Goal: Information Seeking & Learning: Learn about a topic

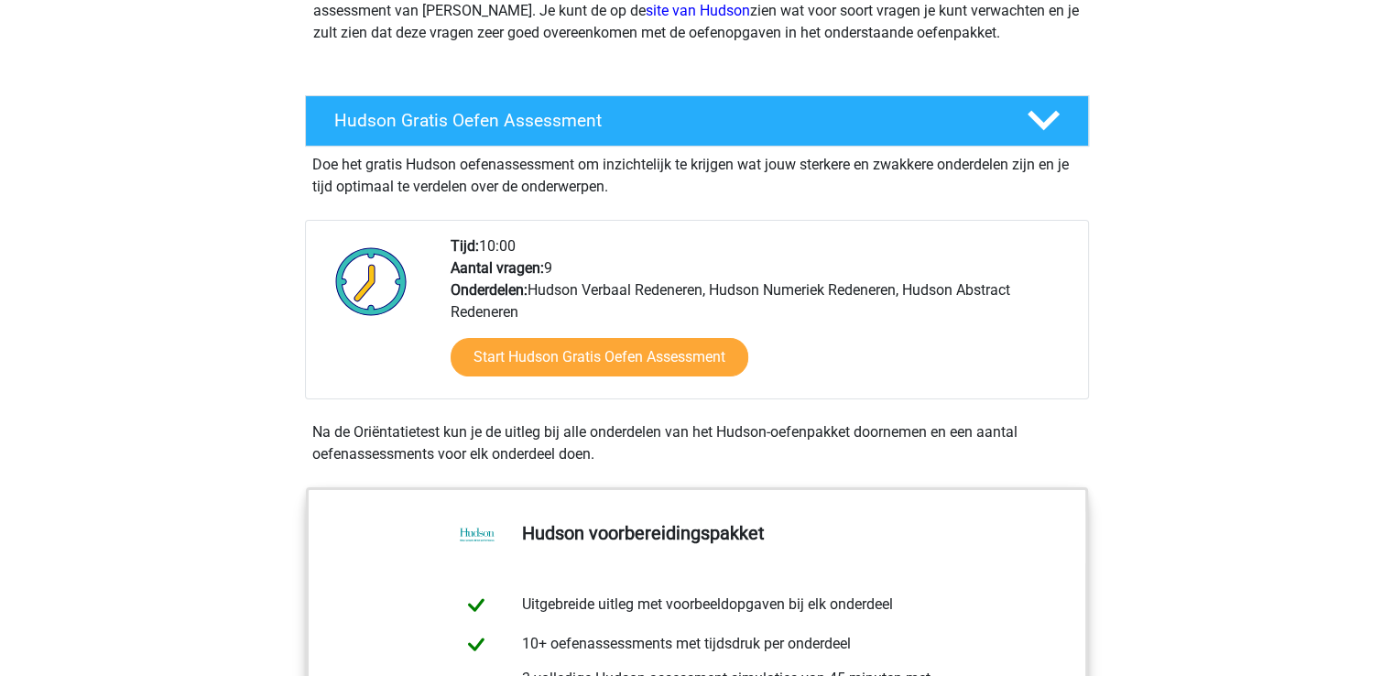
scroll to position [275, 0]
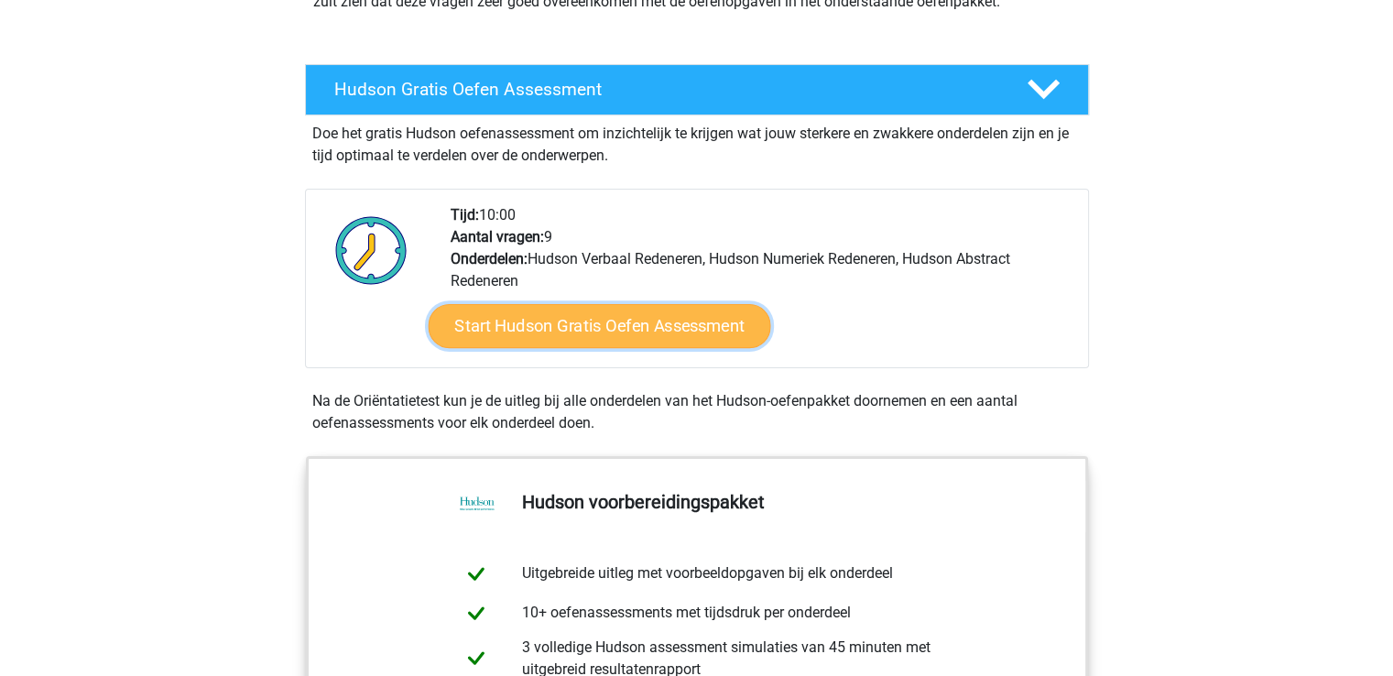
click at [514, 322] on link "Start Hudson Gratis Oefen Assessment" at bounding box center [599, 326] width 343 height 44
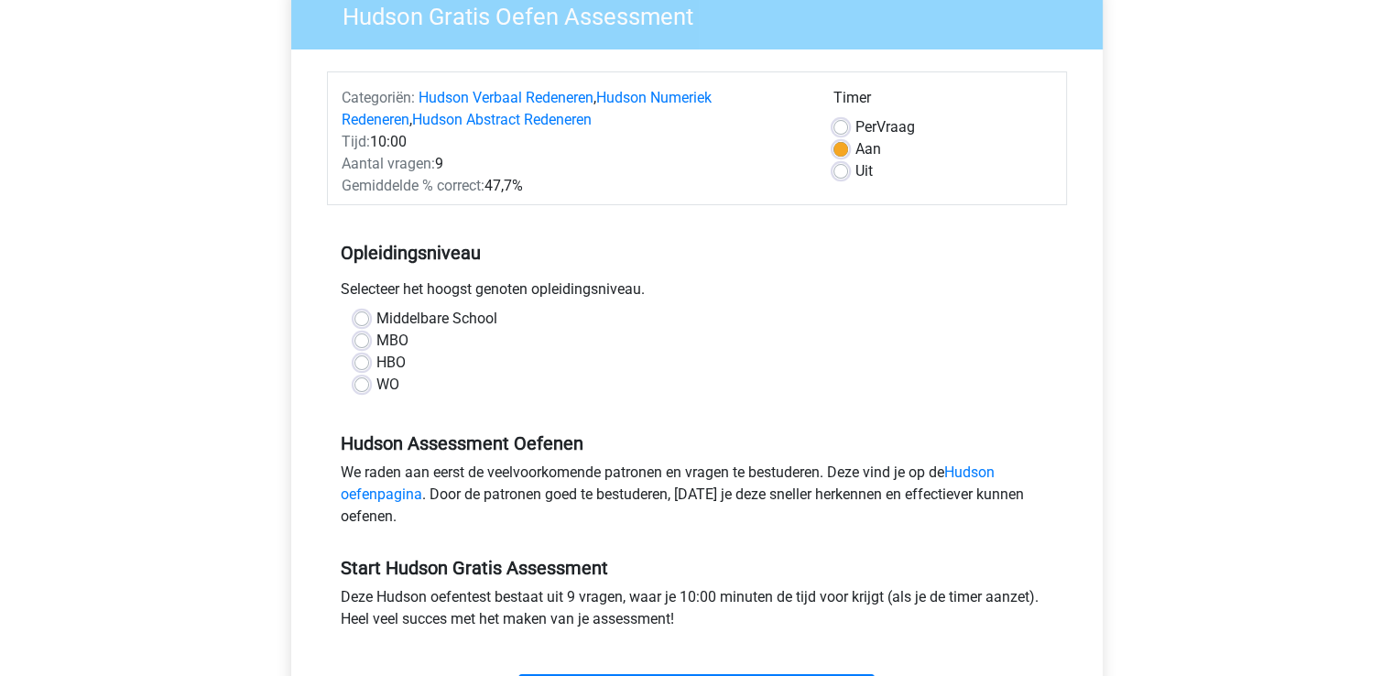
scroll to position [183, 0]
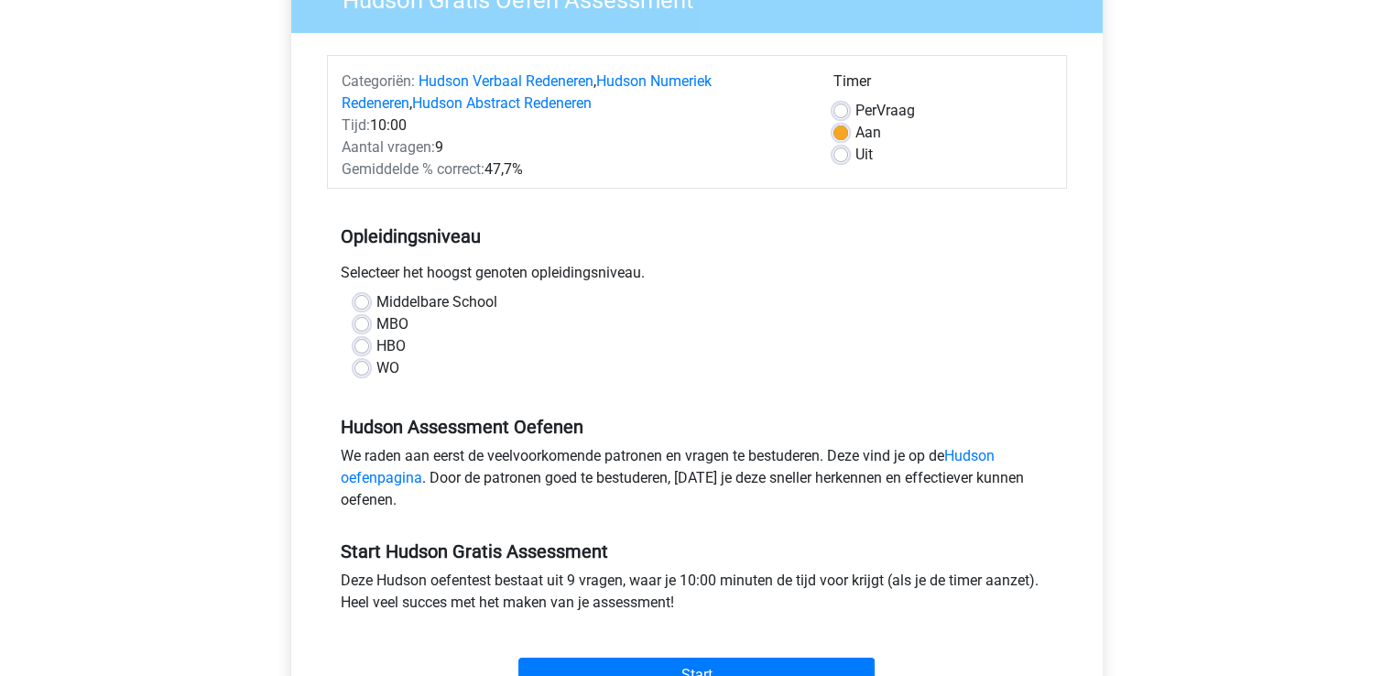
click at [376, 345] on label "HBO" at bounding box center [390, 346] width 29 height 22
click at [361, 345] on input "HBO" at bounding box center [361, 344] width 15 height 18
radio input "true"
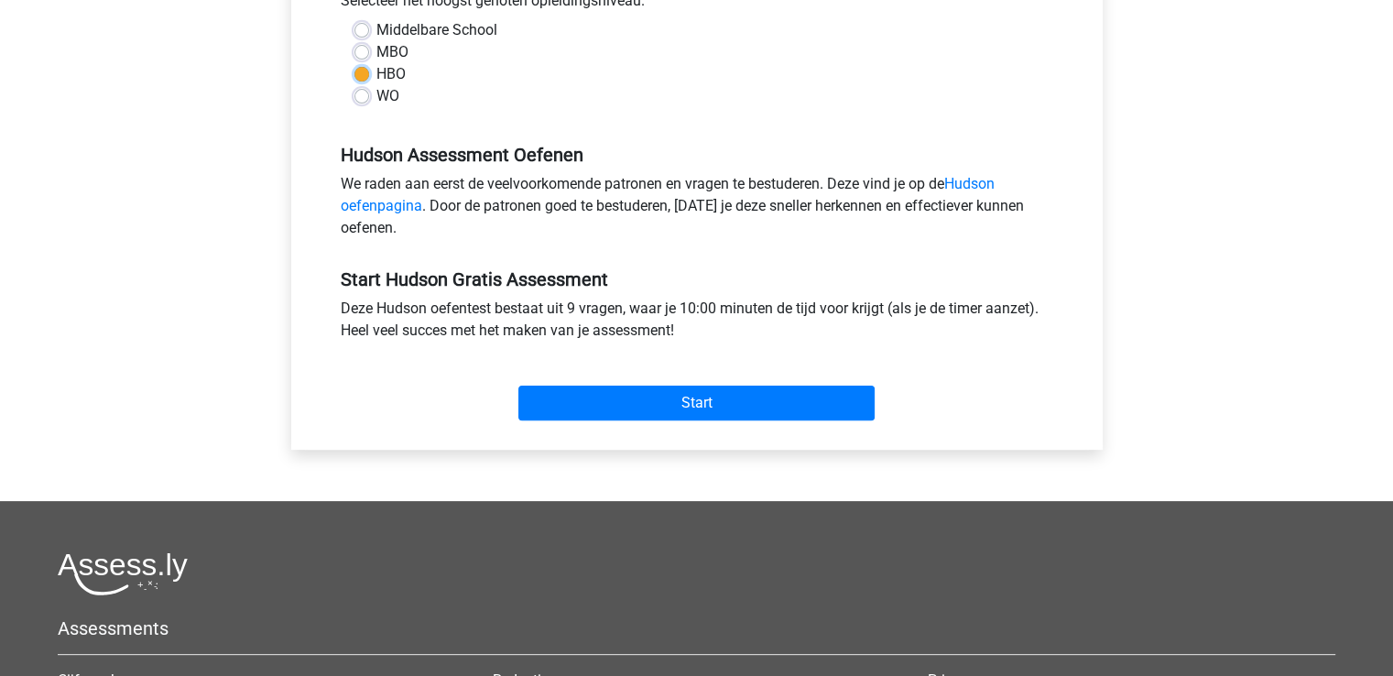
scroll to position [458, 0]
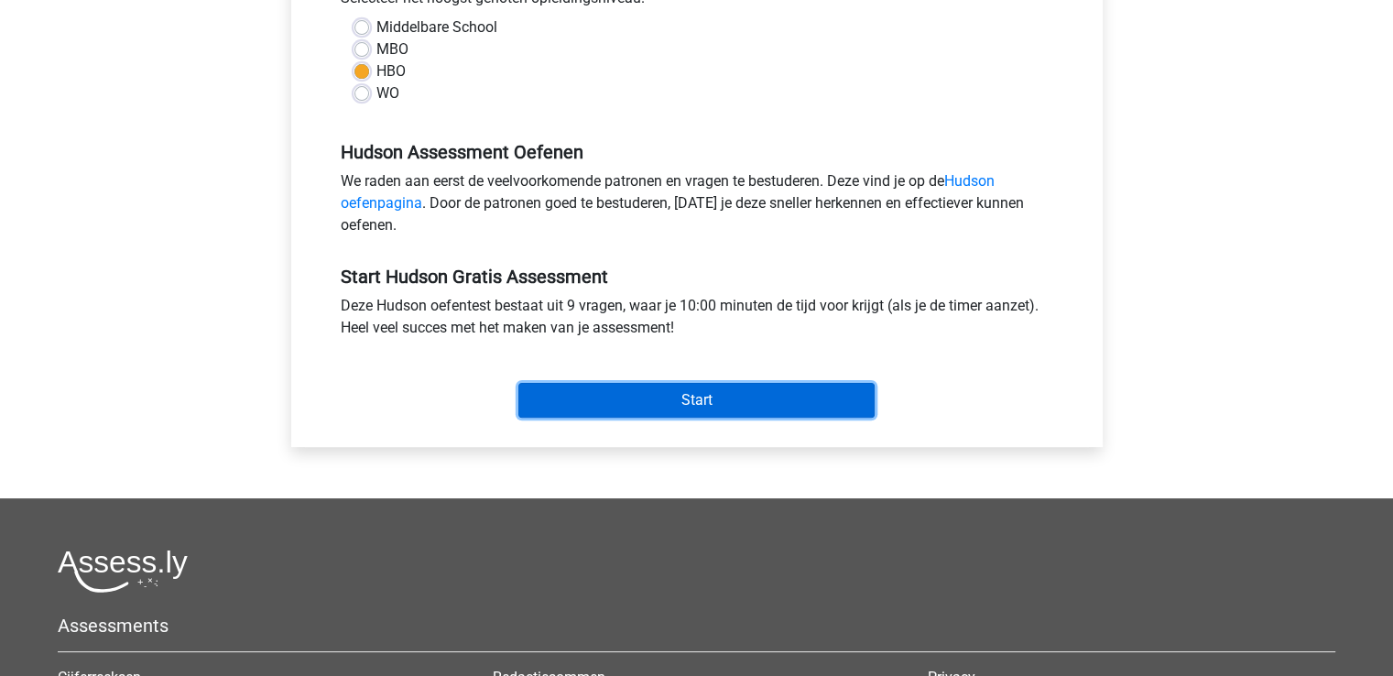
click at [663, 402] on input "Start" at bounding box center [696, 400] width 356 height 35
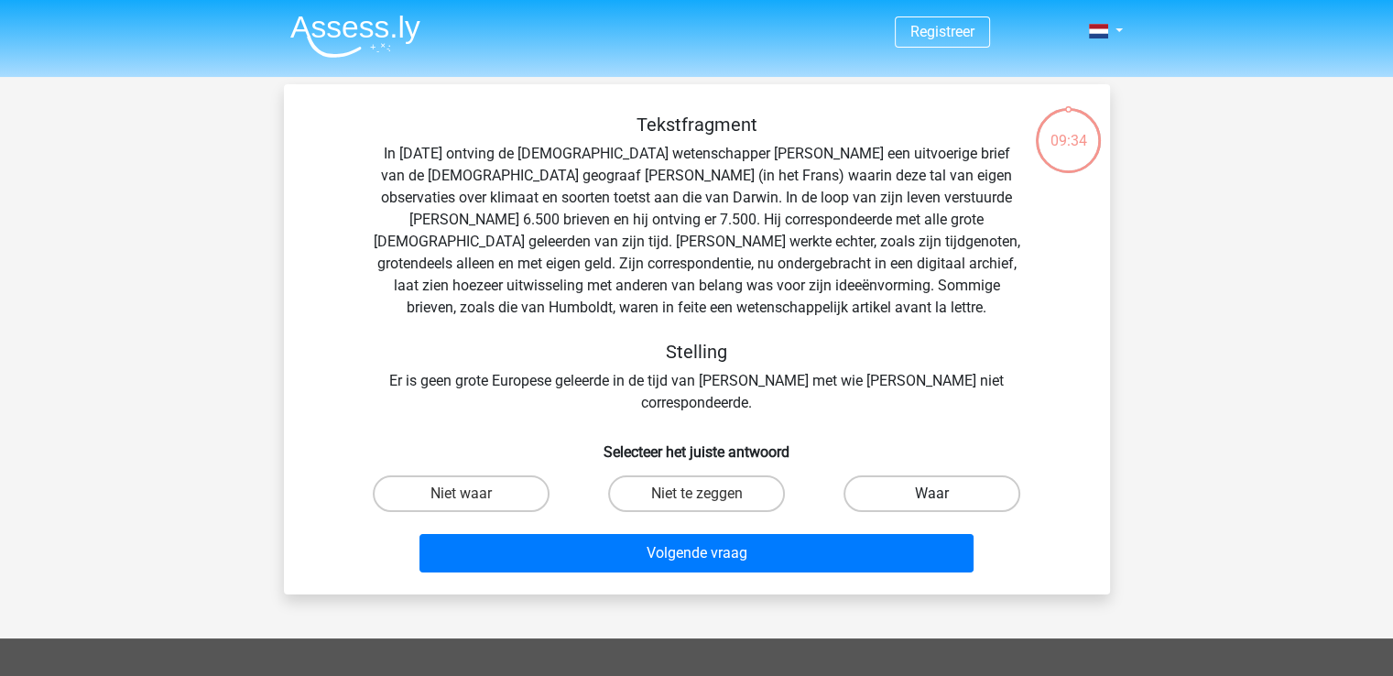
click at [936, 475] on label "Waar" at bounding box center [931, 493] width 177 height 37
click at [936, 494] on input "Waar" at bounding box center [938, 500] width 12 height 12
radio input "true"
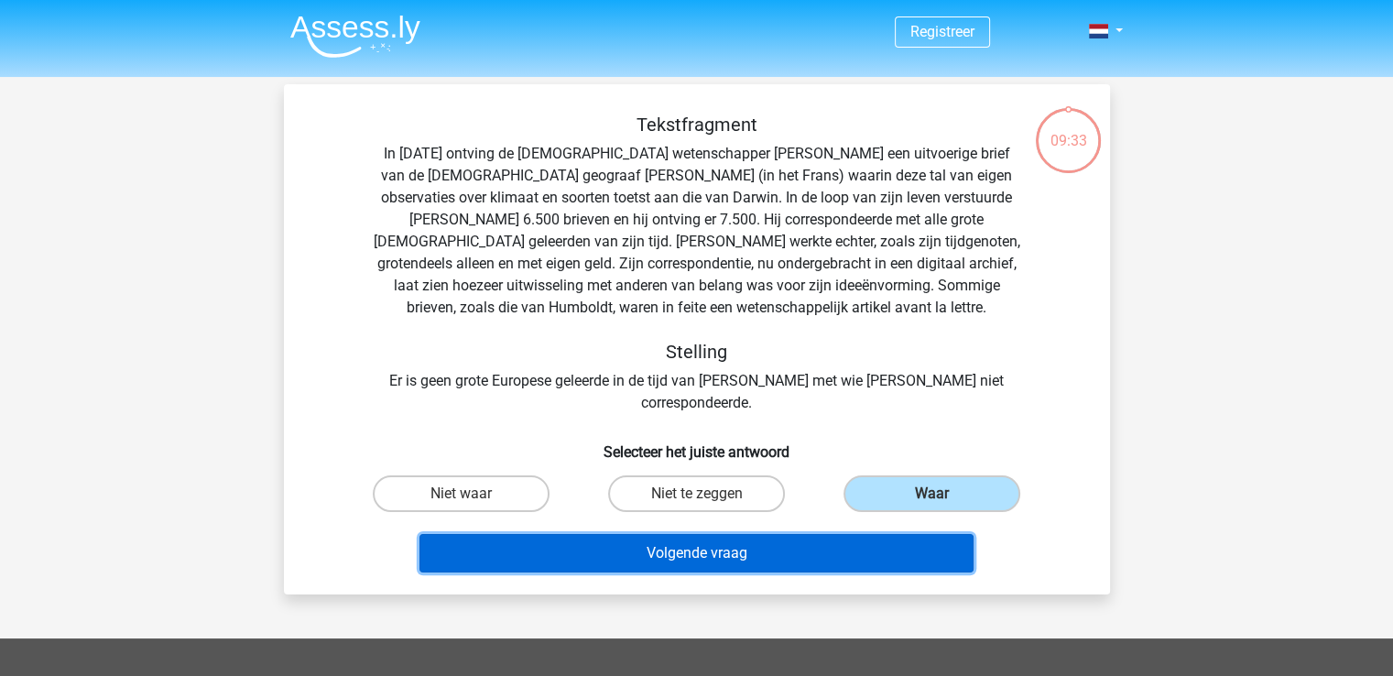
click at [745, 539] on button "Volgende vraag" at bounding box center [696, 553] width 554 height 38
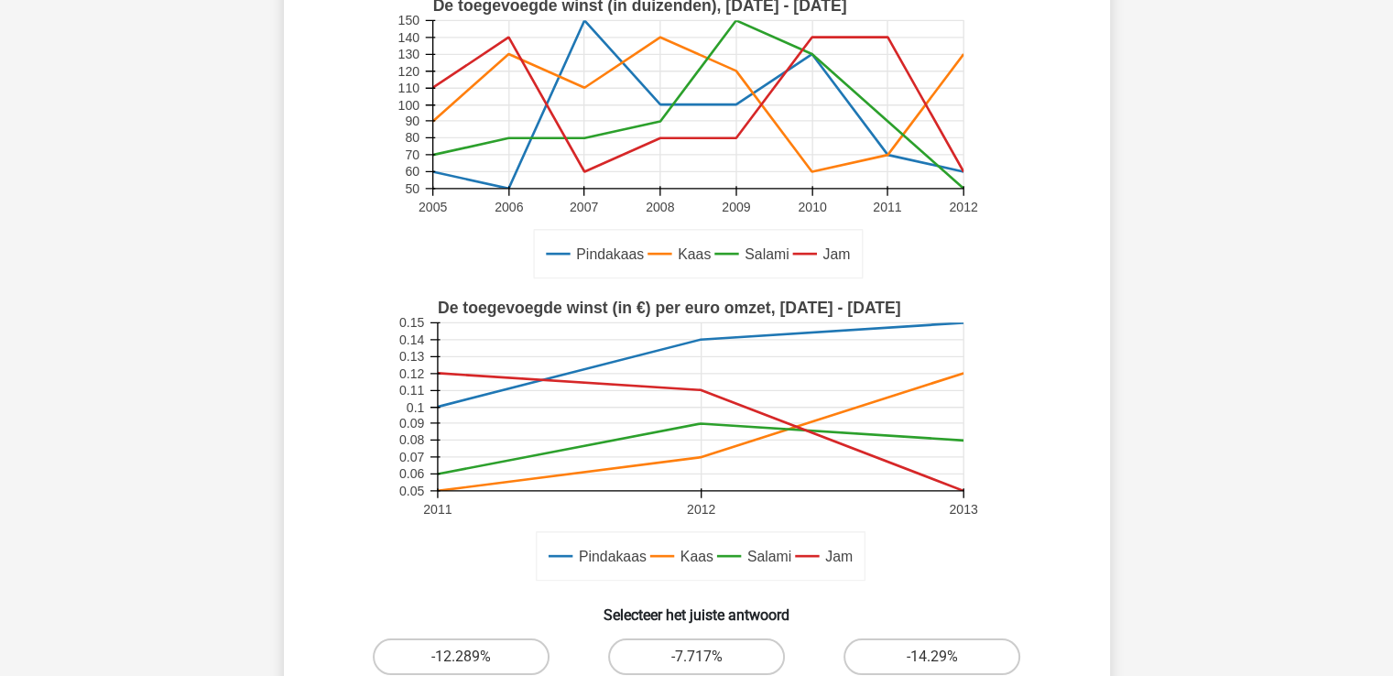
scroll to position [359, 0]
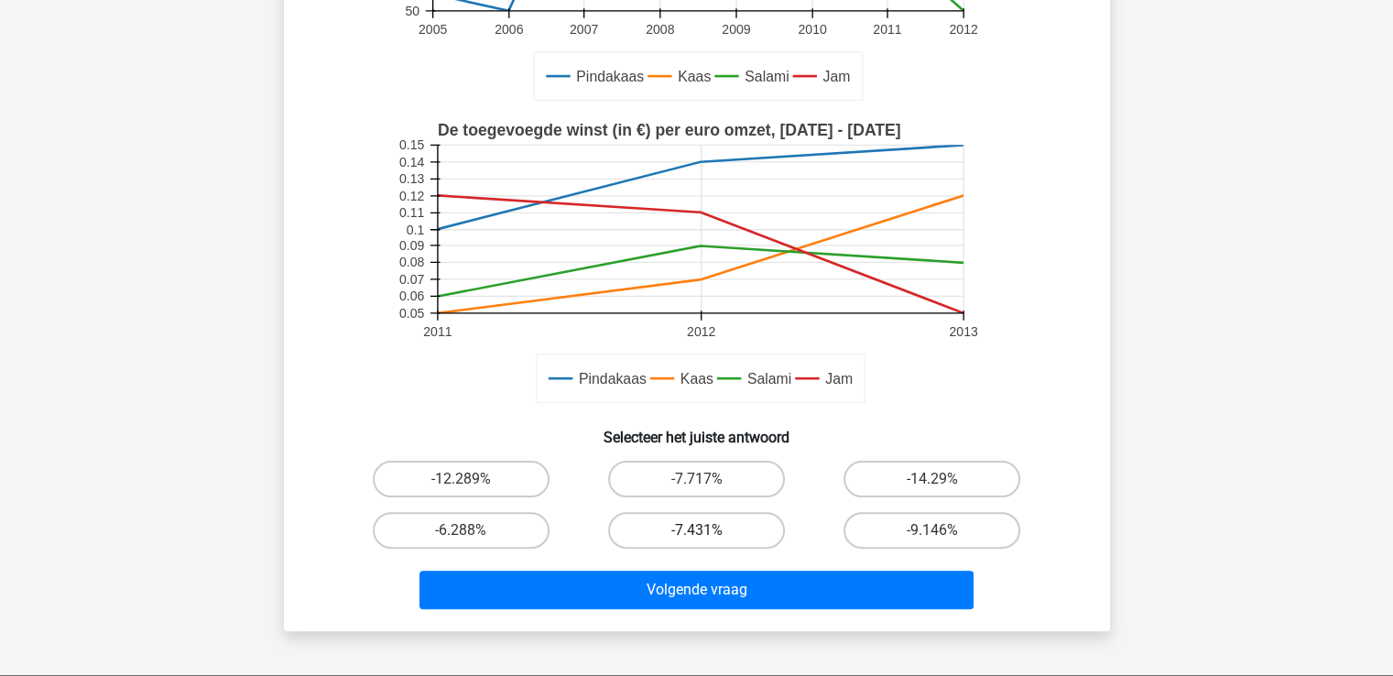
click at [683, 535] on label "-7.431%" at bounding box center [696, 530] width 177 height 37
click at [696, 535] on input "-7.431%" at bounding box center [702, 536] width 12 height 12
radio input "true"
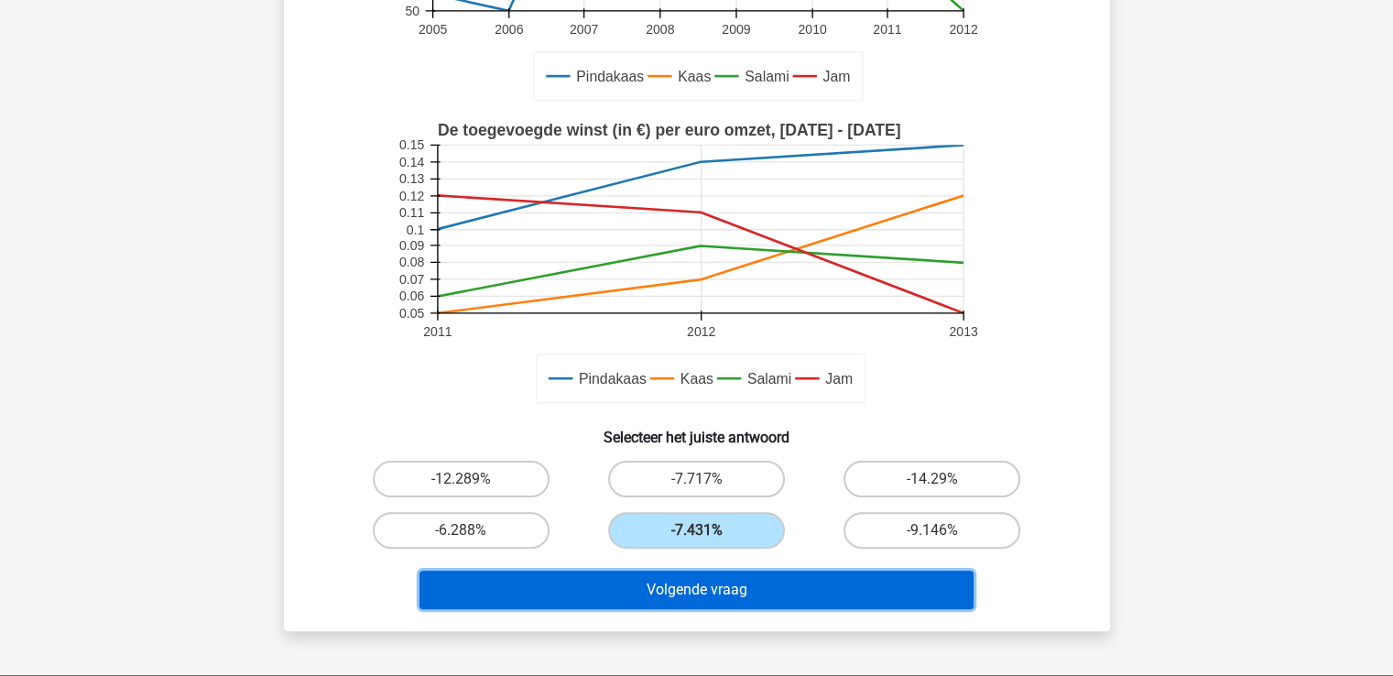
click at [677, 587] on button "Volgende vraag" at bounding box center [696, 590] width 554 height 38
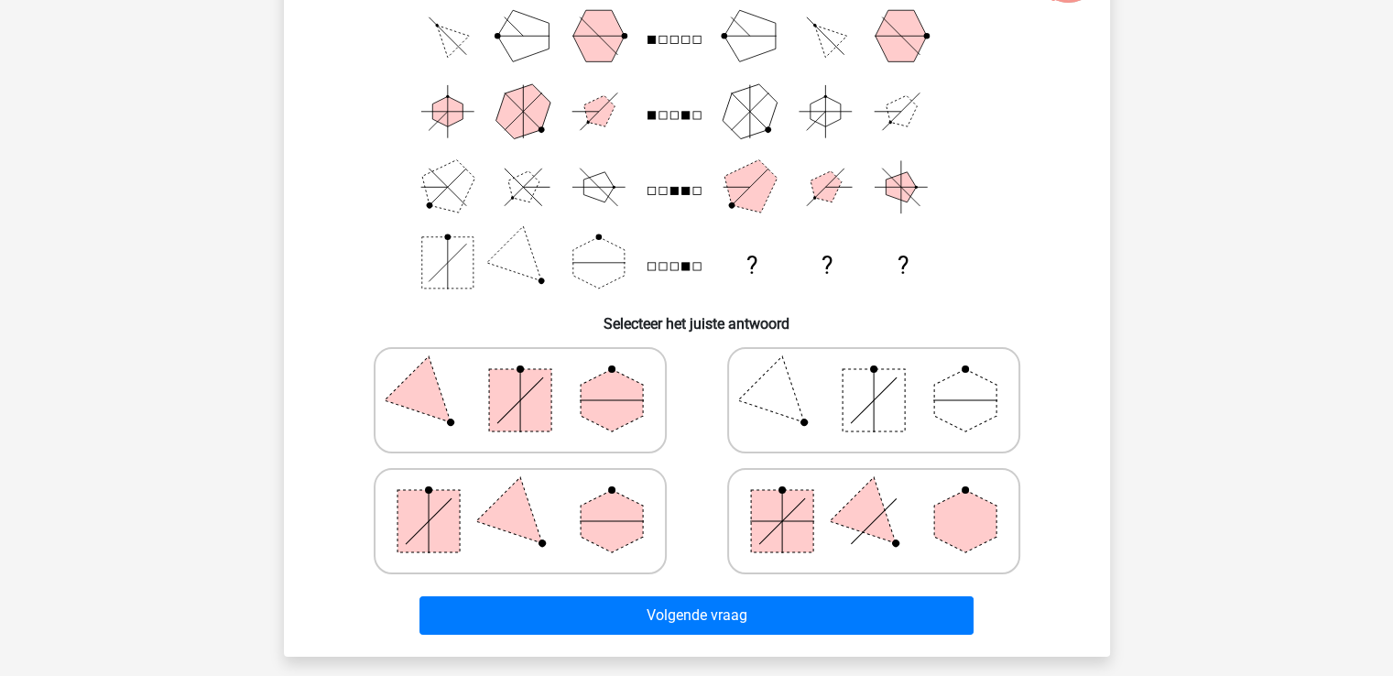
scroll to position [176, 0]
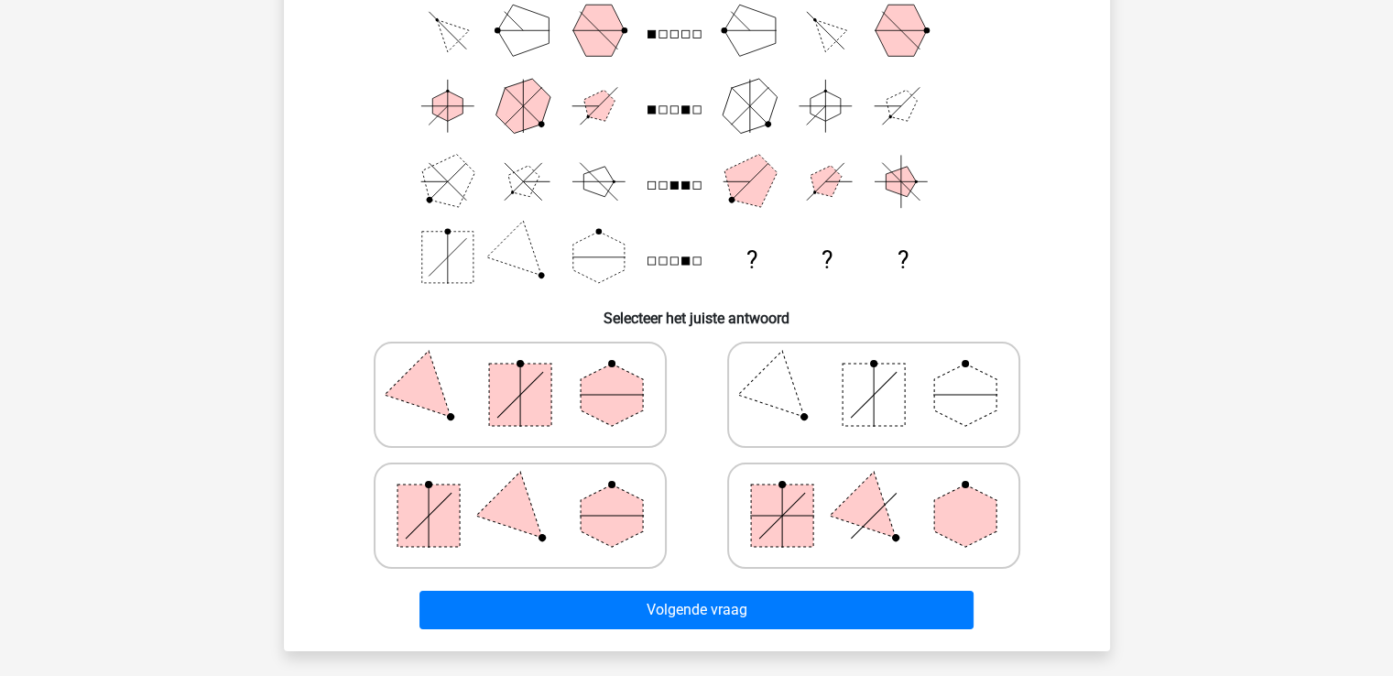
click at [512, 519] on polygon at bounding box center [519, 516] width 88 height 88
click at [520, 493] on input "radio" at bounding box center [526, 487] width 12 height 12
radio input "true"
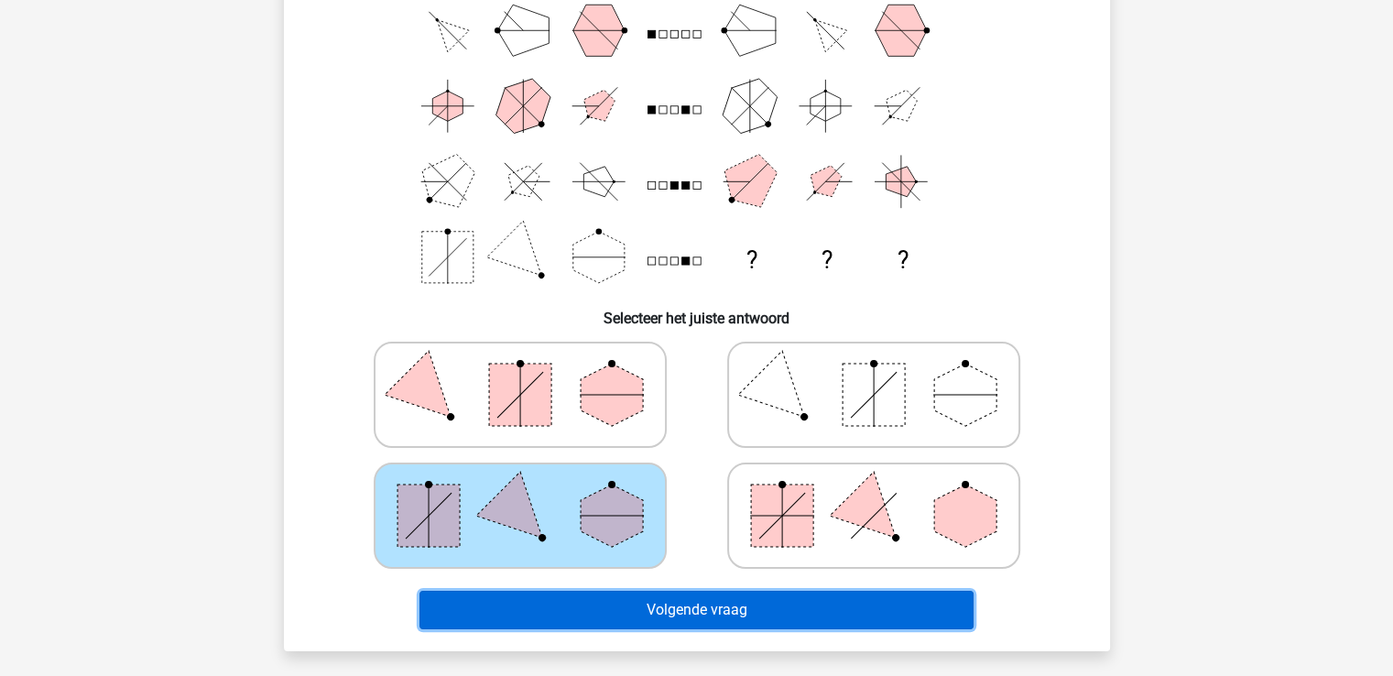
click at [707, 620] on button "Volgende vraag" at bounding box center [696, 610] width 554 height 38
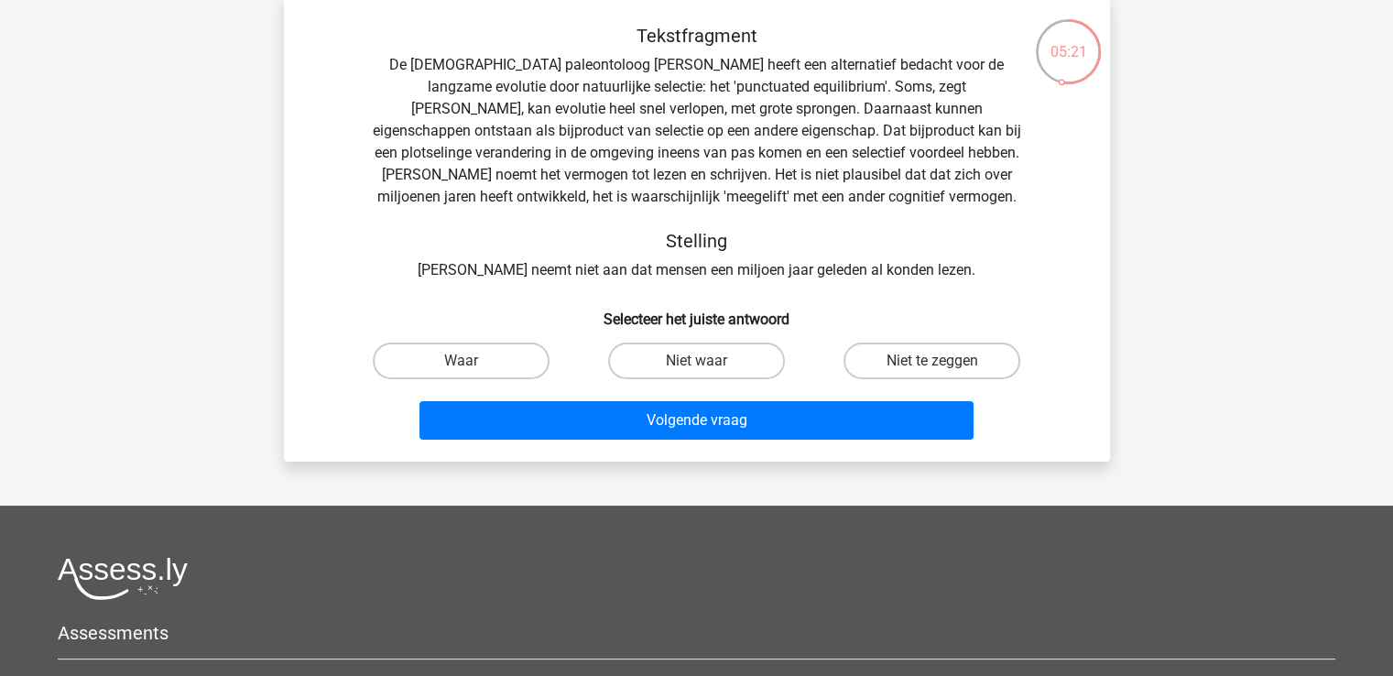
scroll to position [92, 0]
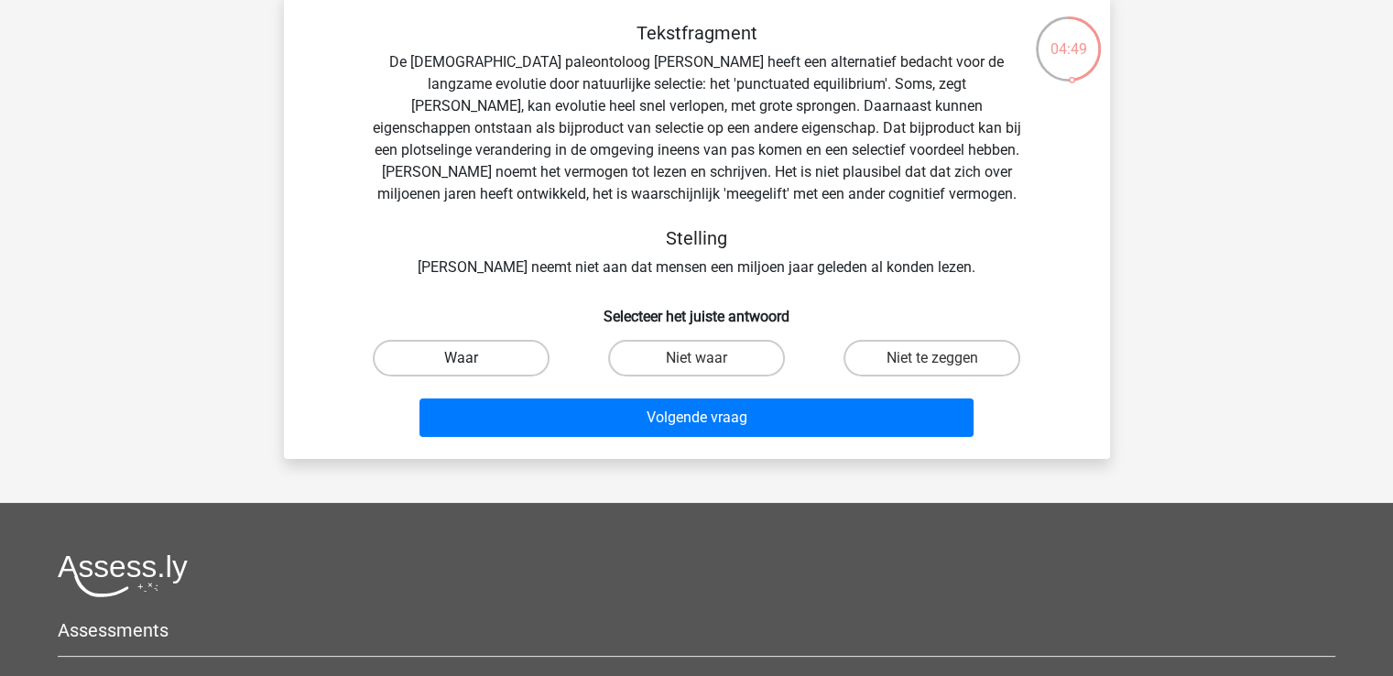
click at [502, 358] on label "Waar" at bounding box center [461, 358] width 177 height 37
click at [473, 358] on input "Waar" at bounding box center [467, 364] width 12 height 12
radio input "true"
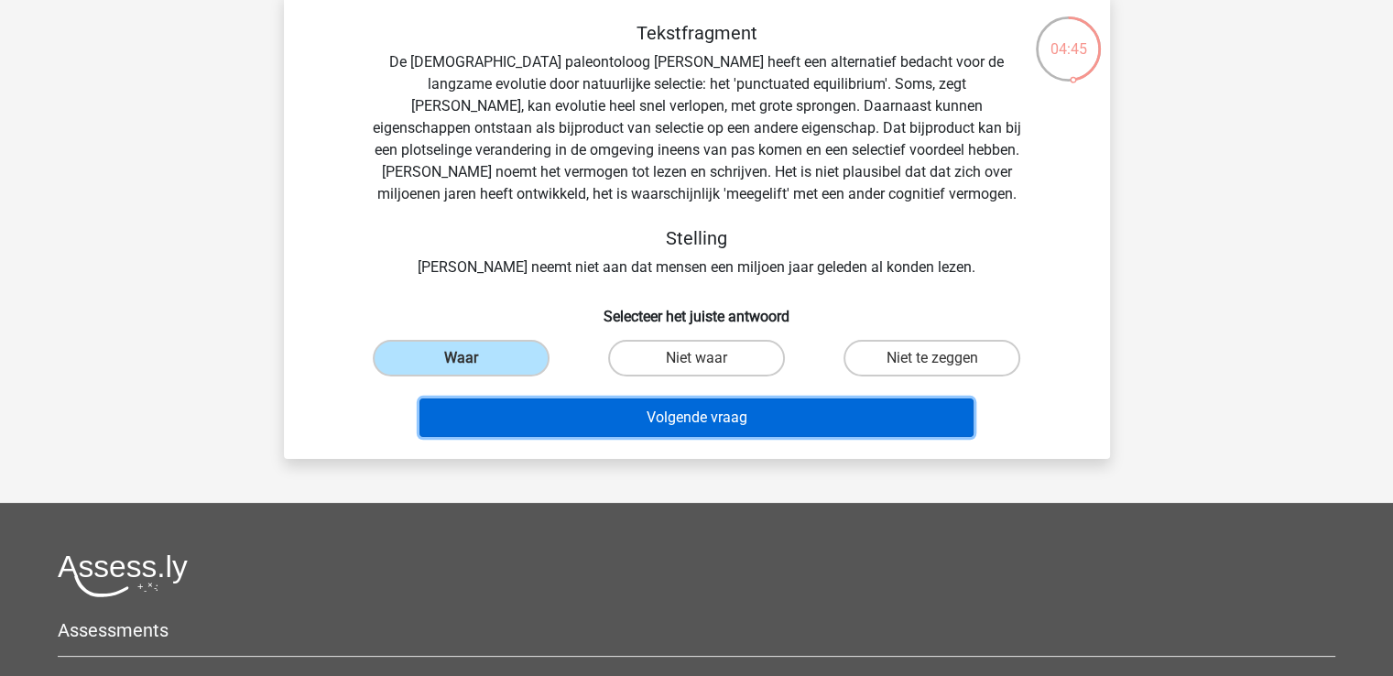
click at [674, 422] on button "Volgende vraag" at bounding box center [696, 417] width 554 height 38
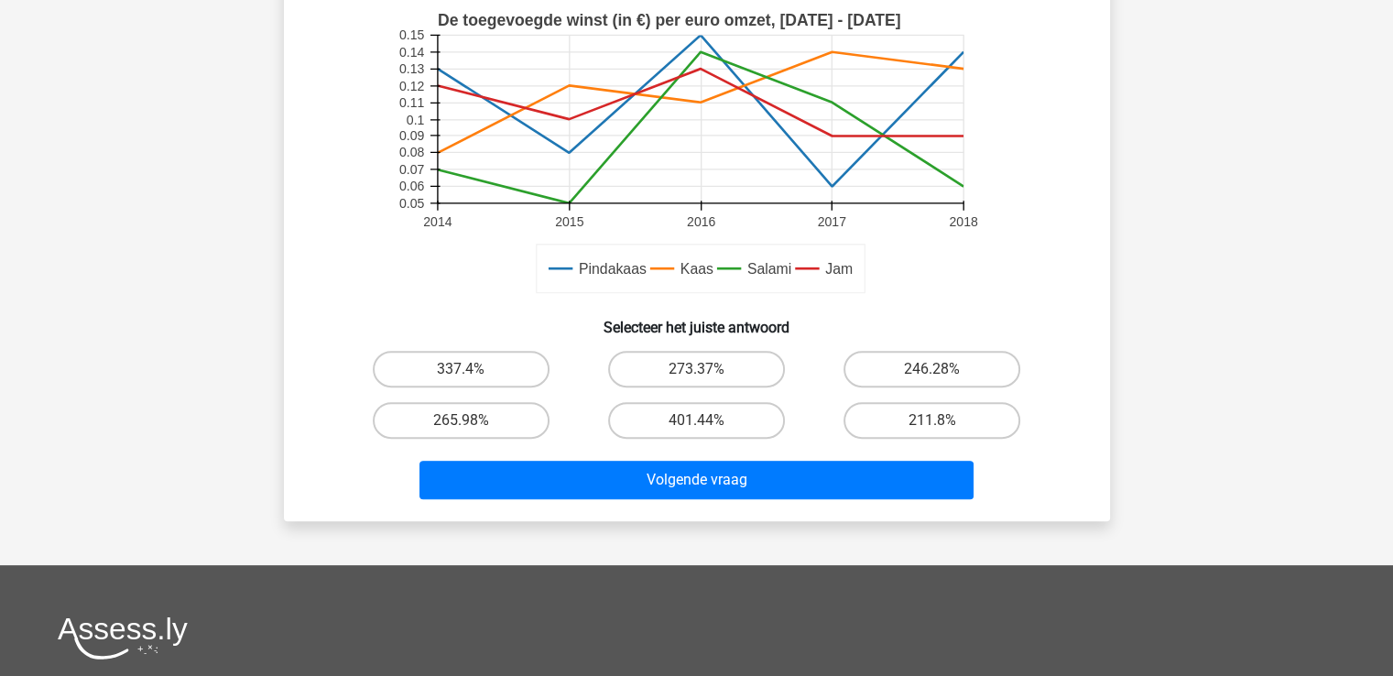
scroll to position [550, 0]
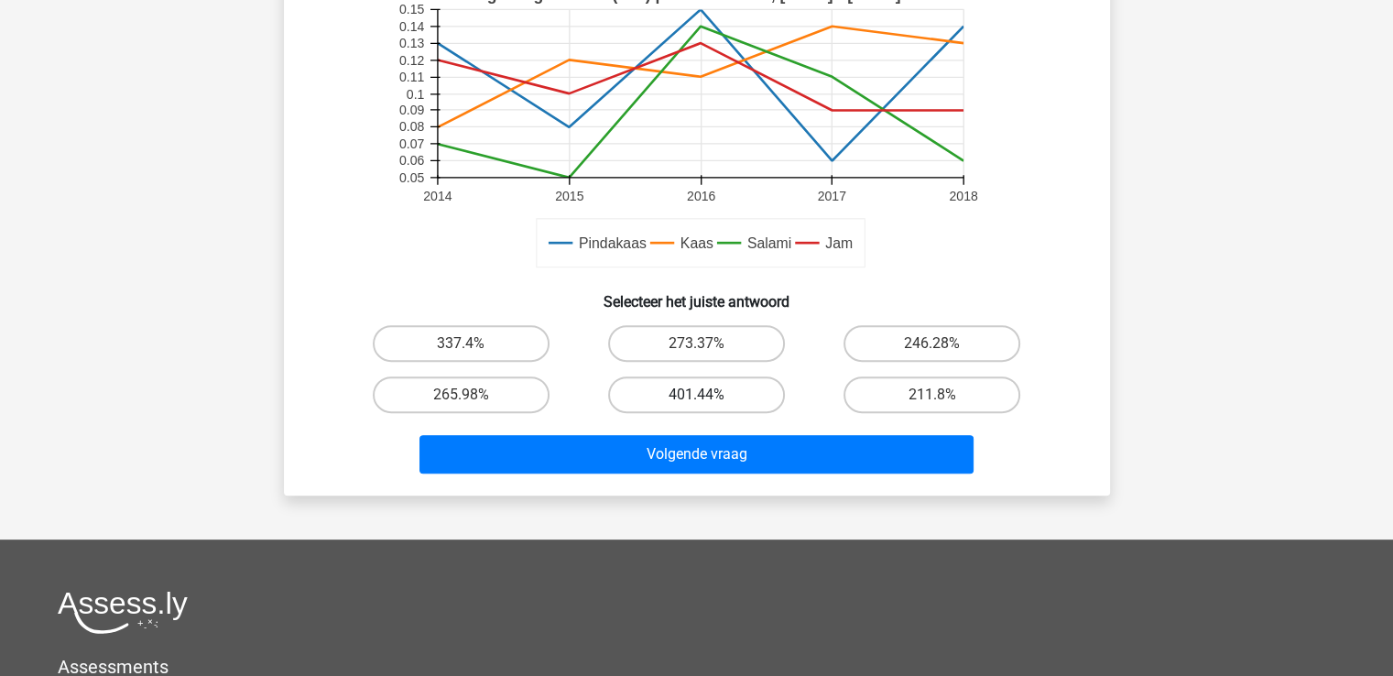
click at [689, 381] on label "401.44%" at bounding box center [696, 394] width 177 height 37
click at [696, 395] on input "401.44%" at bounding box center [702, 401] width 12 height 12
radio input "true"
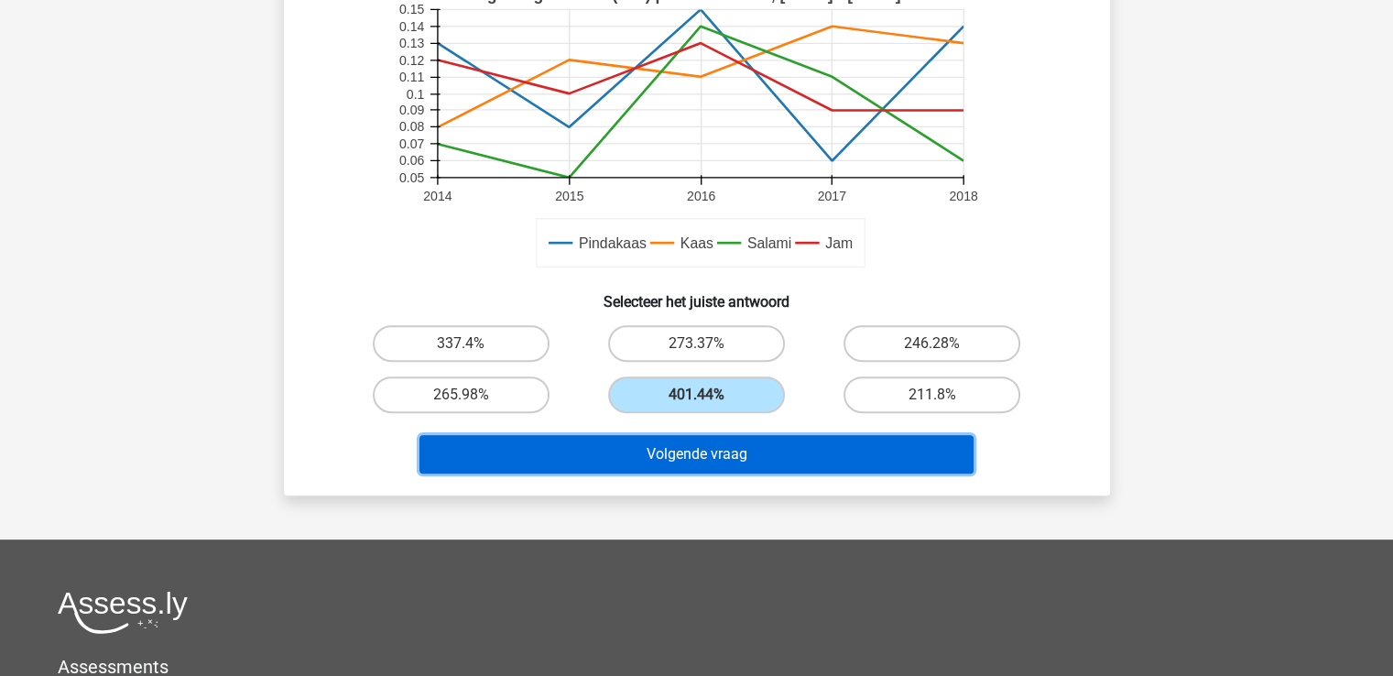
click at [699, 446] on button "Volgende vraag" at bounding box center [696, 454] width 554 height 38
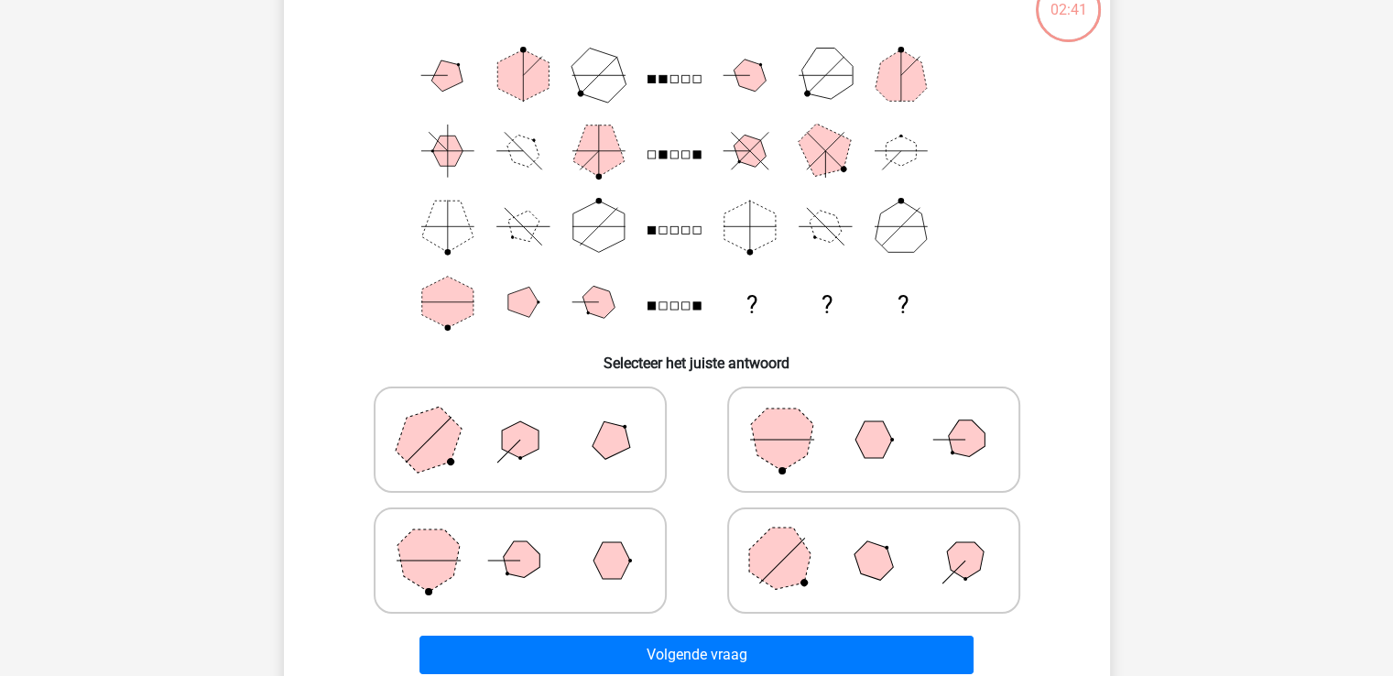
scroll to position [84, 0]
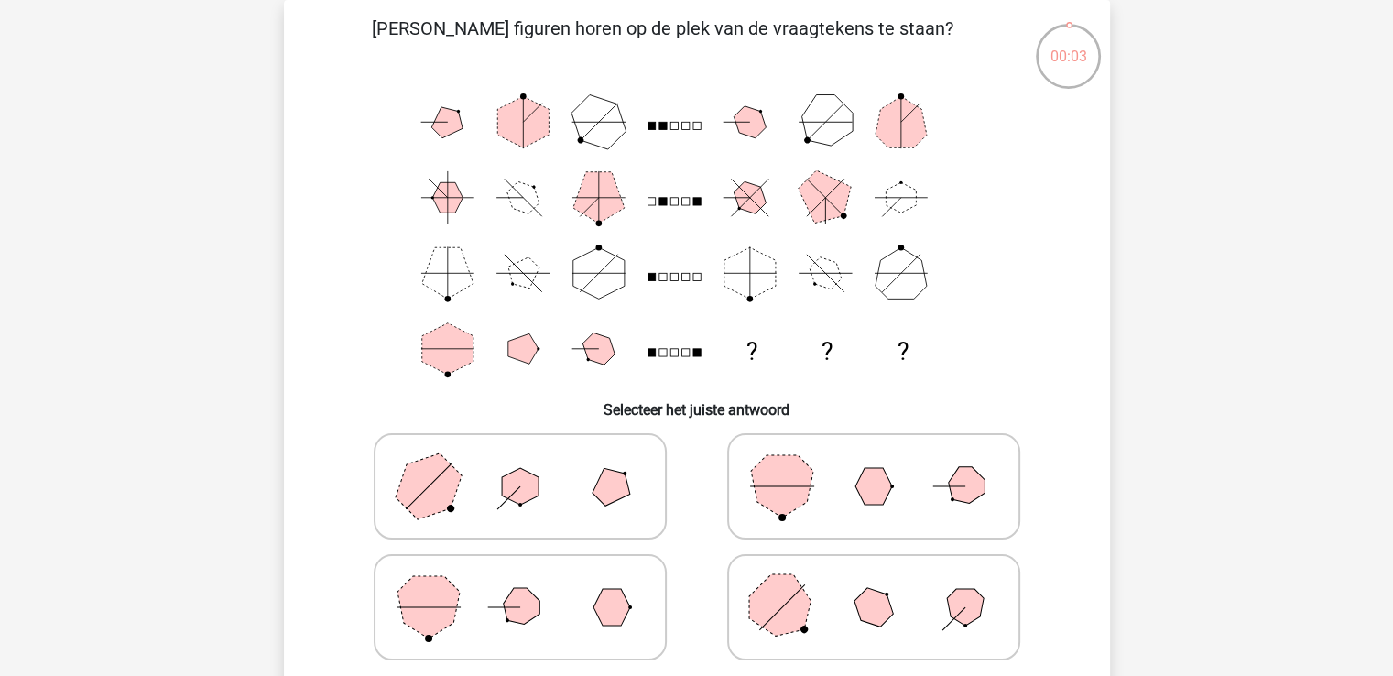
click at [879, 636] on icon at bounding box center [873, 607] width 275 height 92
click at [879, 584] on input "radio" at bounding box center [880, 578] width 12 height 12
radio input "true"
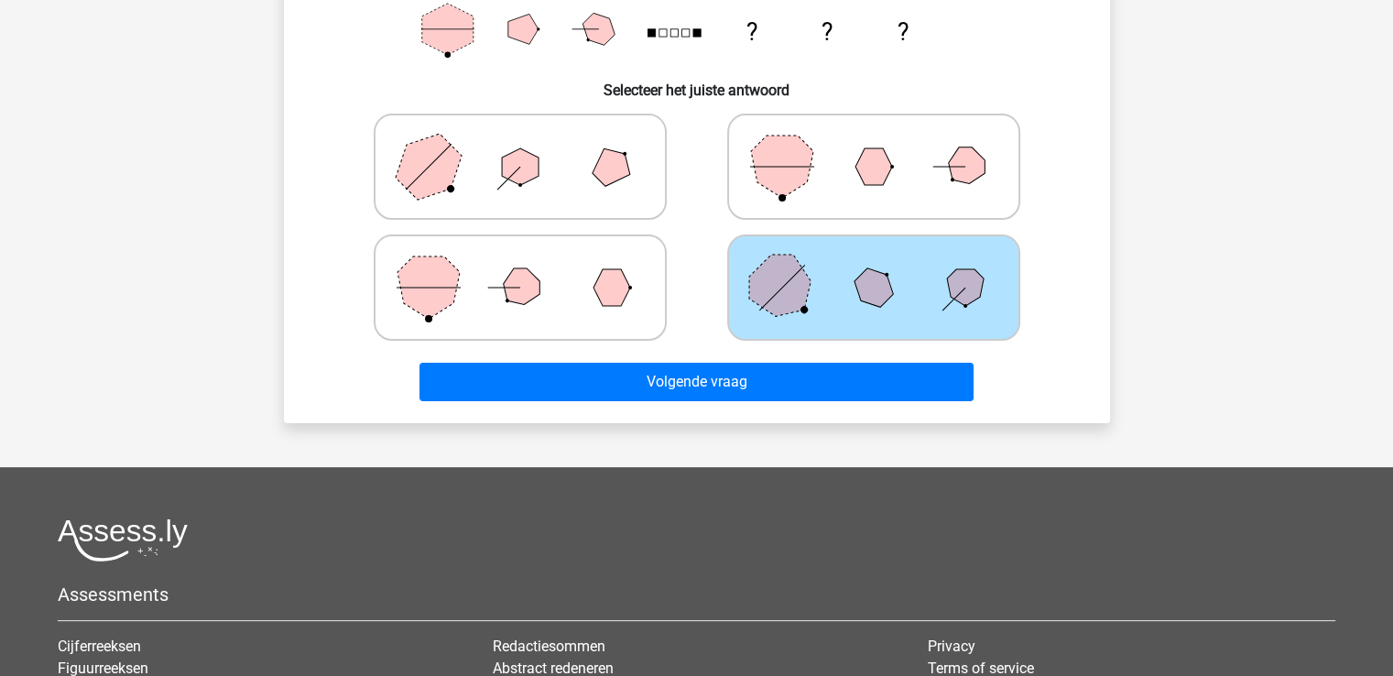
scroll to position [451, 0]
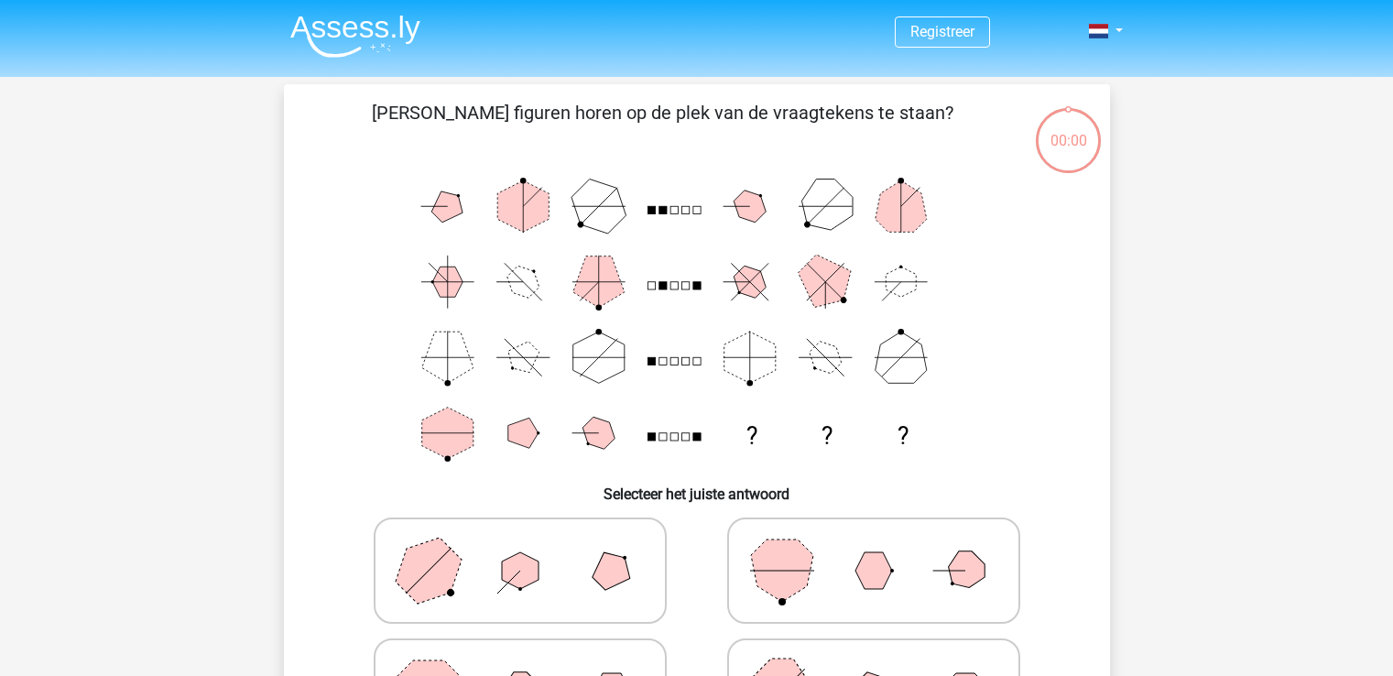
scroll to position [451, 0]
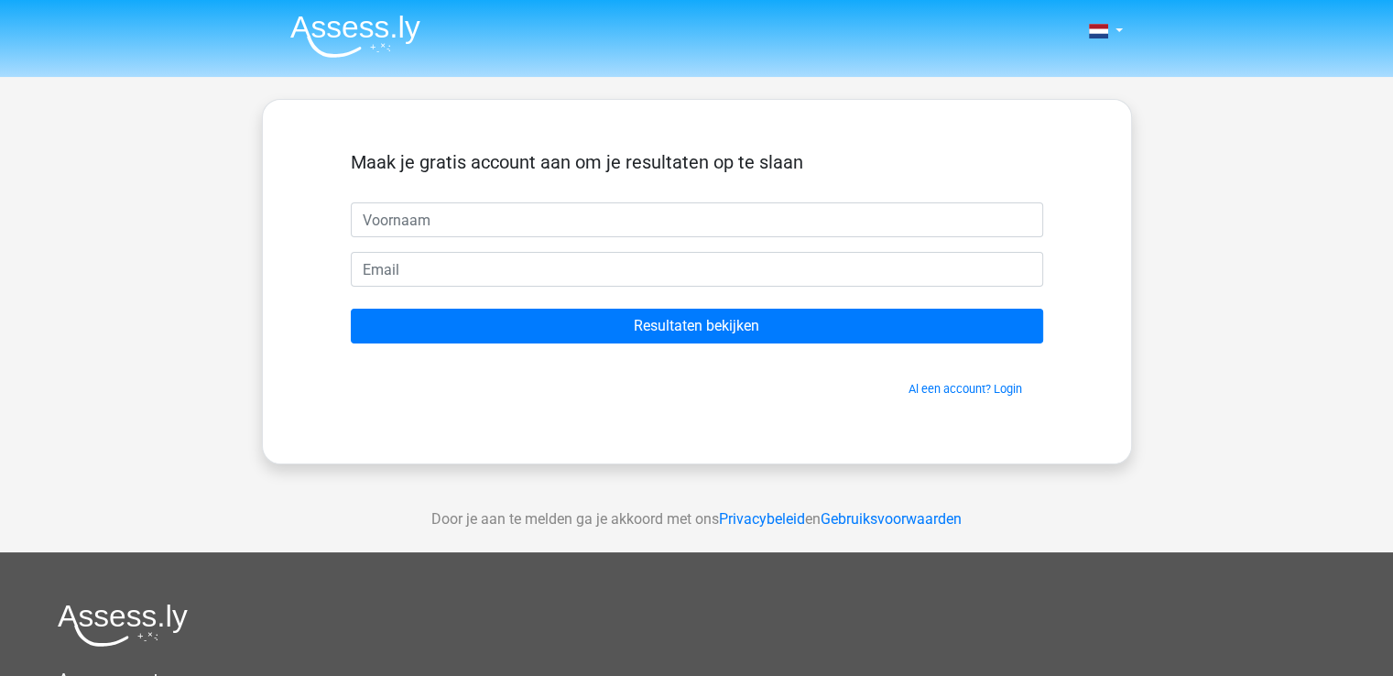
click at [514, 212] on input "text" at bounding box center [697, 219] width 692 height 35
click at [406, 225] on input "text" at bounding box center [697, 219] width 692 height 35
type input "veerle"
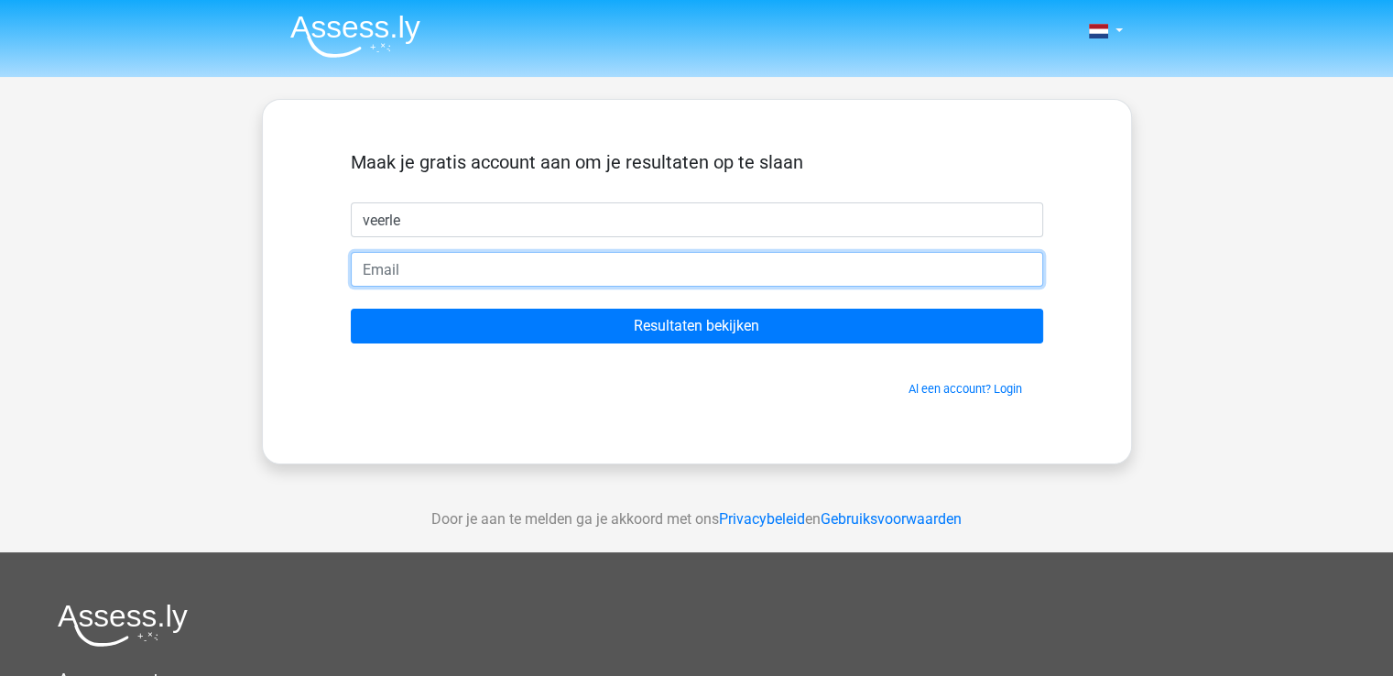
click at [441, 256] on input "email" at bounding box center [697, 269] width 692 height 35
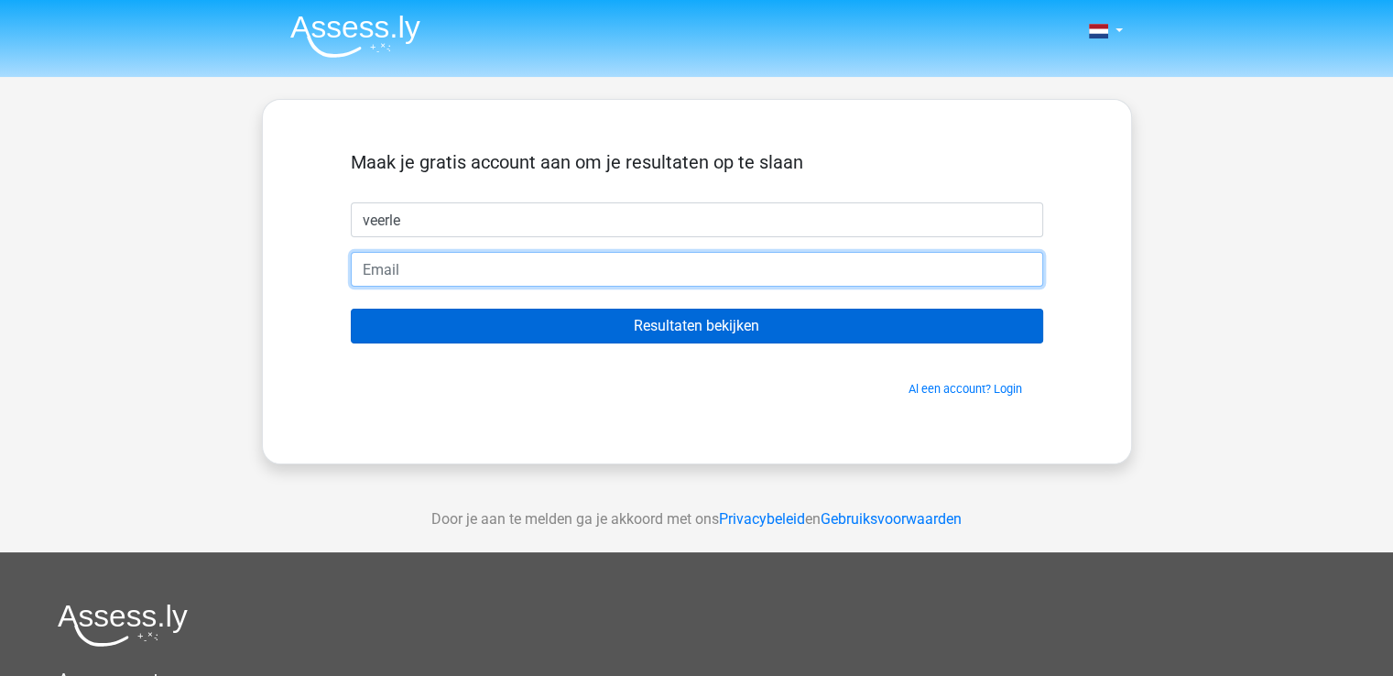
type input "vvwesenbeeck@gmail.com"
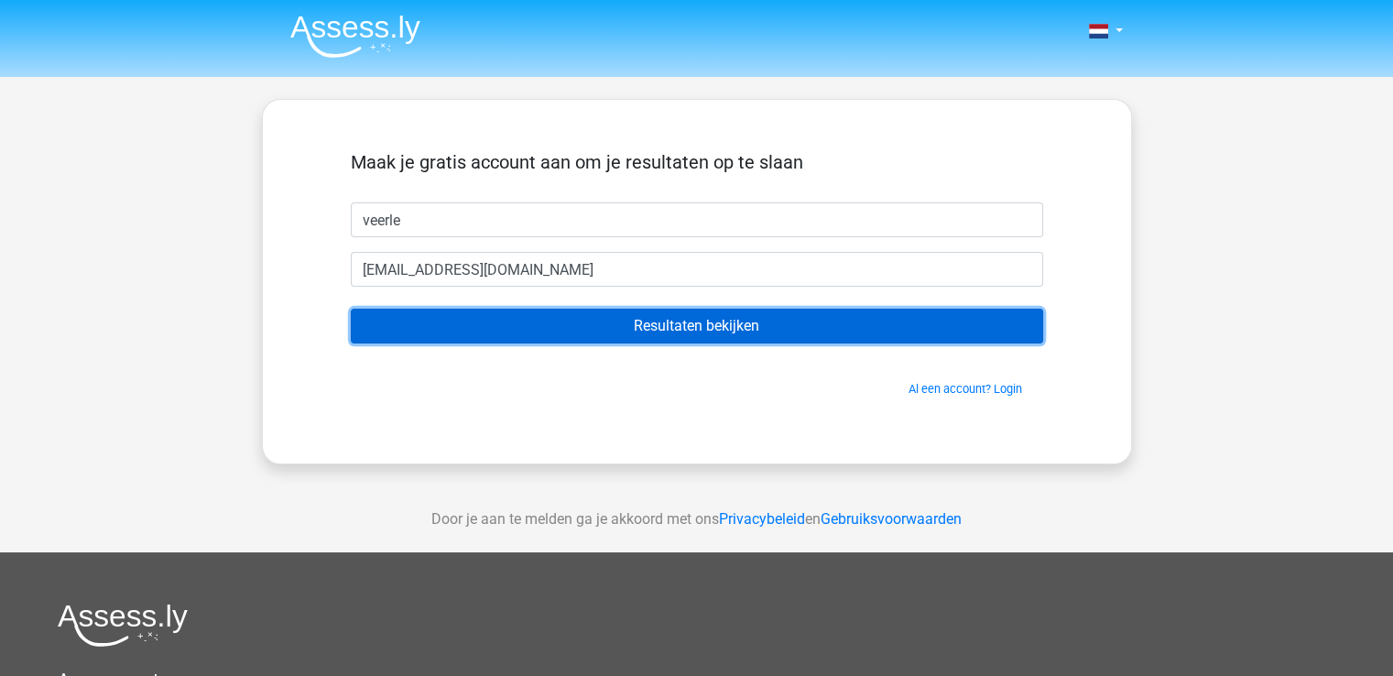
click at [646, 320] on input "Resultaten bekijken" at bounding box center [697, 326] width 692 height 35
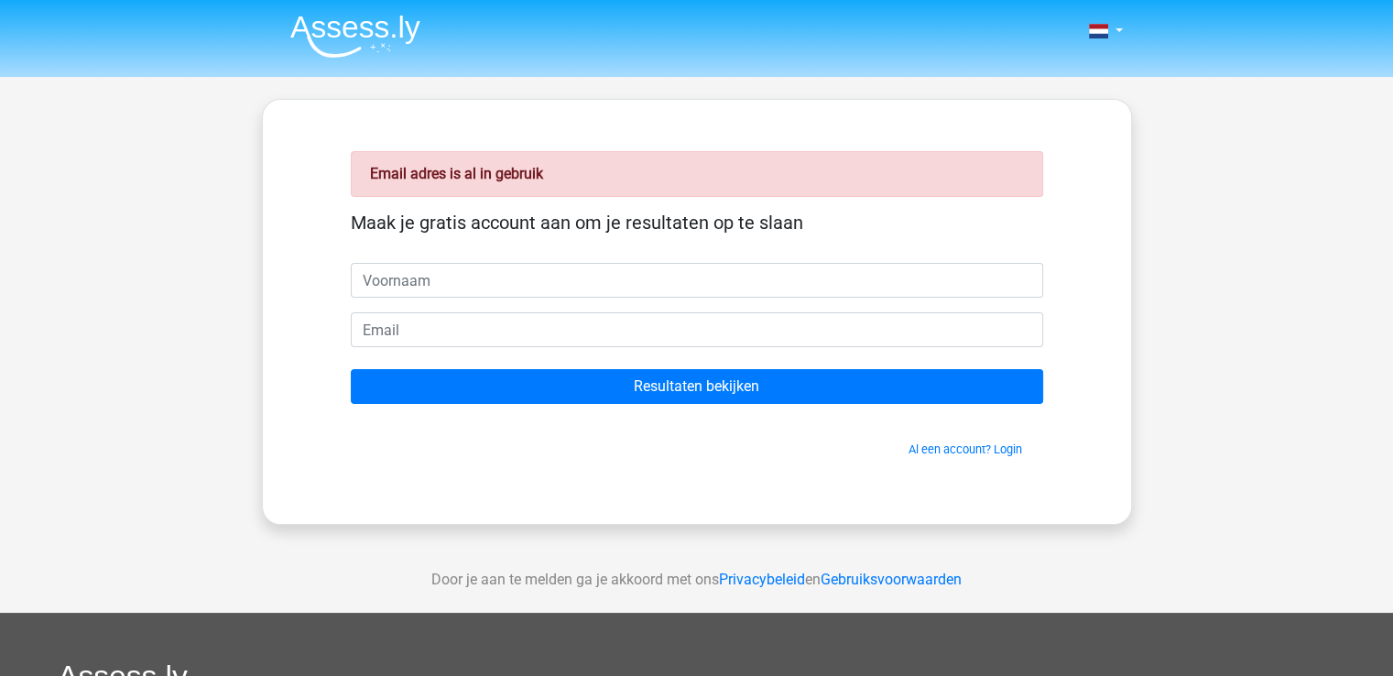
click at [434, 283] on input "text" at bounding box center [697, 280] width 692 height 35
type input "veerle"
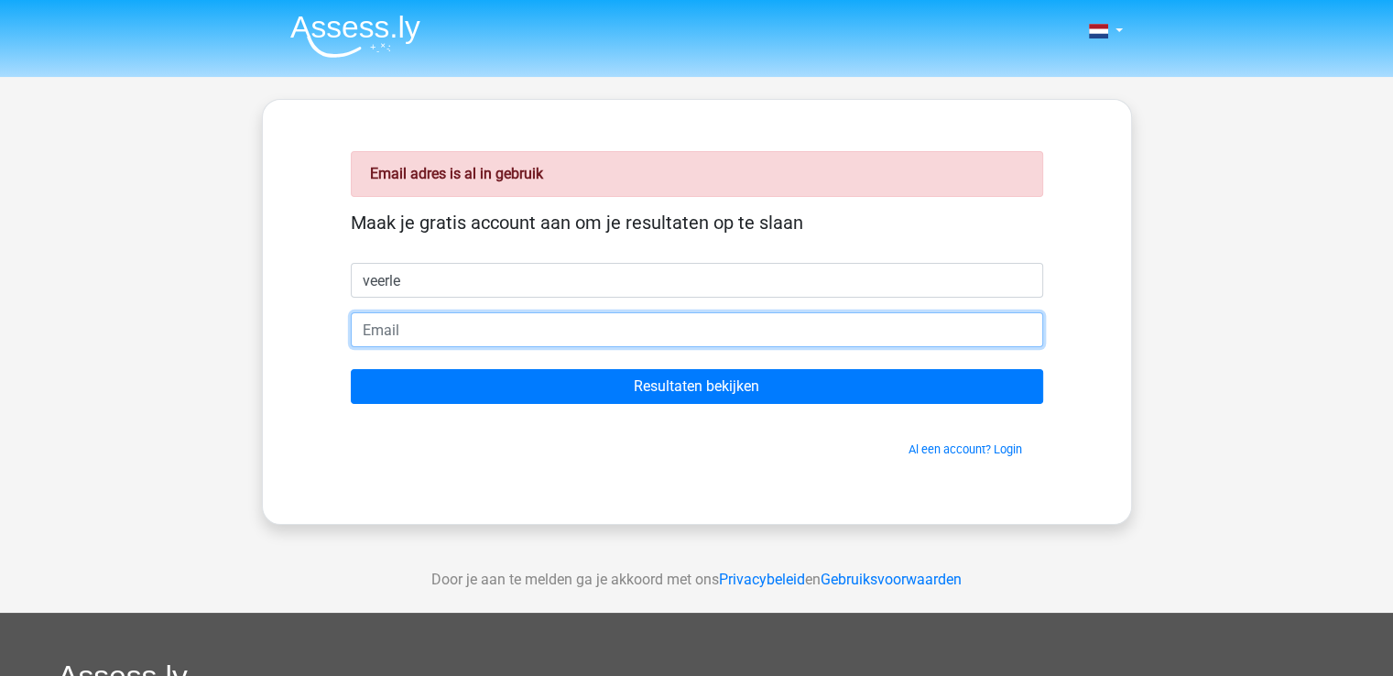
click at [407, 326] on input "email" at bounding box center [697, 329] width 692 height 35
click at [479, 325] on input "hillbilly.eifel.be" at bounding box center [697, 329] width 692 height 35
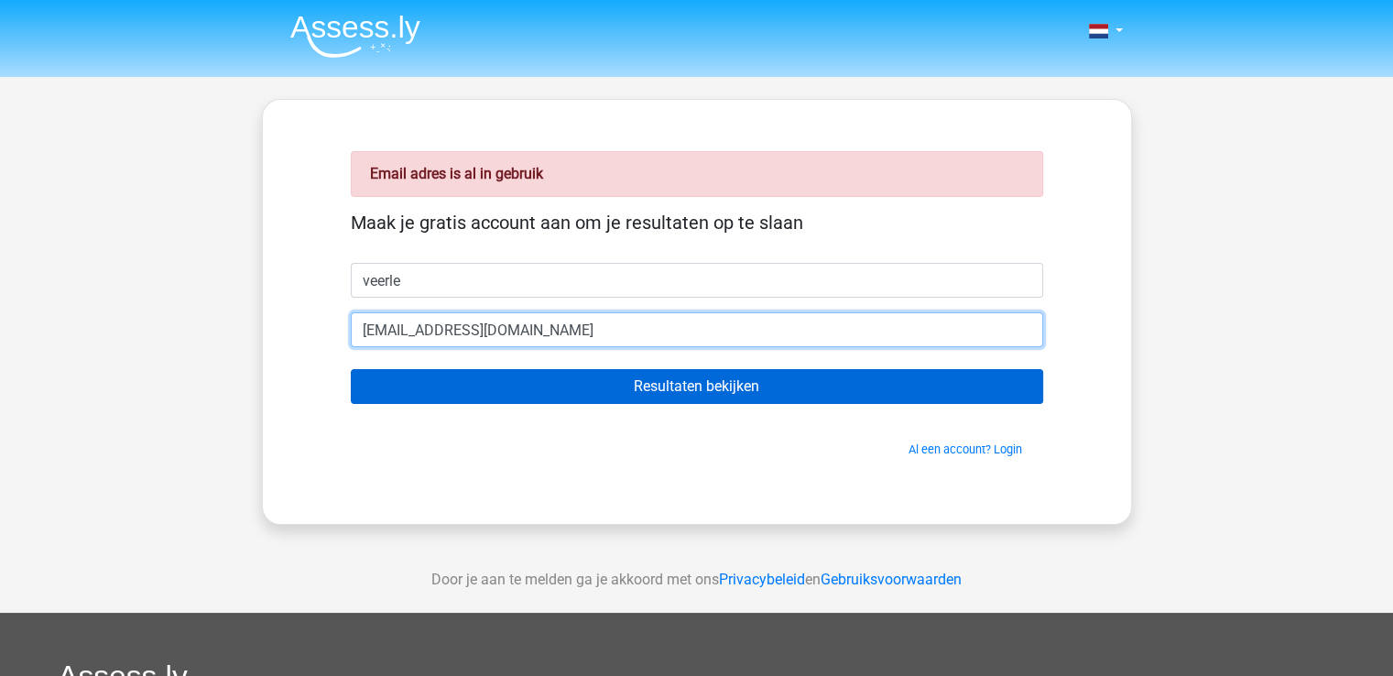
type input "[EMAIL_ADDRESS][DOMAIN_NAME]"
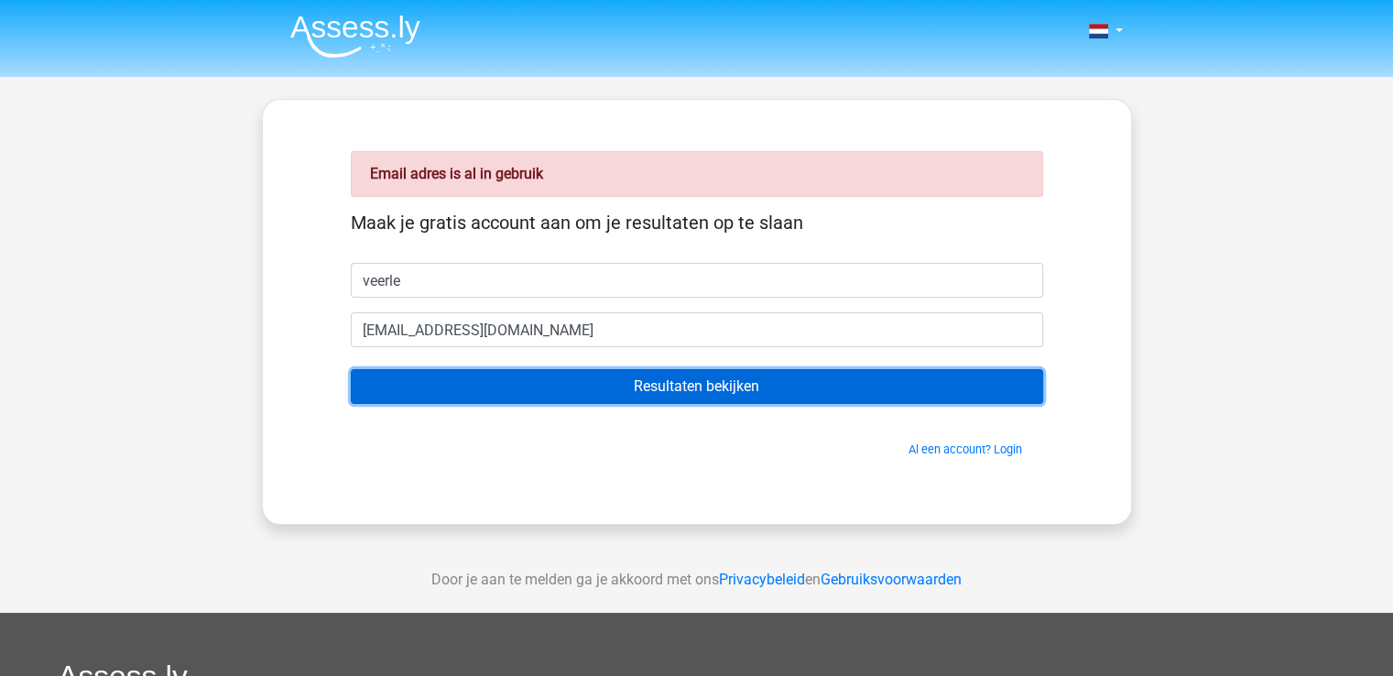
click at [659, 388] on input "Resultaten bekijken" at bounding box center [697, 386] width 692 height 35
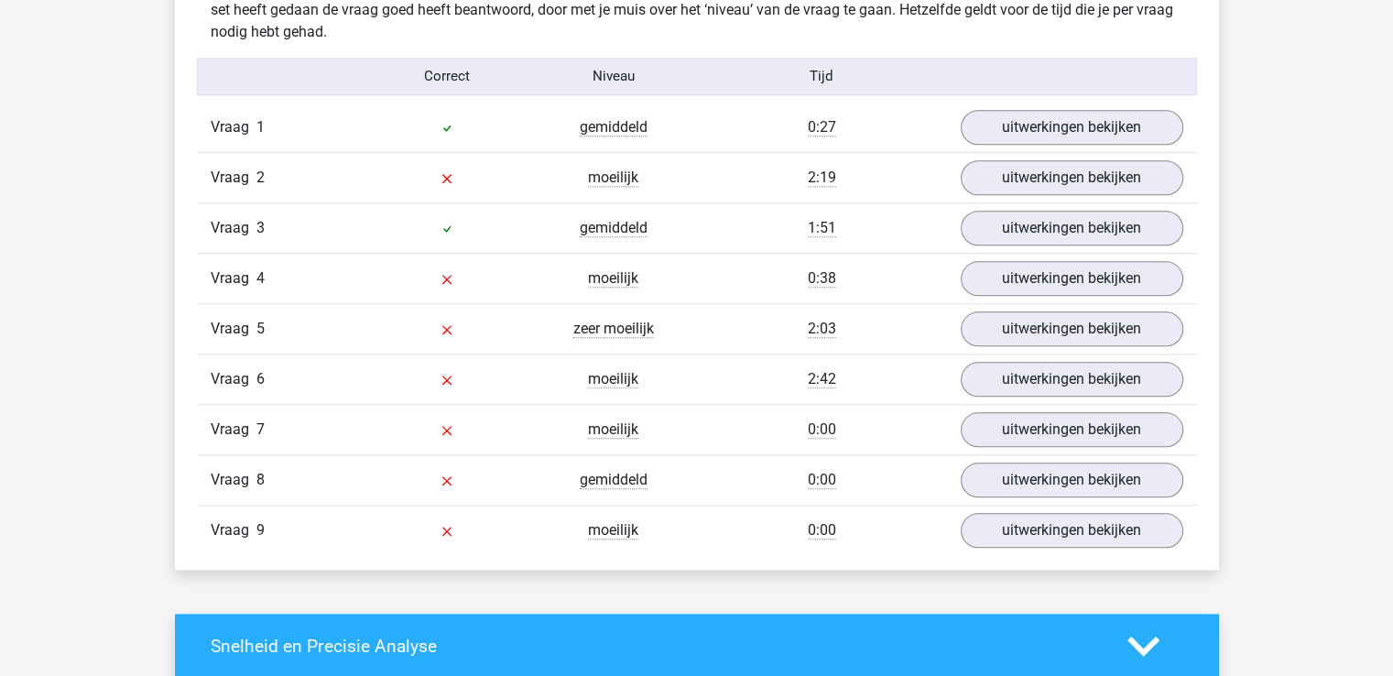
scroll to position [1923, 0]
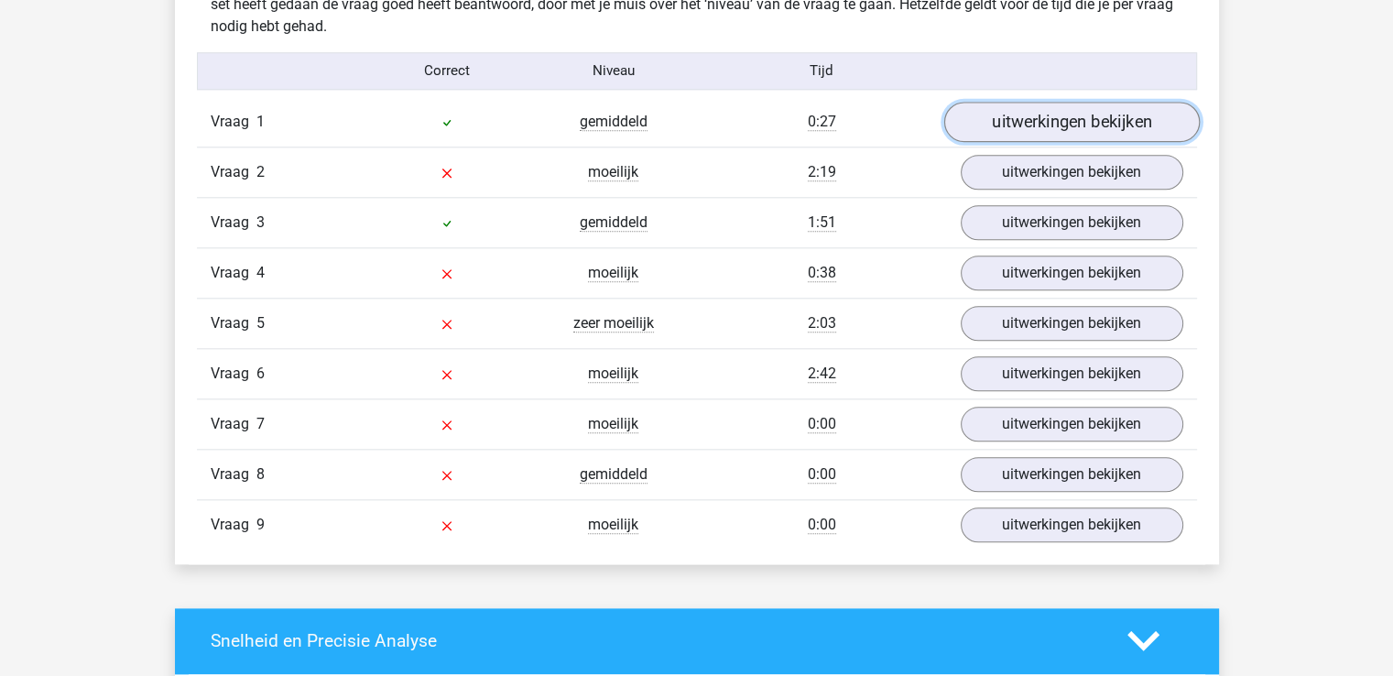
click at [1091, 123] on link "uitwerkingen bekijken" at bounding box center [1071, 122] width 256 height 40
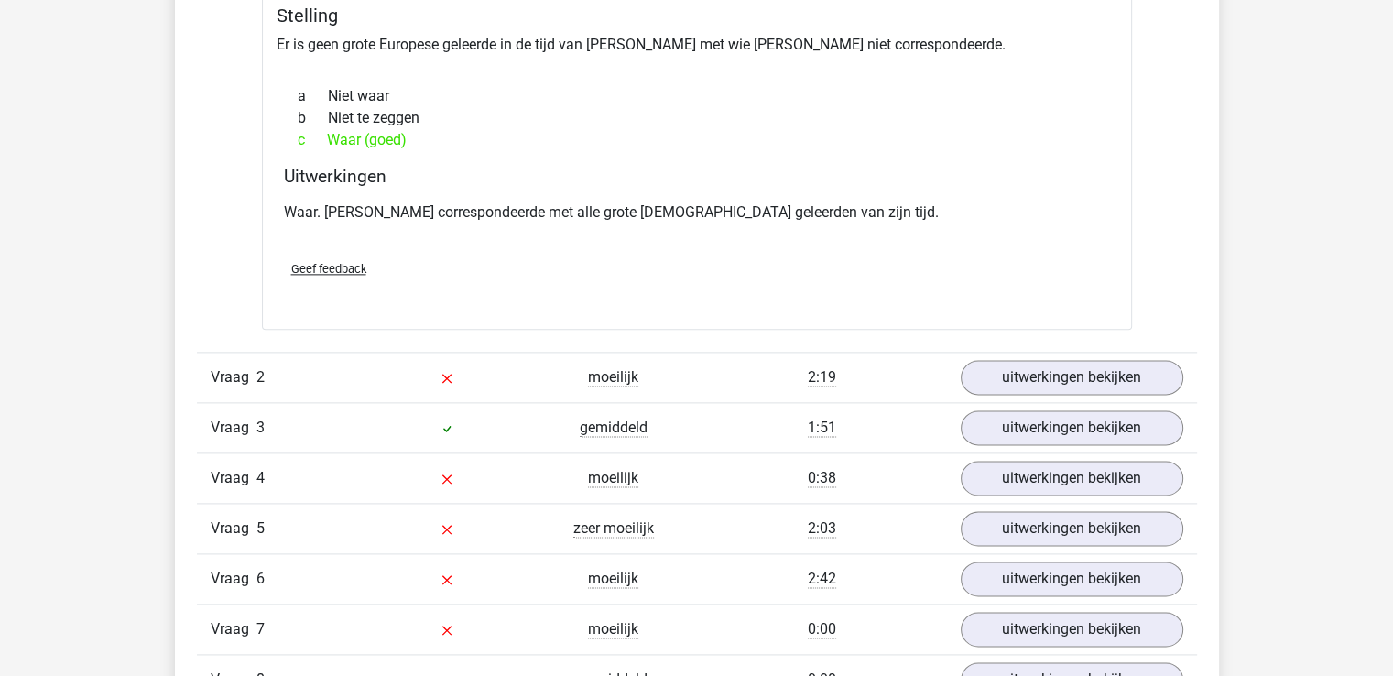
scroll to position [2290, 0]
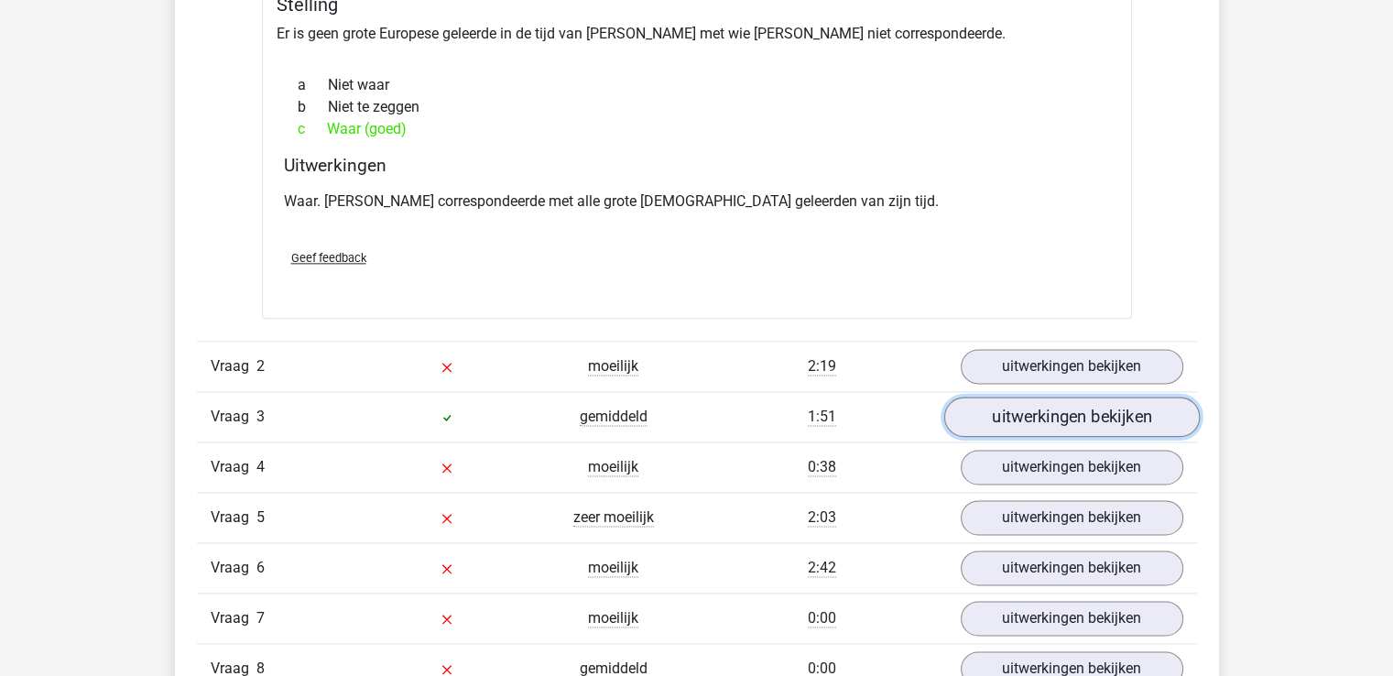
click at [1044, 419] on link "uitwerkingen bekijken" at bounding box center [1071, 417] width 256 height 40
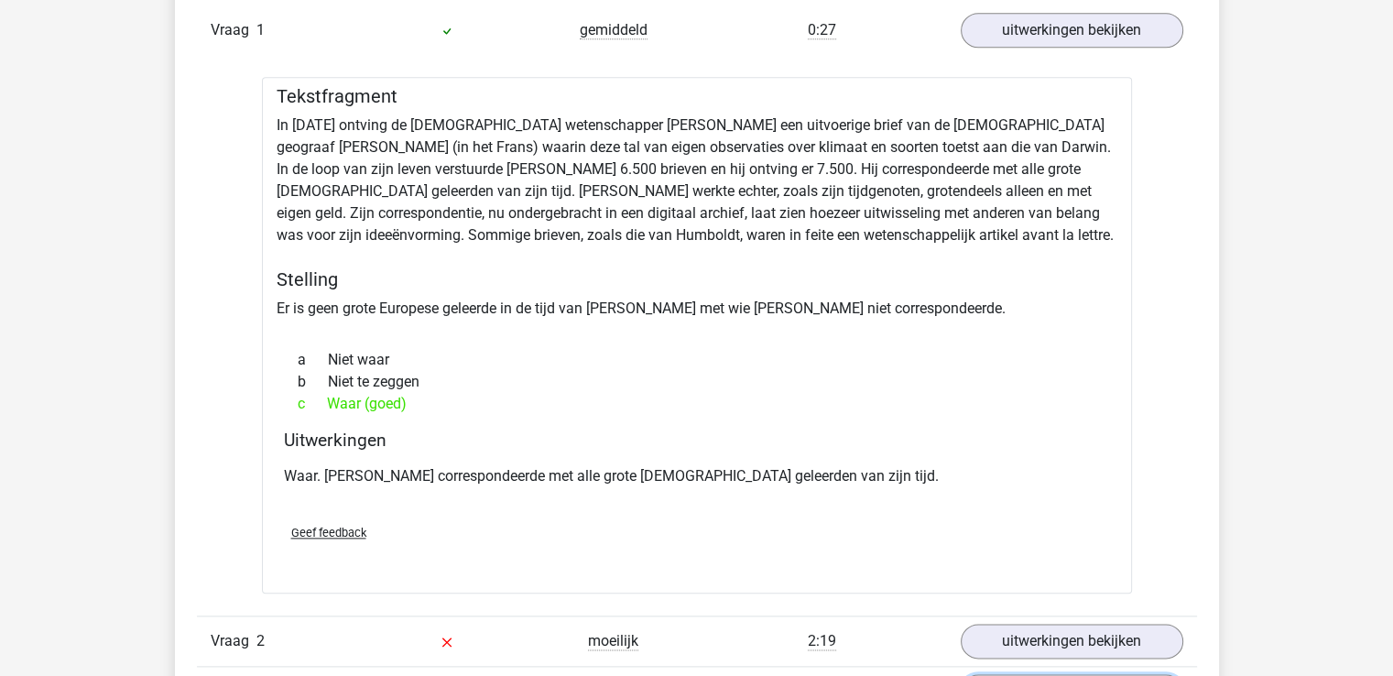
scroll to position [2198, 0]
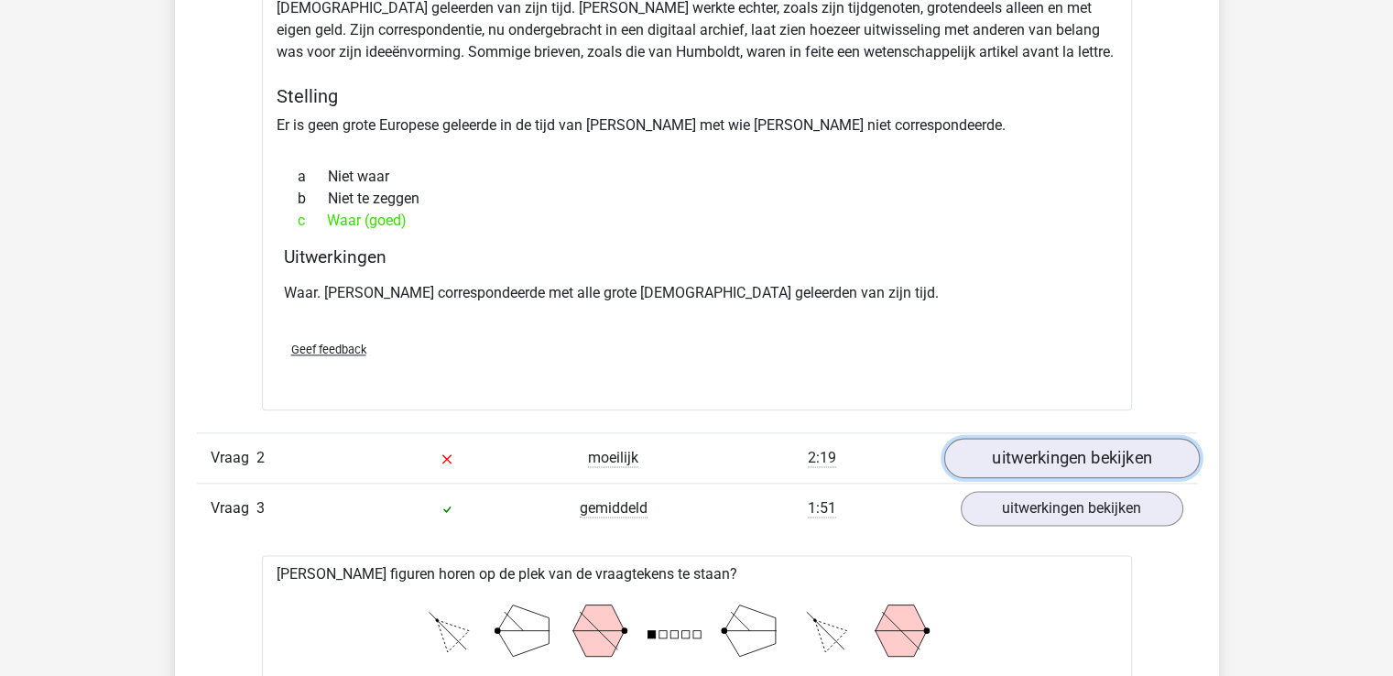
click at [1058, 452] on link "uitwerkingen bekijken" at bounding box center [1071, 458] width 256 height 40
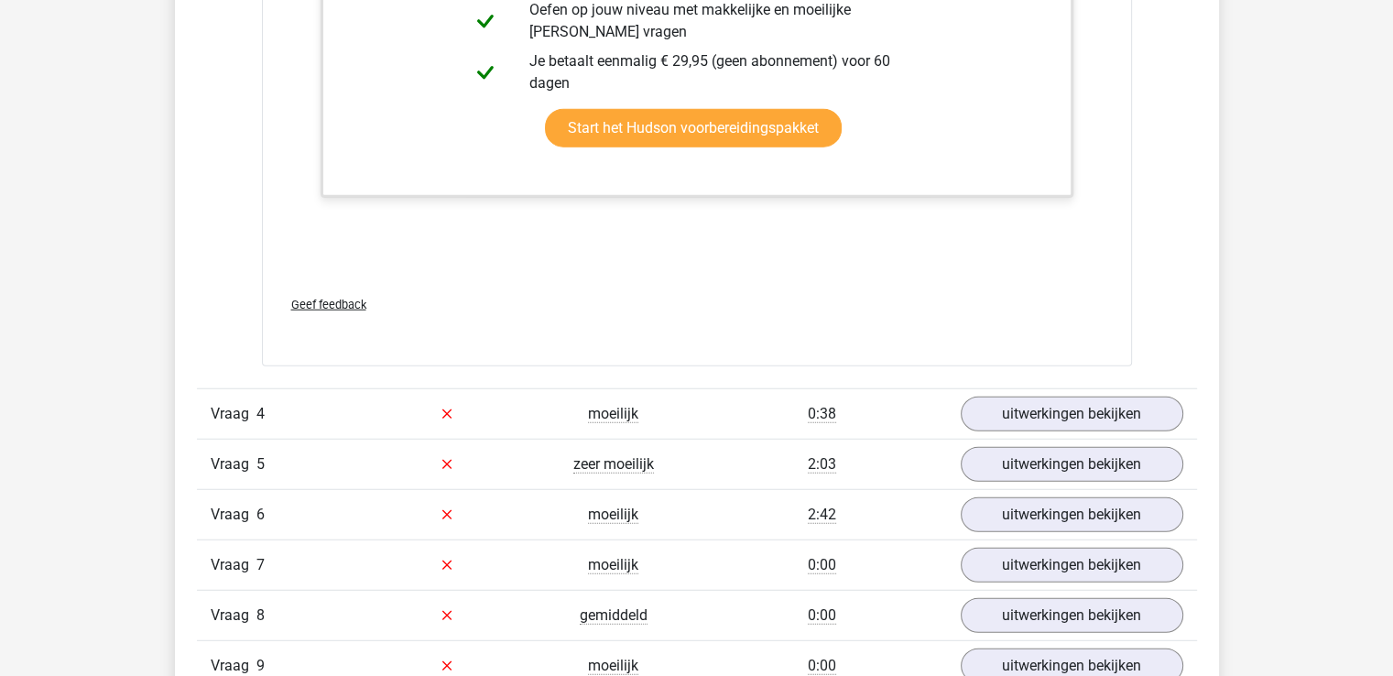
scroll to position [4762, 0]
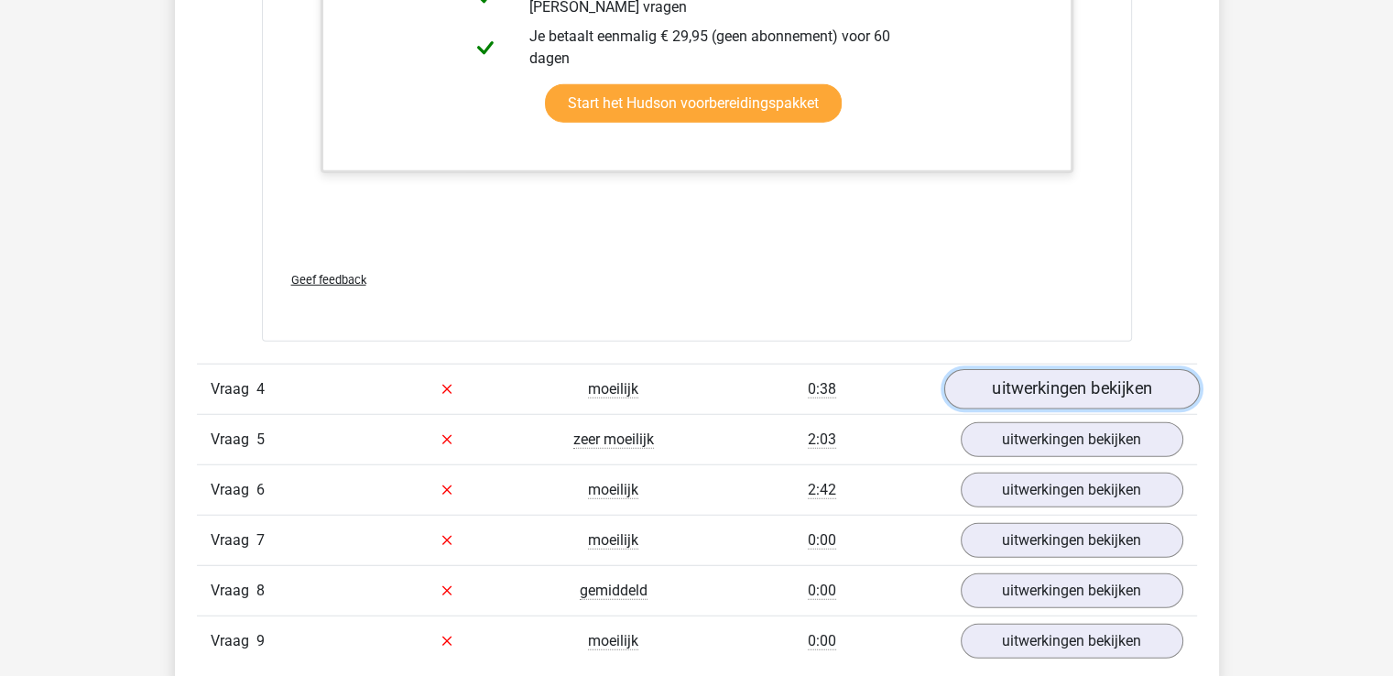
click at [1048, 386] on link "uitwerkingen bekijken" at bounding box center [1071, 389] width 256 height 40
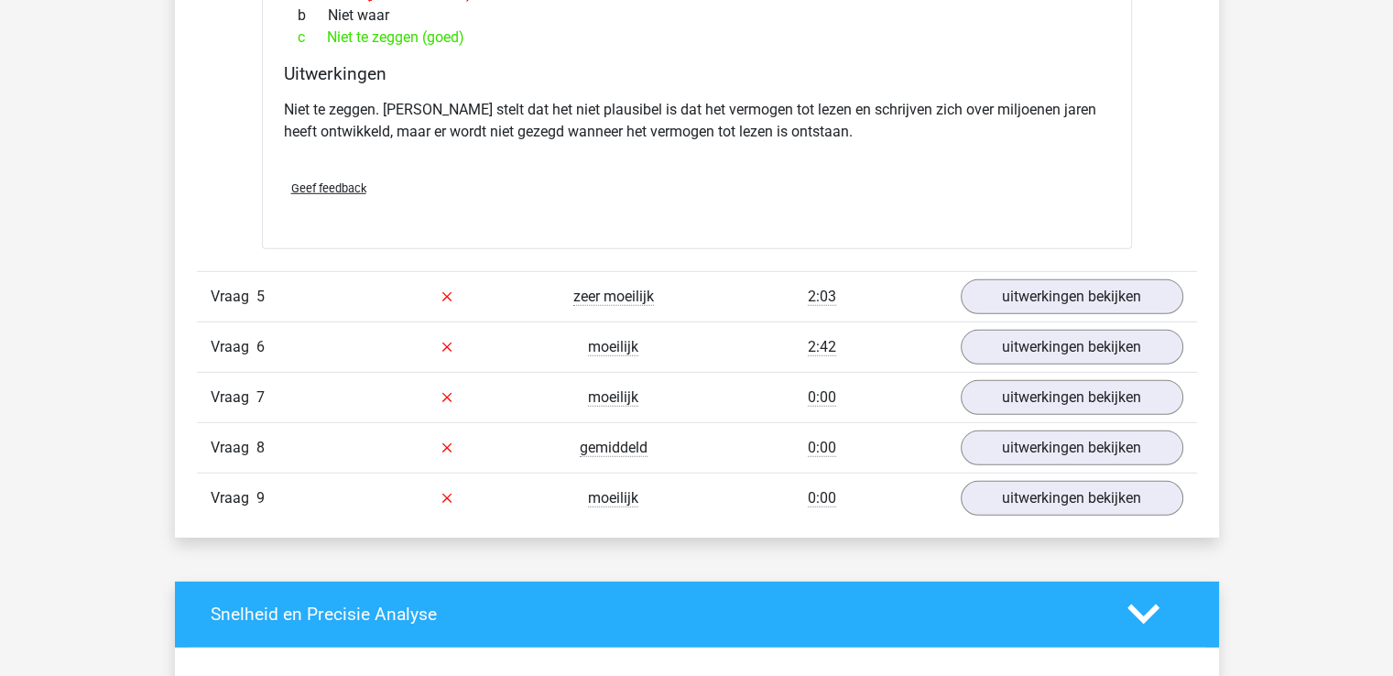
scroll to position [5495, 0]
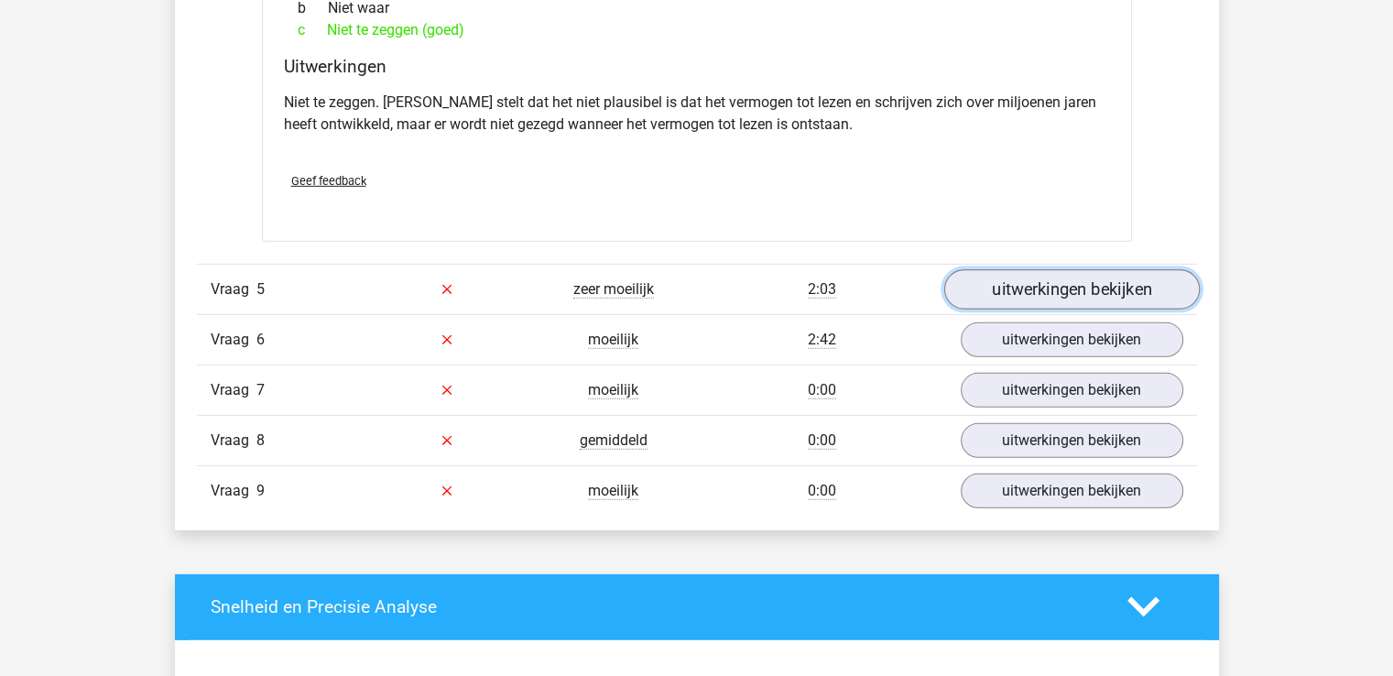
click at [1073, 288] on link "uitwerkingen bekijken" at bounding box center [1071, 289] width 256 height 40
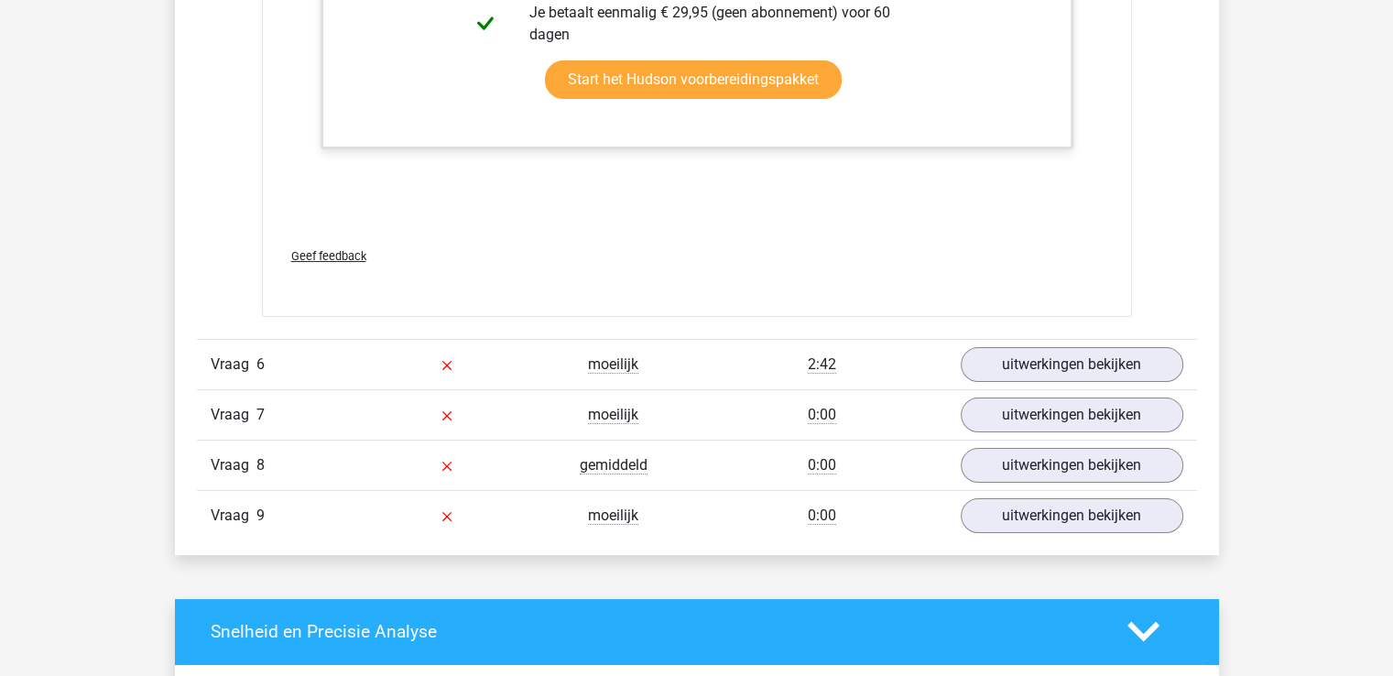
scroll to position [7052, 0]
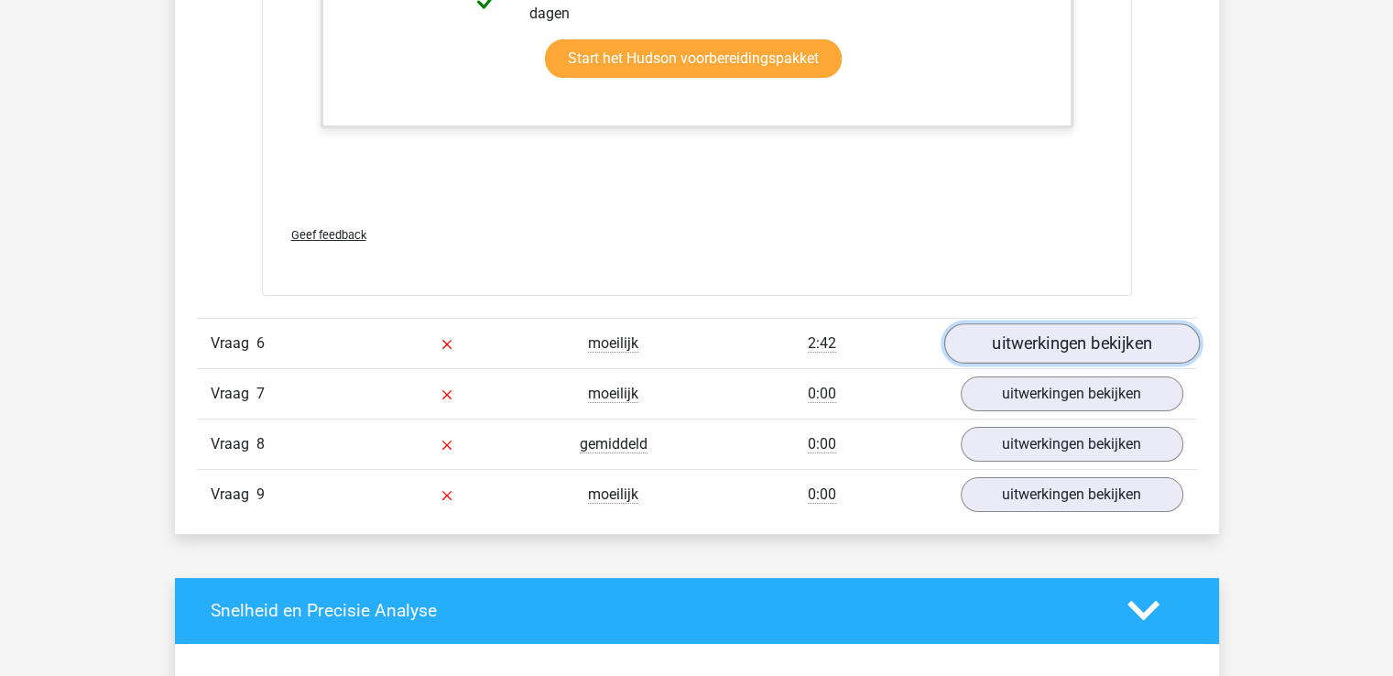
click at [1043, 334] on link "uitwerkingen bekijken" at bounding box center [1071, 343] width 256 height 40
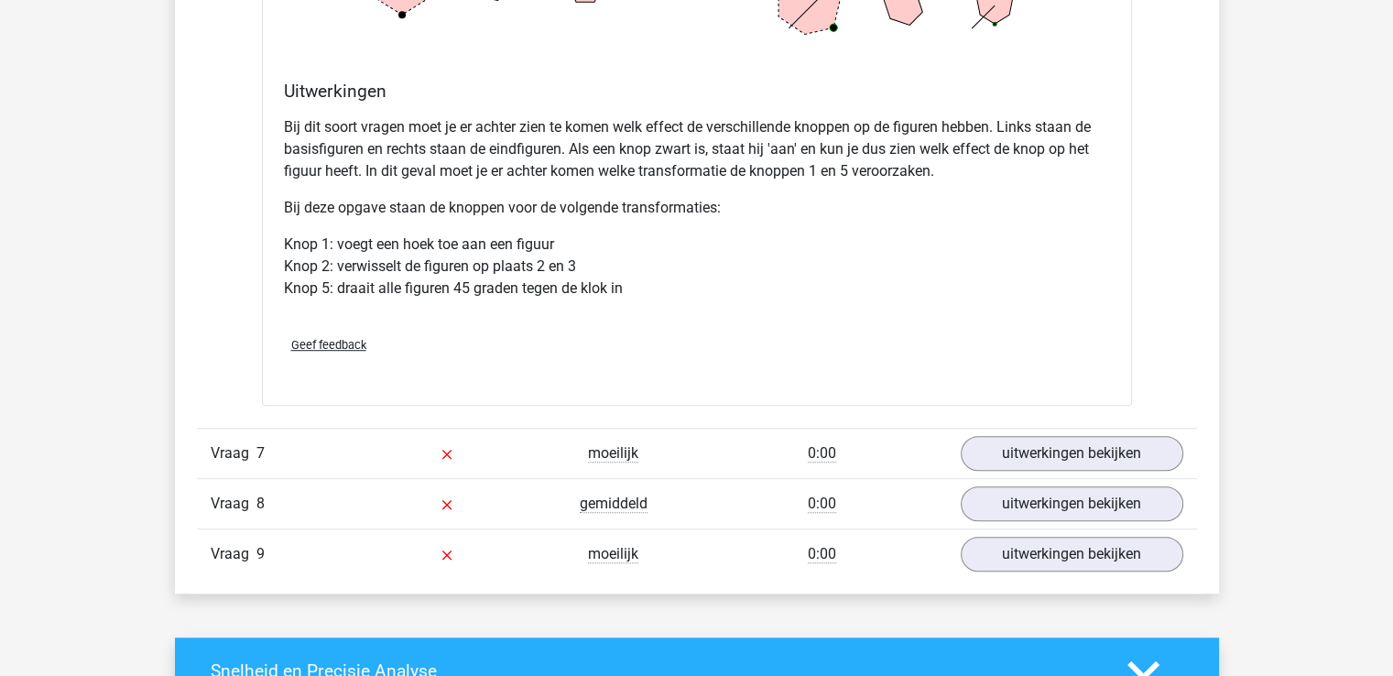
scroll to position [8059, 0]
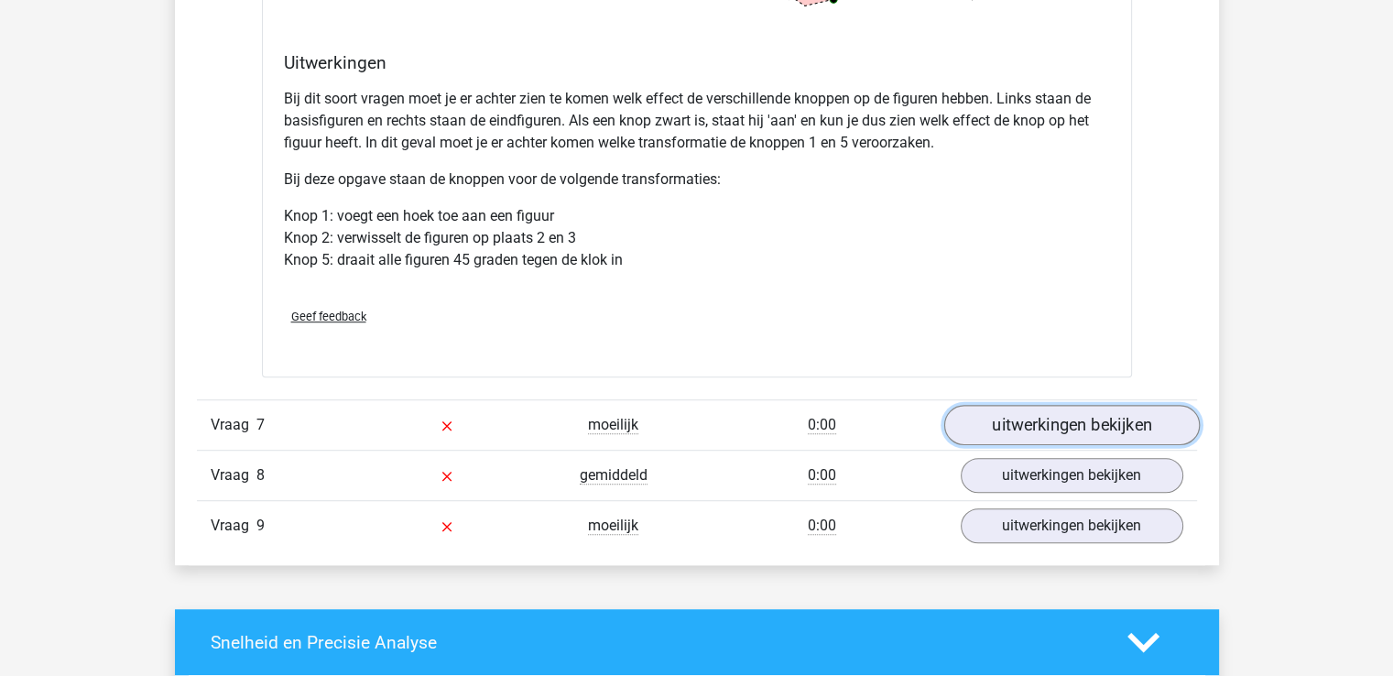
click at [1077, 415] on link "uitwerkingen bekijken" at bounding box center [1071, 425] width 256 height 40
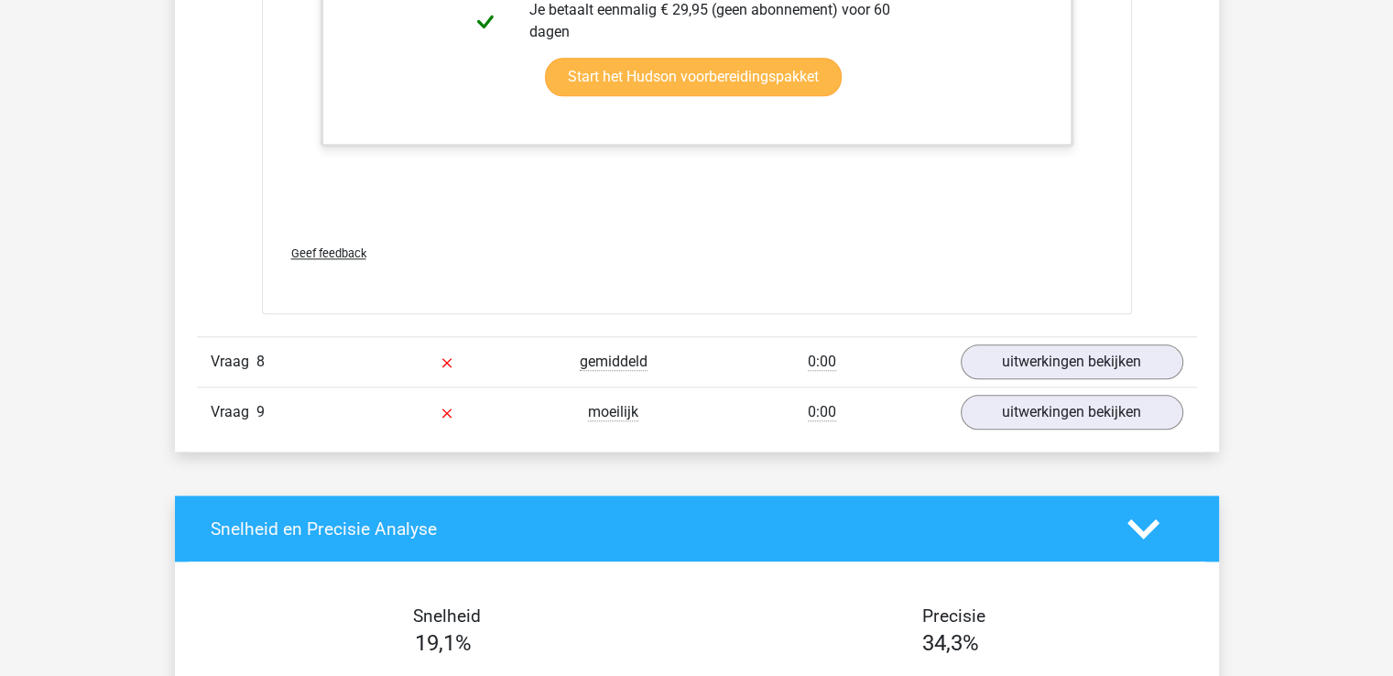
scroll to position [9250, 0]
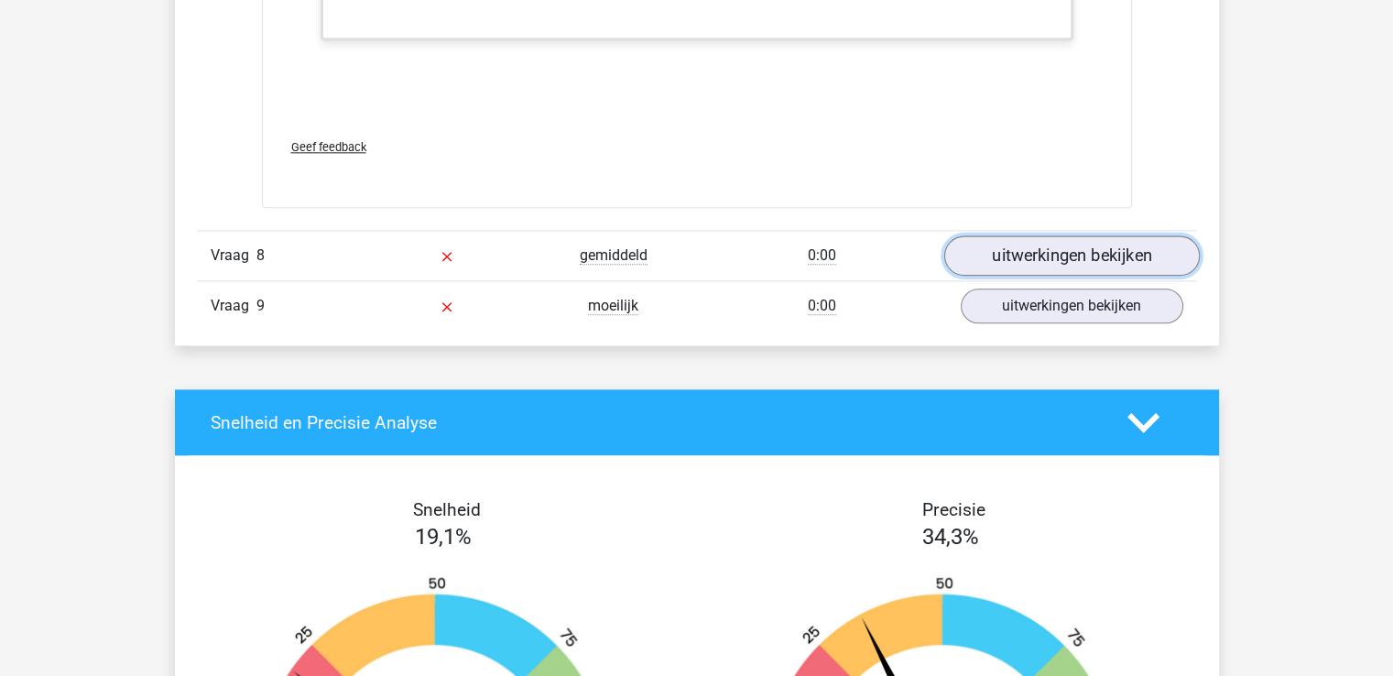
click at [1083, 253] on link "uitwerkingen bekijken" at bounding box center [1071, 256] width 256 height 40
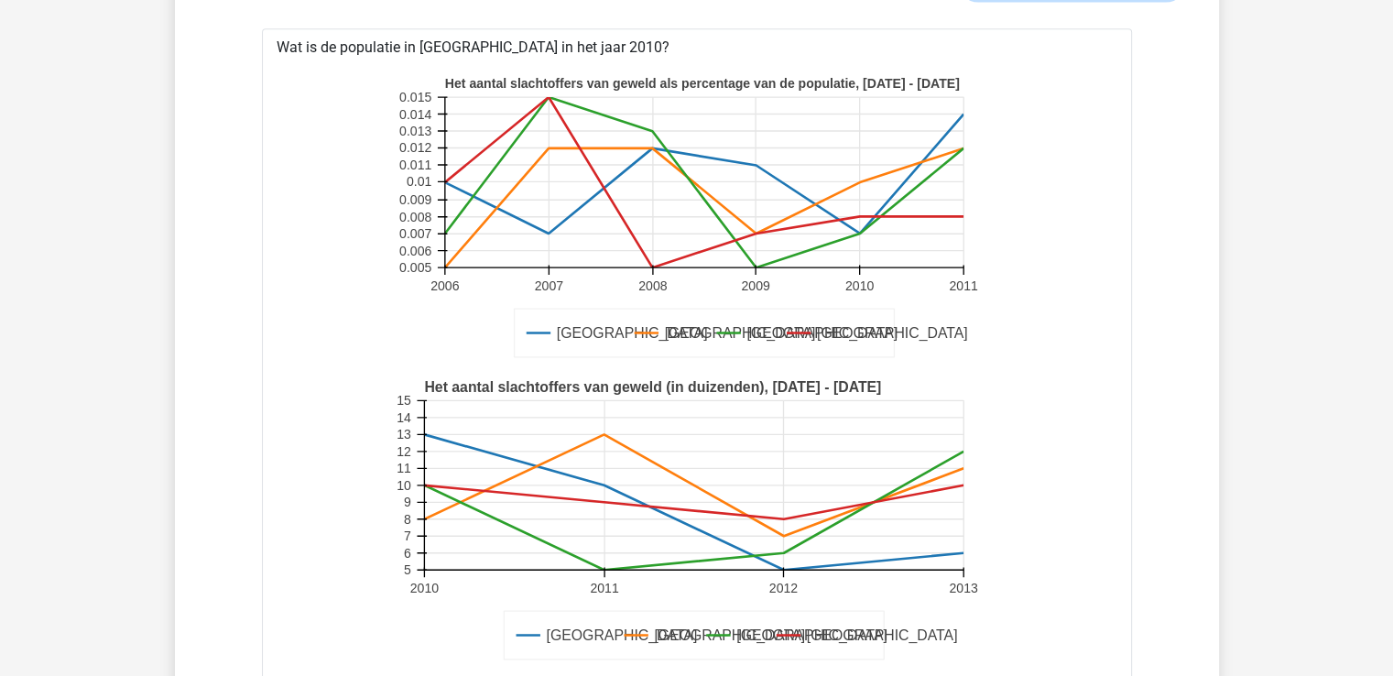
scroll to position [9525, 0]
click at [424, 512] on icon at bounding box center [424, 483] width 0 height 169
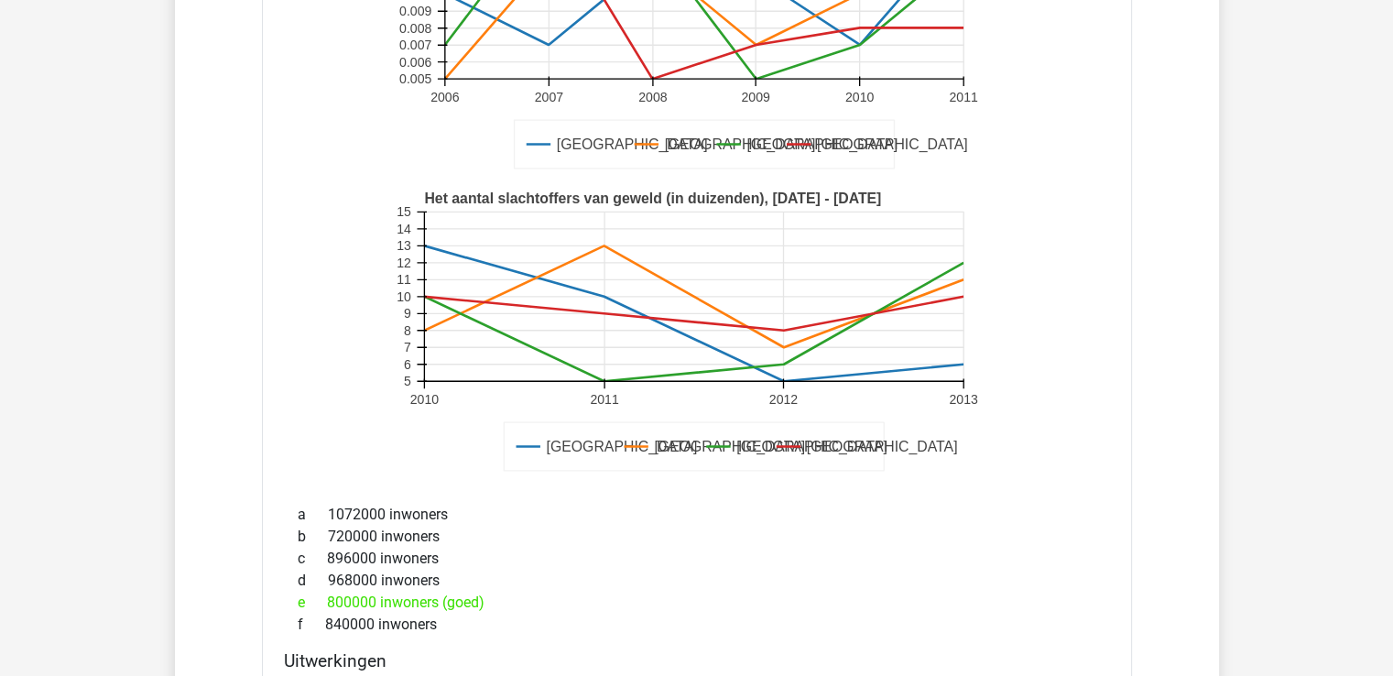
scroll to position [9799, 0]
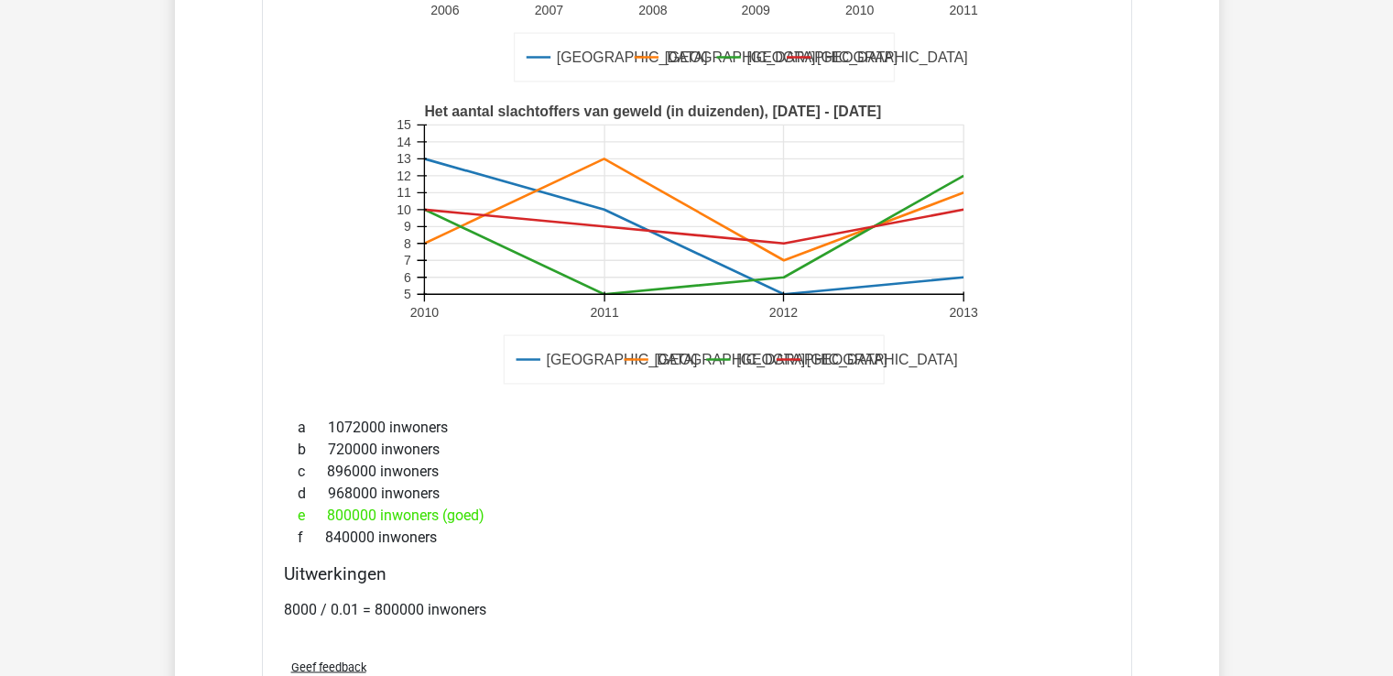
click at [374, 506] on div "e 800000 inwoners (goed)" at bounding box center [697, 516] width 826 height 22
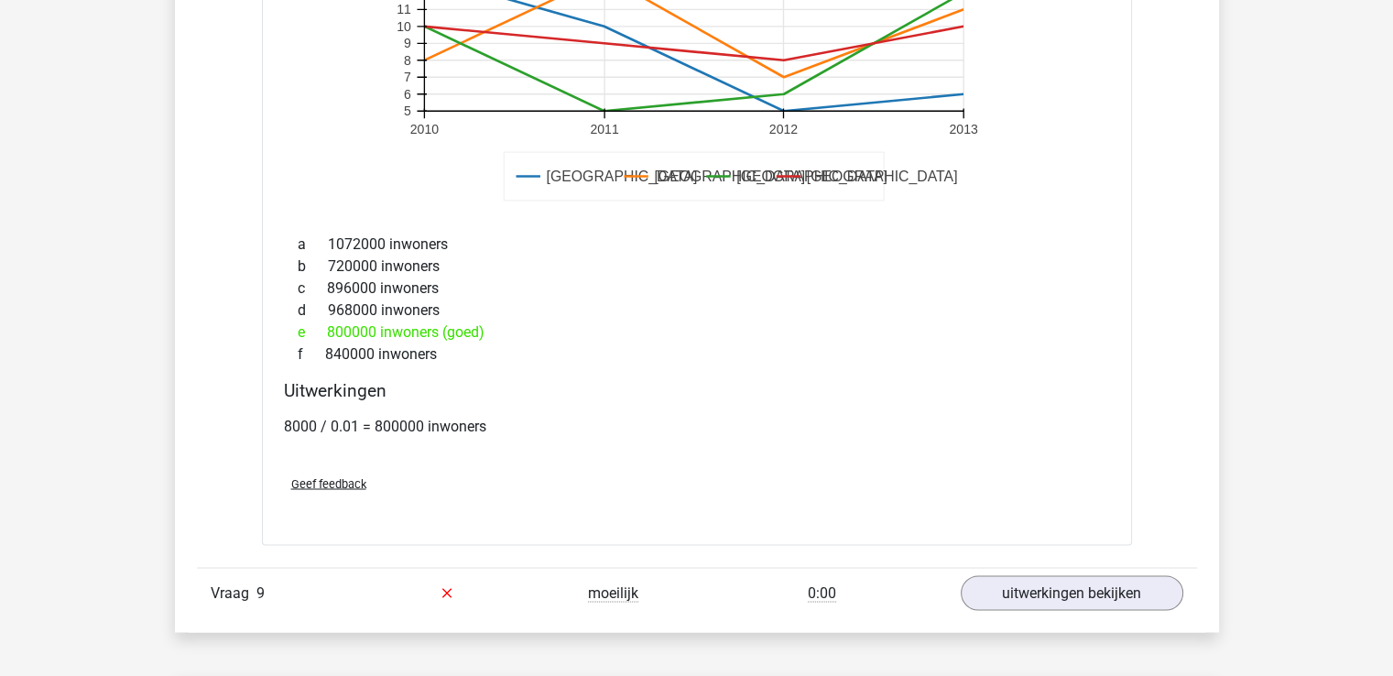
scroll to position [10074, 0]
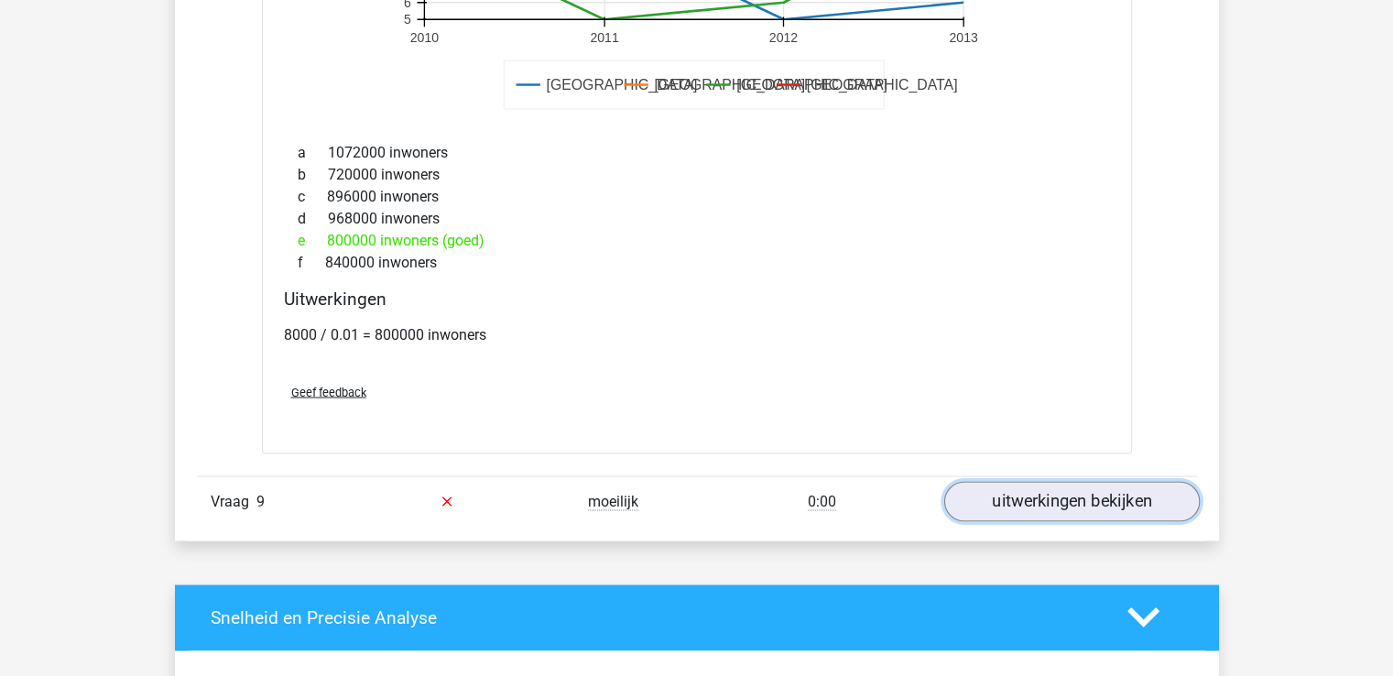
click at [1047, 489] on link "uitwerkingen bekijken" at bounding box center [1071, 501] width 256 height 40
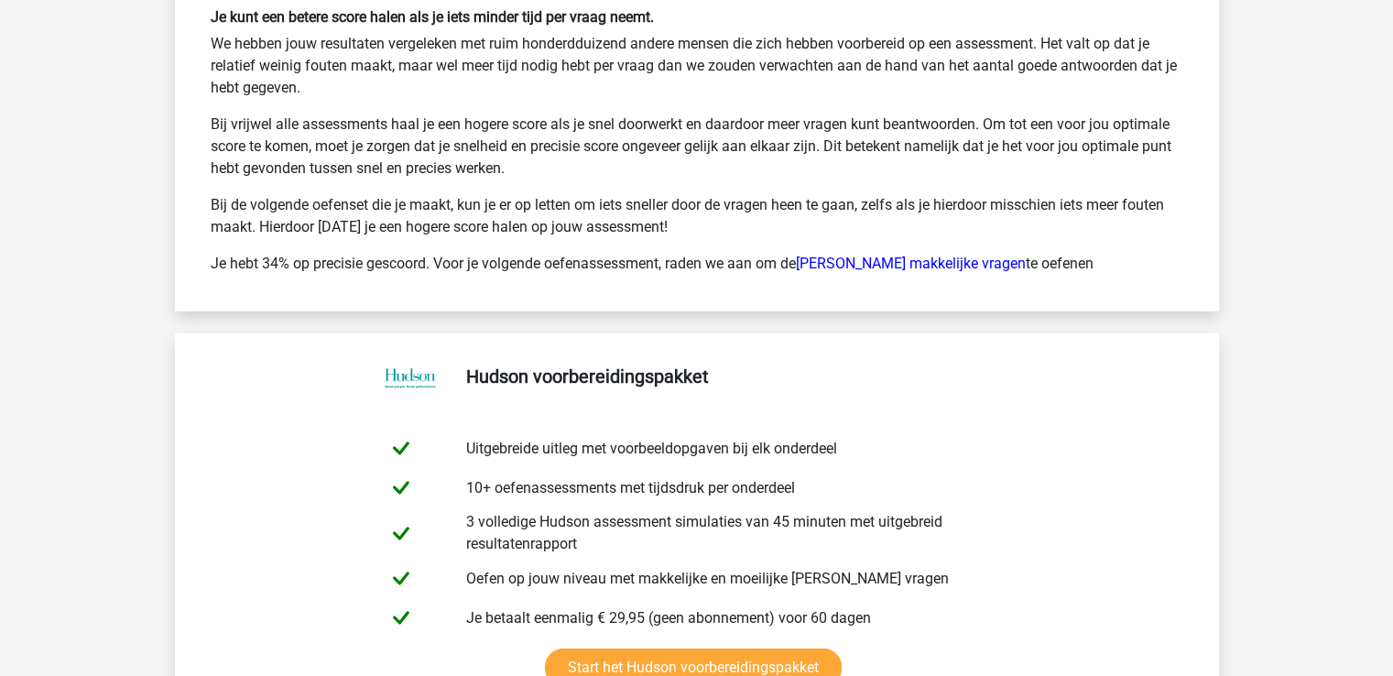
scroll to position [12730, 0]
click at [914, 254] on link "[PERSON_NAME] makkelijke vragen" at bounding box center [911, 262] width 230 height 17
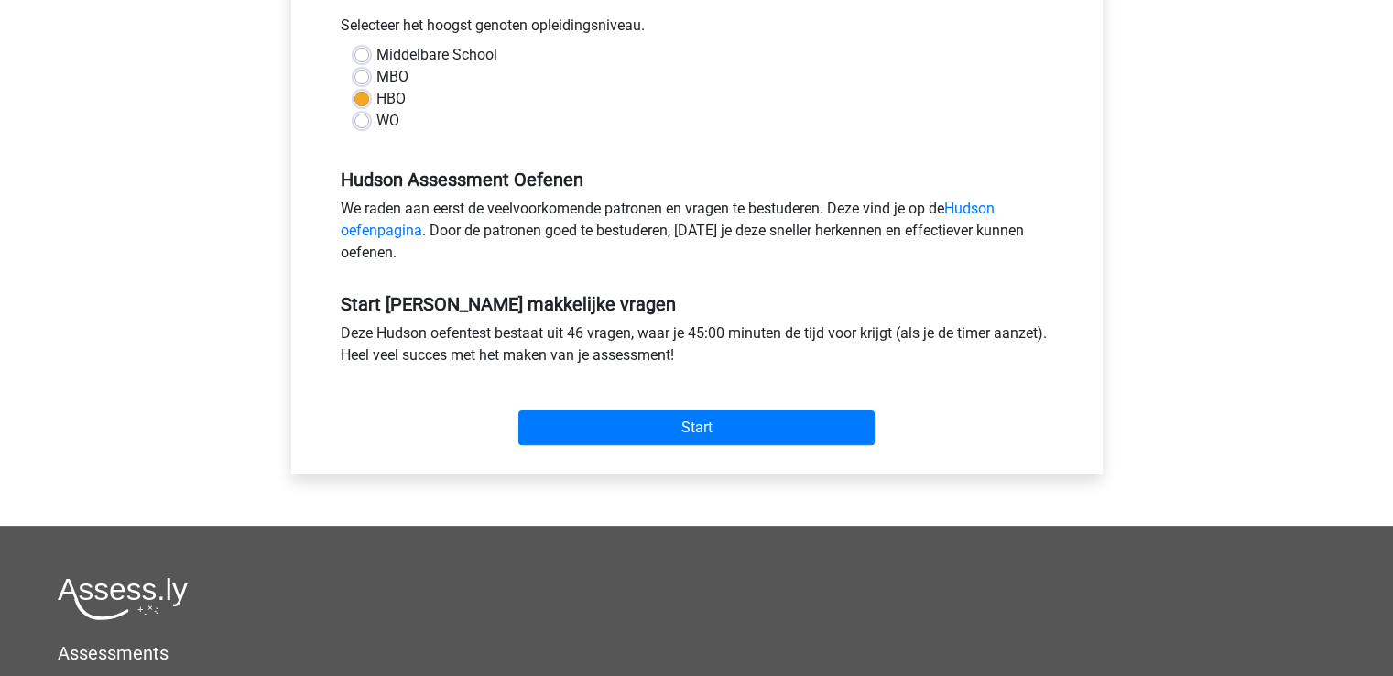
scroll to position [458, 0]
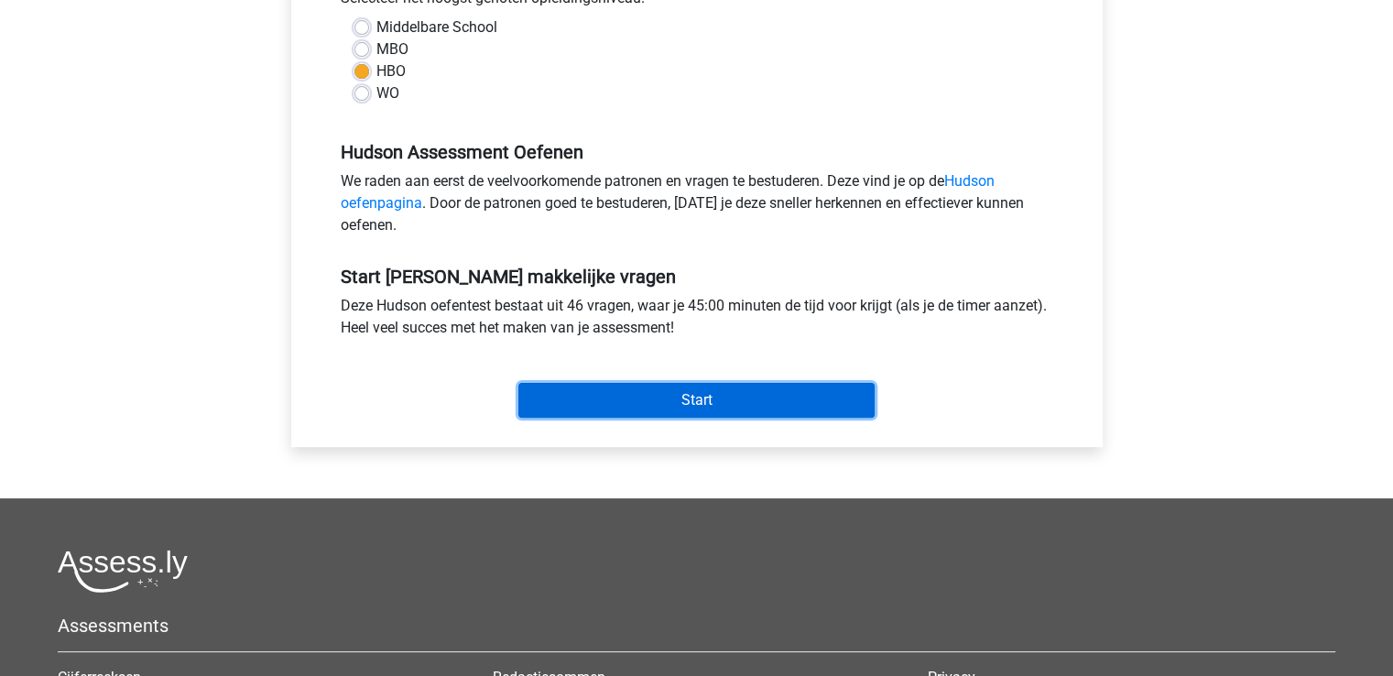
click at [707, 404] on input "Start" at bounding box center [696, 400] width 356 height 35
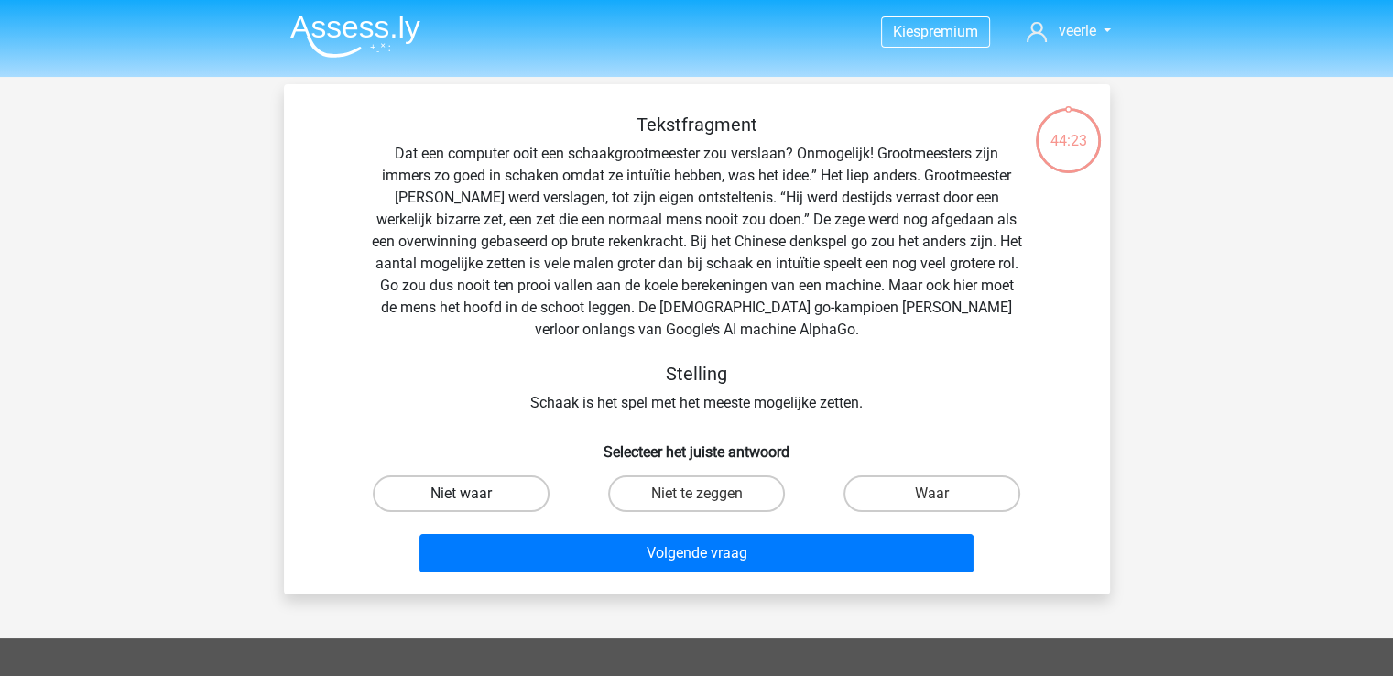
click at [442, 497] on label "Niet waar" at bounding box center [461, 493] width 177 height 37
click at [461, 497] on input "Niet waar" at bounding box center [467, 500] width 12 height 12
radio input "true"
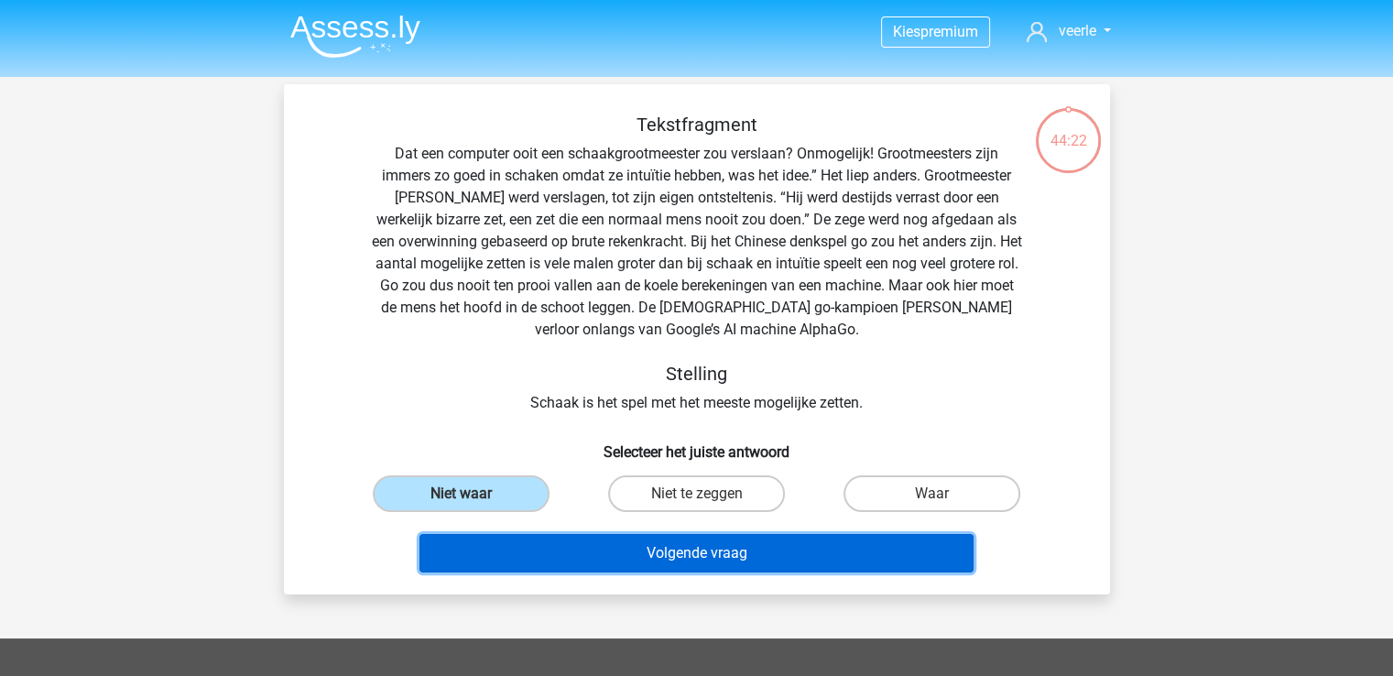
click at [672, 546] on button "Volgende vraag" at bounding box center [696, 553] width 554 height 38
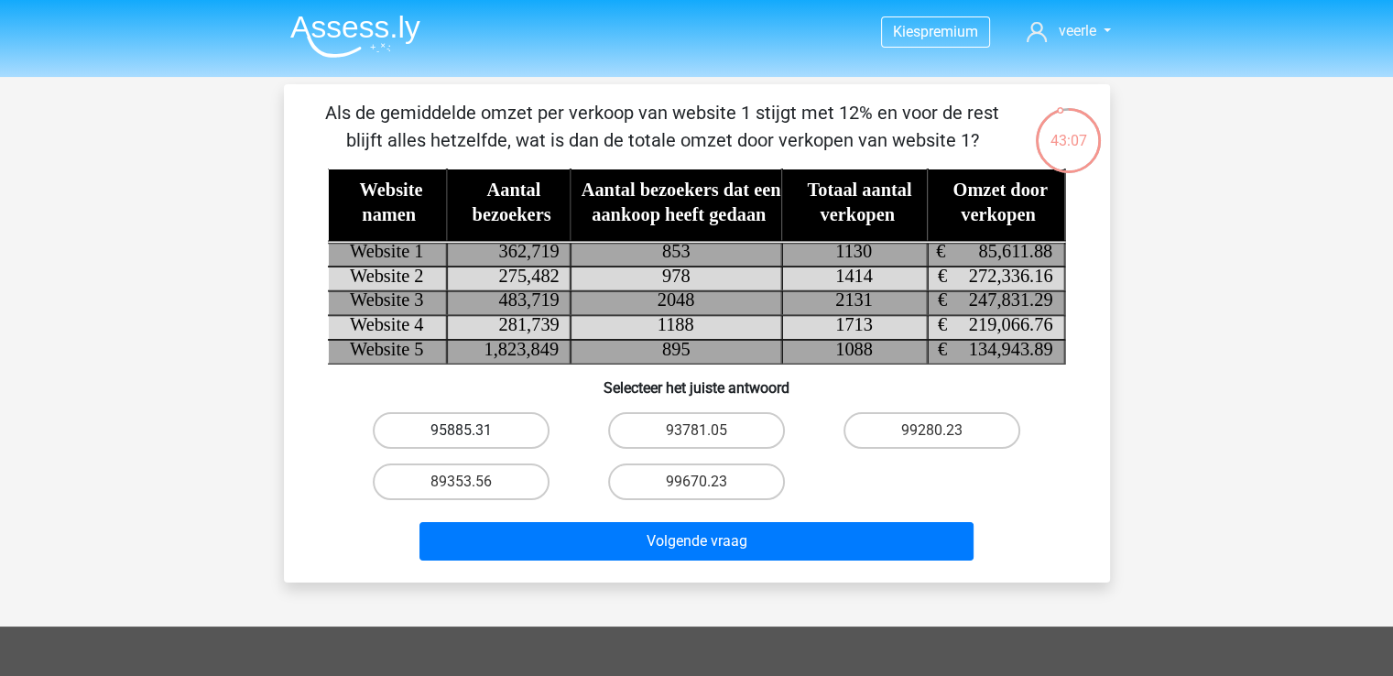
click at [429, 430] on label "95885.31" at bounding box center [461, 430] width 177 height 37
click at [461, 430] on input "95885.31" at bounding box center [467, 436] width 12 height 12
radio input "true"
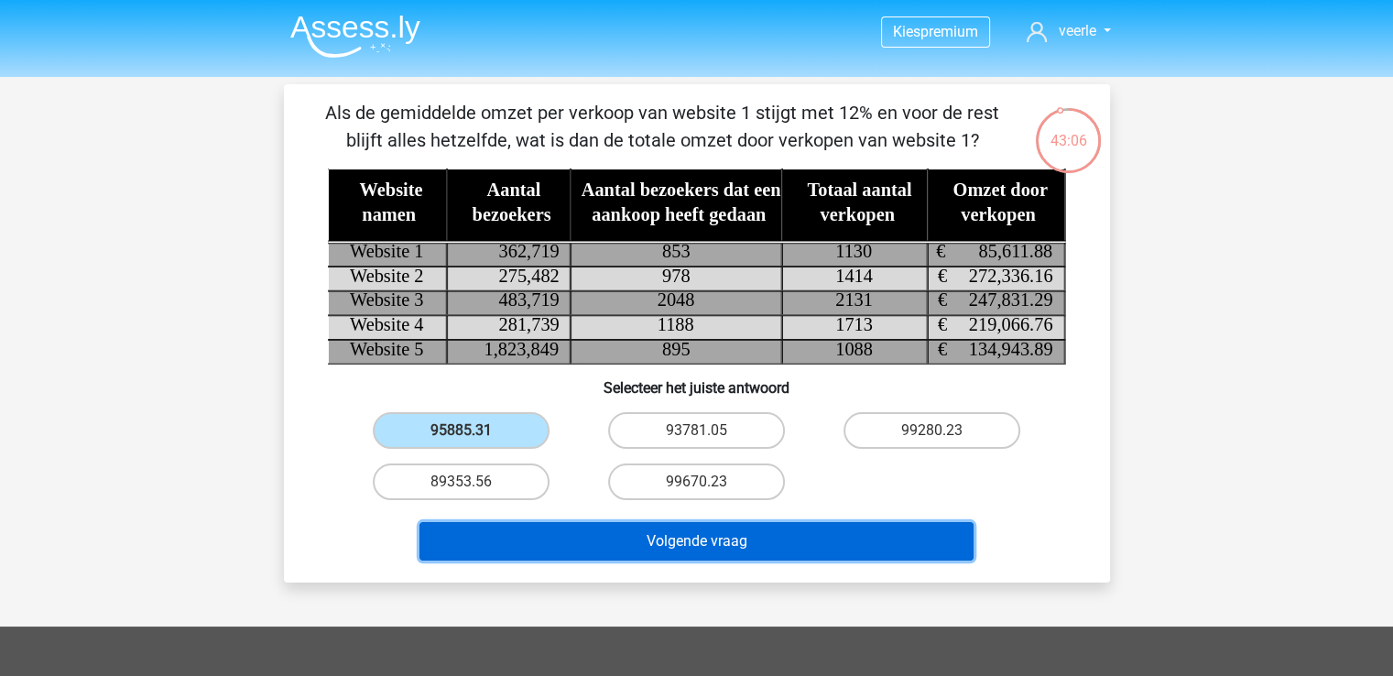
click at [650, 538] on button "Volgende vraag" at bounding box center [696, 541] width 554 height 38
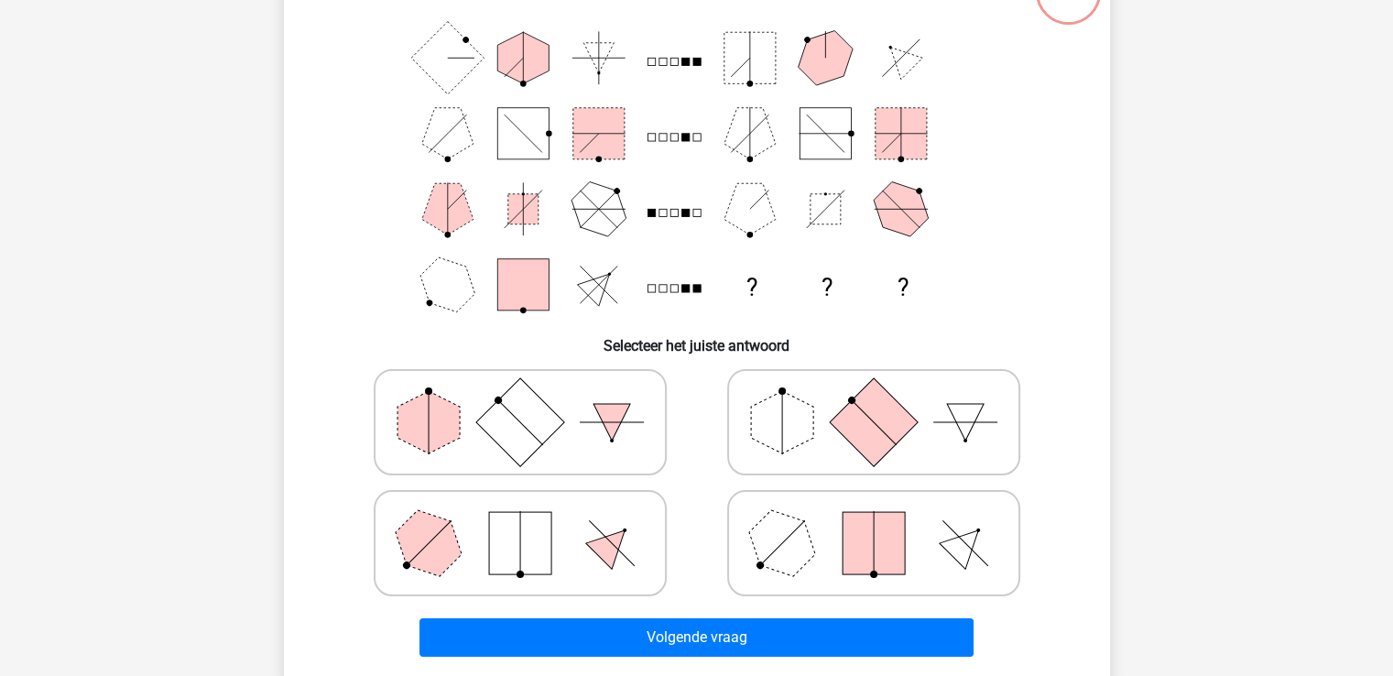
scroll to position [176, 0]
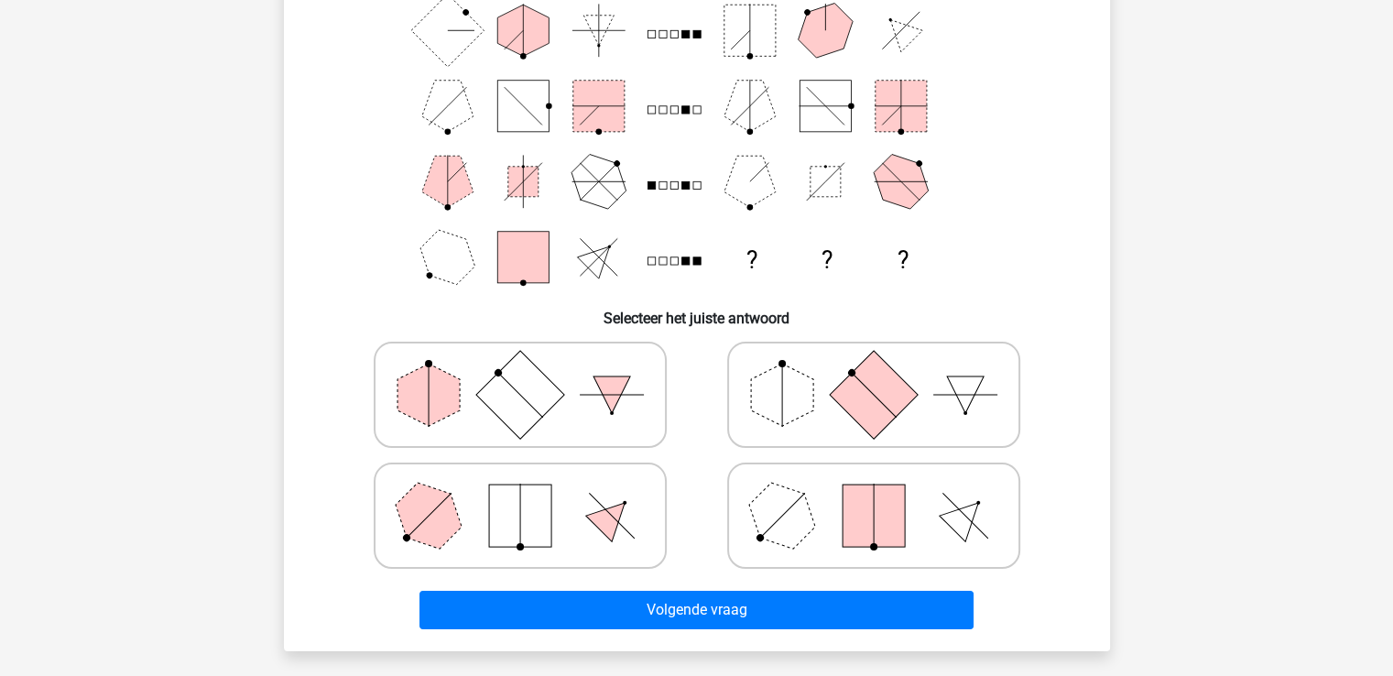
click at [766, 394] on polygon at bounding box center [782, 395] width 62 height 62
click at [874, 372] on input "radio" at bounding box center [880, 366] width 12 height 12
radio input "true"
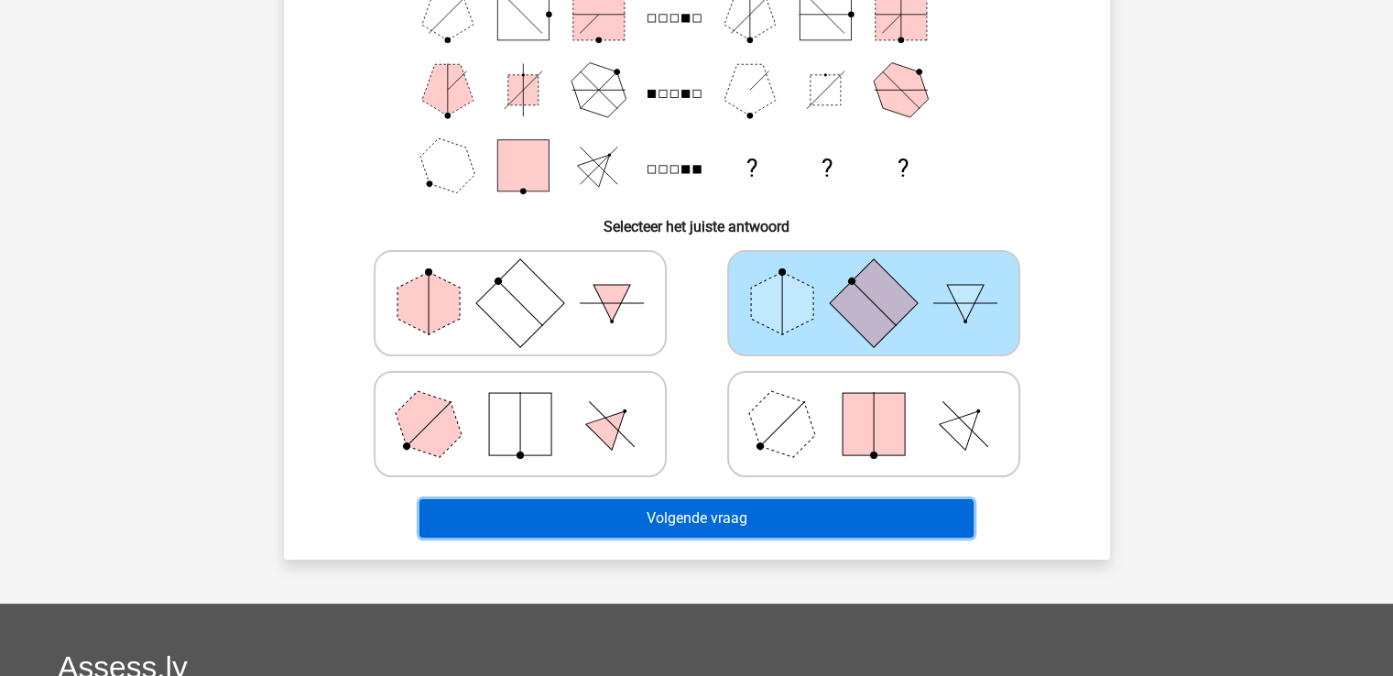
click at [669, 512] on button "Volgende vraag" at bounding box center [696, 518] width 554 height 38
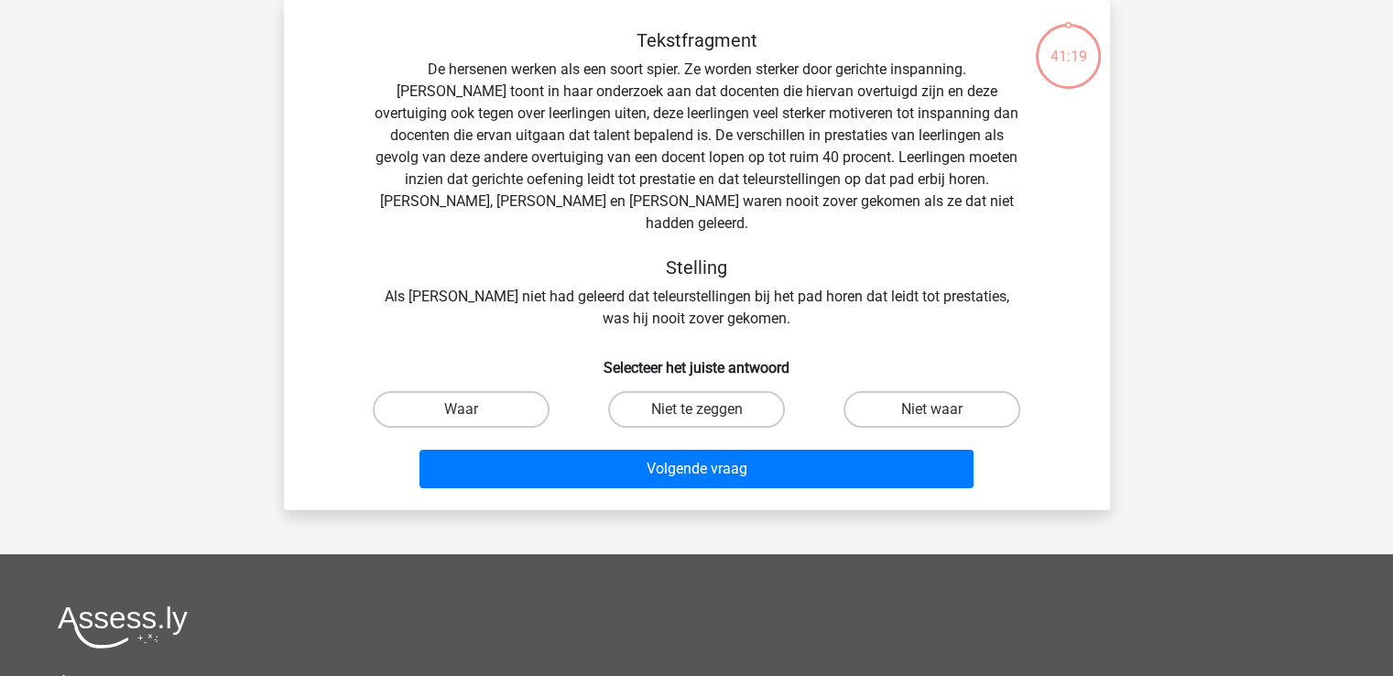
scroll to position [84, 0]
click at [462, 409] on input "Waar" at bounding box center [467, 415] width 12 height 12
radio input "true"
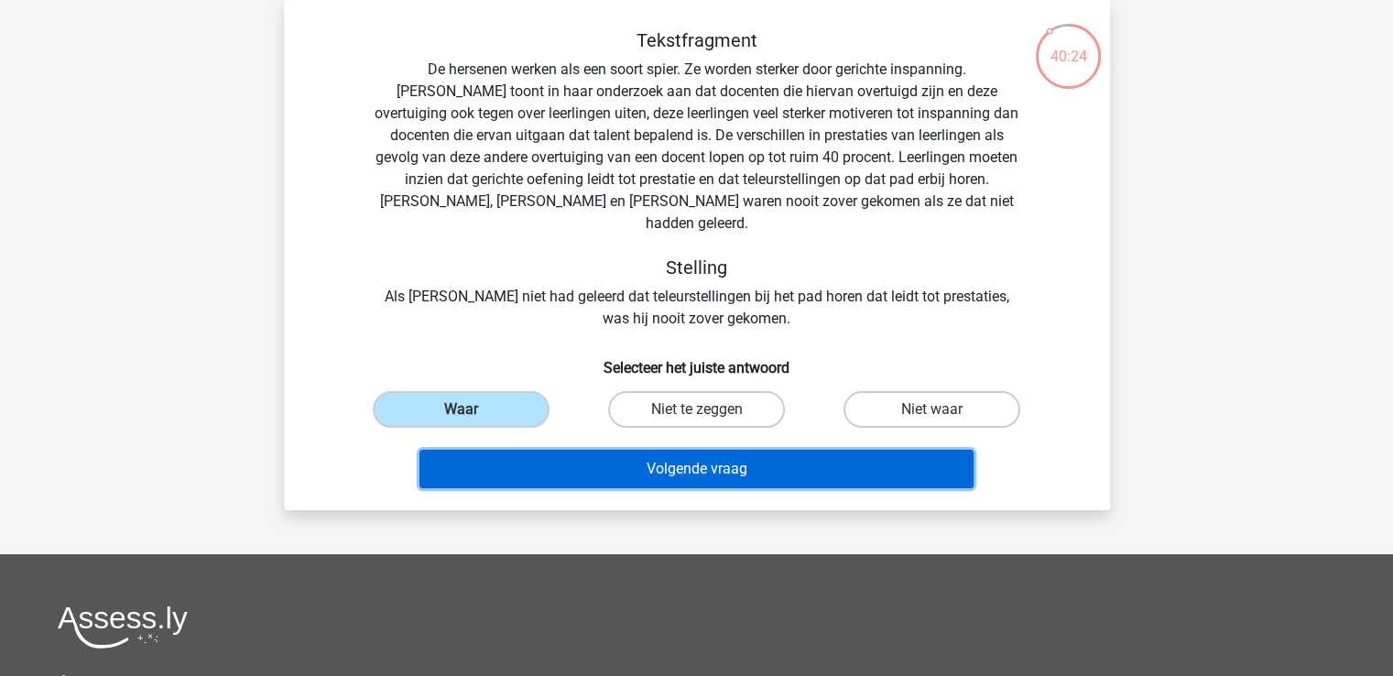
click at [707, 454] on button "Volgende vraag" at bounding box center [696, 469] width 554 height 38
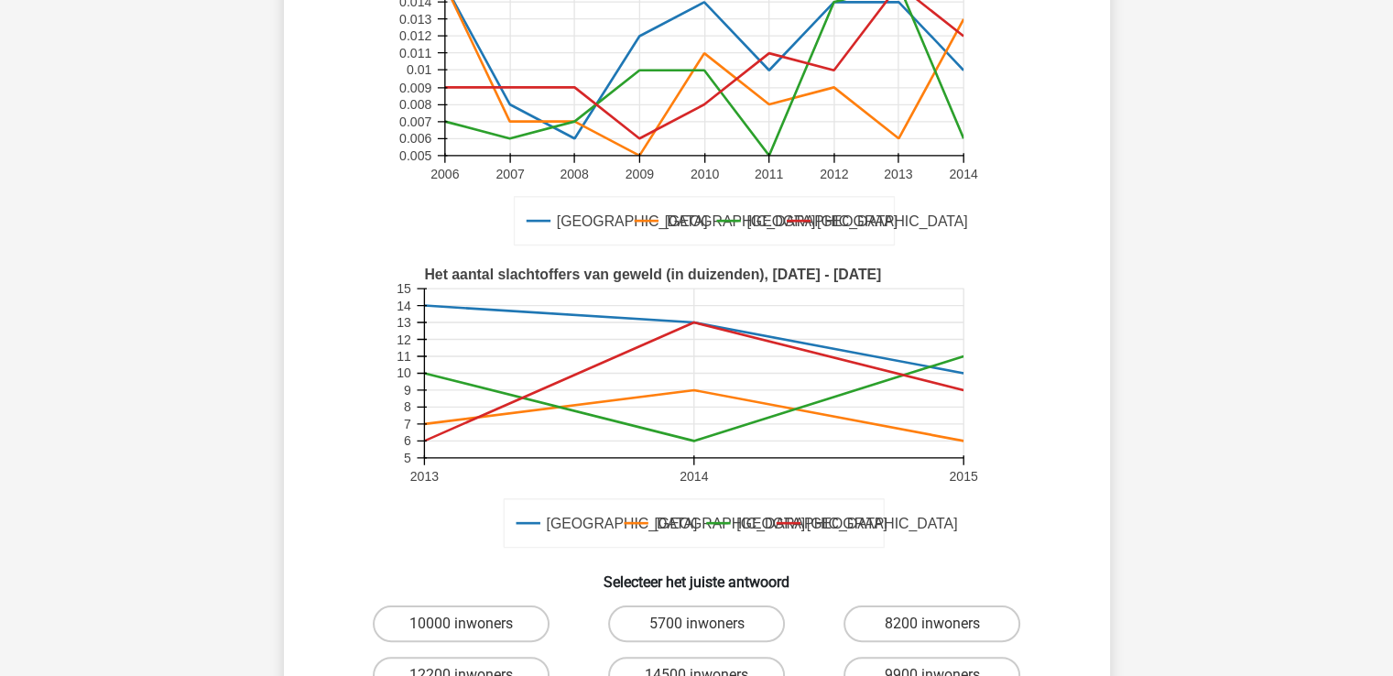
scroll to position [275, 0]
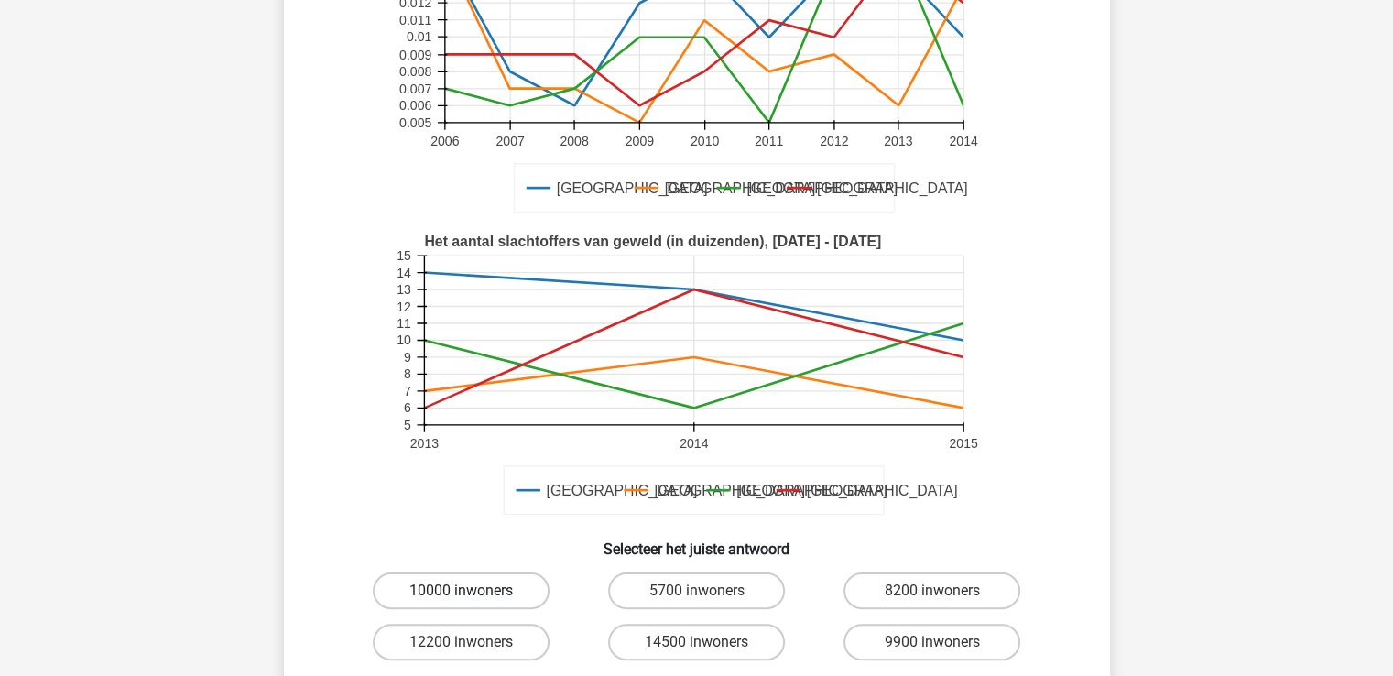
click at [440, 574] on label "10000 inwoners" at bounding box center [461, 590] width 177 height 37
click at [461, 591] on input "10000 inwoners" at bounding box center [467, 597] width 12 height 12
radio input "true"
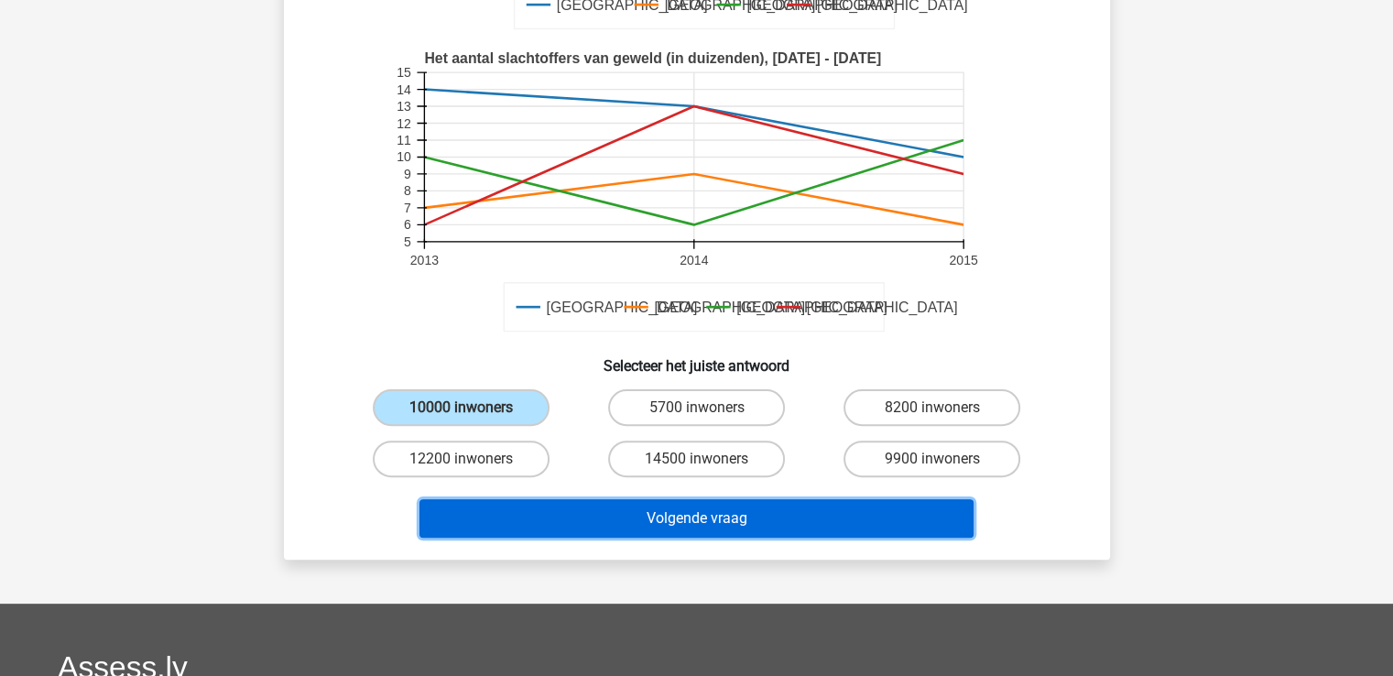
click at [670, 499] on button "Volgende vraag" at bounding box center [696, 518] width 554 height 38
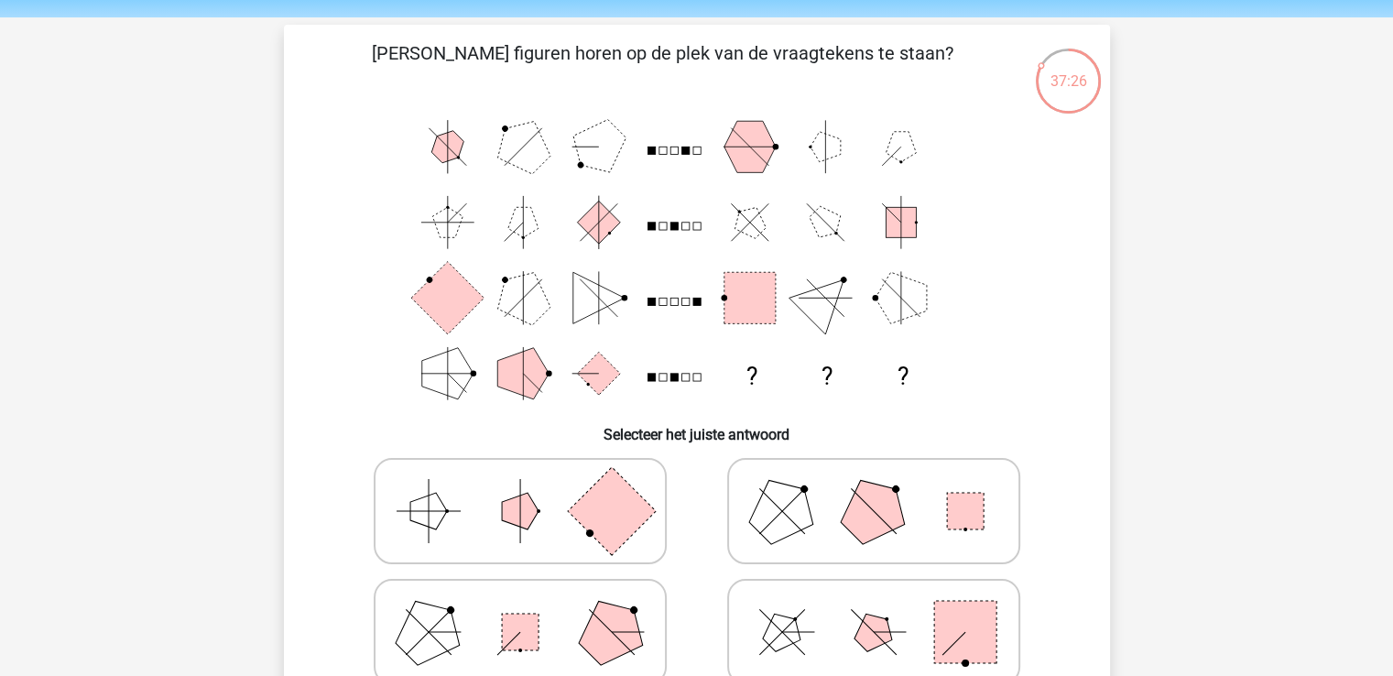
scroll to position [92, 0]
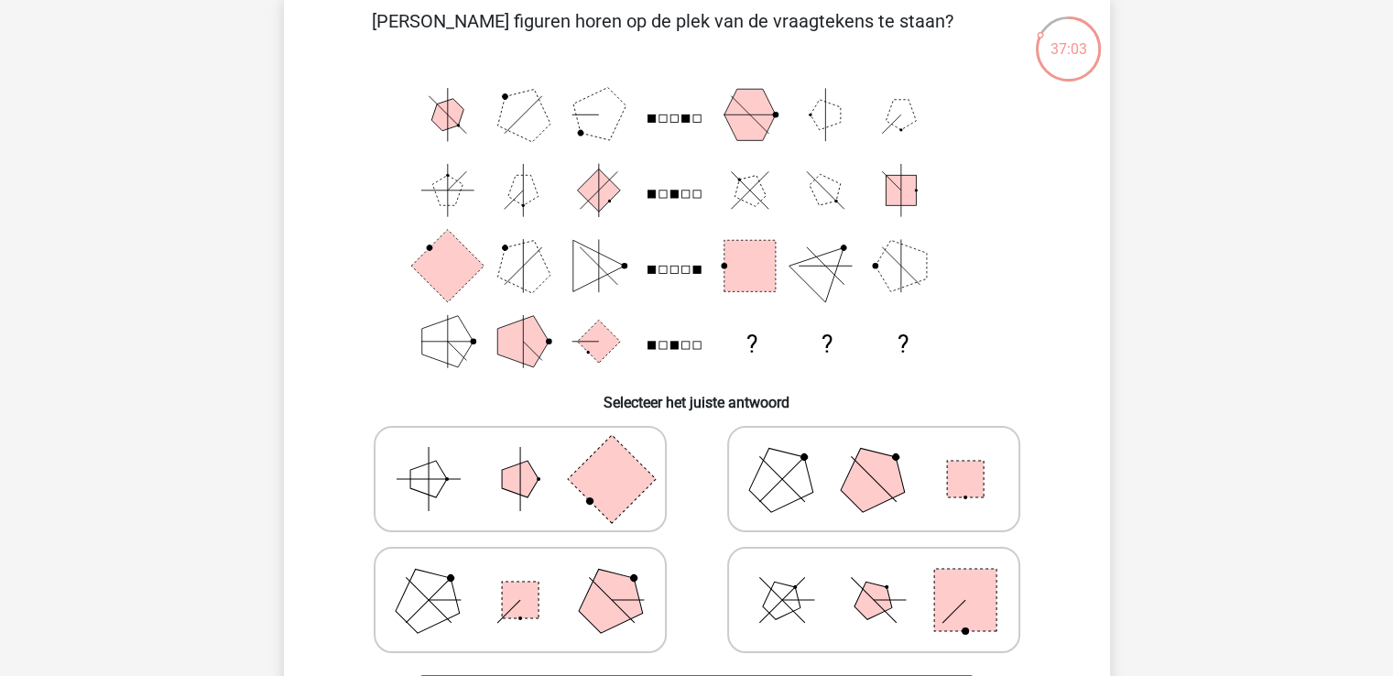
click at [807, 589] on icon at bounding box center [873, 600] width 275 height 92
click at [874, 577] on input "radio" at bounding box center [880, 571] width 12 height 12
radio input "true"
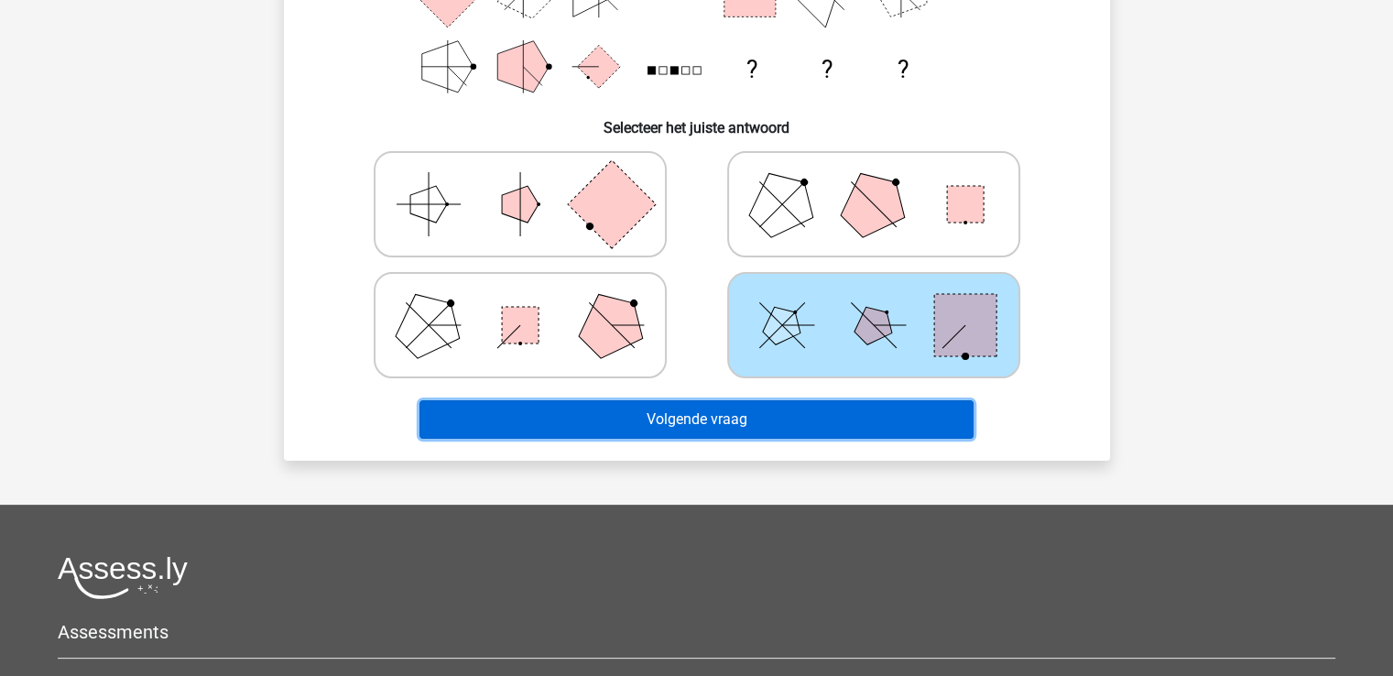
click at [725, 415] on button "Volgende vraag" at bounding box center [696, 419] width 554 height 38
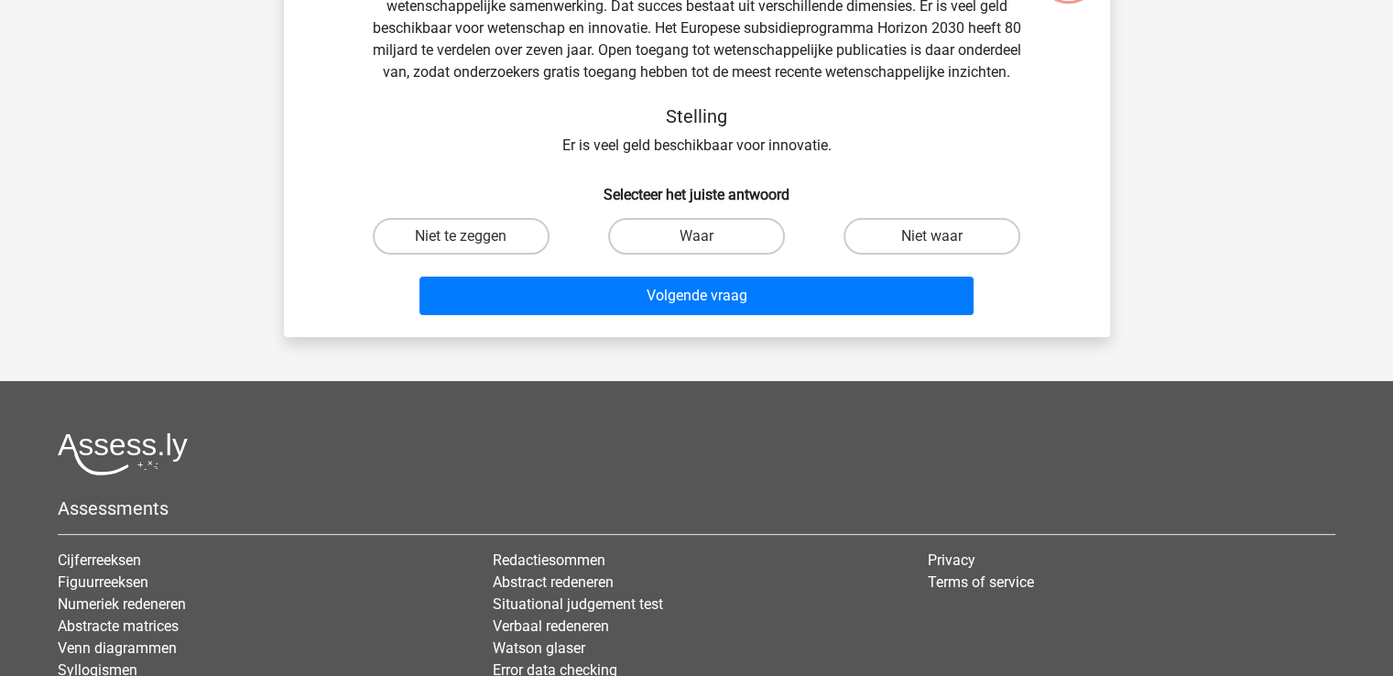
scroll to position [84, 0]
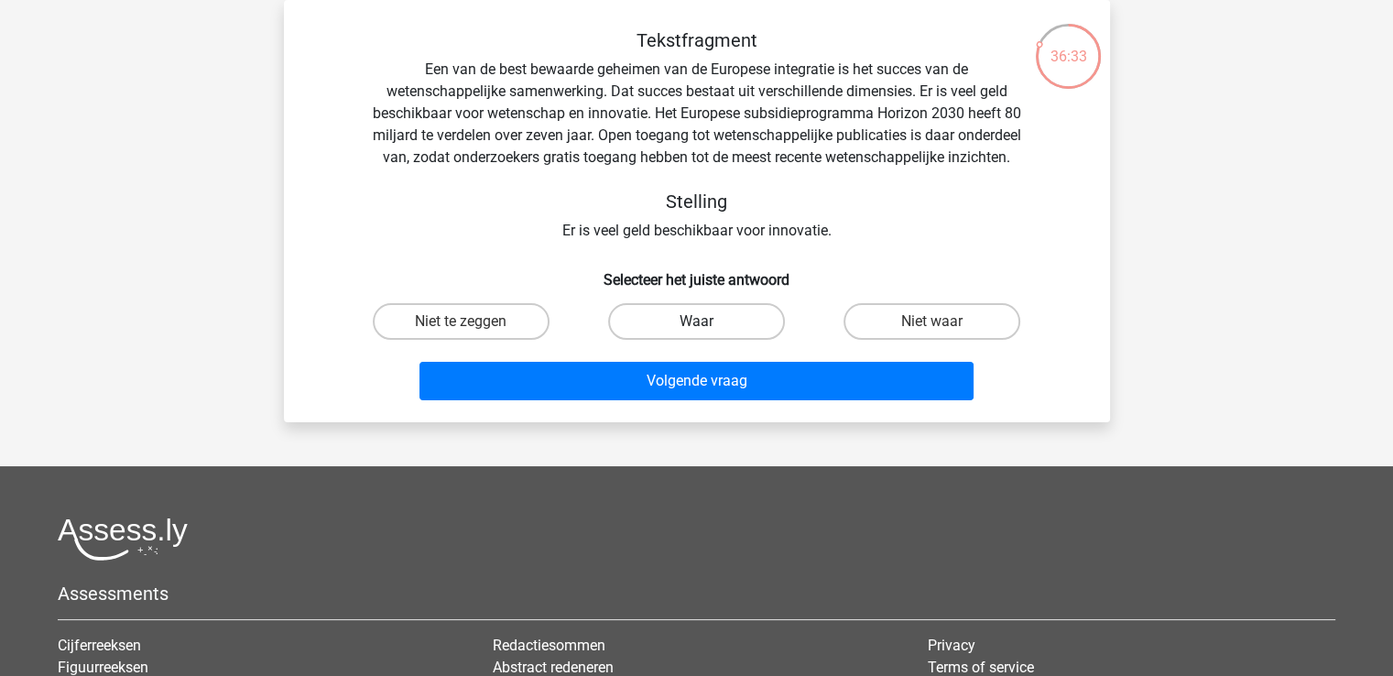
click at [705, 328] on label "Waar" at bounding box center [696, 321] width 177 height 37
click at [705, 328] on input "Waar" at bounding box center [702, 327] width 12 height 12
radio input "true"
click at [937, 333] on input "Niet waar" at bounding box center [938, 327] width 12 height 12
radio input "true"
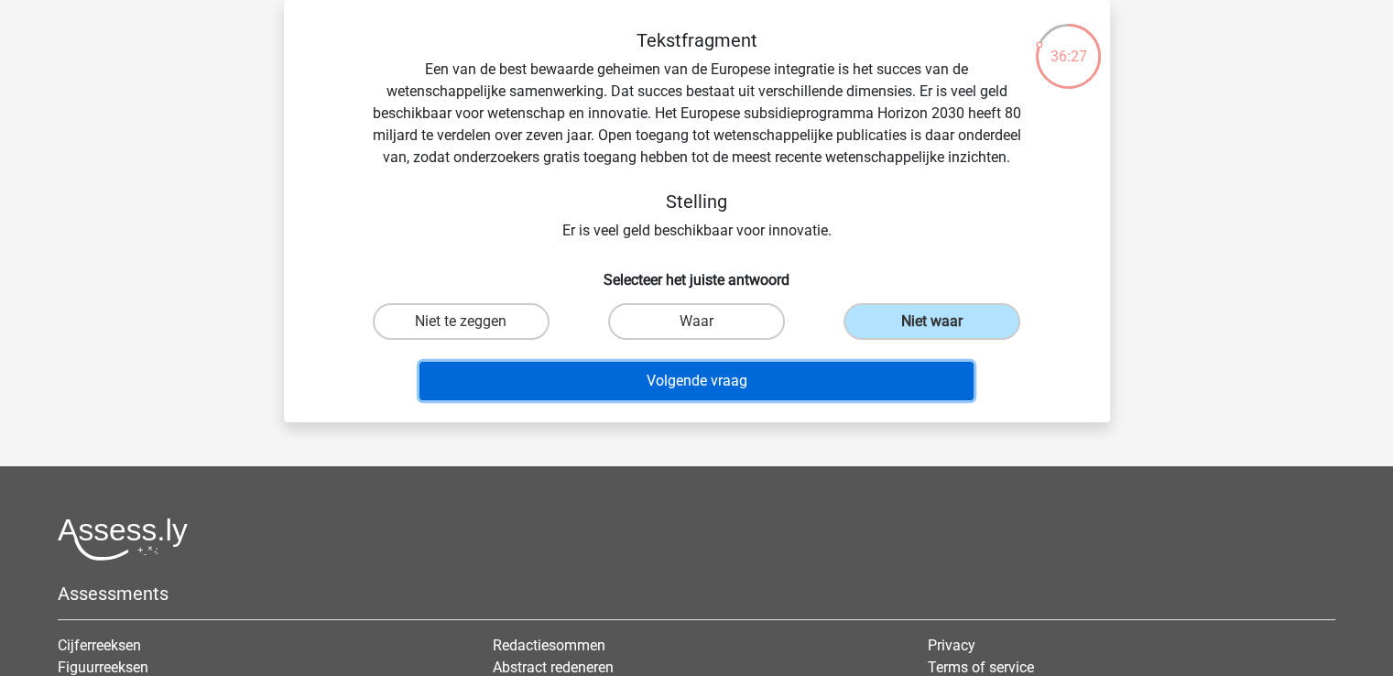
click at [745, 398] on button "Volgende vraag" at bounding box center [696, 381] width 554 height 38
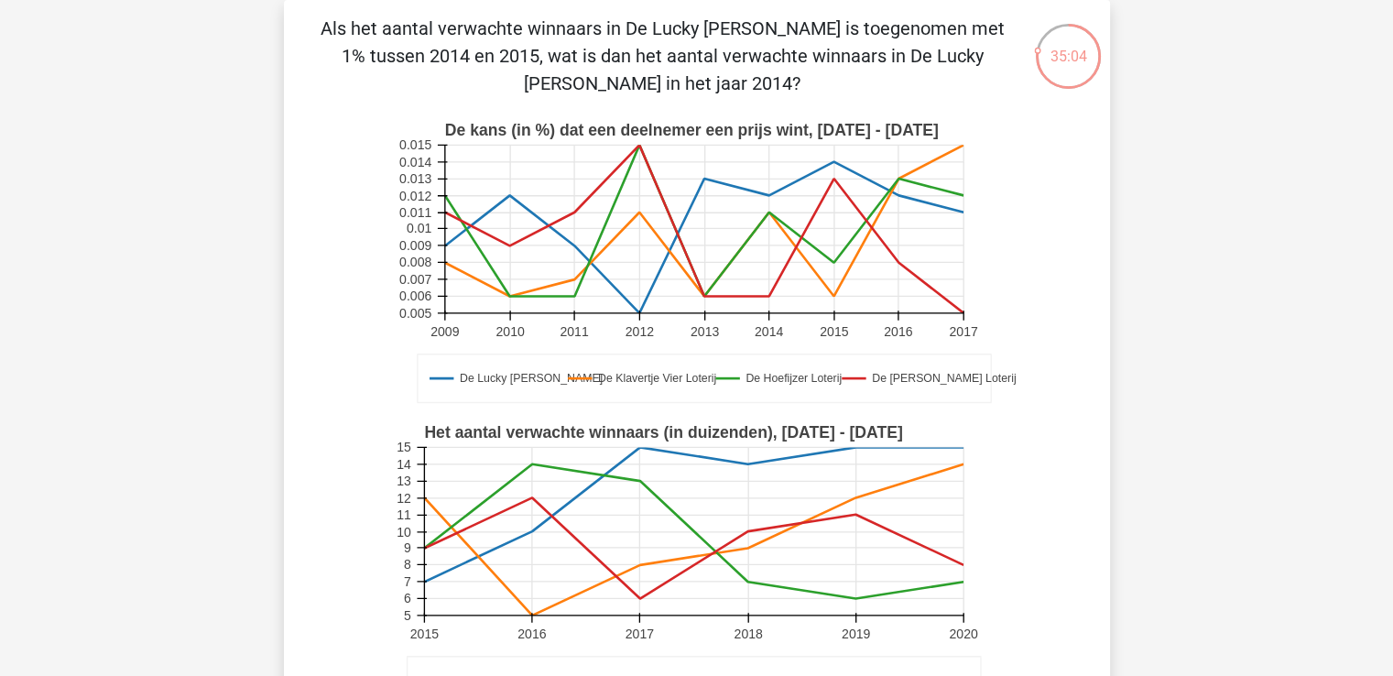
click at [425, 582] on icon at bounding box center [422, 582] width 10 height 0
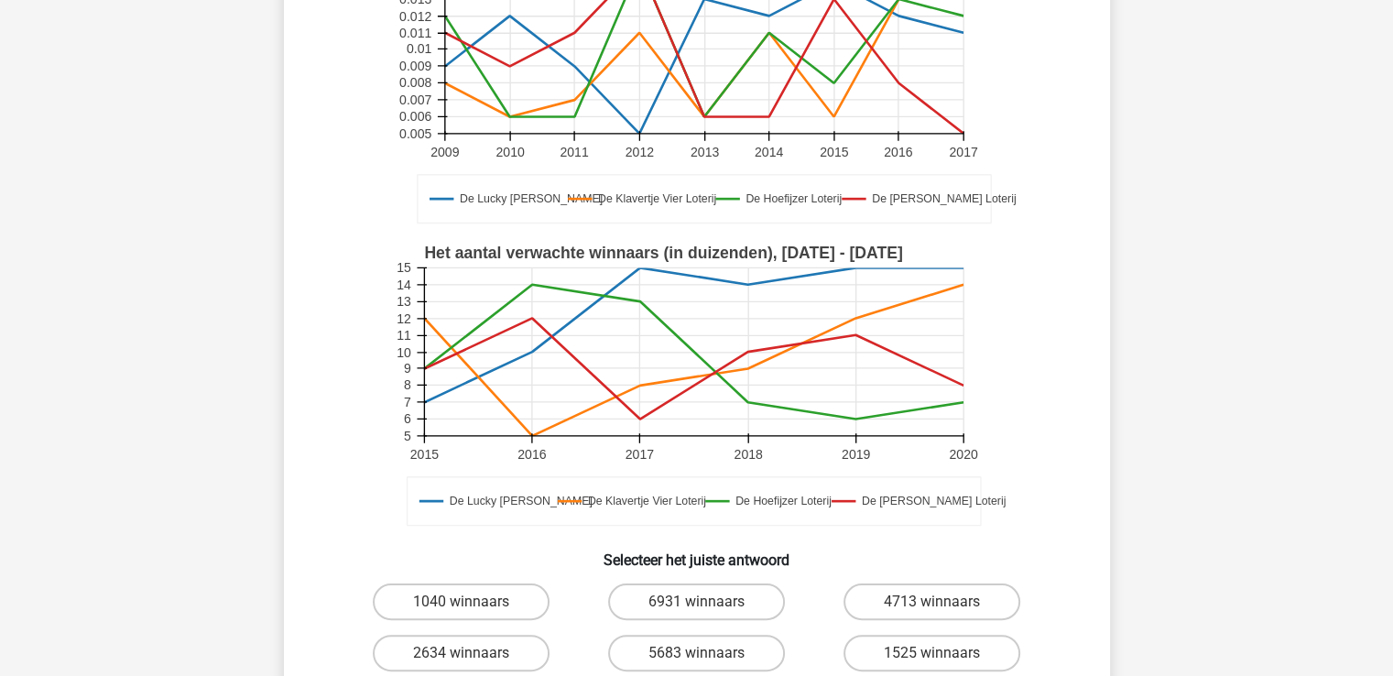
scroll to position [267, 0]
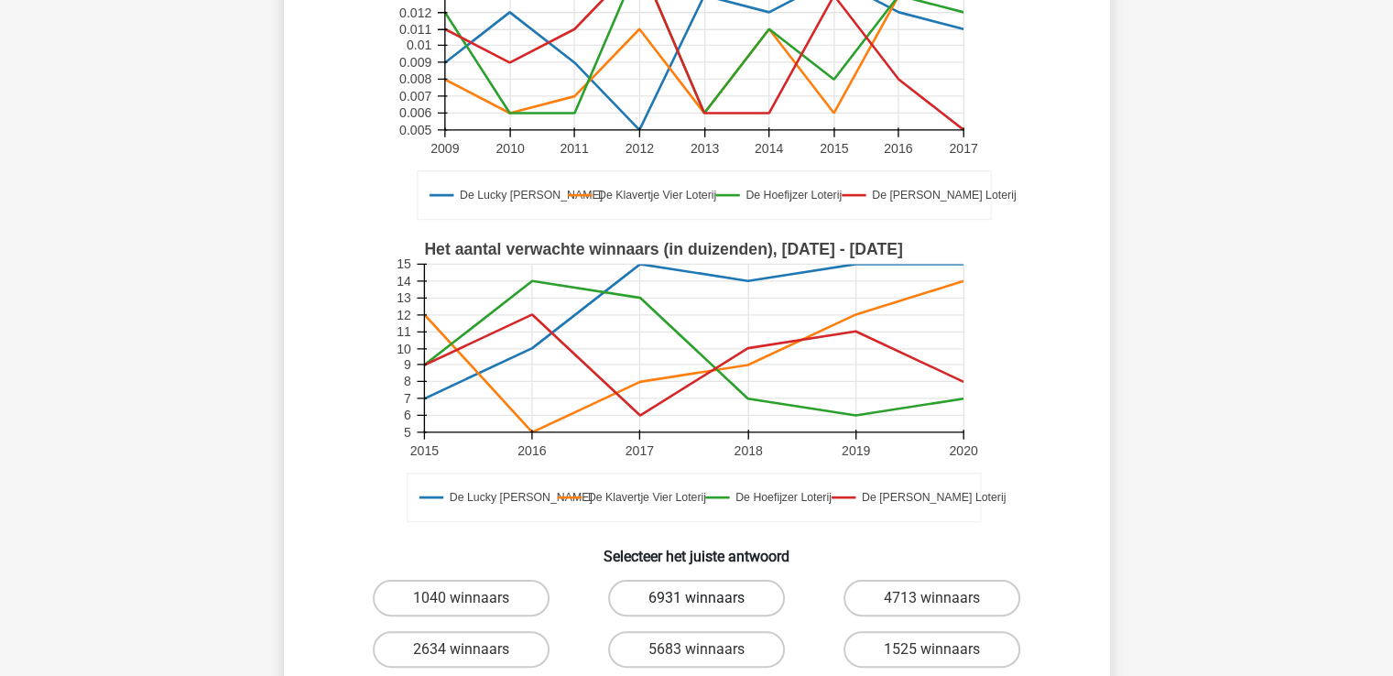
click at [677, 605] on label "6931 winnaars" at bounding box center [696, 598] width 177 height 37
click at [696, 605] on input "6931 winnaars" at bounding box center [702, 604] width 12 height 12
radio input "true"
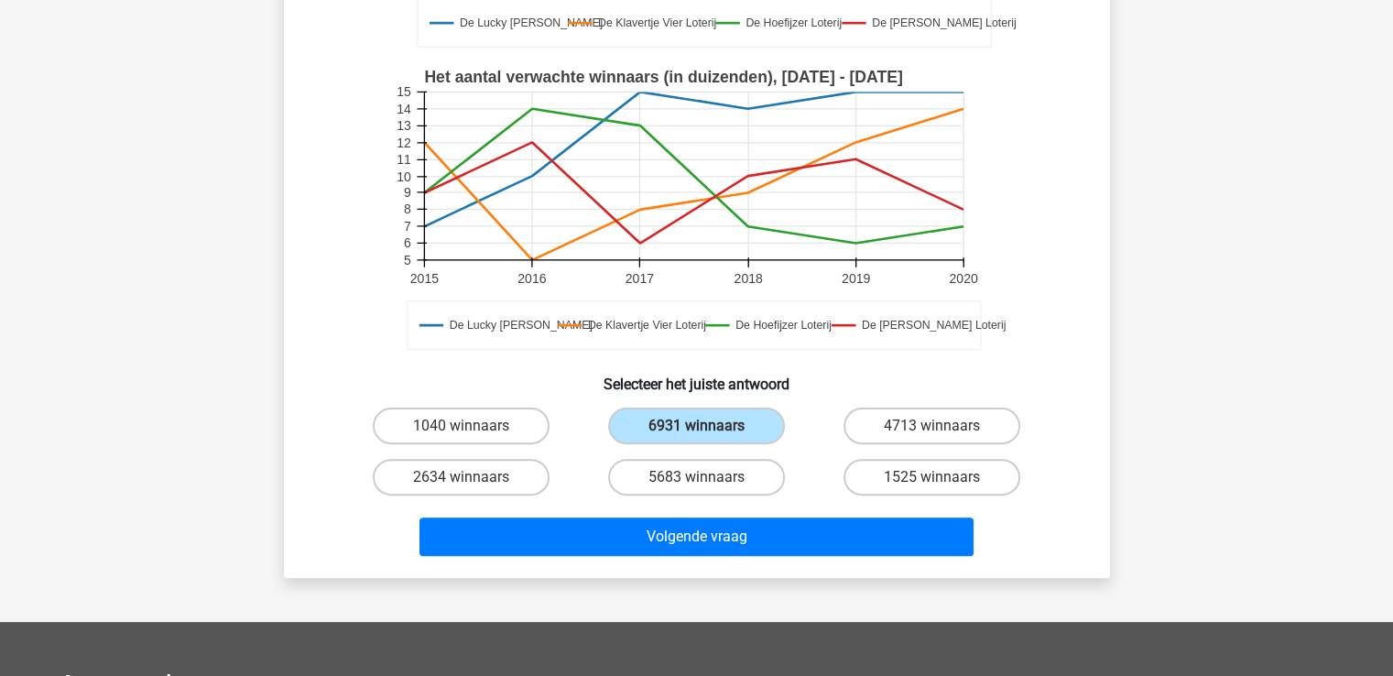
scroll to position [451, 0]
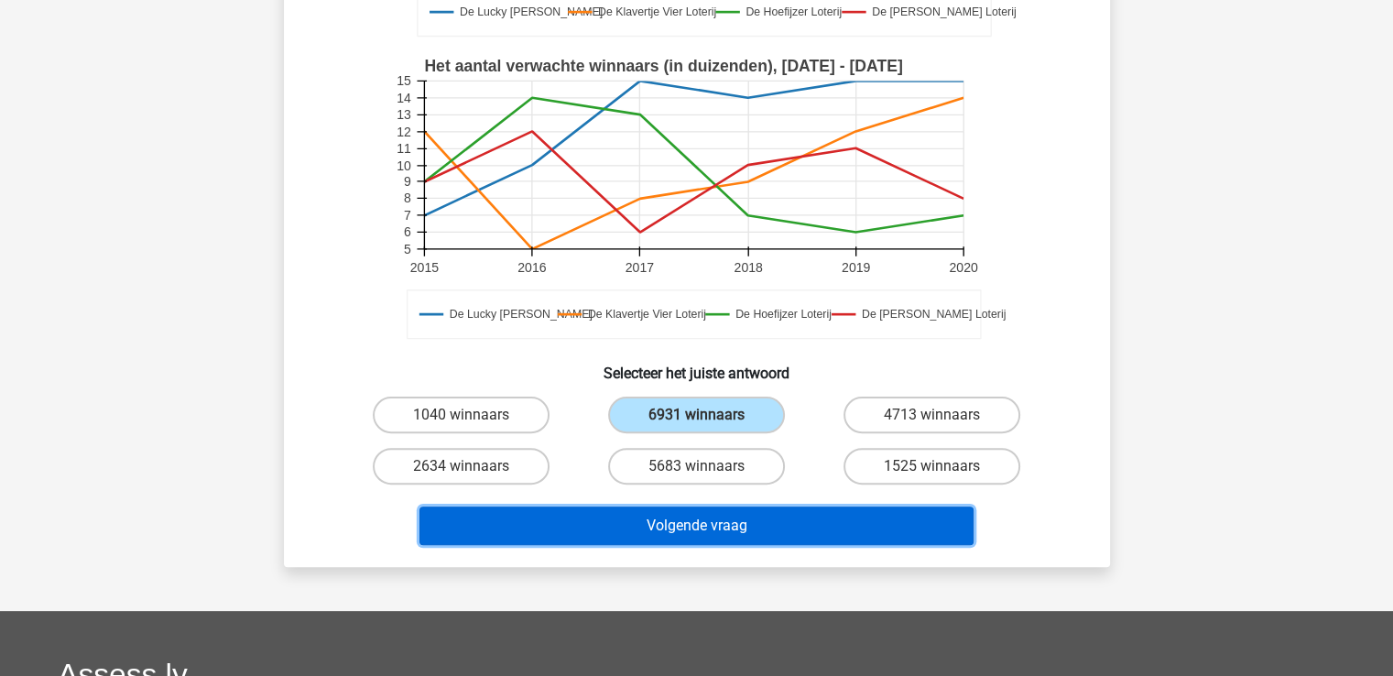
click at [681, 521] on button "Volgende vraag" at bounding box center [696, 525] width 554 height 38
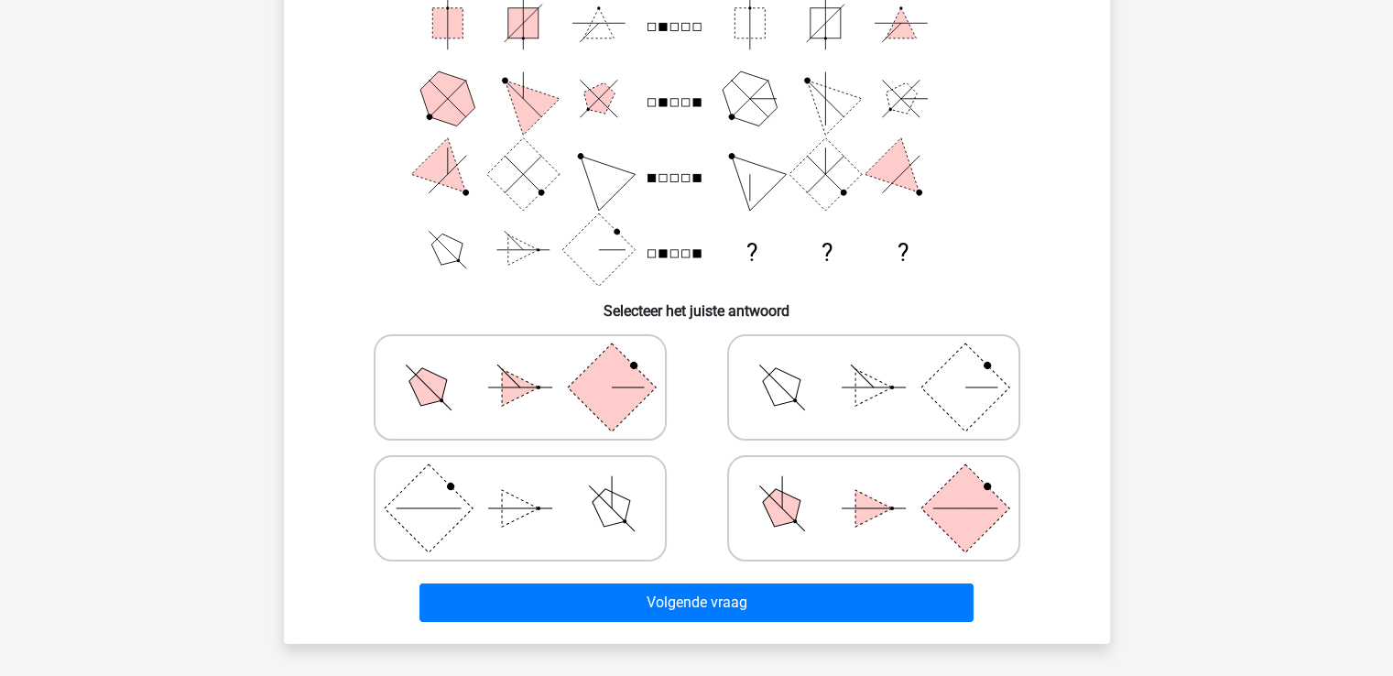
scroll to position [92, 0]
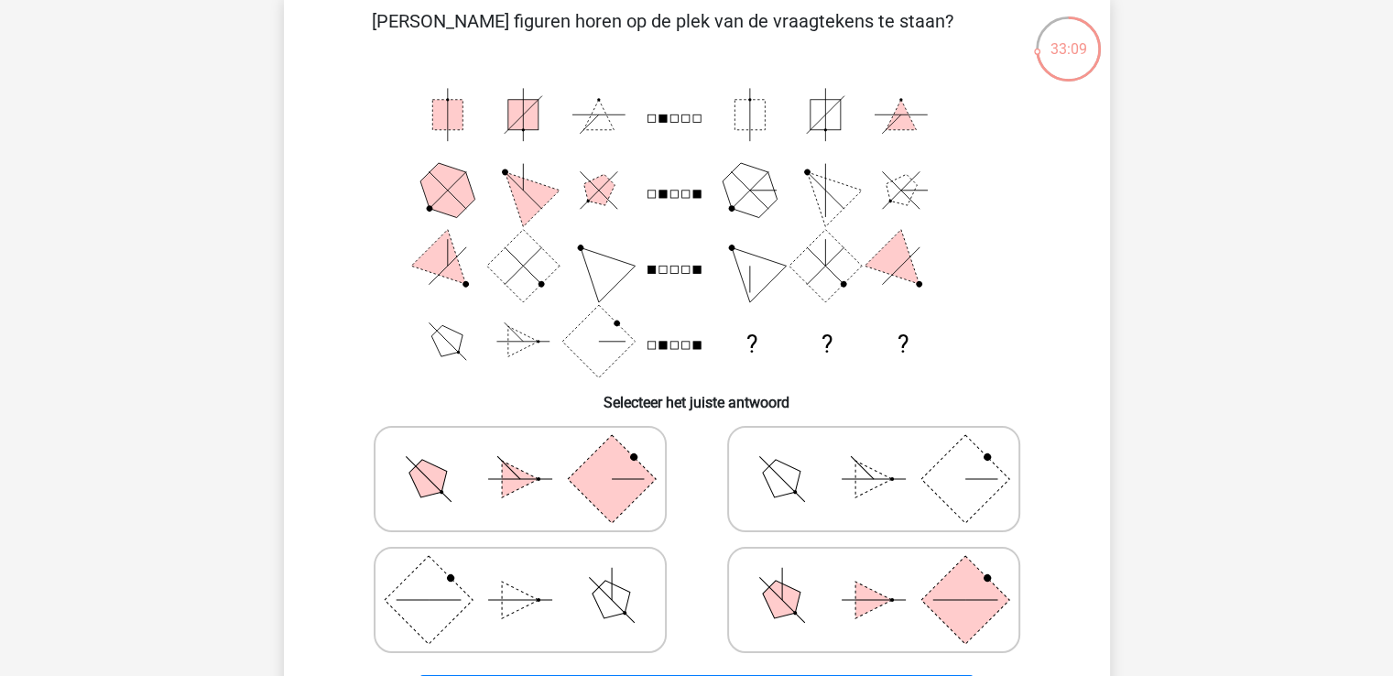
click at [835, 602] on icon at bounding box center [873, 600] width 275 height 92
click at [874, 577] on input "radio" at bounding box center [880, 571] width 12 height 12
radio input "true"
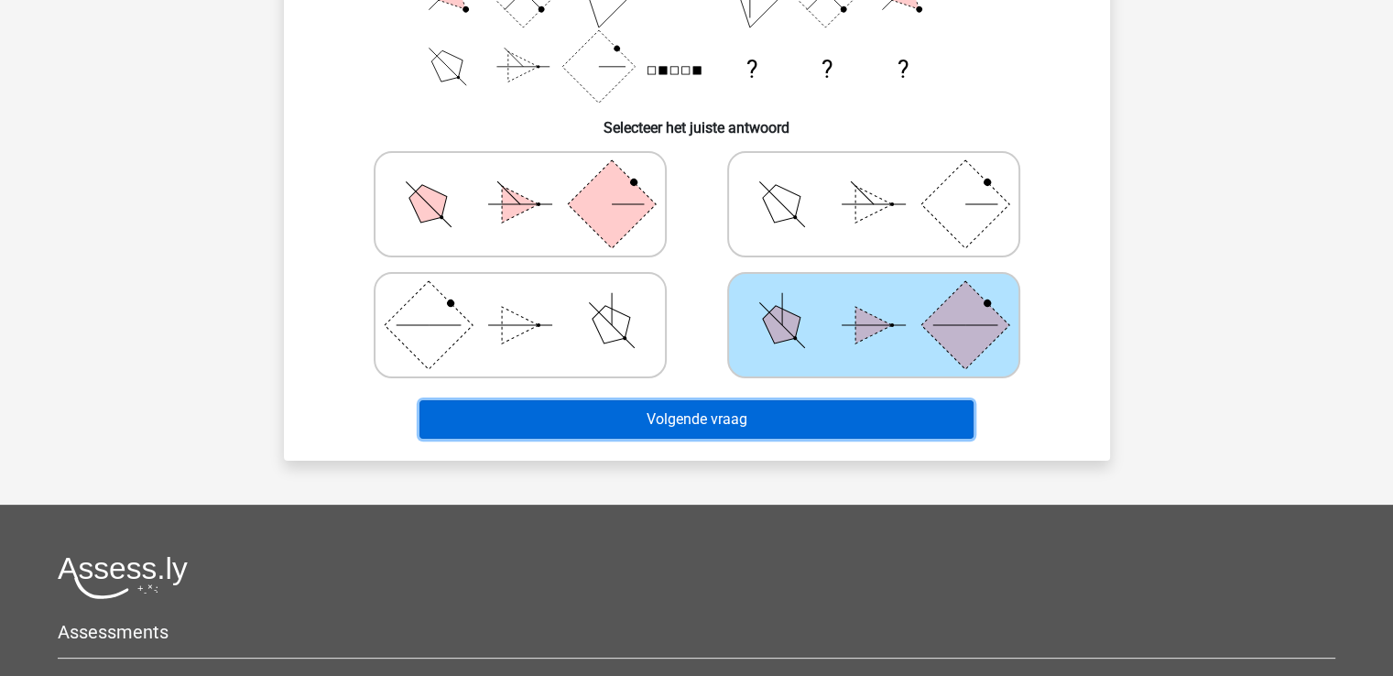
click at [728, 411] on button "Volgende vraag" at bounding box center [696, 419] width 554 height 38
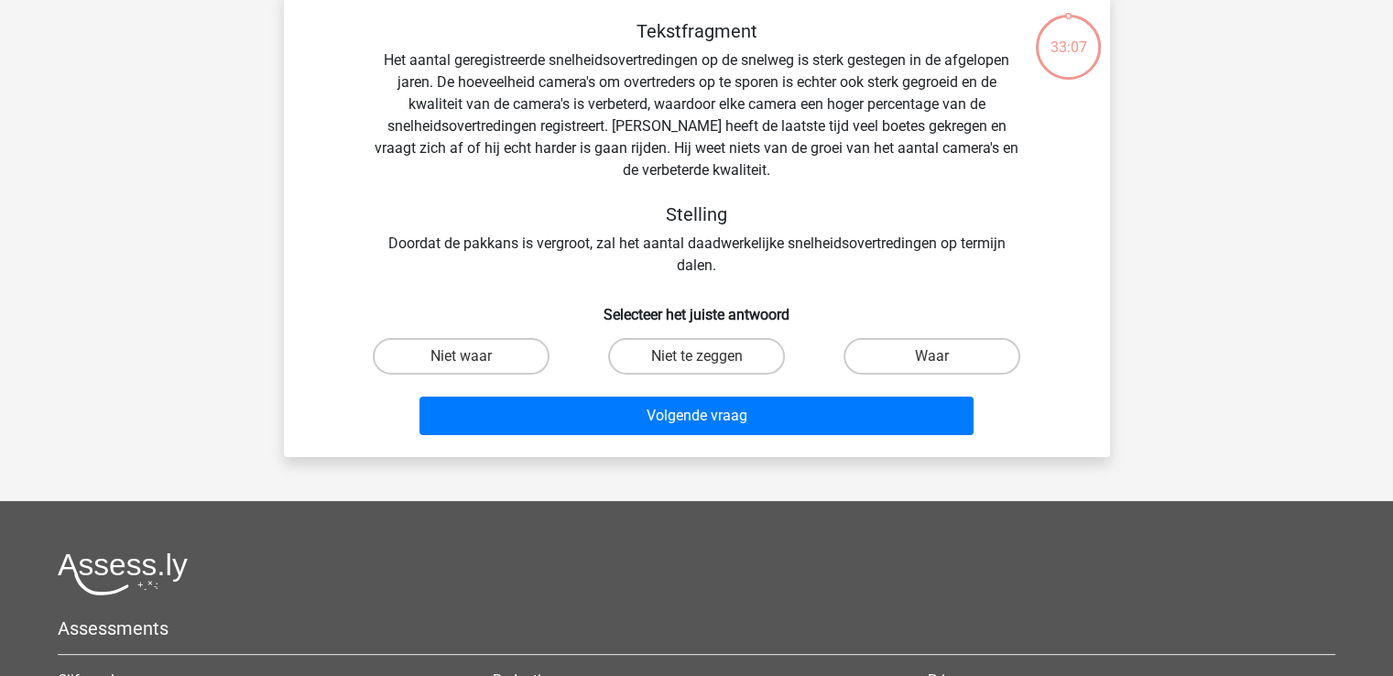
scroll to position [84, 0]
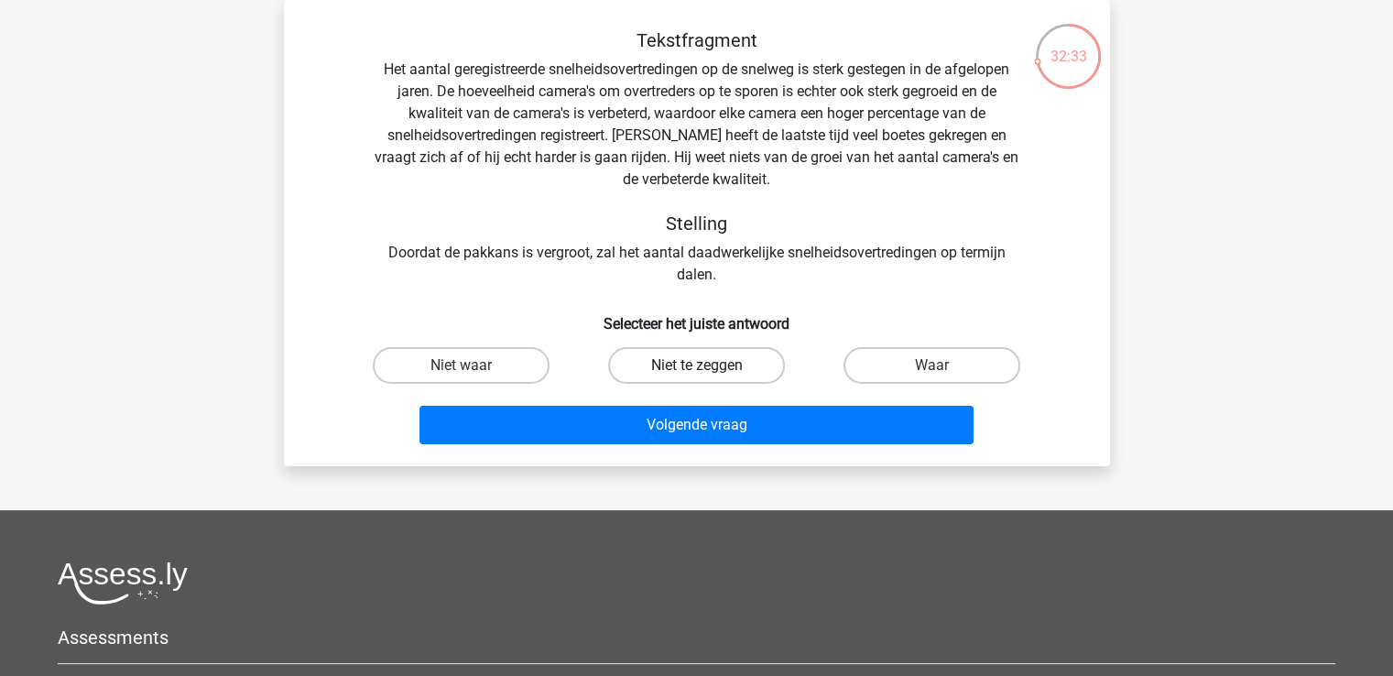
click at [658, 363] on label "Niet te zeggen" at bounding box center [696, 365] width 177 height 37
click at [696, 365] on input "Niet te zeggen" at bounding box center [702, 371] width 12 height 12
radio input "true"
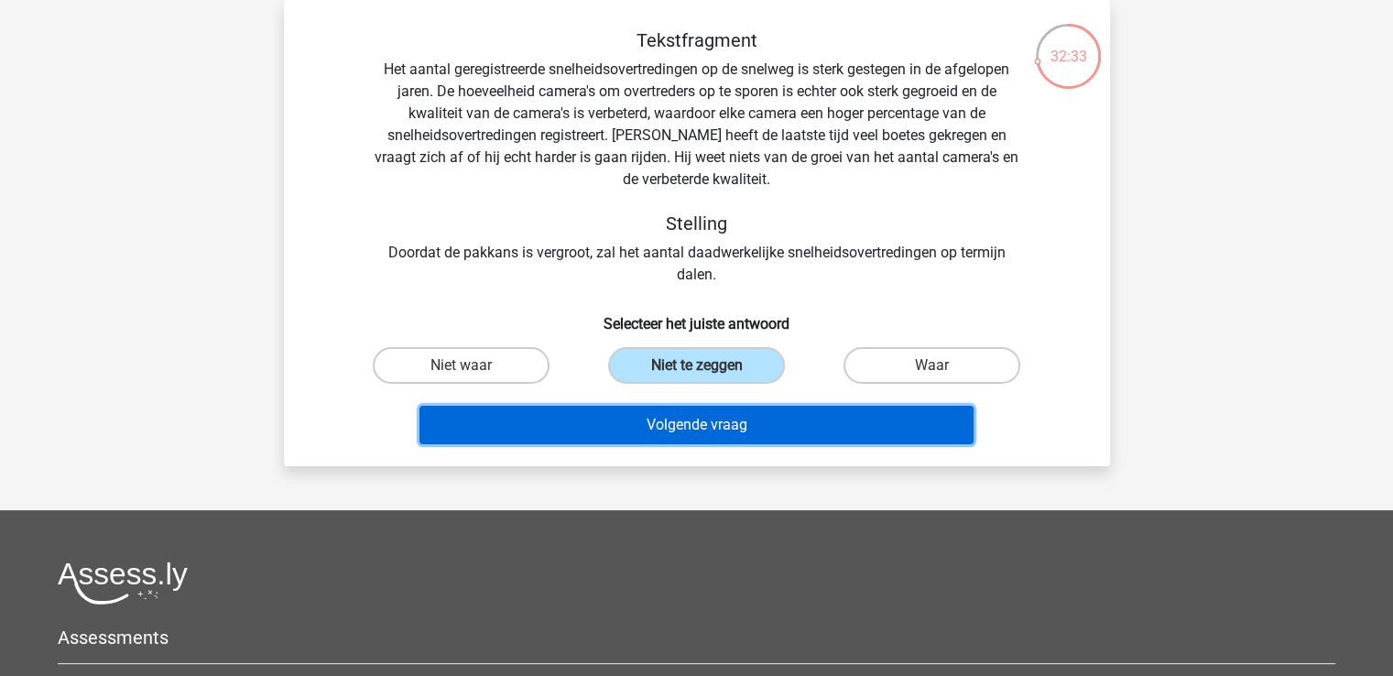
click at [651, 424] on button "Volgende vraag" at bounding box center [696, 425] width 554 height 38
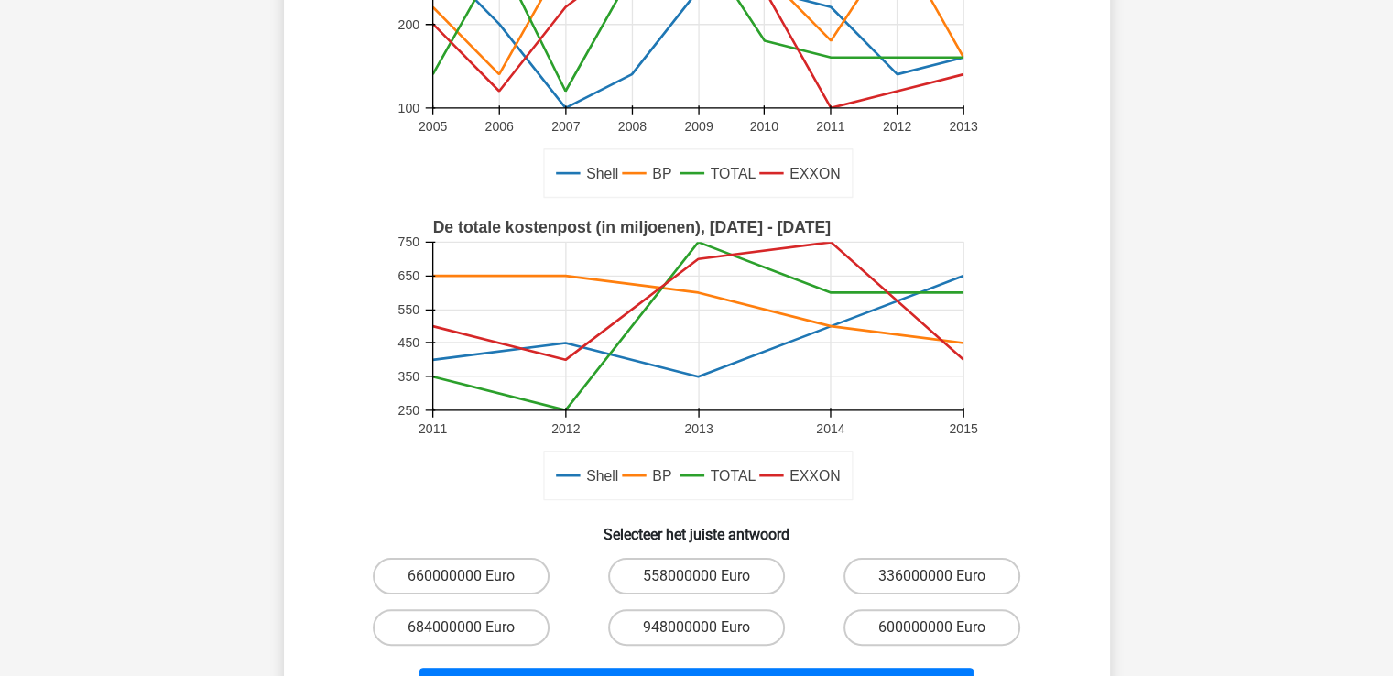
scroll to position [366, 0]
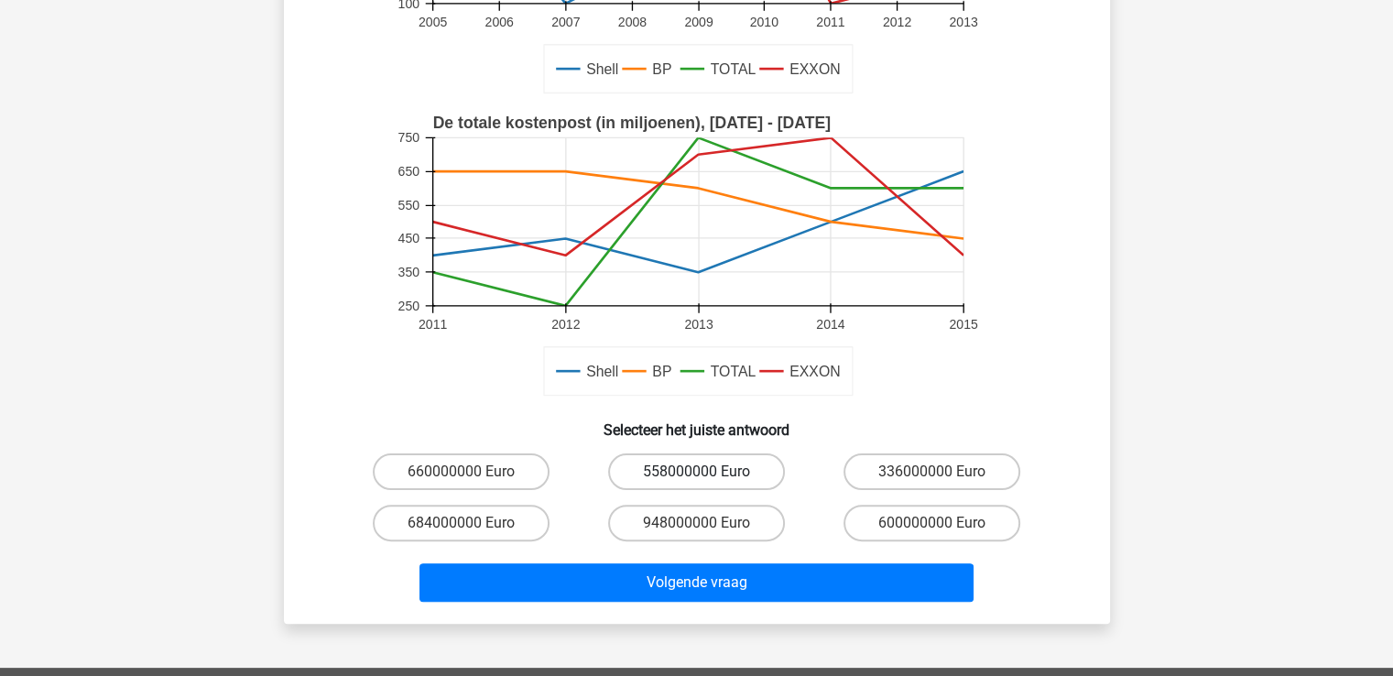
click at [744, 470] on label "558000000 Euro" at bounding box center [696, 471] width 177 height 37
click at [708, 472] on input "558000000 Euro" at bounding box center [702, 478] width 12 height 12
radio input "true"
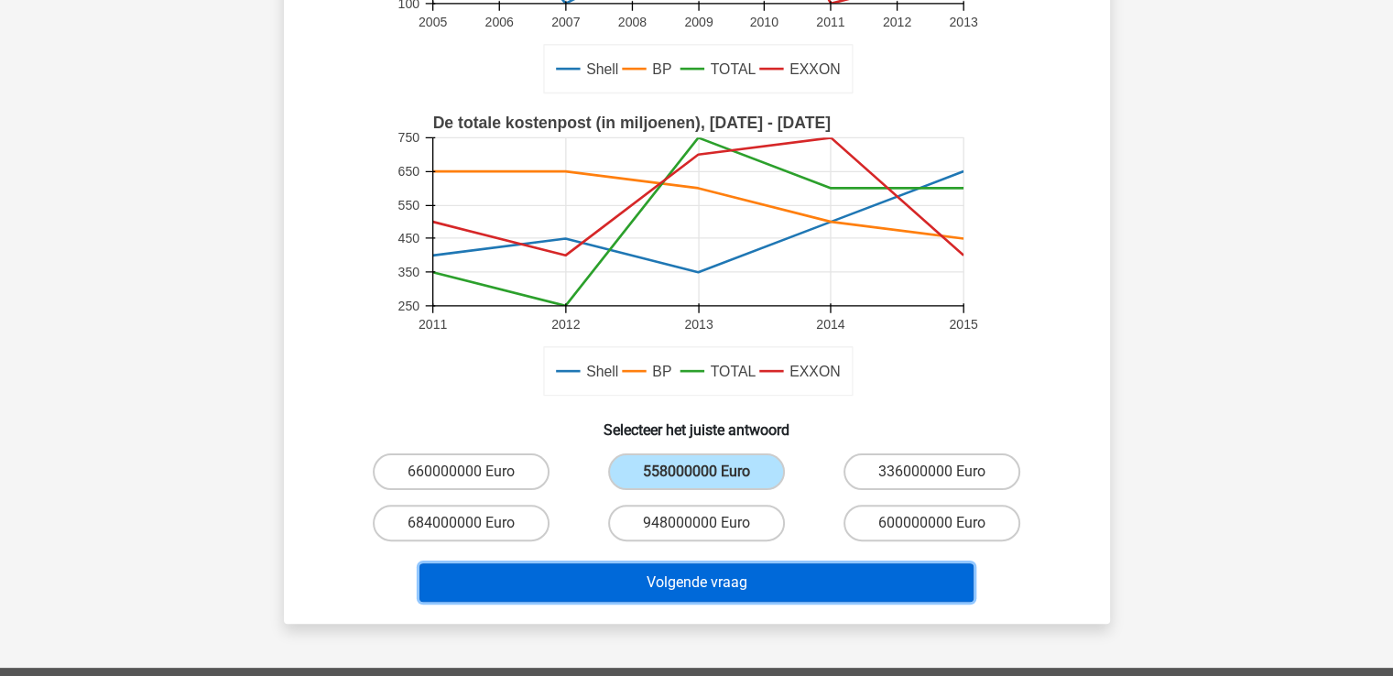
click at [757, 587] on button "Volgende vraag" at bounding box center [696, 582] width 554 height 38
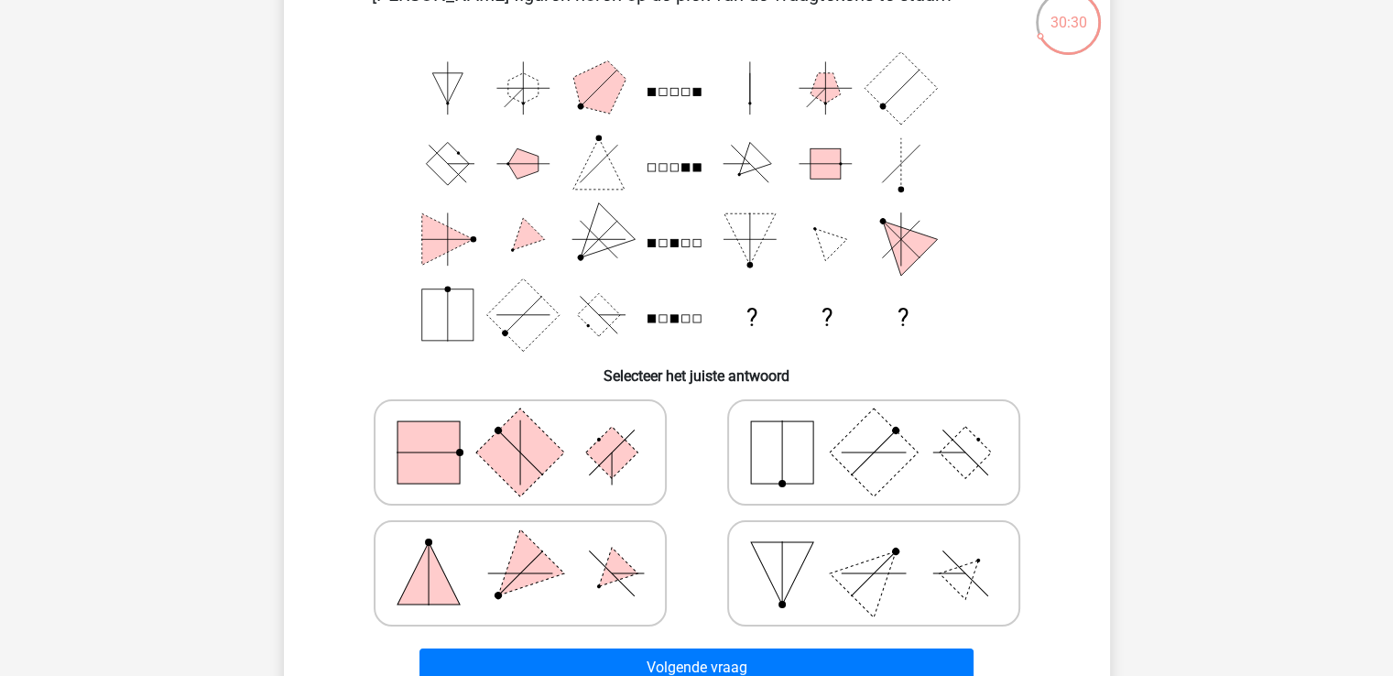
scroll to position [176, 0]
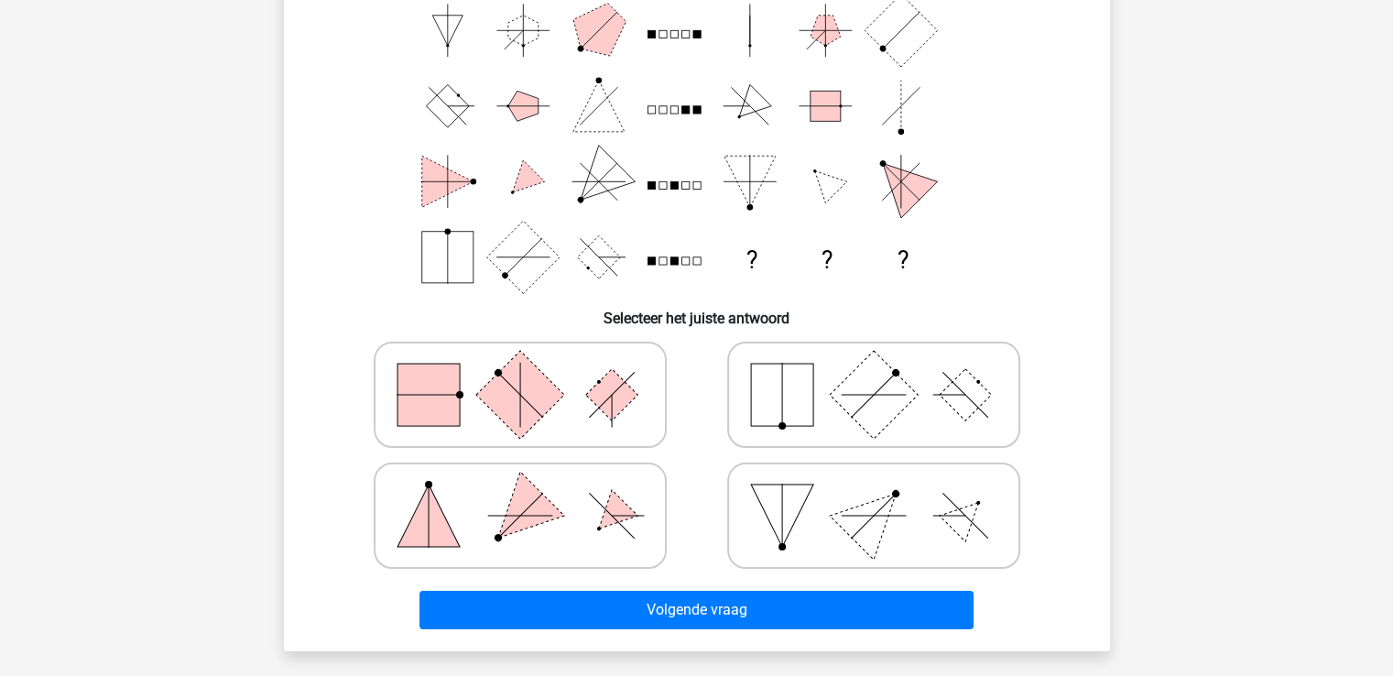
click at [528, 389] on rect at bounding box center [519, 395] width 88 height 88
click at [528, 372] on input "radio" at bounding box center [526, 366] width 12 height 12
radio input "true"
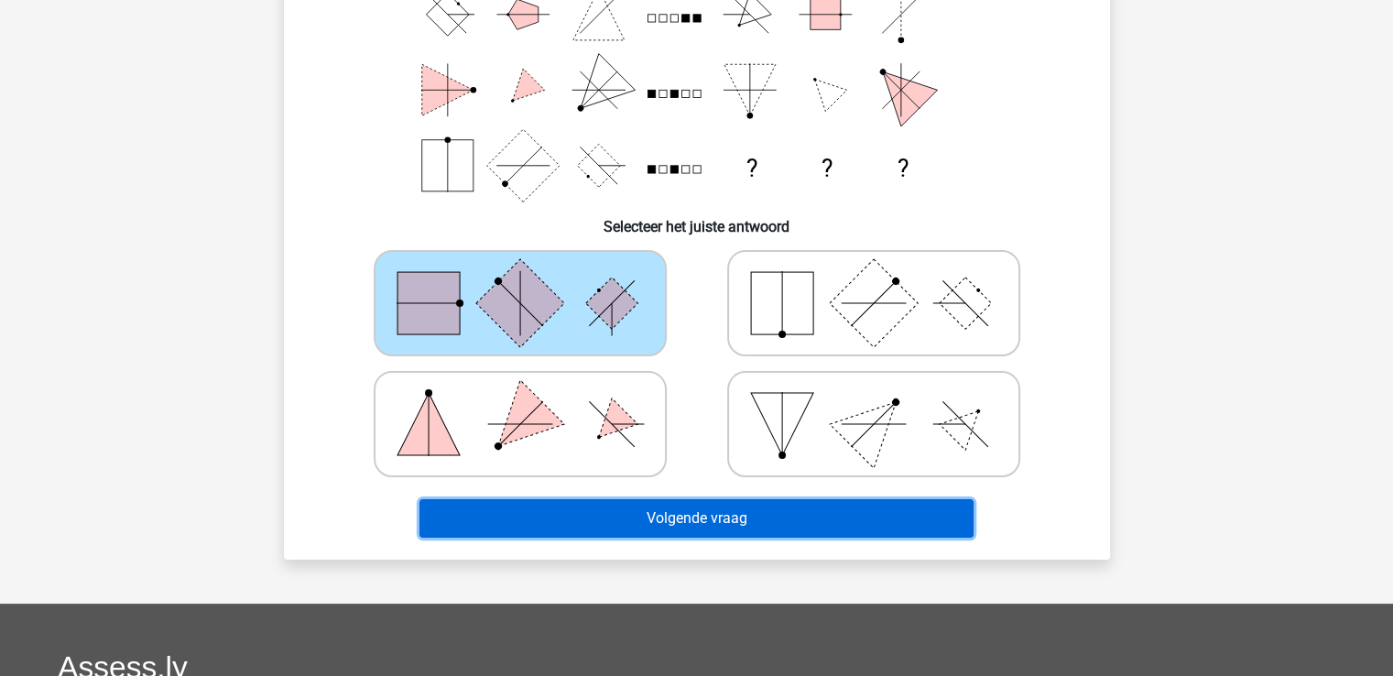
click at [685, 515] on button "Volgende vraag" at bounding box center [696, 518] width 554 height 38
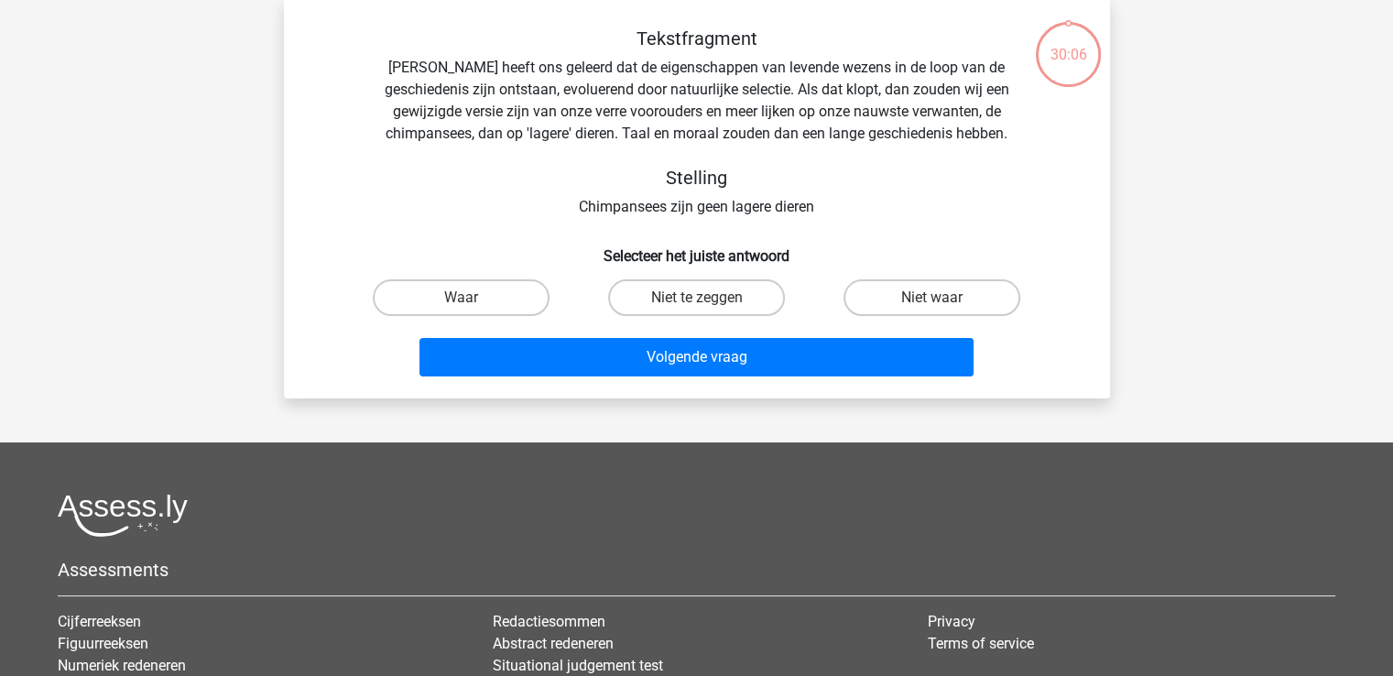
scroll to position [84, 0]
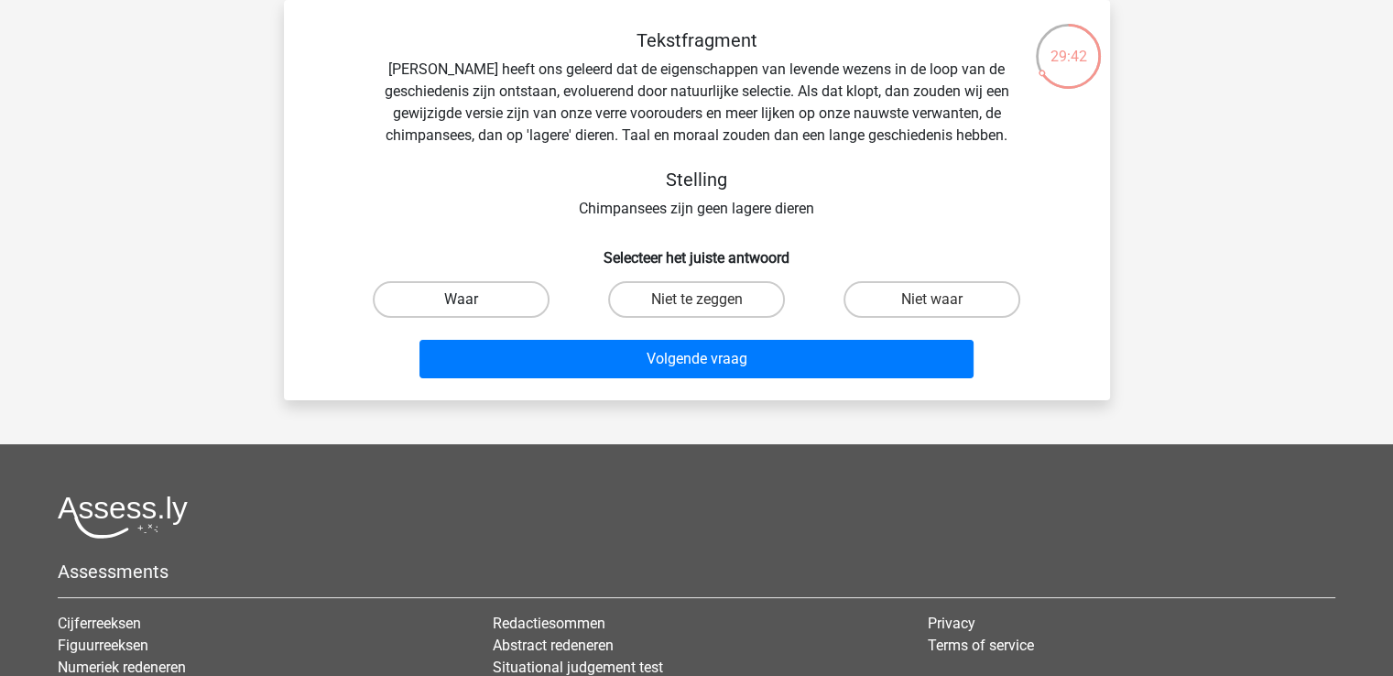
click at [414, 287] on label "Waar" at bounding box center [461, 299] width 177 height 37
click at [461, 299] on input "Waar" at bounding box center [467, 305] width 12 height 12
radio input "true"
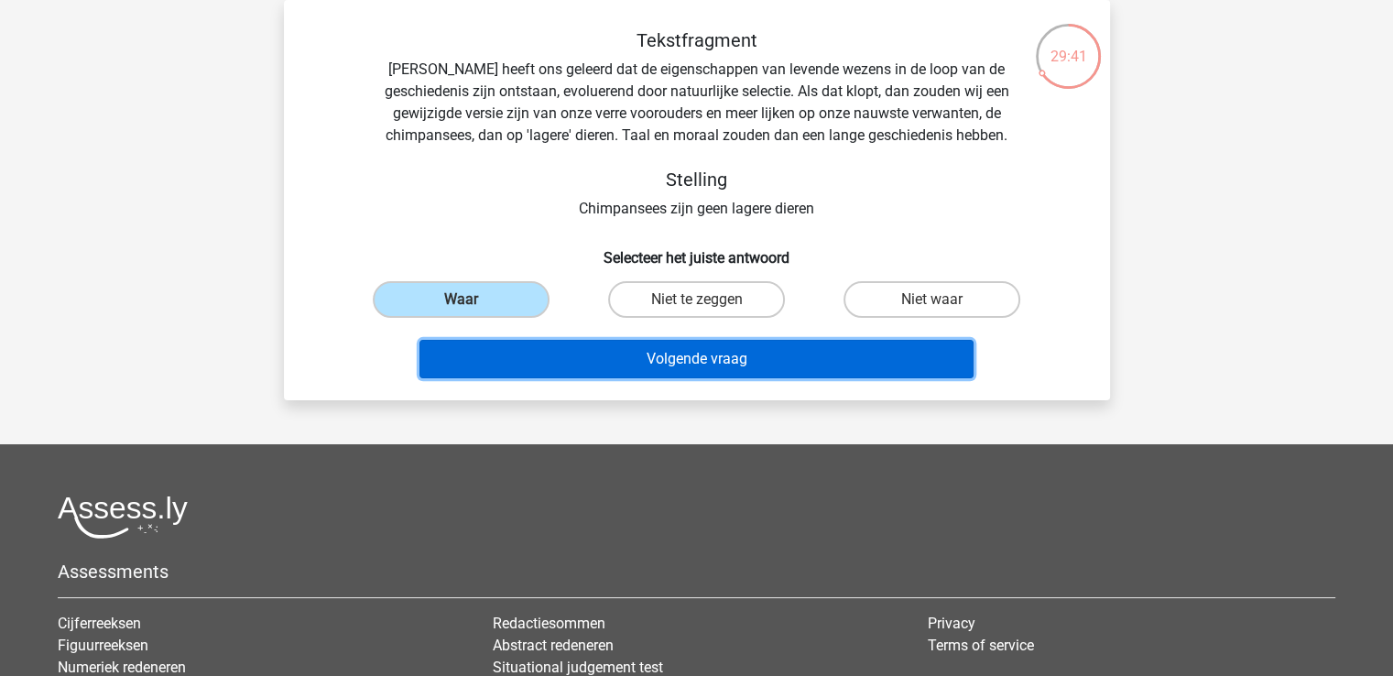
click at [709, 356] on button "Volgende vraag" at bounding box center [696, 359] width 554 height 38
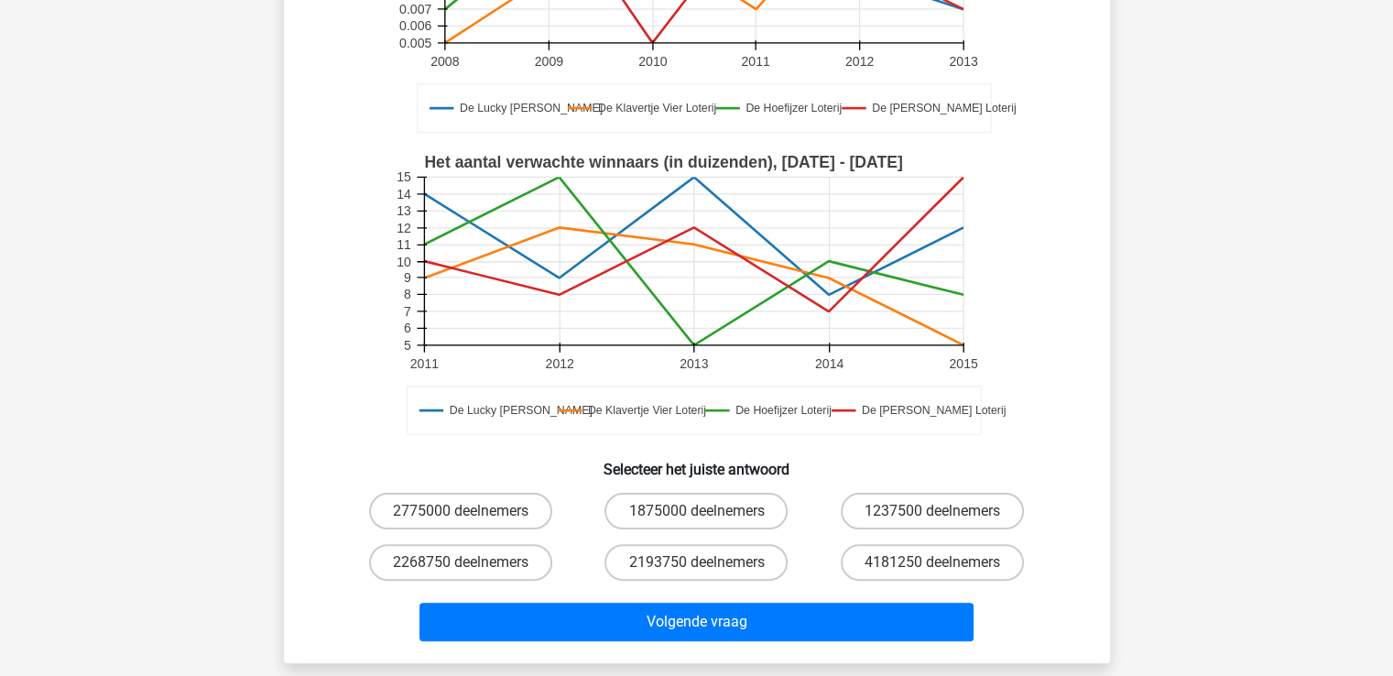
scroll to position [359, 0]
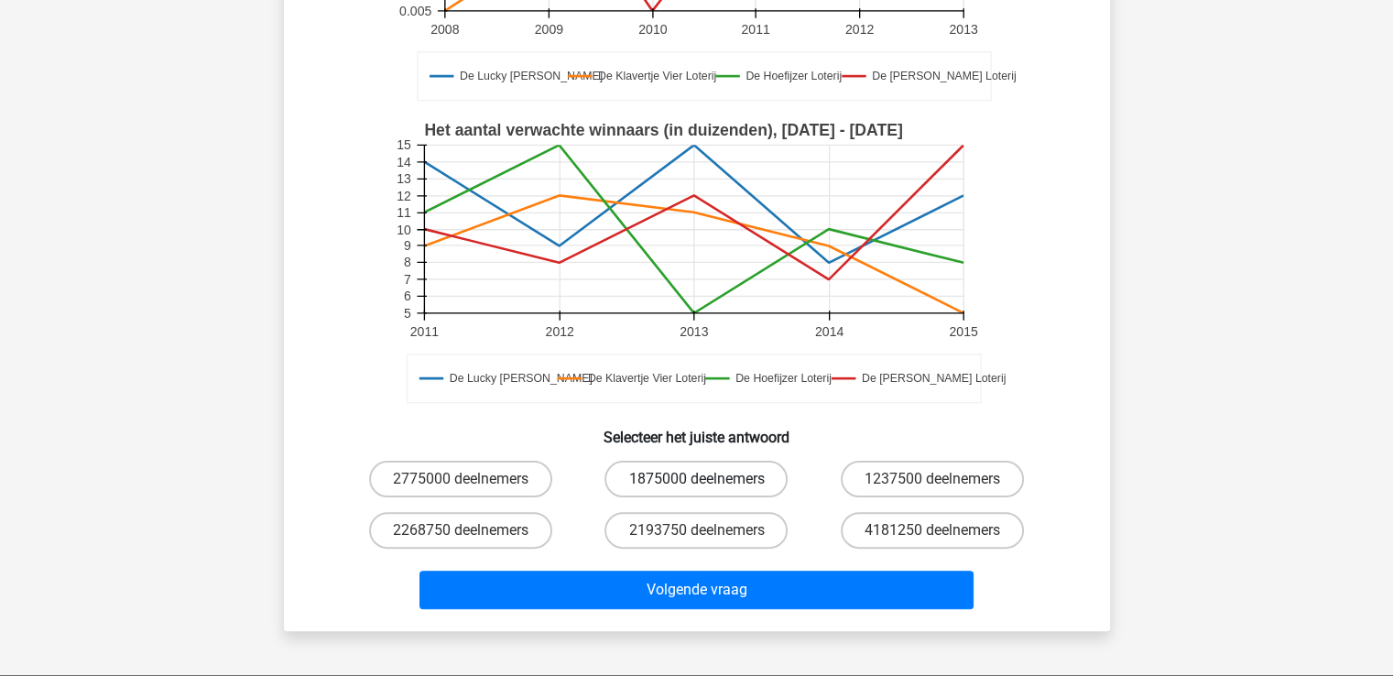
click at [686, 486] on label "1875000 deelnemers" at bounding box center [695, 479] width 183 height 37
click at [696, 486] on input "1875000 deelnemers" at bounding box center [702, 485] width 12 height 12
radio input "true"
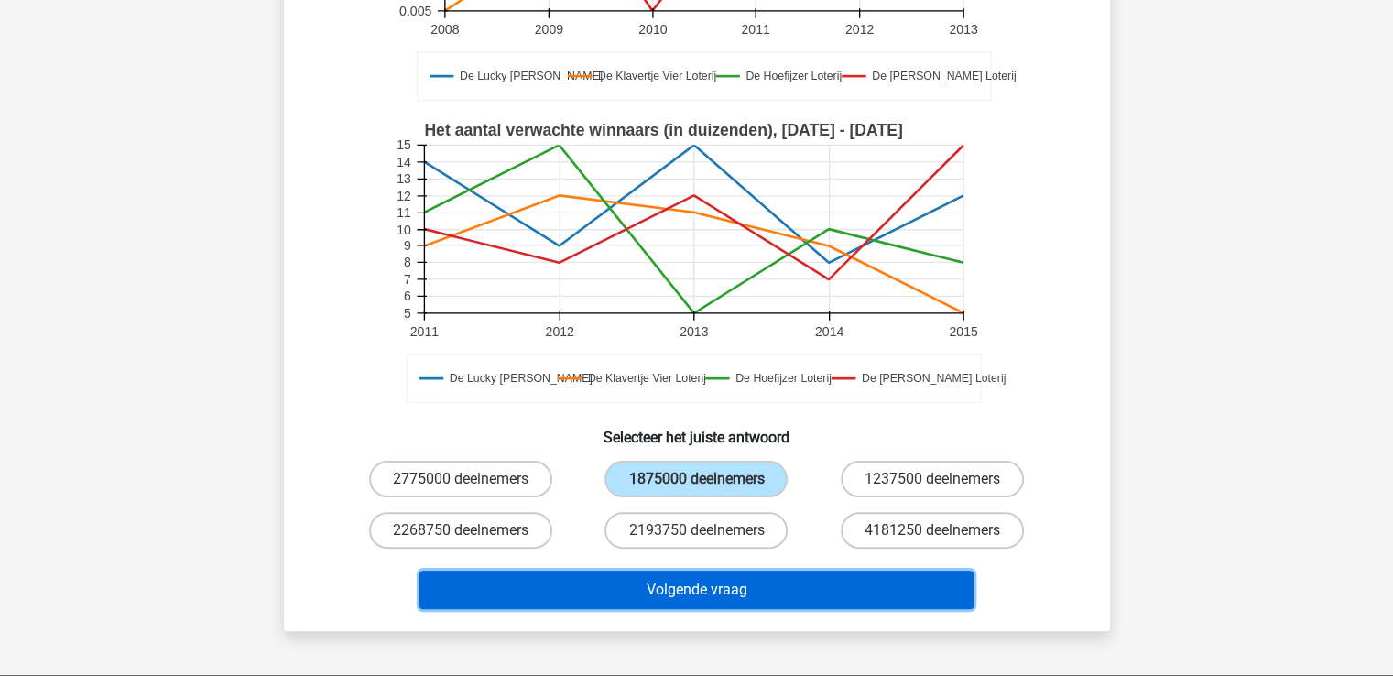
click at [676, 580] on button "Volgende vraag" at bounding box center [696, 590] width 554 height 38
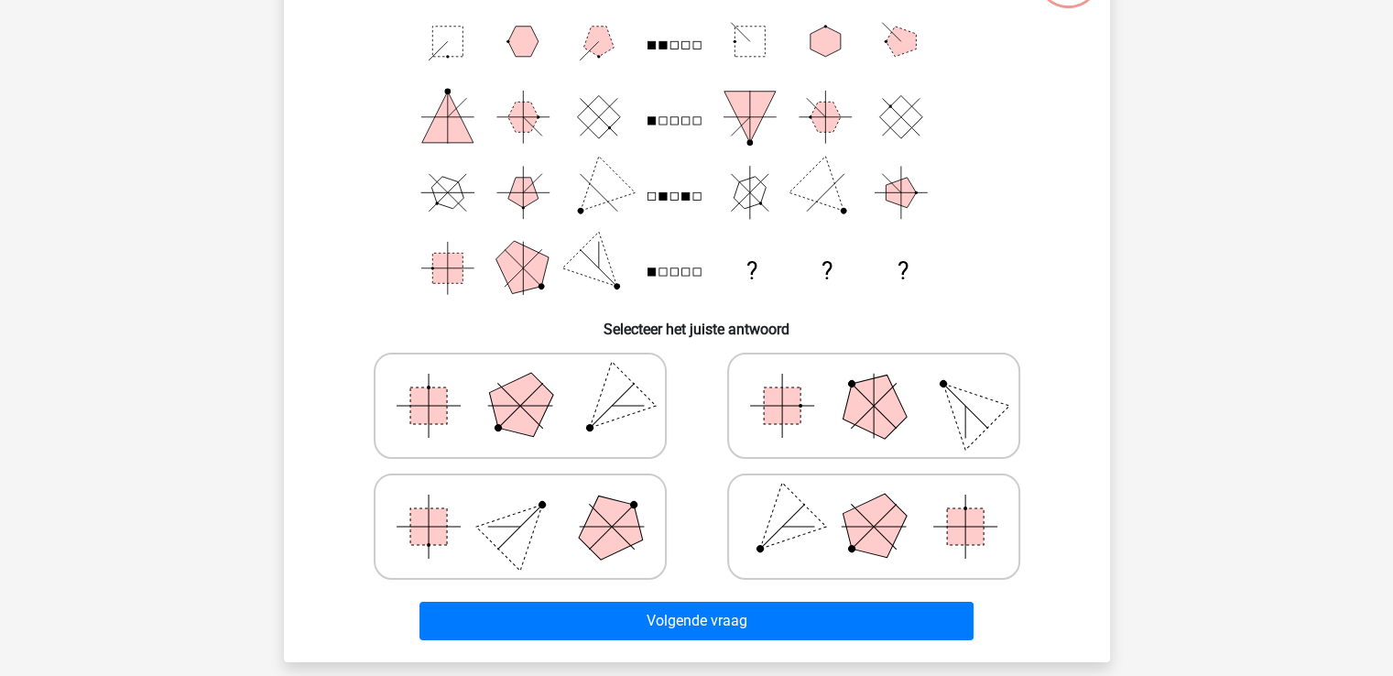
scroll to position [84, 0]
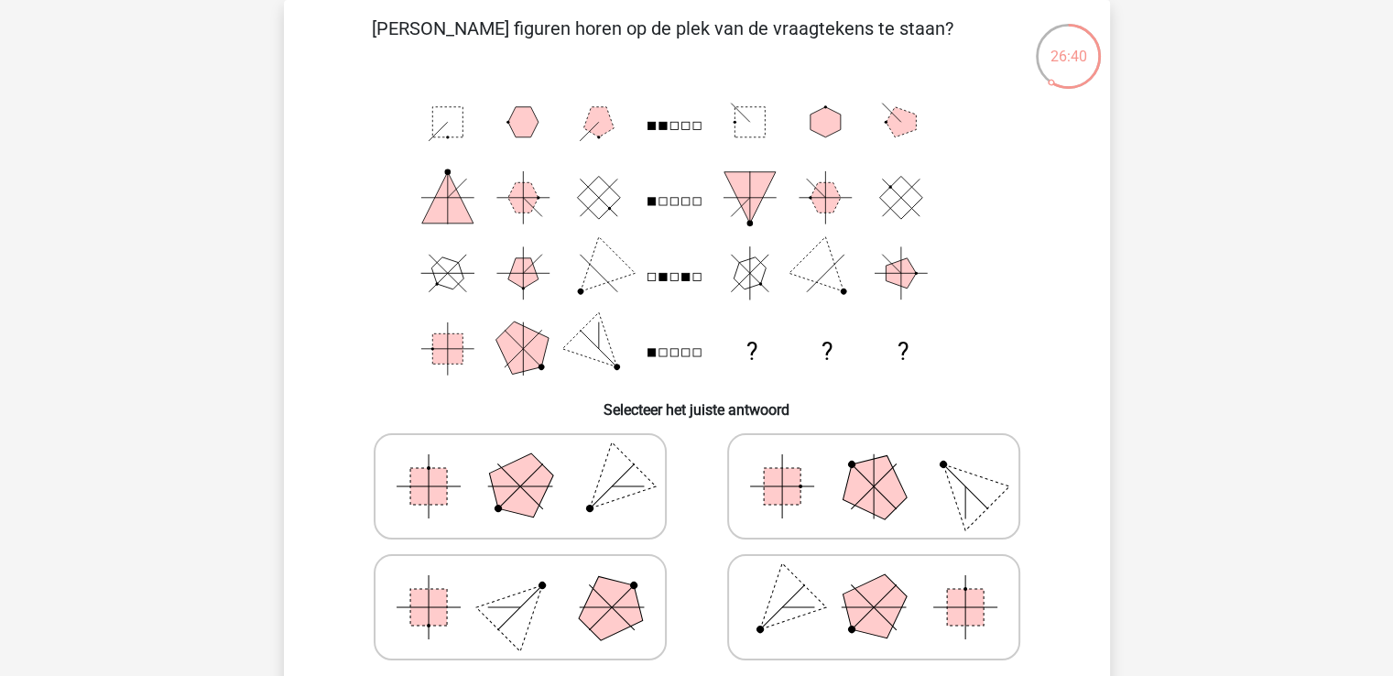
click at [871, 469] on polygon at bounding box center [873, 486] width 88 height 88
click at [874, 463] on input "radio" at bounding box center [880, 458] width 12 height 12
radio input "true"
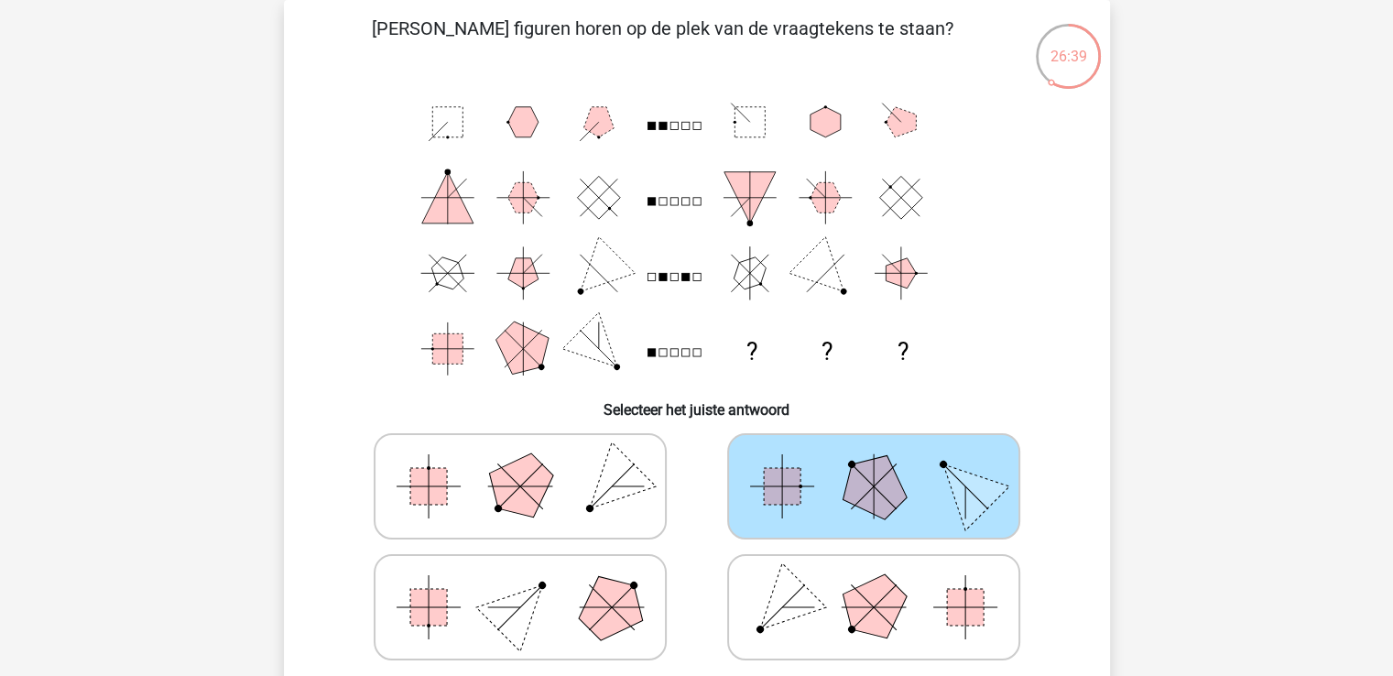
scroll to position [267, 0]
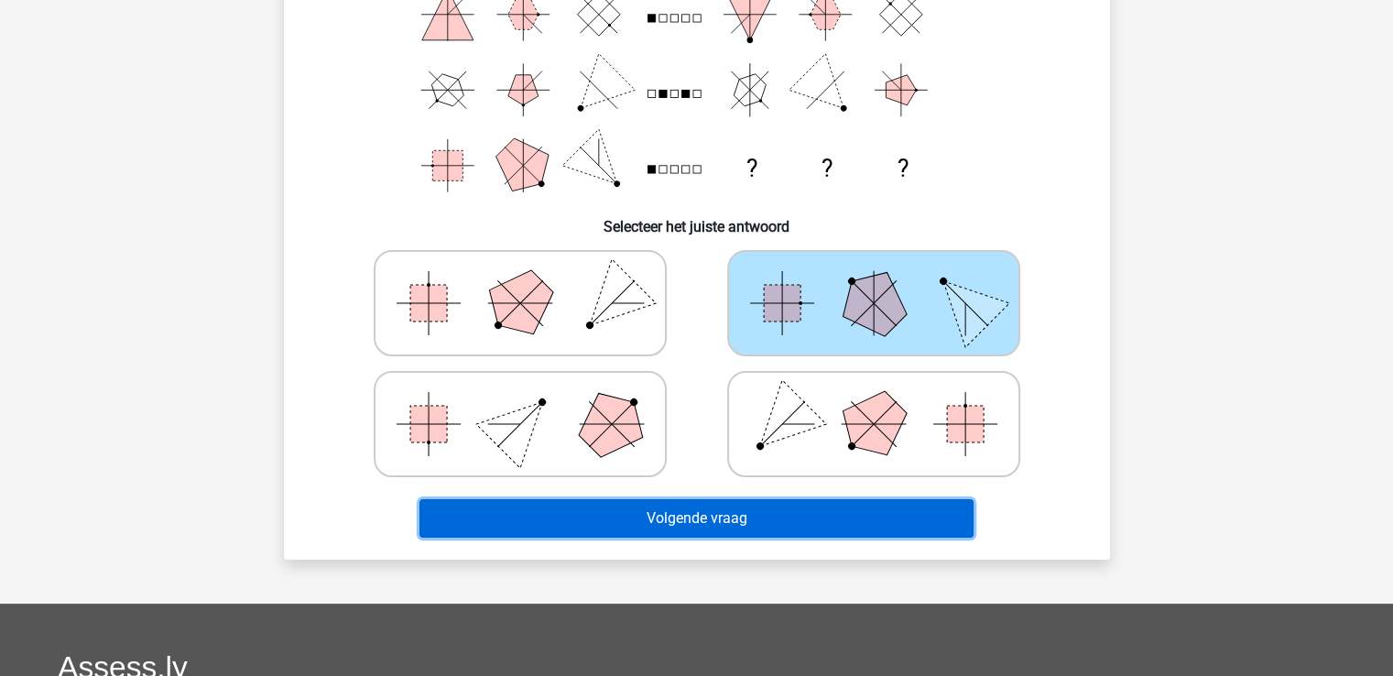
click at [821, 512] on button "Volgende vraag" at bounding box center [696, 518] width 554 height 38
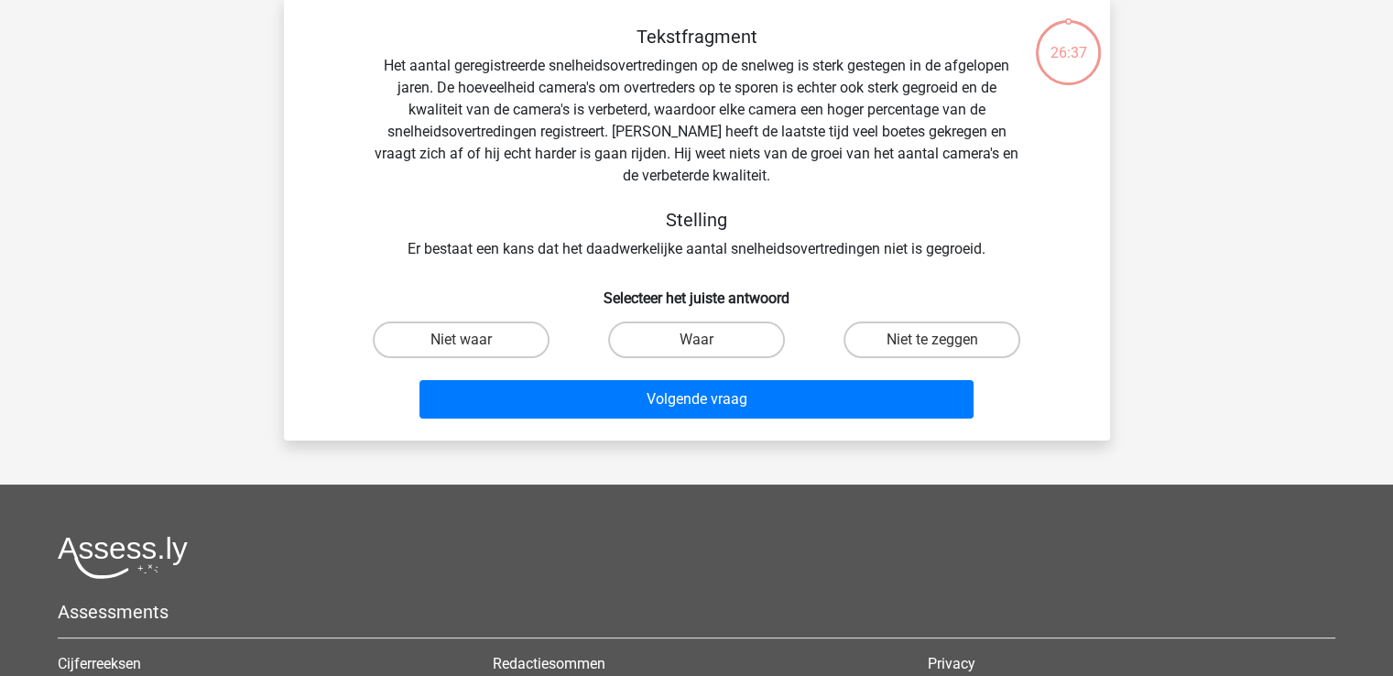
scroll to position [84, 0]
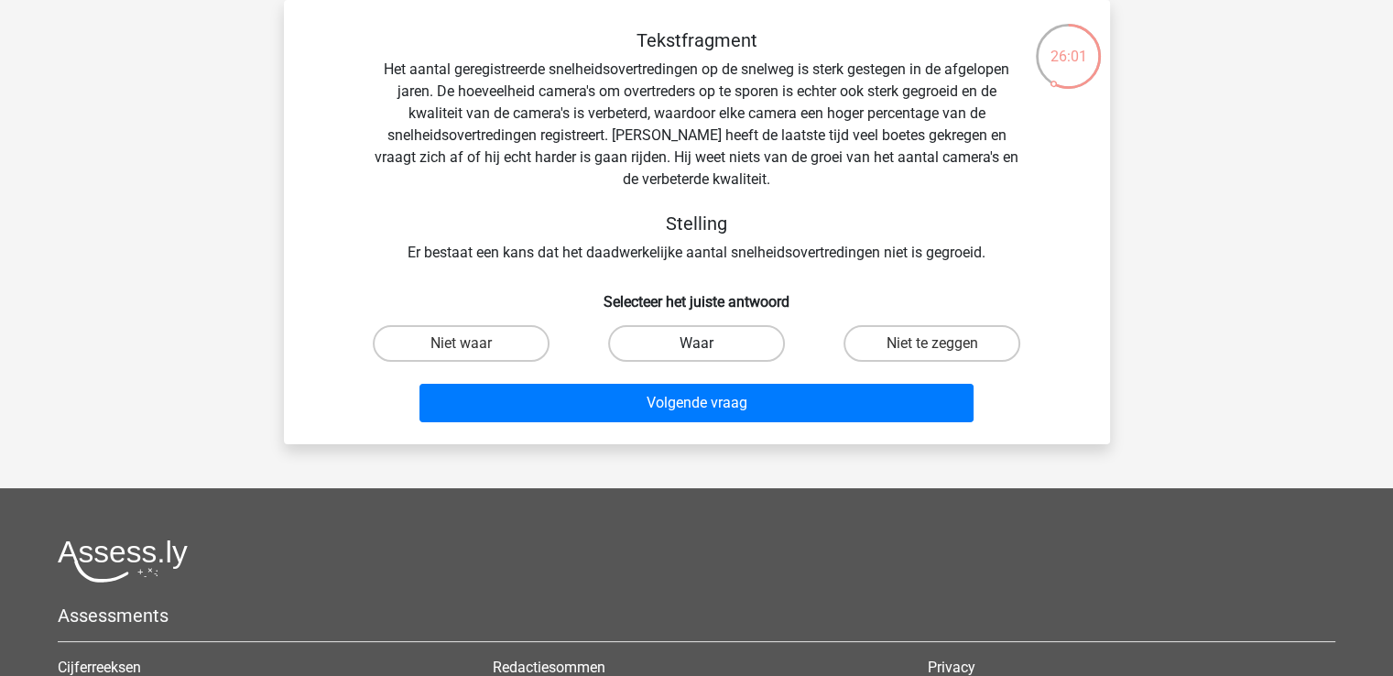
click at [691, 349] on label "Waar" at bounding box center [696, 343] width 177 height 37
click at [696, 349] on input "Waar" at bounding box center [702, 349] width 12 height 12
radio input "true"
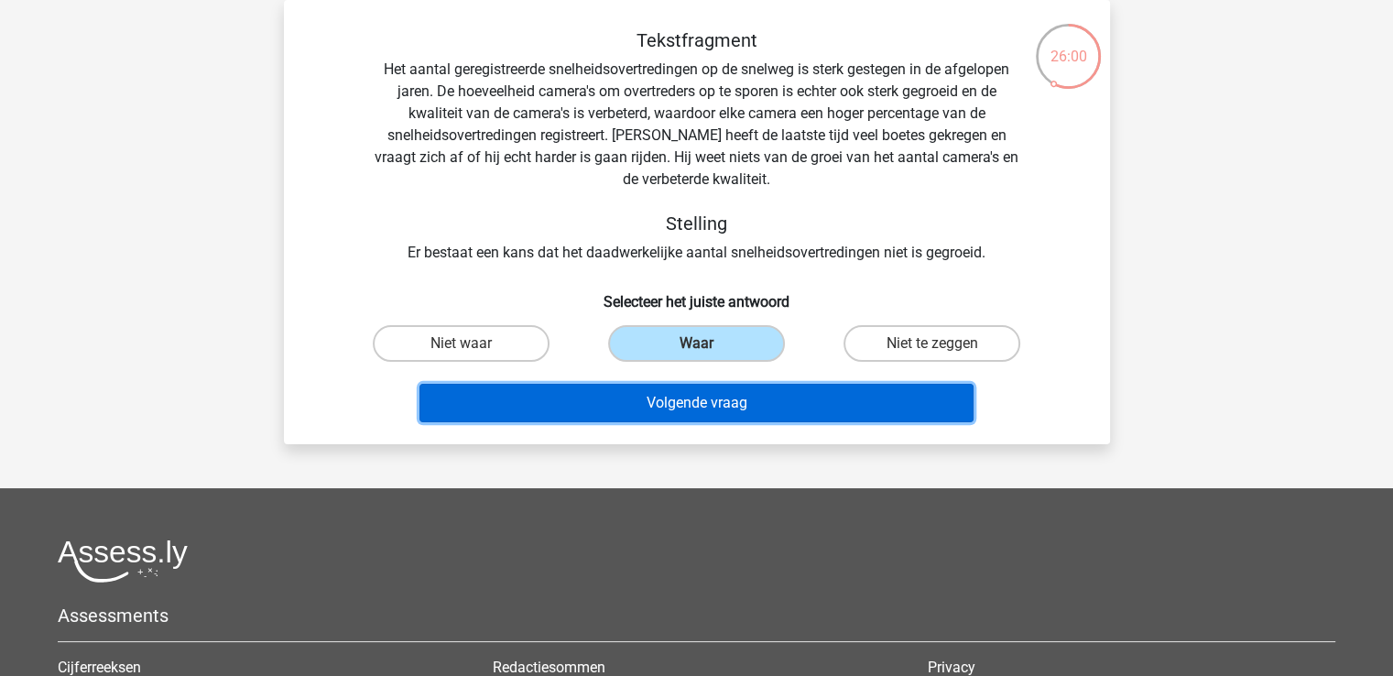
click at [665, 408] on button "Volgende vraag" at bounding box center [696, 403] width 554 height 38
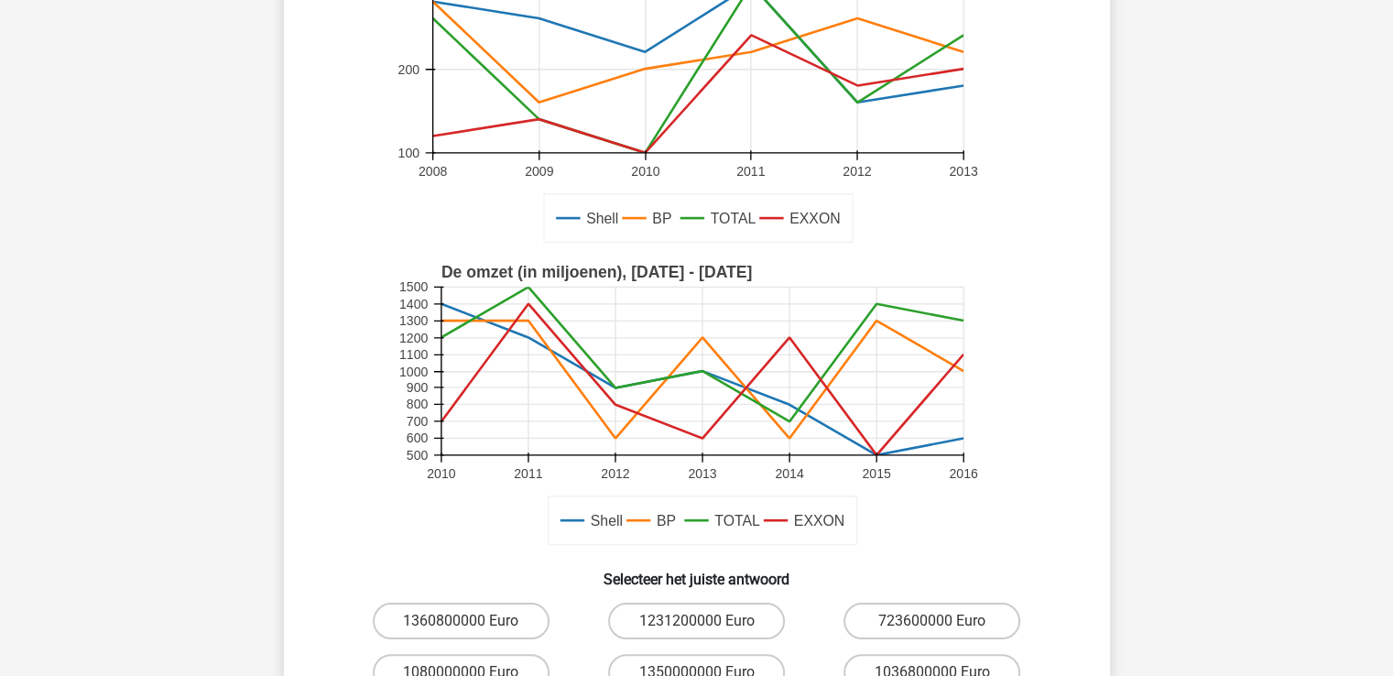
scroll to position [359, 0]
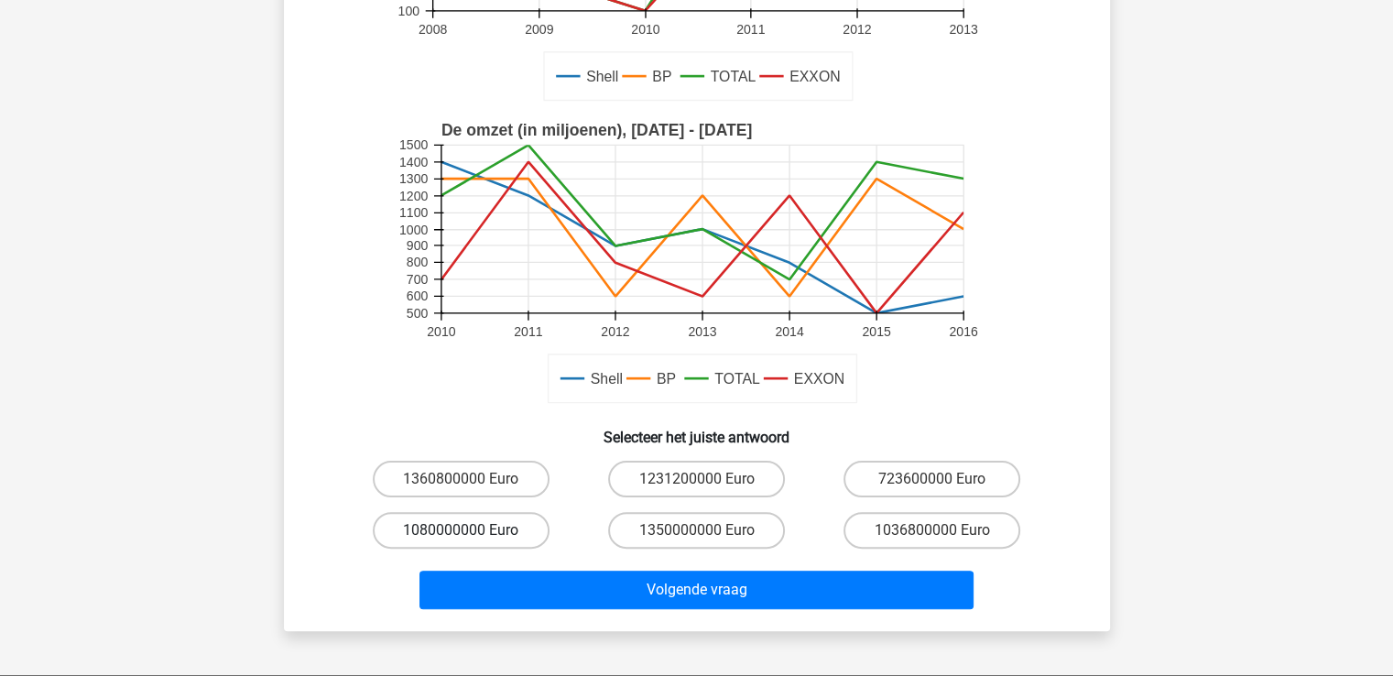
click at [430, 524] on label "1080000000 Euro" at bounding box center [461, 530] width 177 height 37
click at [461, 530] on input "1080000000 Euro" at bounding box center [467, 536] width 12 height 12
radio input "true"
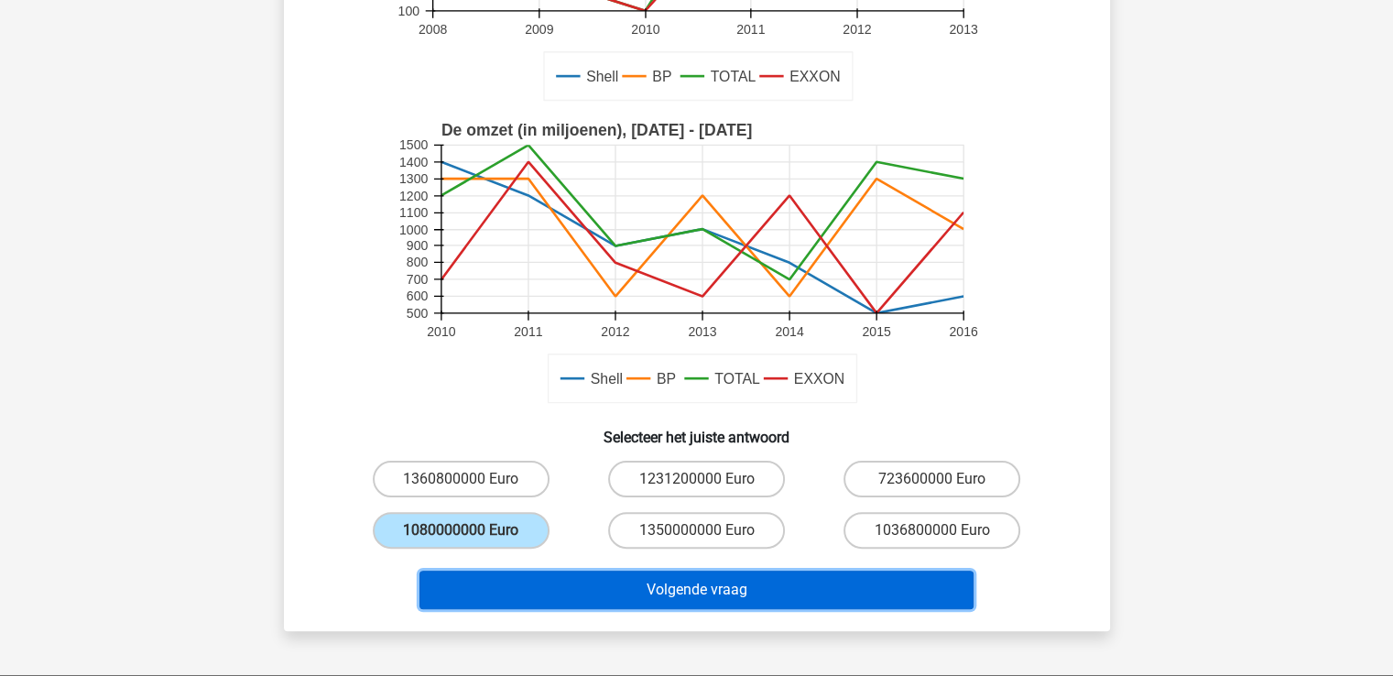
click at [712, 592] on button "Volgende vraag" at bounding box center [696, 590] width 554 height 38
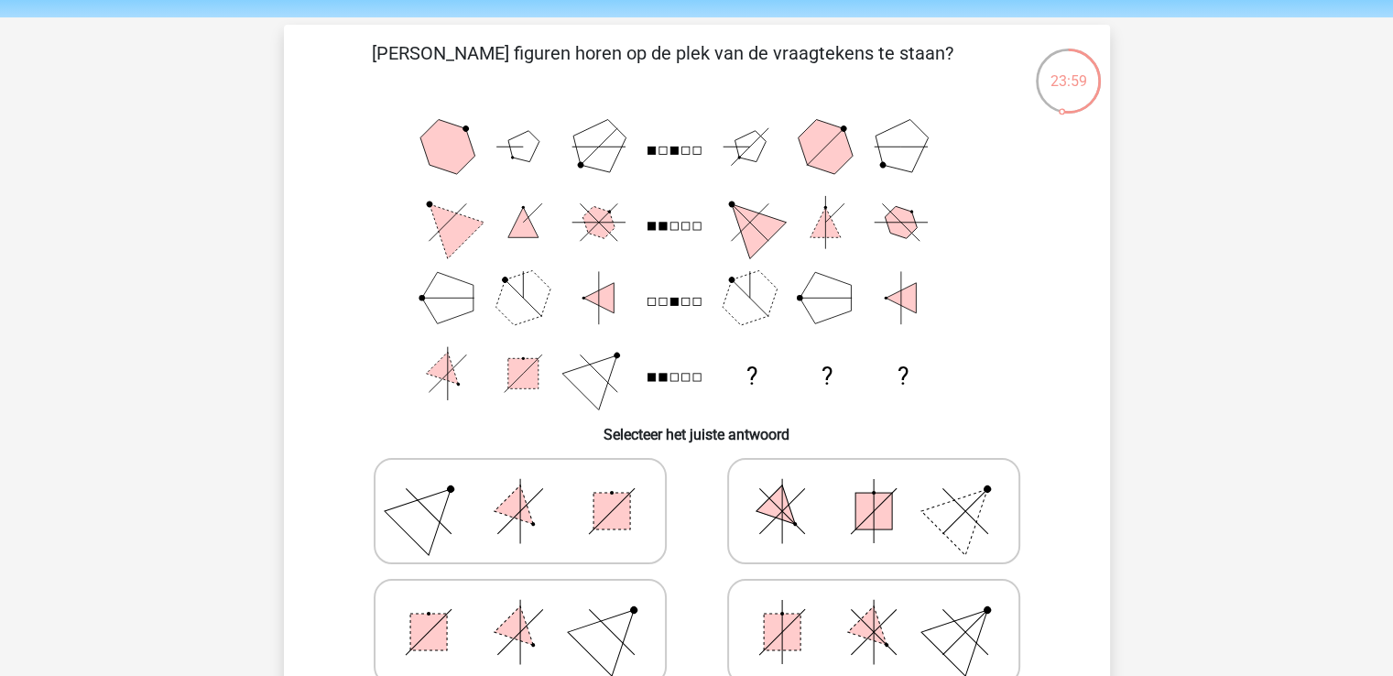
scroll to position [92, 0]
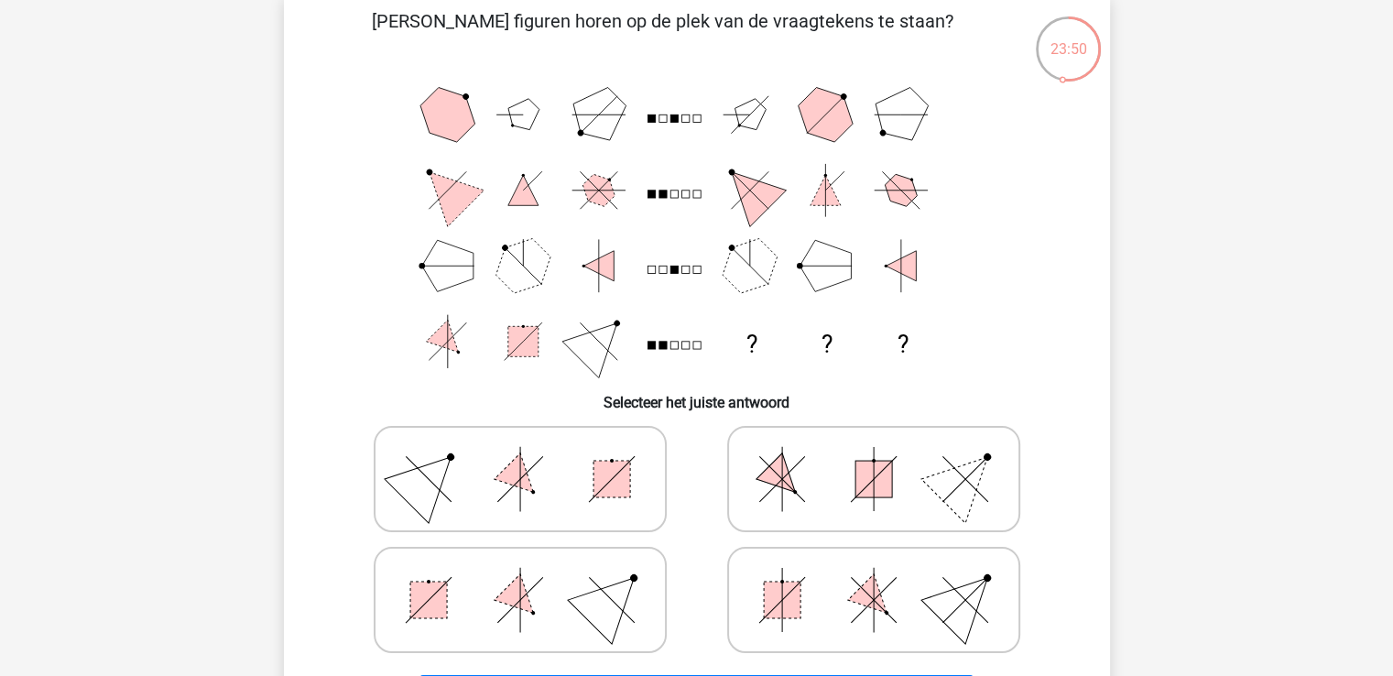
click at [833, 473] on icon at bounding box center [873, 479] width 275 height 92
click at [874, 456] on input "radio" at bounding box center [880, 450] width 12 height 12
radio input "true"
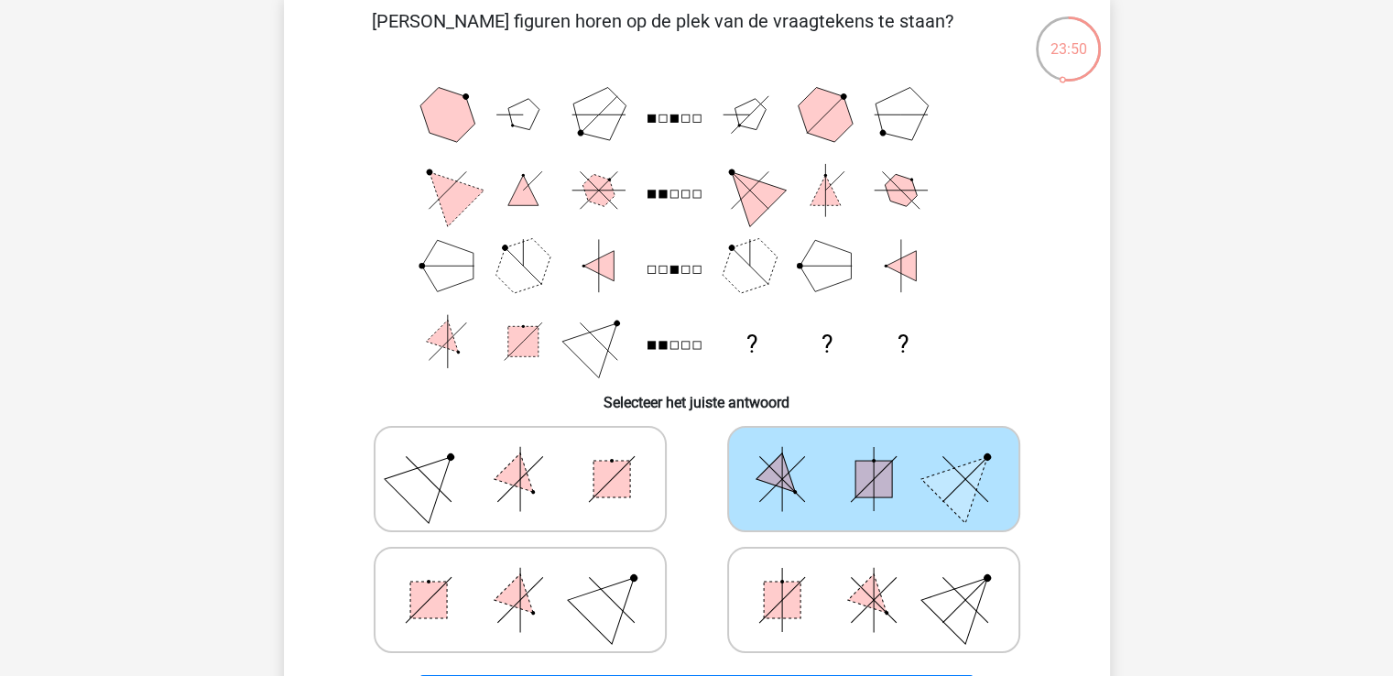
scroll to position [275, 0]
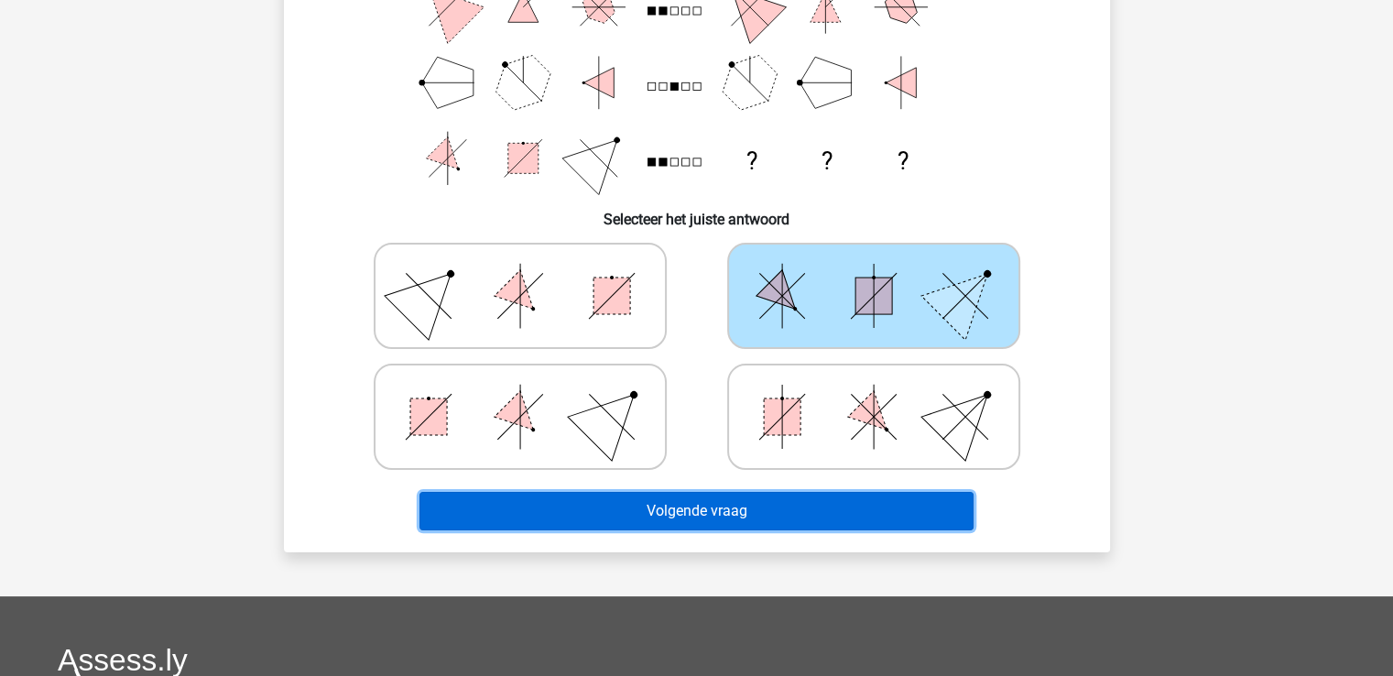
click at [744, 506] on button "Volgende vraag" at bounding box center [696, 511] width 554 height 38
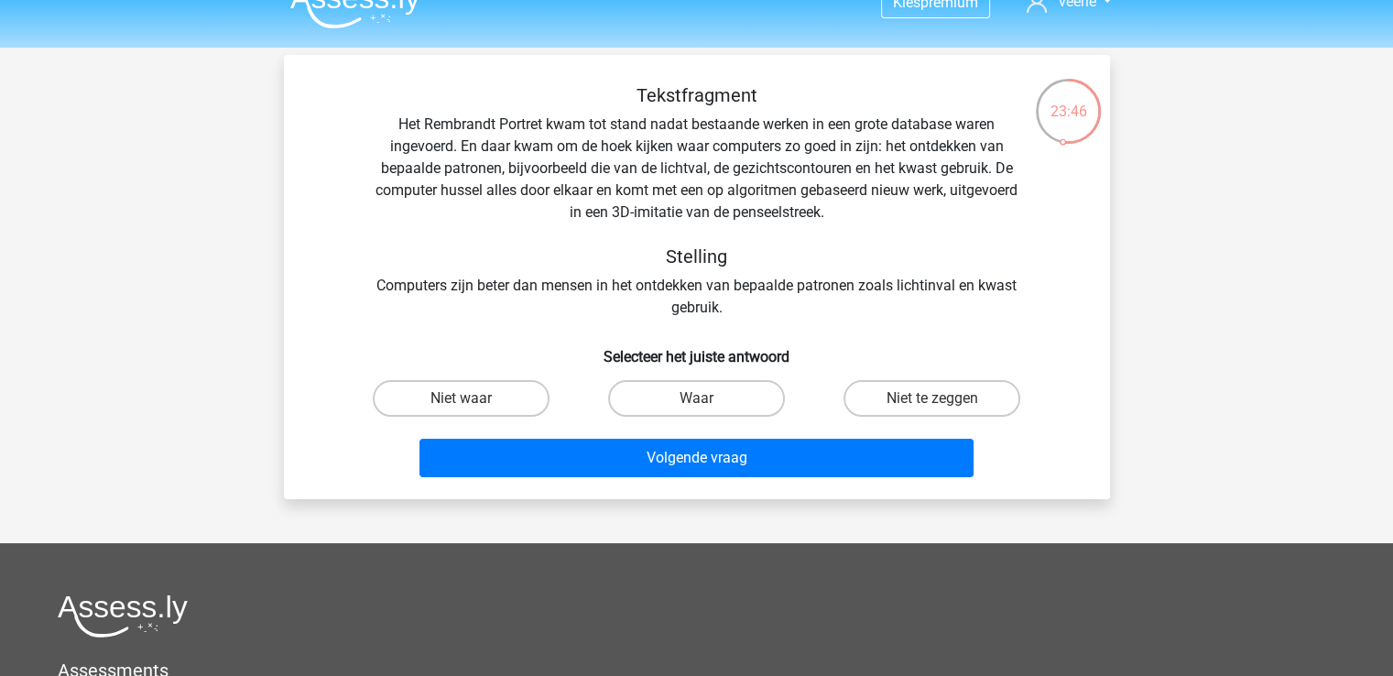
scroll to position [0, 0]
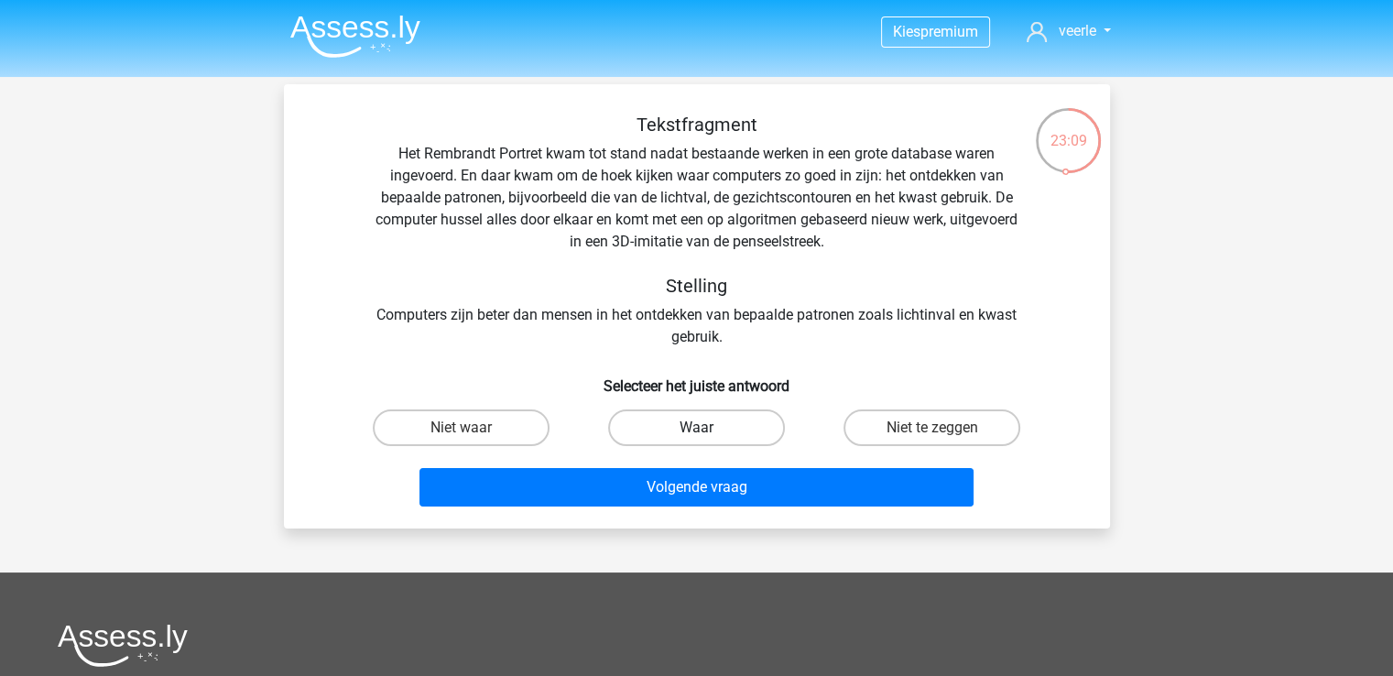
click at [681, 432] on label "Waar" at bounding box center [696, 427] width 177 height 37
click at [696, 432] on input "Waar" at bounding box center [702, 434] width 12 height 12
radio input "true"
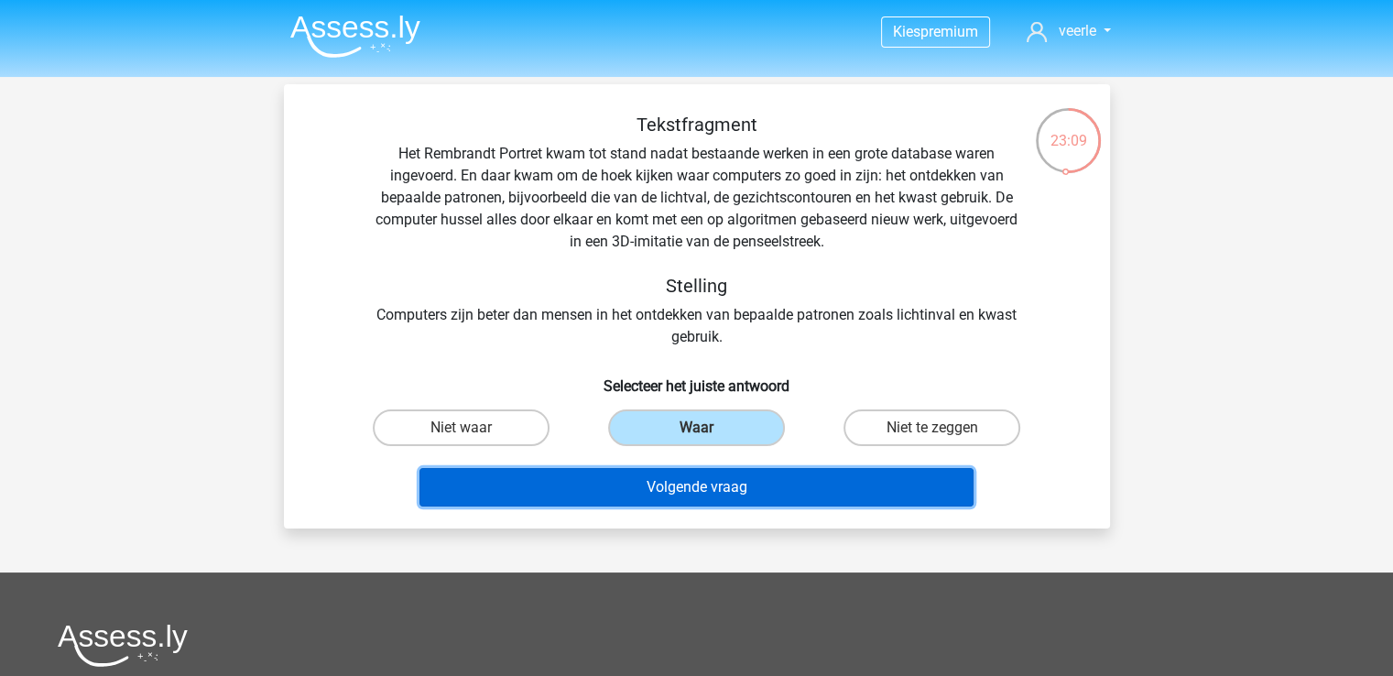
click at [717, 499] on button "Volgende vraag" at bounding box center [696, 487] width 554 height 38
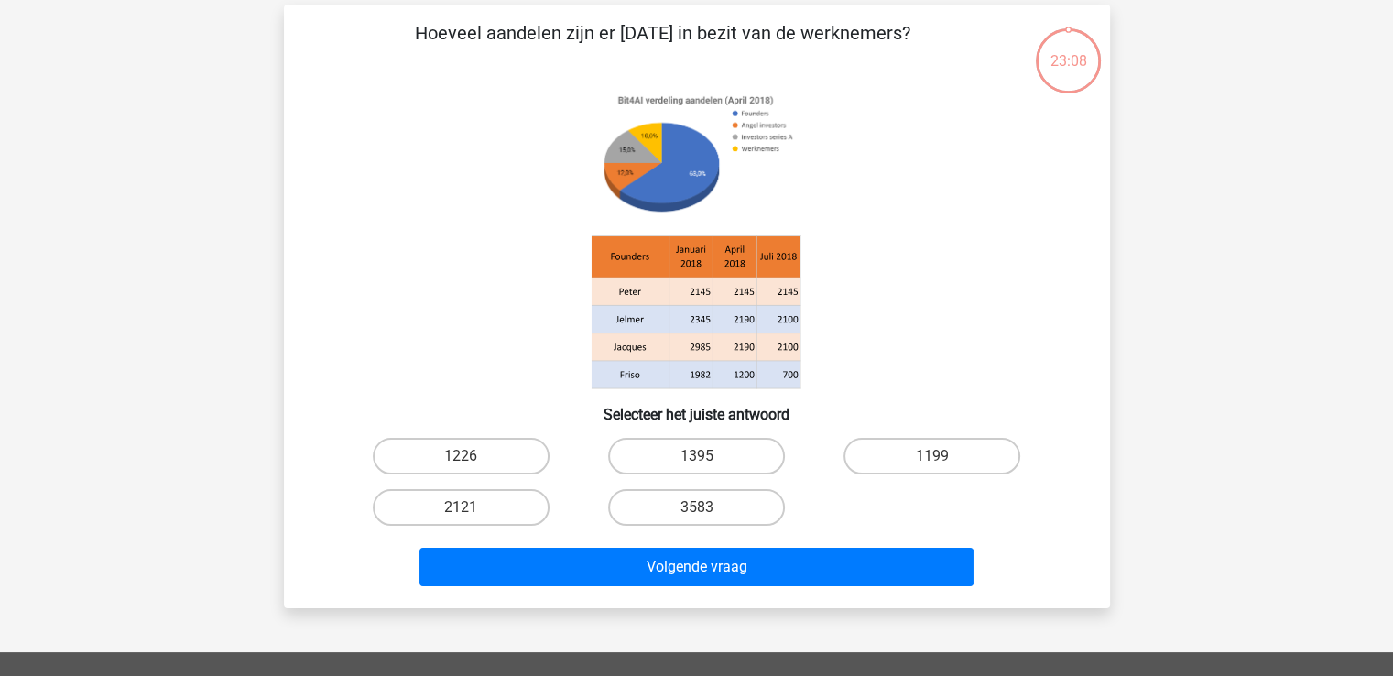
scroll to position [84, 0]
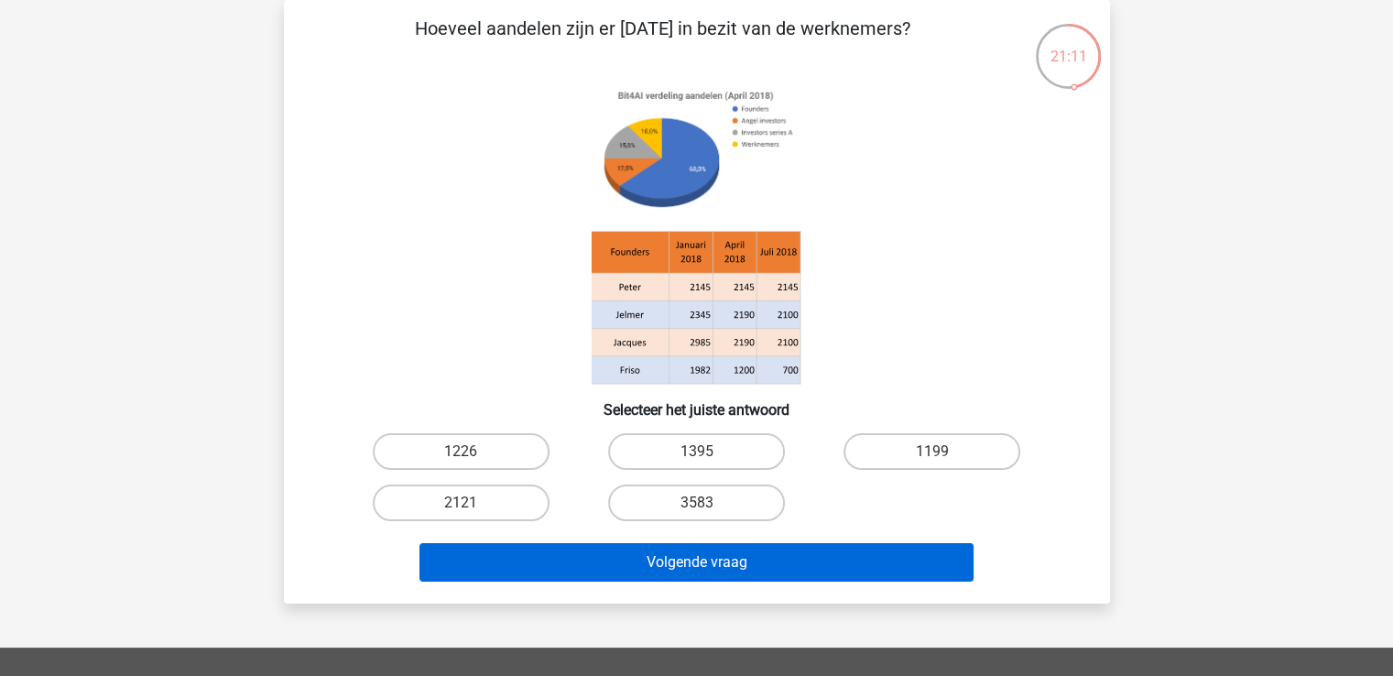
drag, startPoint x: 448, startPoint y: 446, endPoint x: 681, endPoint y: 575, distance: 266.9
click at [449, 446] on label "1226" at bounding box center [461, 451] width 177 height 37
click at [461, 452] on input "1226" at bounding box center [467, 458] width 12 height 12
radio input "true"
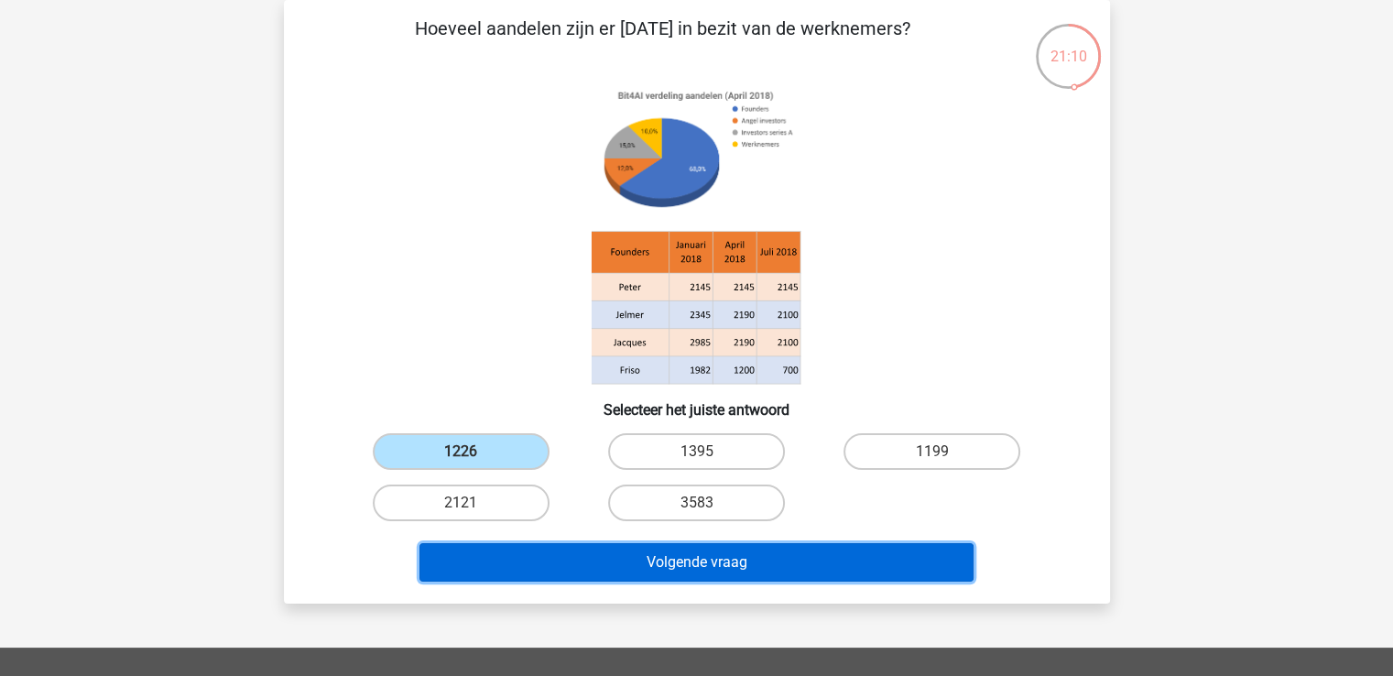
click at [703, 561] on button "Volgende vraag" at bounding box center [696, 562] width 554 height 38
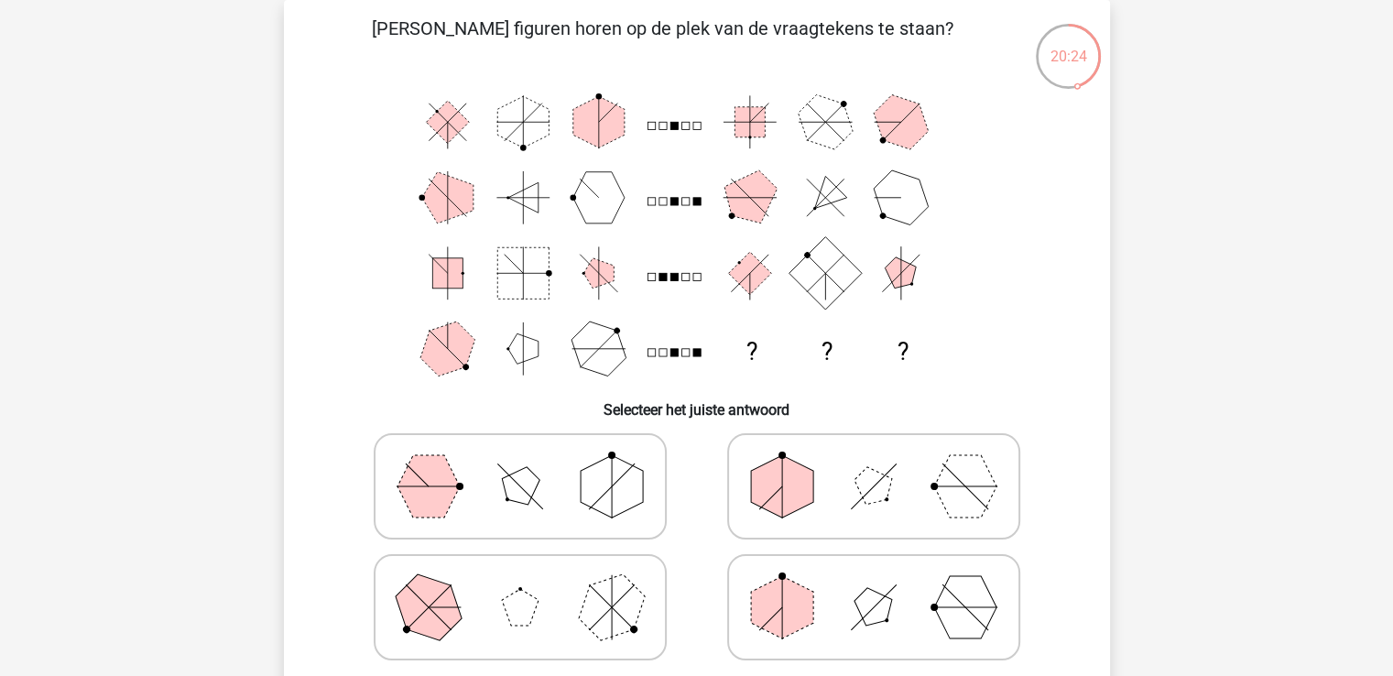
click at [417, 499] on polygon at bounding box center [428, 486] width 62 height 62
click at [520, 463] on input "radio" at bounding box center [526, 458] width 12 height 12
radio input "true"
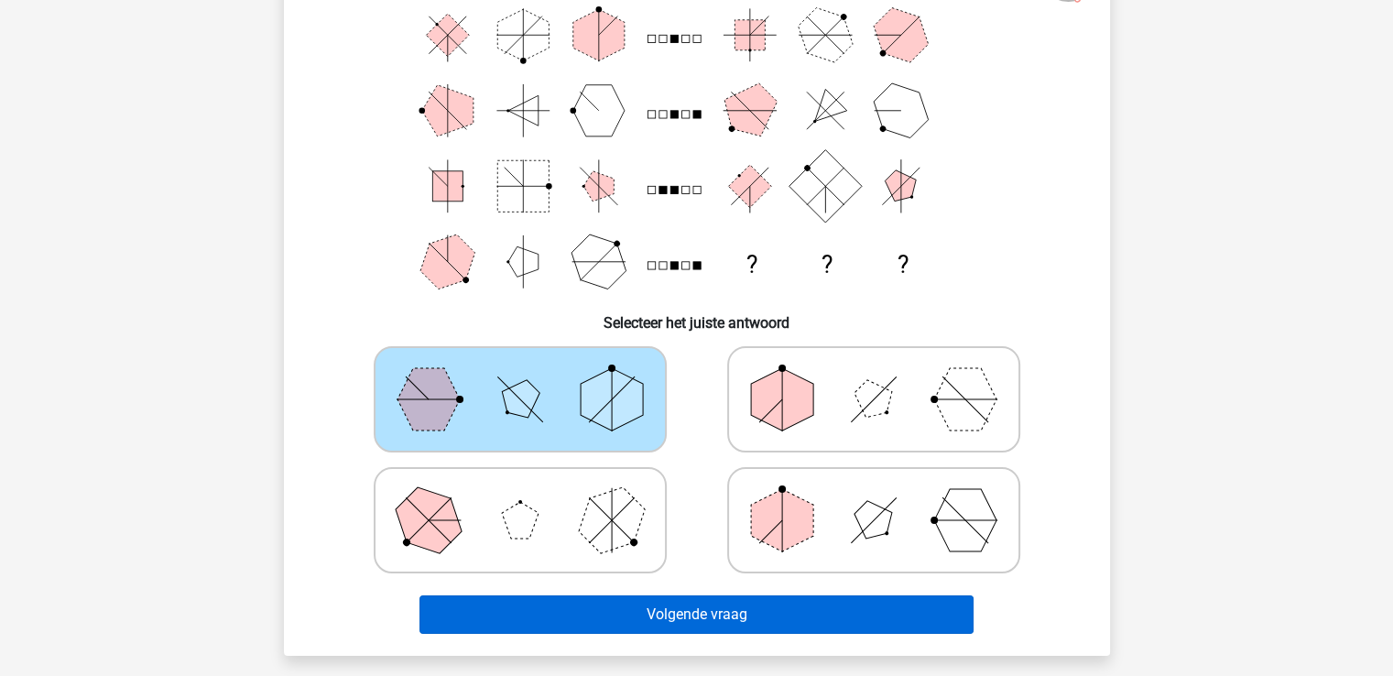
scroll to position [267, 0]
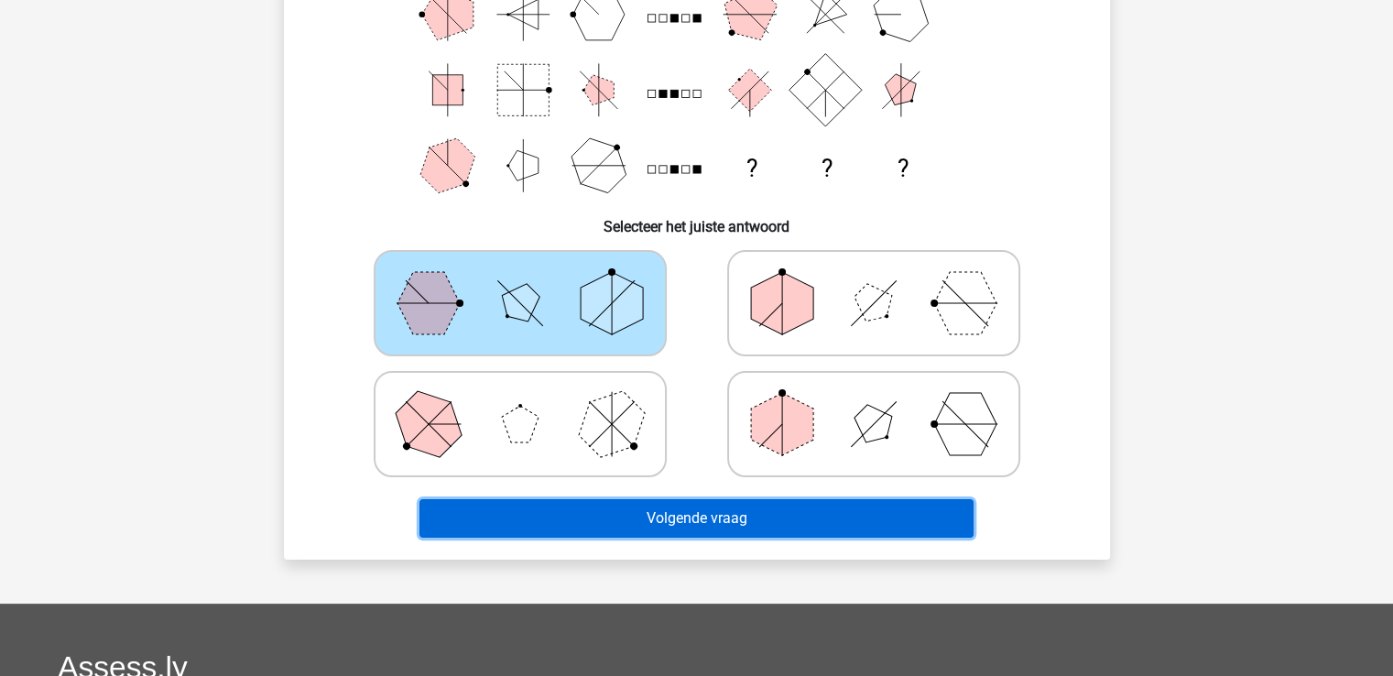
click at [663, 517] on button "Volgende vraag" at bounding box center [696, 518] width 554 height 38
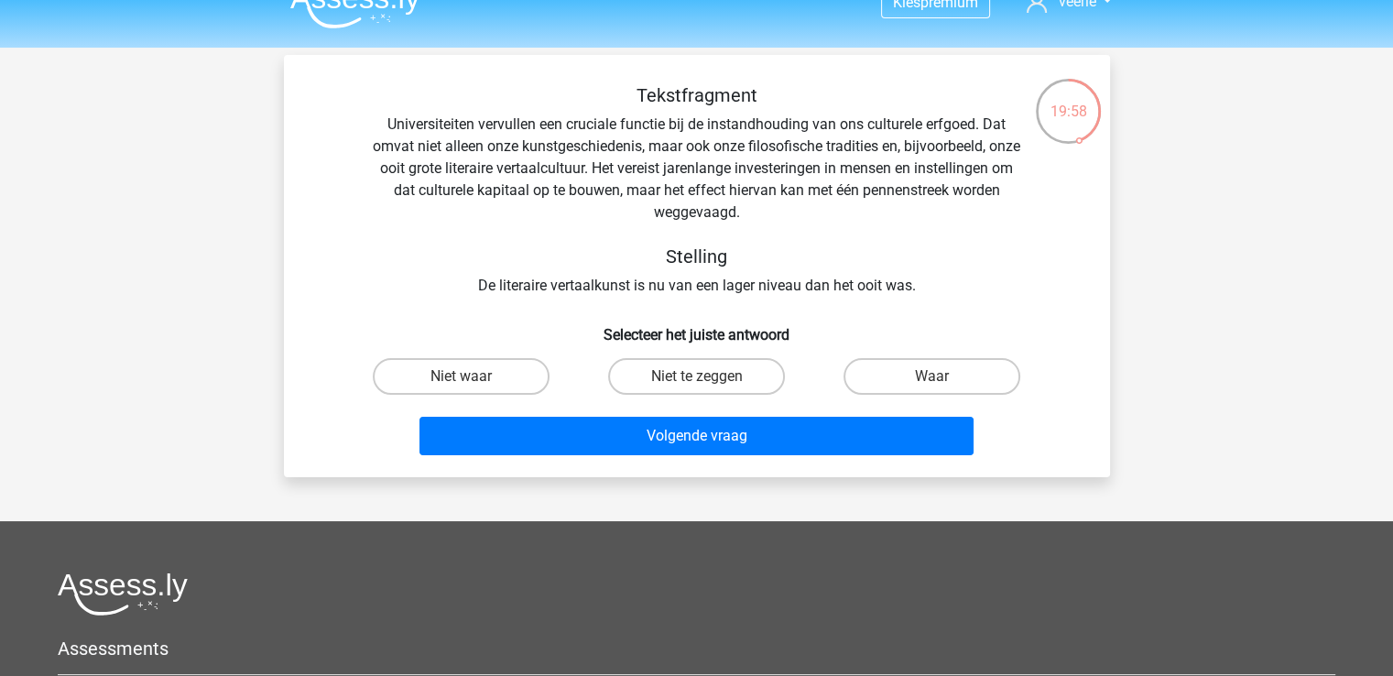
scroll to position [0, 0]
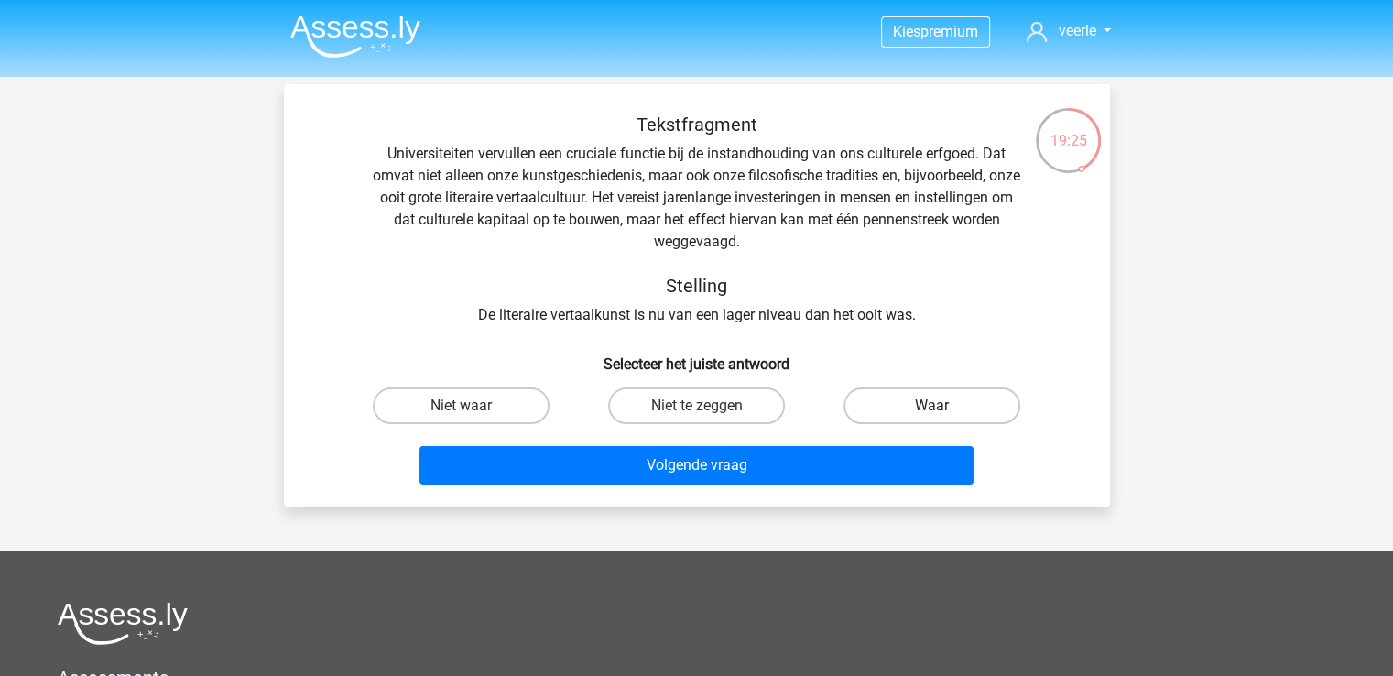
click at [929, 408] on label "Waar" at bounding box center [931, 405] width 177 height 37
click at [932, 408] on input "Waar" at bounding box center [938, 412] width 12 height 12
radio input "true"
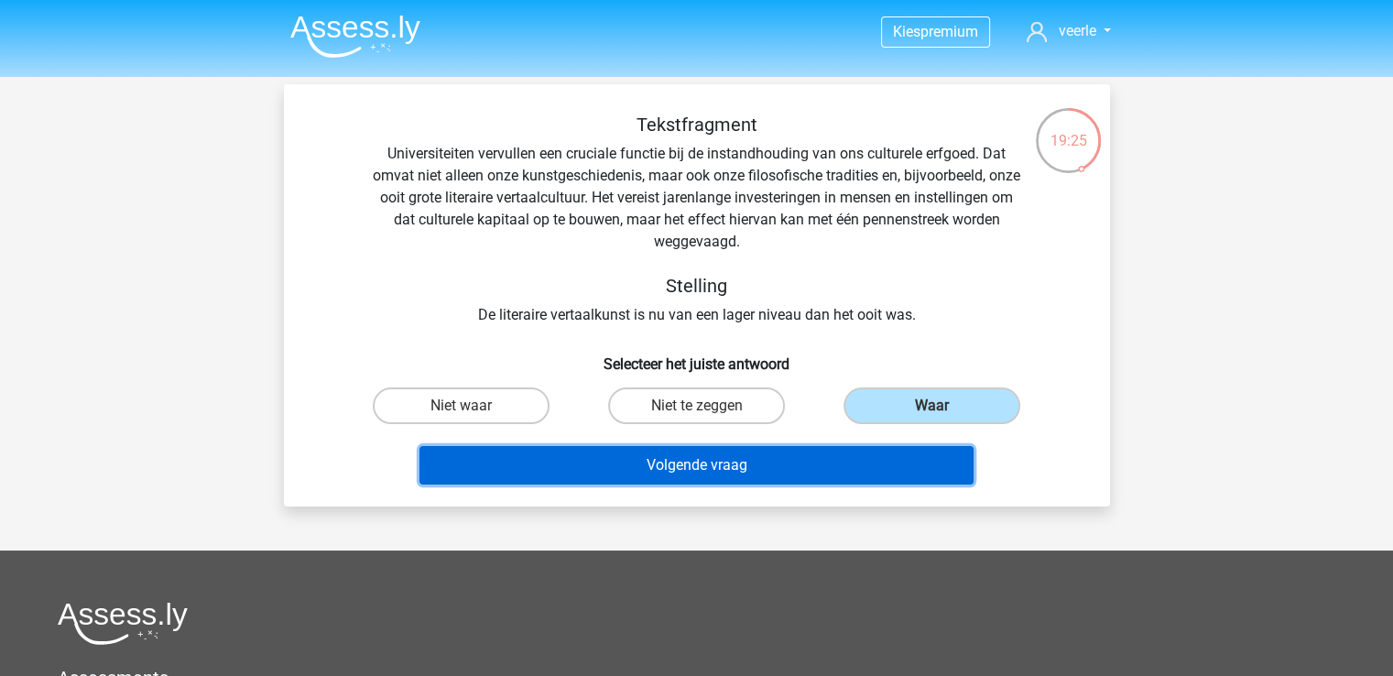
click at [729, 462] on button "Volgende vraag" at bounding box center [696, 465] width 554 height 38
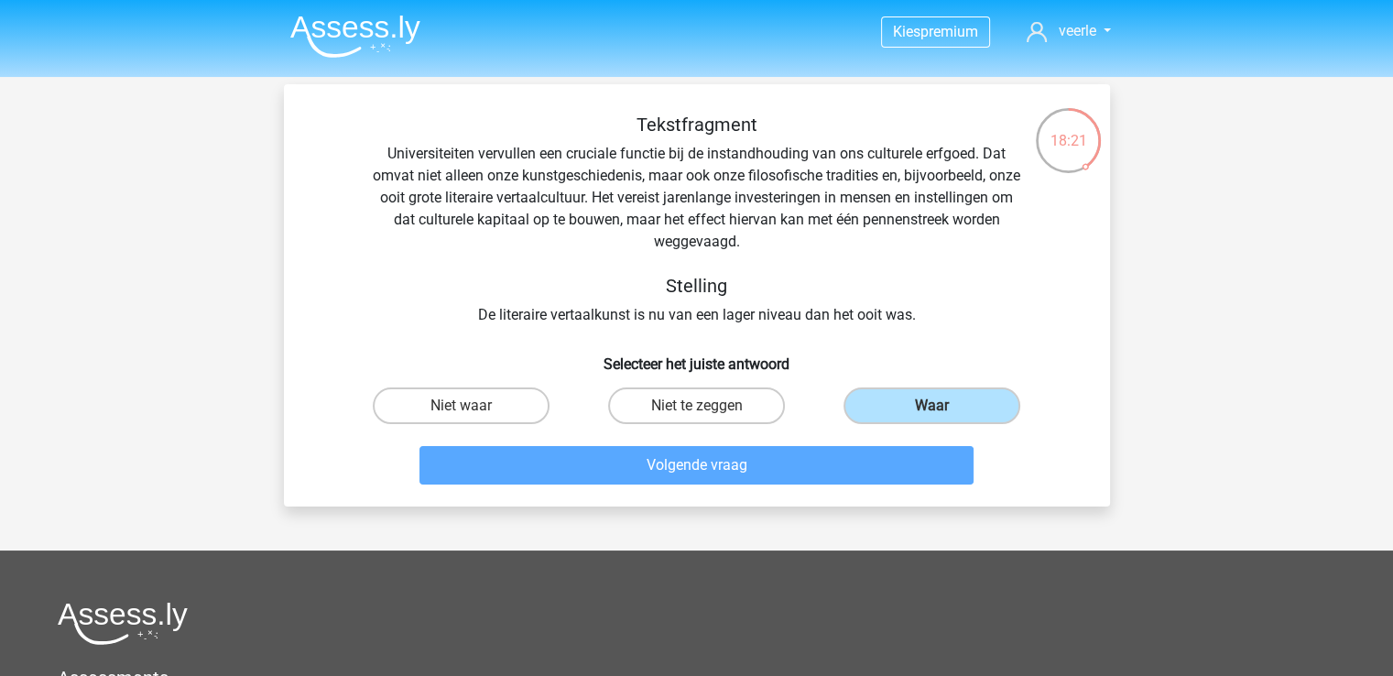
click at [1017, 482] on div "Volgende vraag" at bounding box center [696, 469] width 707 height 46
click at [927, 400] on label "Waar" at bounding box center [931, 405] width 177 height 37
click at [932, 406] on input "Waar" at bounding box center [938, 412] width 12 height 12
click at [695, 402] on label "Niet te zeggen" at bounding box center [696, 405] width 177 height 37
click at [696, 406] on input "Niet te zeggen" at bounding box center [702, 412] width 12 height 12
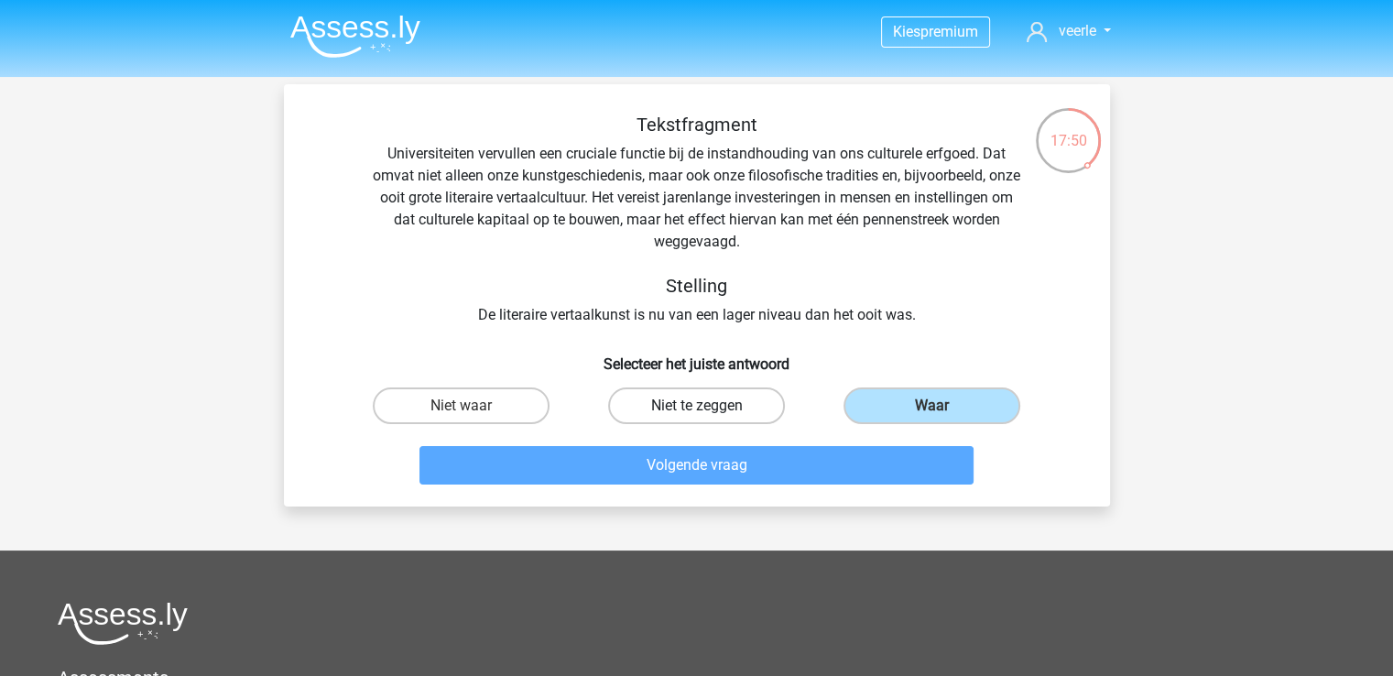
radio input "true"
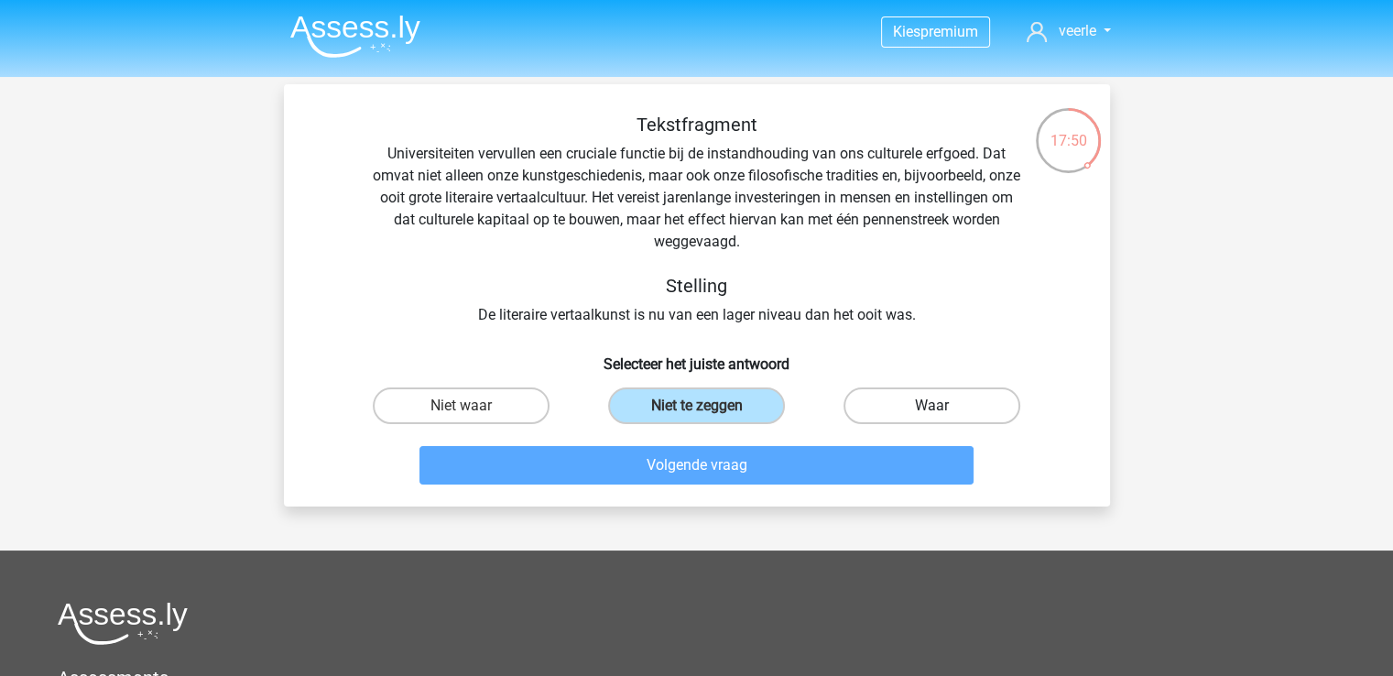
click at [912, 397] on label "Waar" at bounding box center [931, 405] width 177 height 37
click at [932, 406] on input "Waar" at bounding box center [938, 412] width 12 height 12
radio input "true"
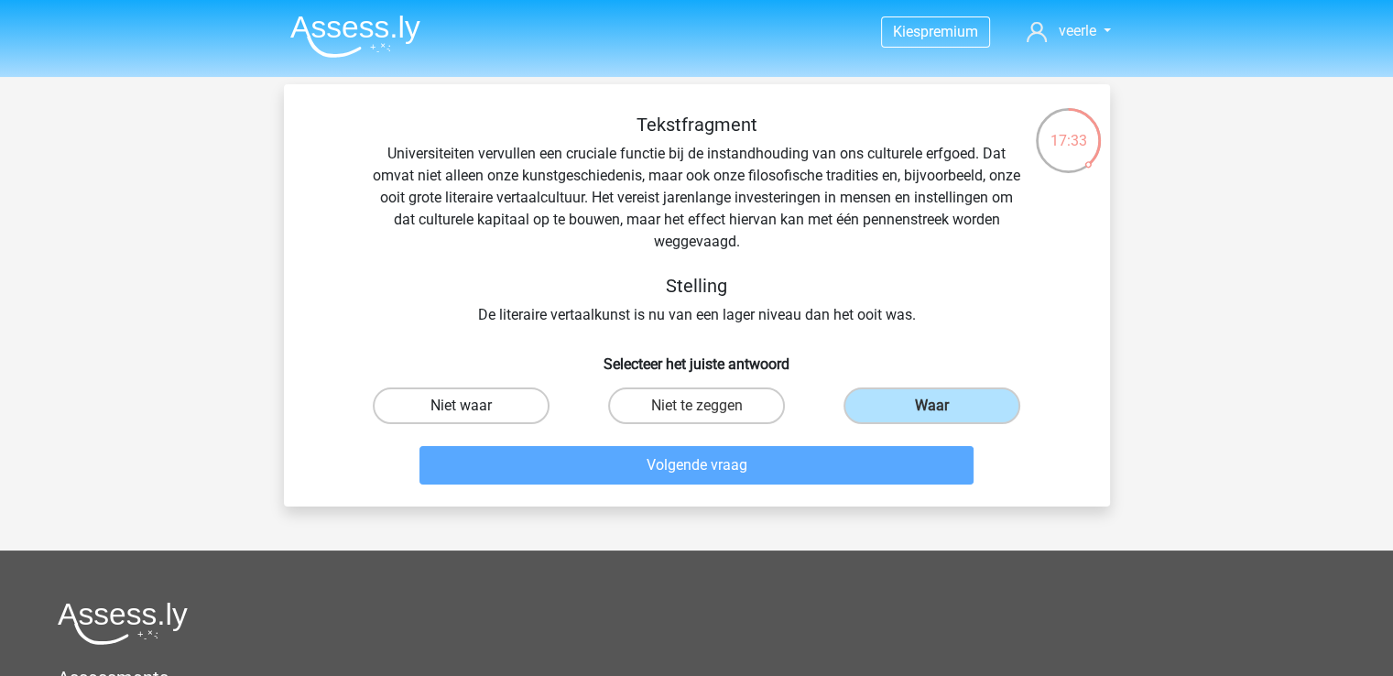
click at [446, 405] on label "Niet waar" at bounding box center [461, 405] width 177 height 37
click at [461, 406] on input "Niet waar" at bounding box center [467, 412] width 12 height 12
radio input "true"
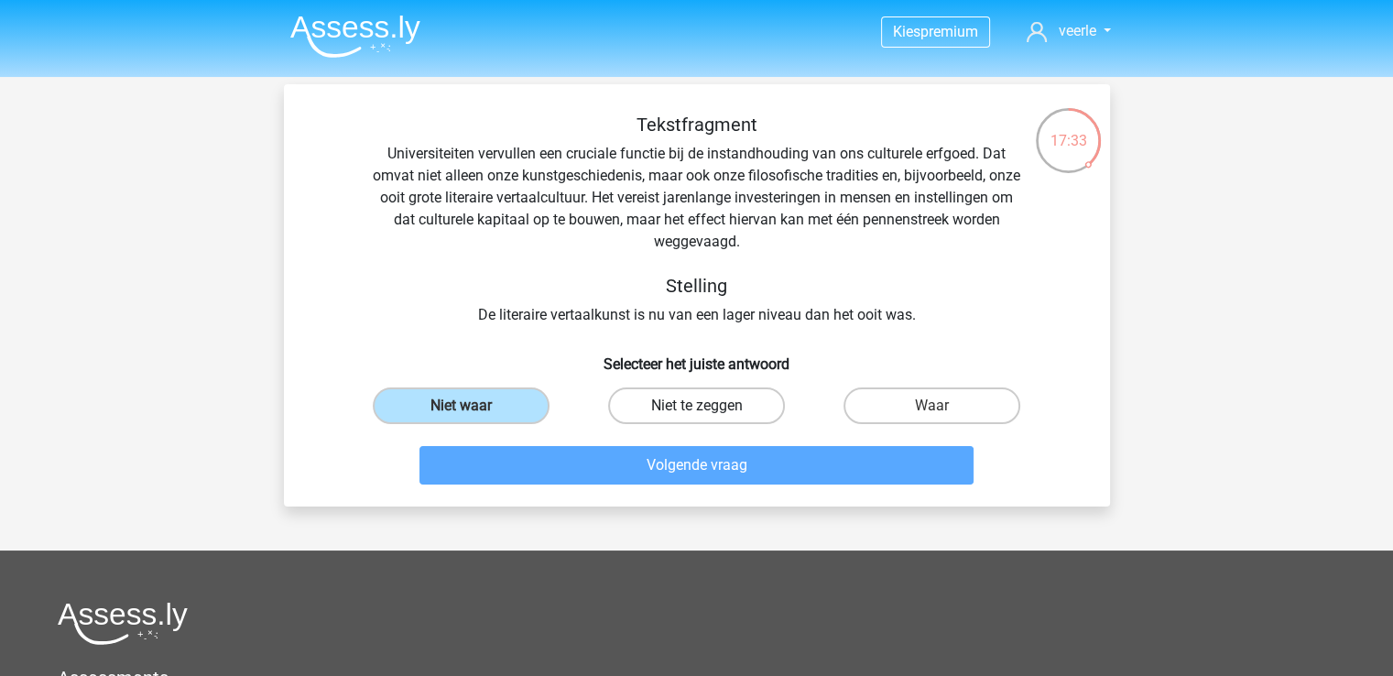
click at [710, 419] on label "Niet te zeggen" at bounding box center [696, 405] width 177 height 37
click at [708, 418] on input "Niet te zeggen" at bounding box center [702, 412] width 12 height 12
radio input "true"
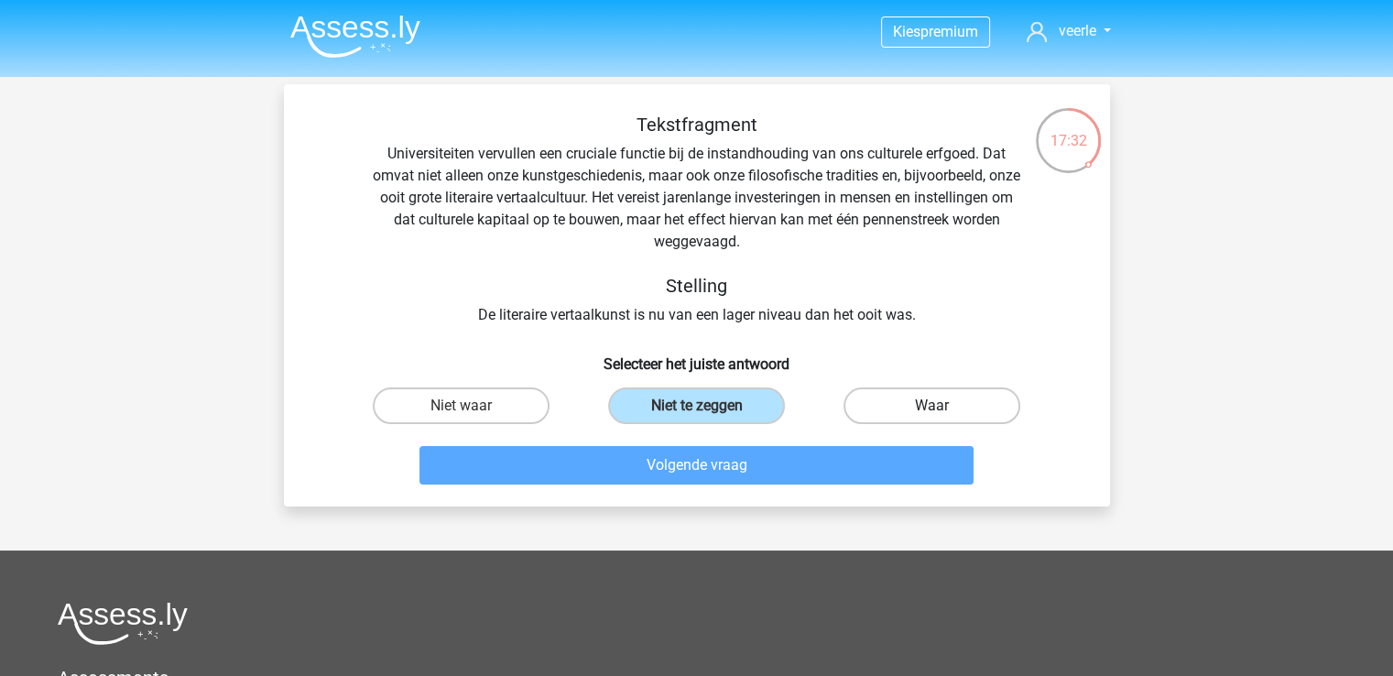
click at [925, 391] on label "Waar" at bounding box center [931, 405] width 177 height 37
click at [932, 406] on input "Waar" at bounding box center [938, 412] width 12 height 12
radio input "true"
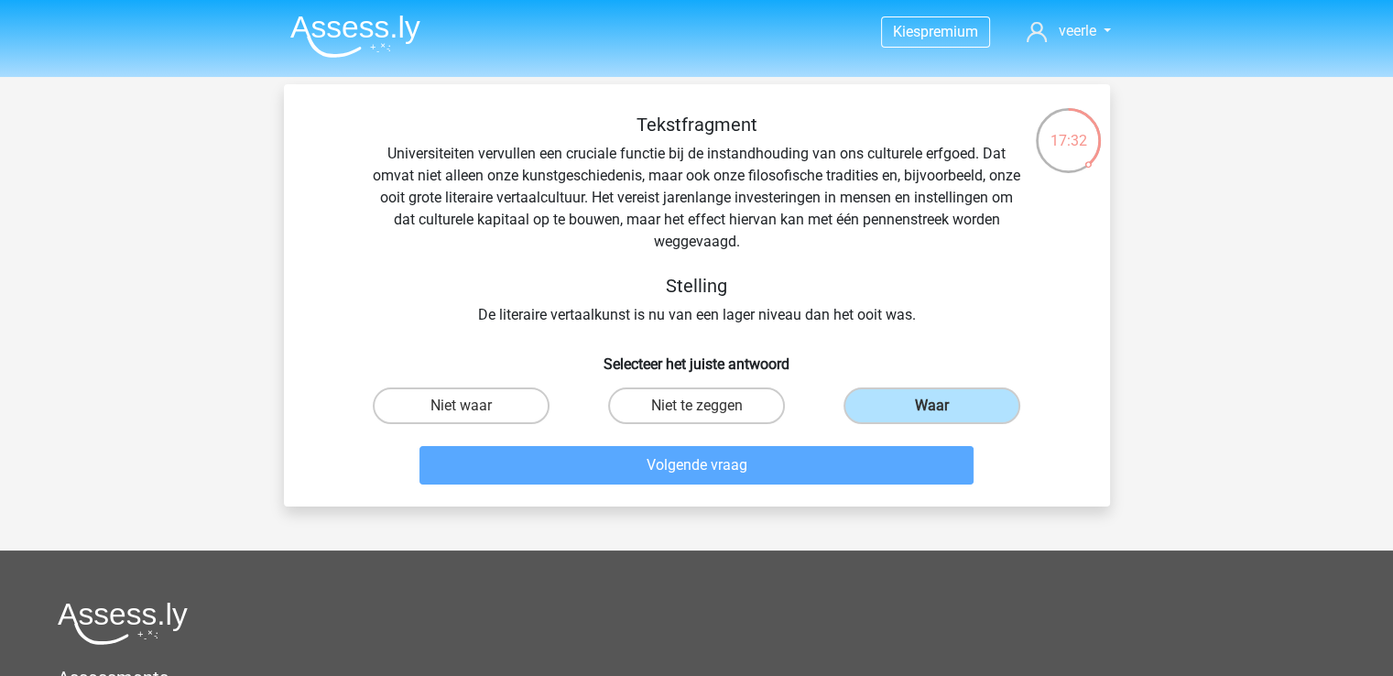
click at [870, 303] on div "Tekstfragment Universiteiten vervullen een cruciale functie bij de instandhoudi…" at bounding box center [696, 220] width 767 height 212
click at [914, 404] on label "Waar" at bounding box center [931, 405] width 177 height 37
click at [932, 406] on input "Waar" at bounding box center [938, 412] width 12 height 12
click at [915, 404] on label "Waar" at bounding box center [931, 405] width 177 height 37
click at [932, 406] on input "Waar" at bounding box center [938, 412] width 12 height 12
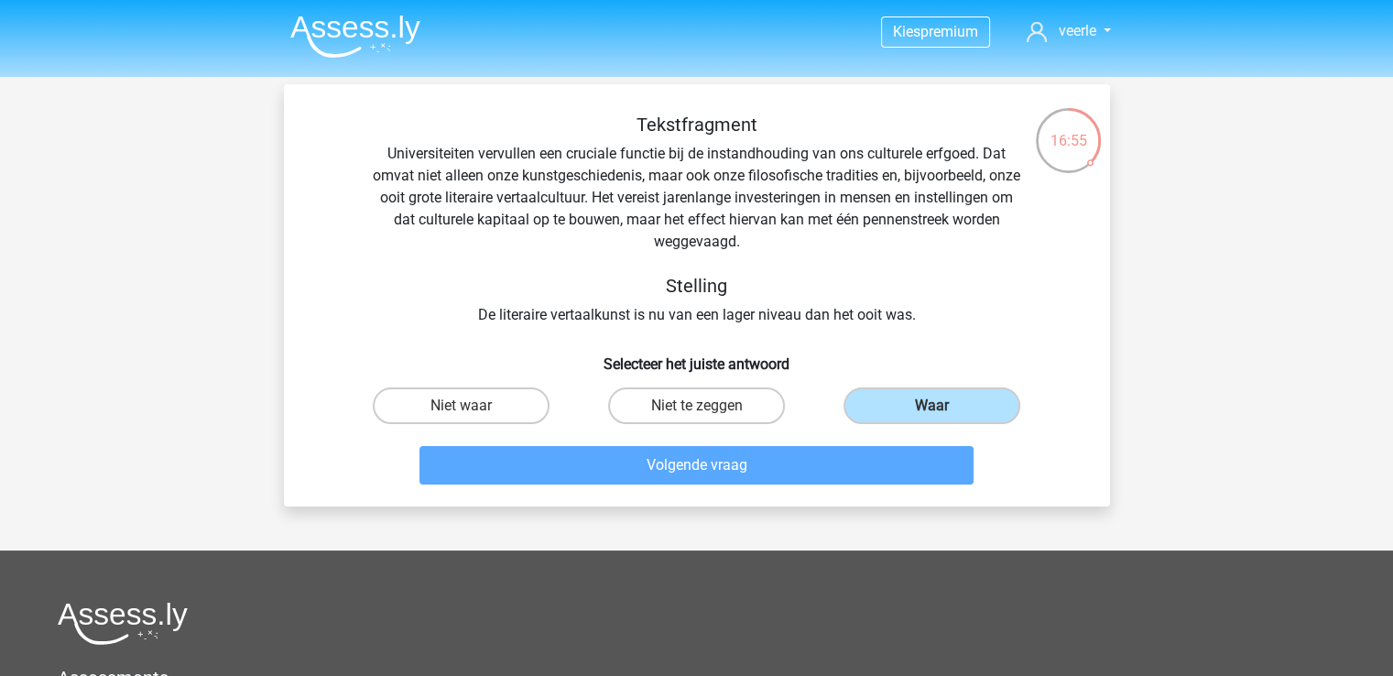
click at [1066, 148] on div "16:55" at bounding box center [1068, 129] width 69 height 46
click at [468, 405] on label "Niet waar" at bounding box center [461, 405] width 177 height 37
click at [468, 406] on input "Niet waar" at bounding box center [467, 412] width 12 height 12
radio input "true"
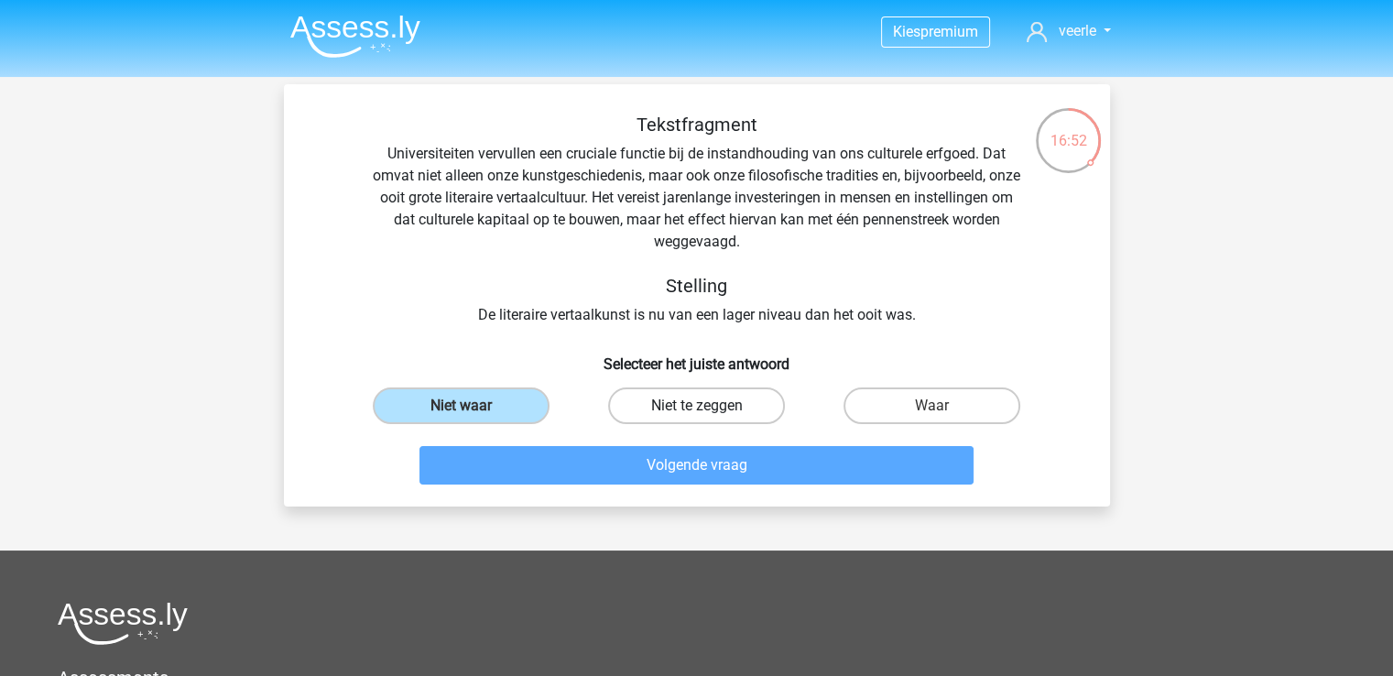
click at [630, 412] on label "Niet te zeggen" at bounding box center [696, 405] width 177 height 37
click at [696, 412] on input "Niet te zeggen" at bounding box center [702, 412] width 12 height 12
radio input "true"
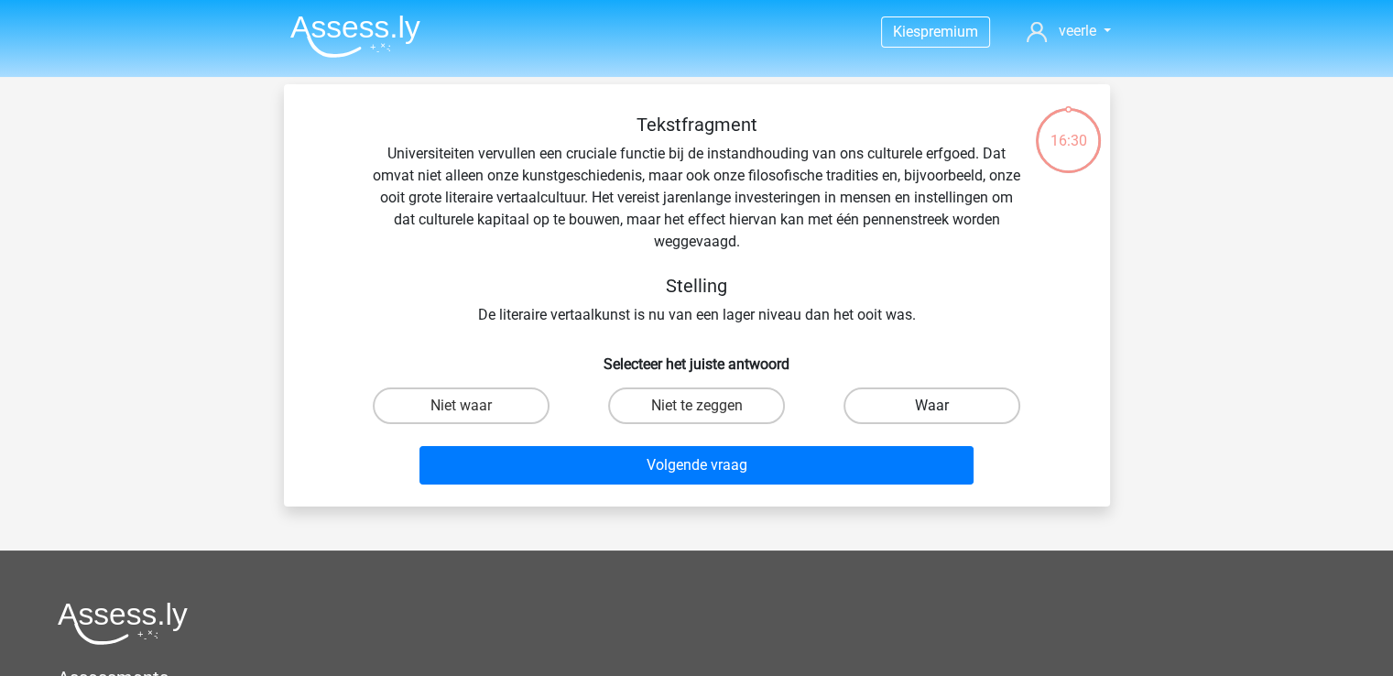
click at [954, 404] on label "Waar" at bounding box center [931, 405] width 177 height 37
click at [944, 406] on input "Waar" at bounding box center [938, 412] width 12 height 12
radio input "true"
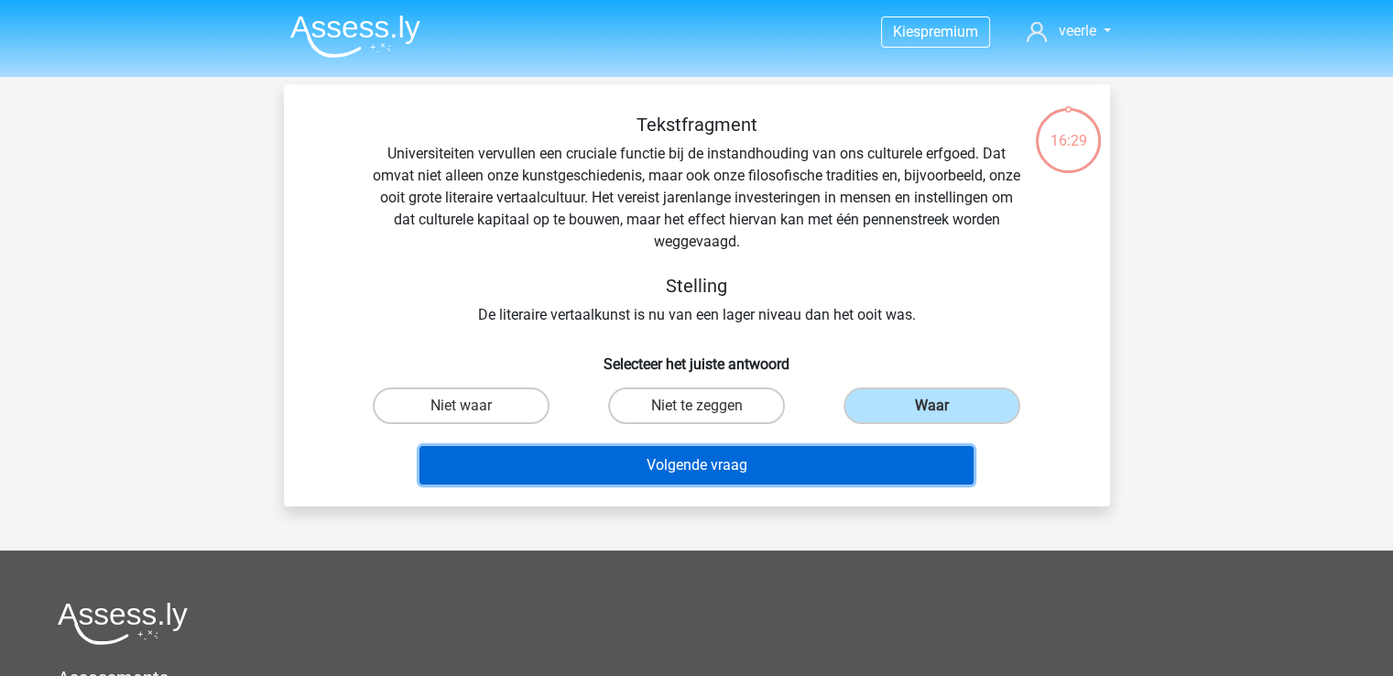
click at [775, 462] on button "Volgende vraag" at bounding box center [696, 465] width 554 height 38
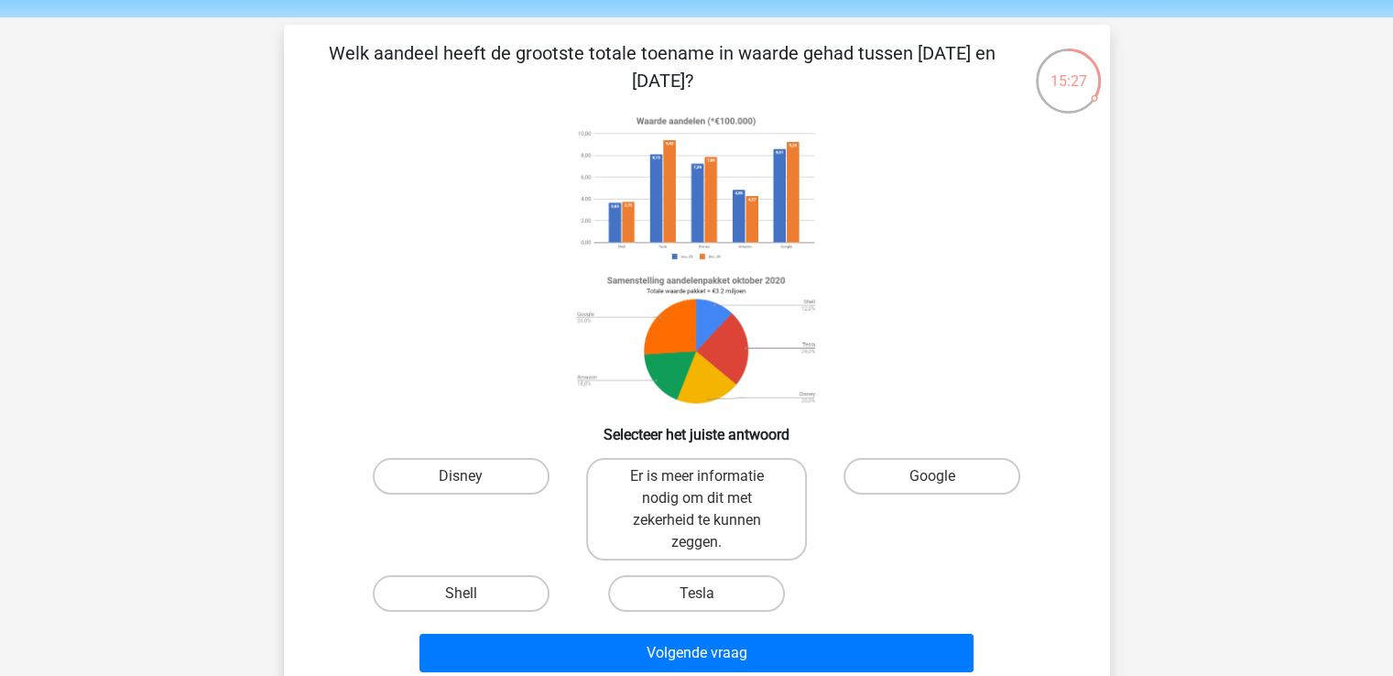
scroll to position [92, 0]
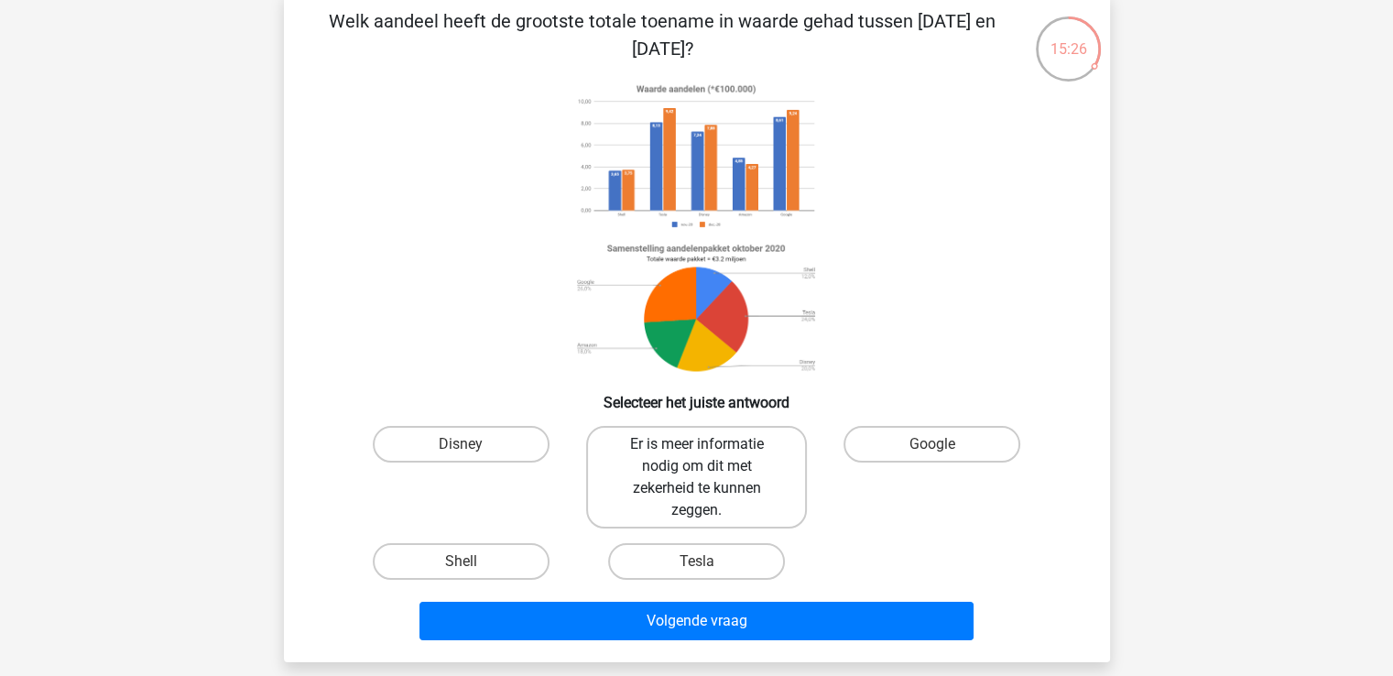
click at [691, 484] on label "Er is meer informatie nodig om dit met zekerheid te kunnen zeggen." at bounding box center [696, 477] width 221 height 103
click at [696, 456] on input "Er is meer informatie nodig om dit met zekerheid te kunnen zeggen." at bounding box center [702, 450] width 12 height 12
radio input "true"
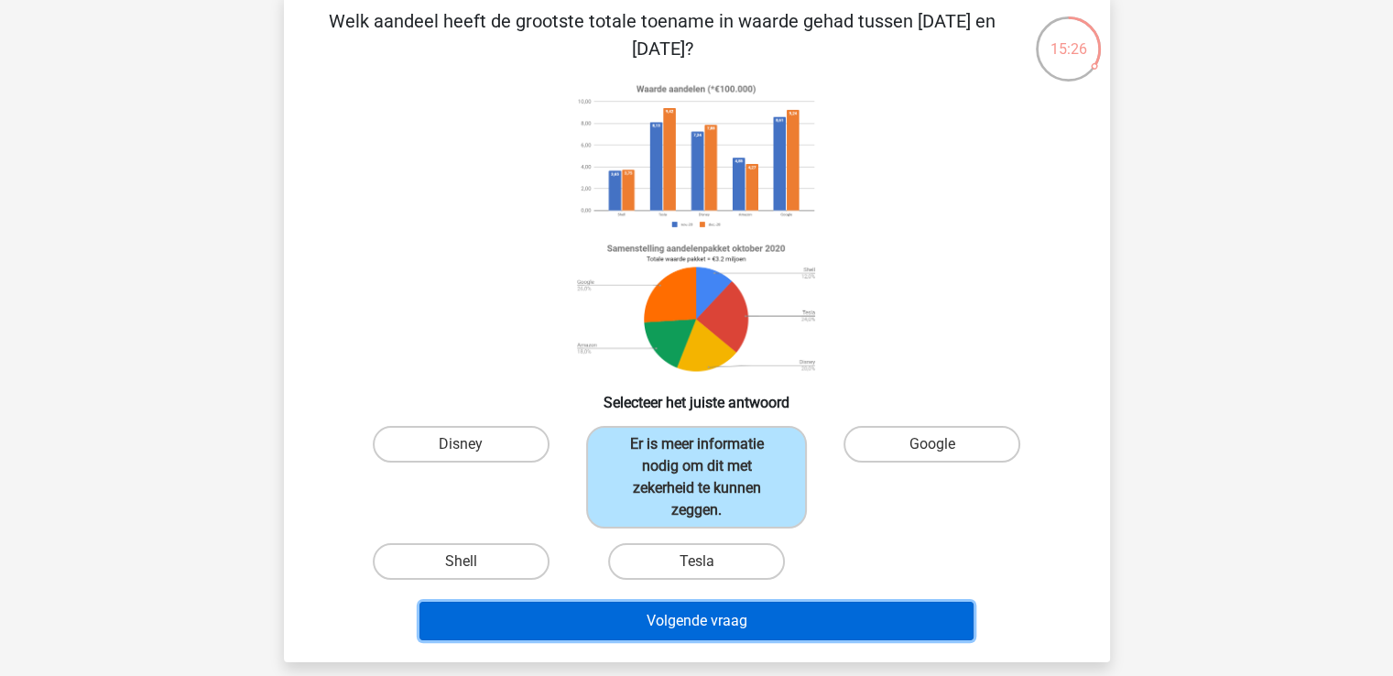
click at [707, 605] on button "Volgende vraag" at bounding box center [696, 621] width 554 height 38
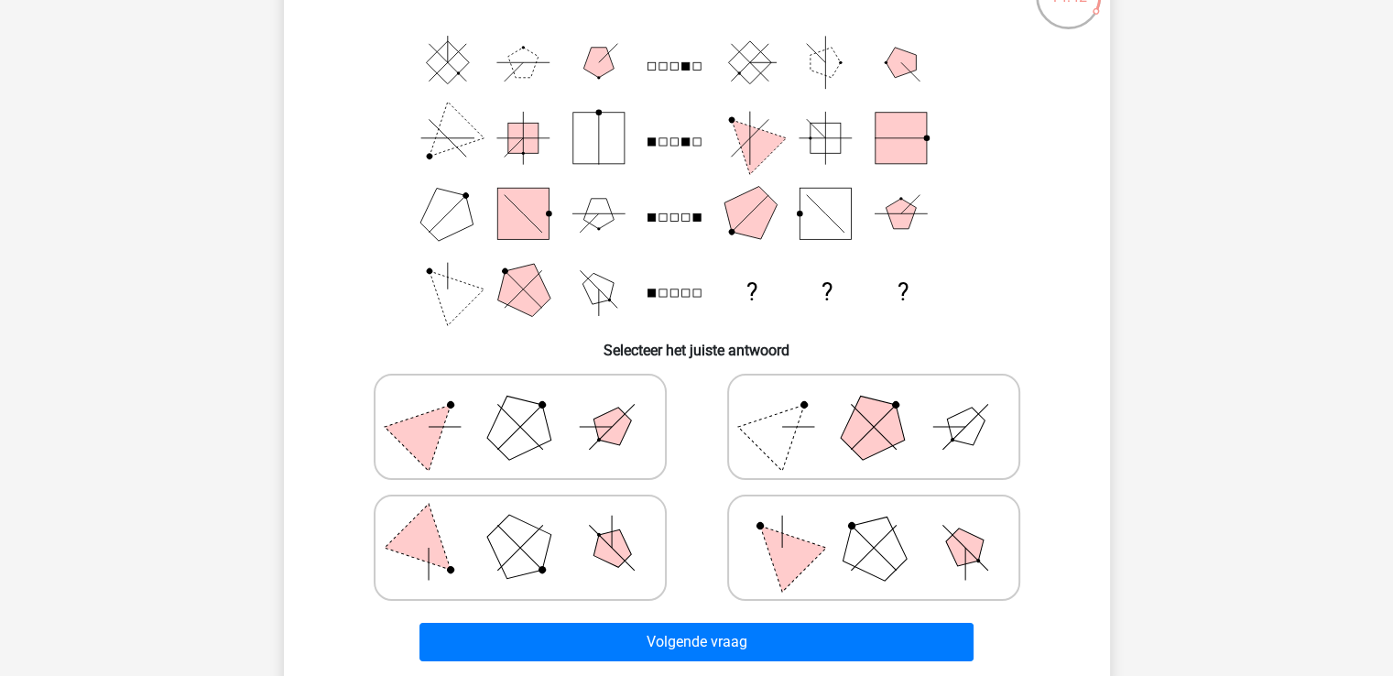
scroll to position [176, 0]
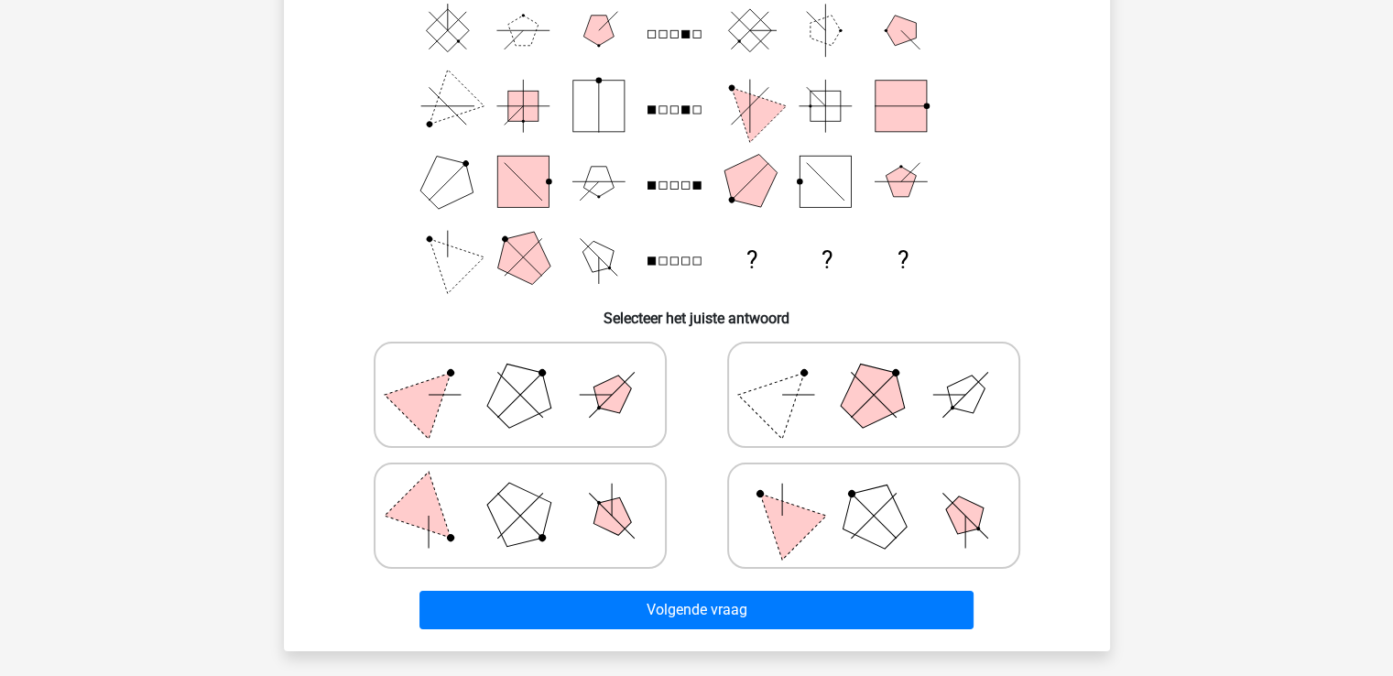
click at [843, 523] on polygon at bounding box center [873, 516] width 88 height 88
click at [874, 493] on input "radio" at bounding box center [880, 487] width 12 height 12
radio input "true"
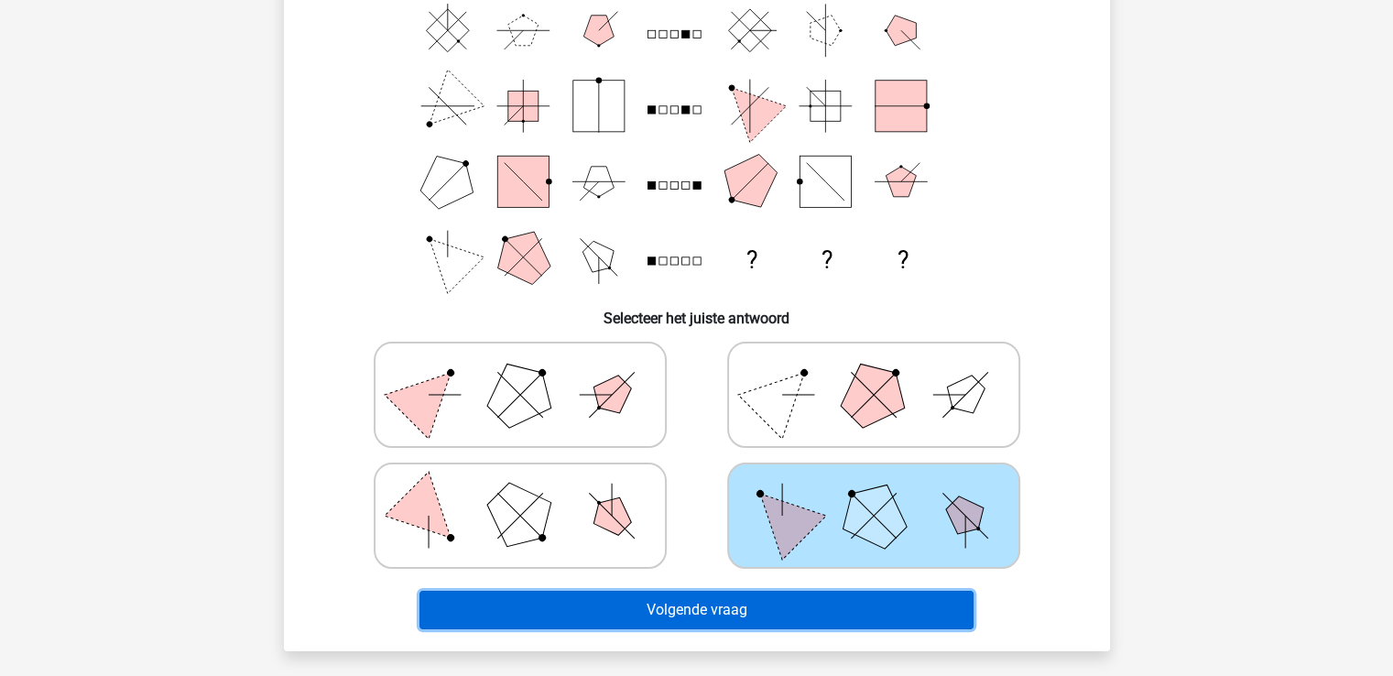
click at [744, 616] on button "Volgende vraag" at bounding box center [696, 610] width 554 height 38
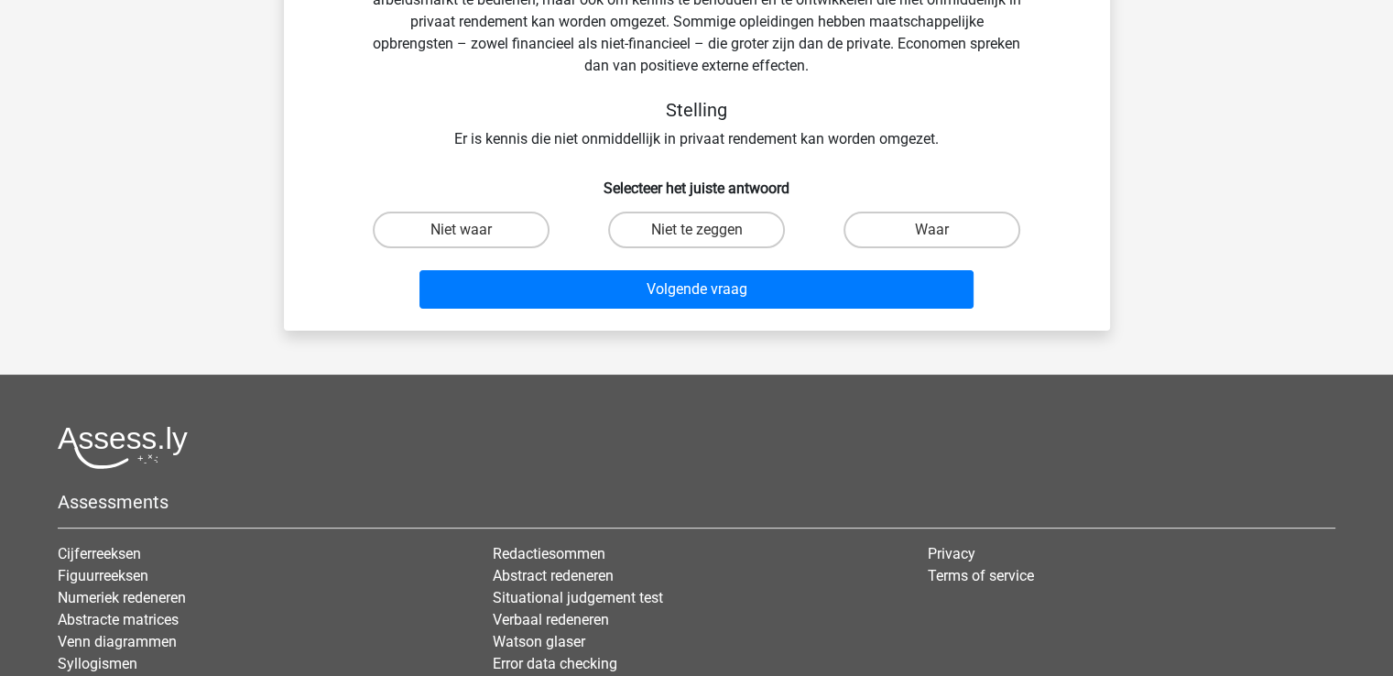
scroll to position [84, 0]
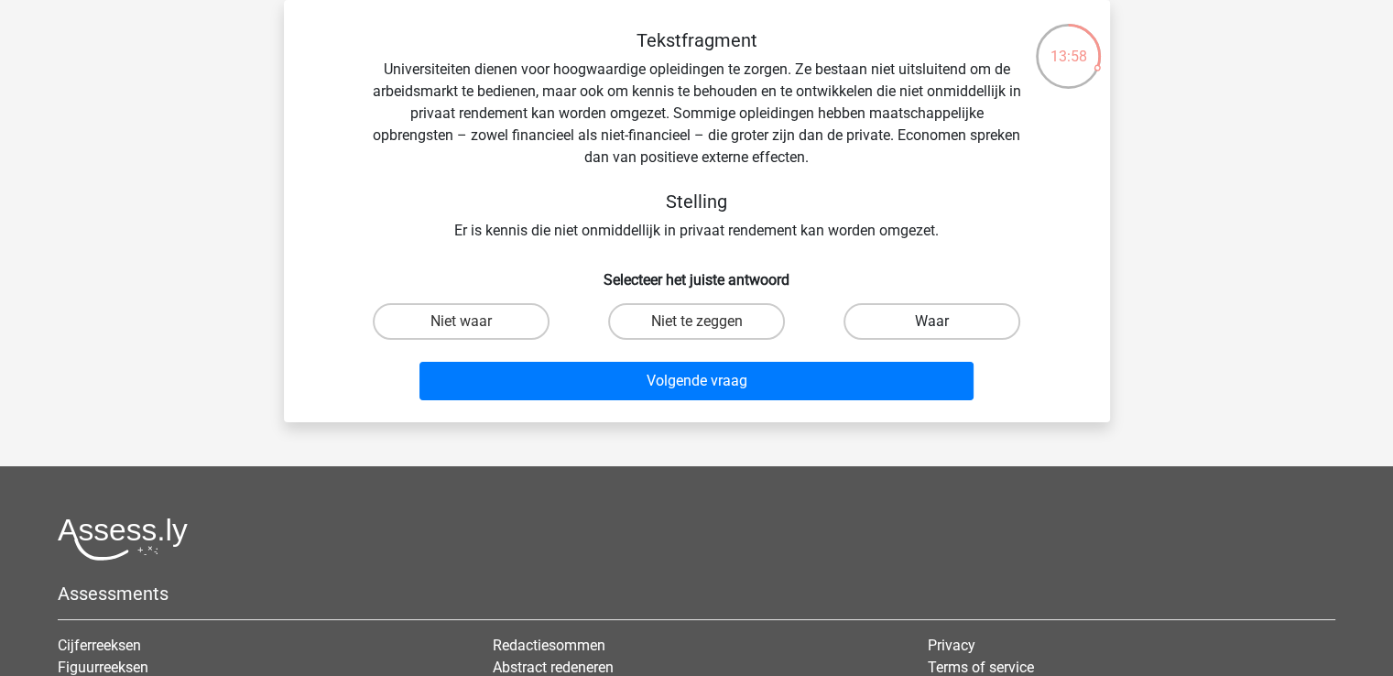
click at [948, 318] on label "Waar" at bounding box center [931, 321] width 177 height 37
click at [944, 321] on input "Waar" at bounding box center [938, 327] width 12 height 12
radio input "true"
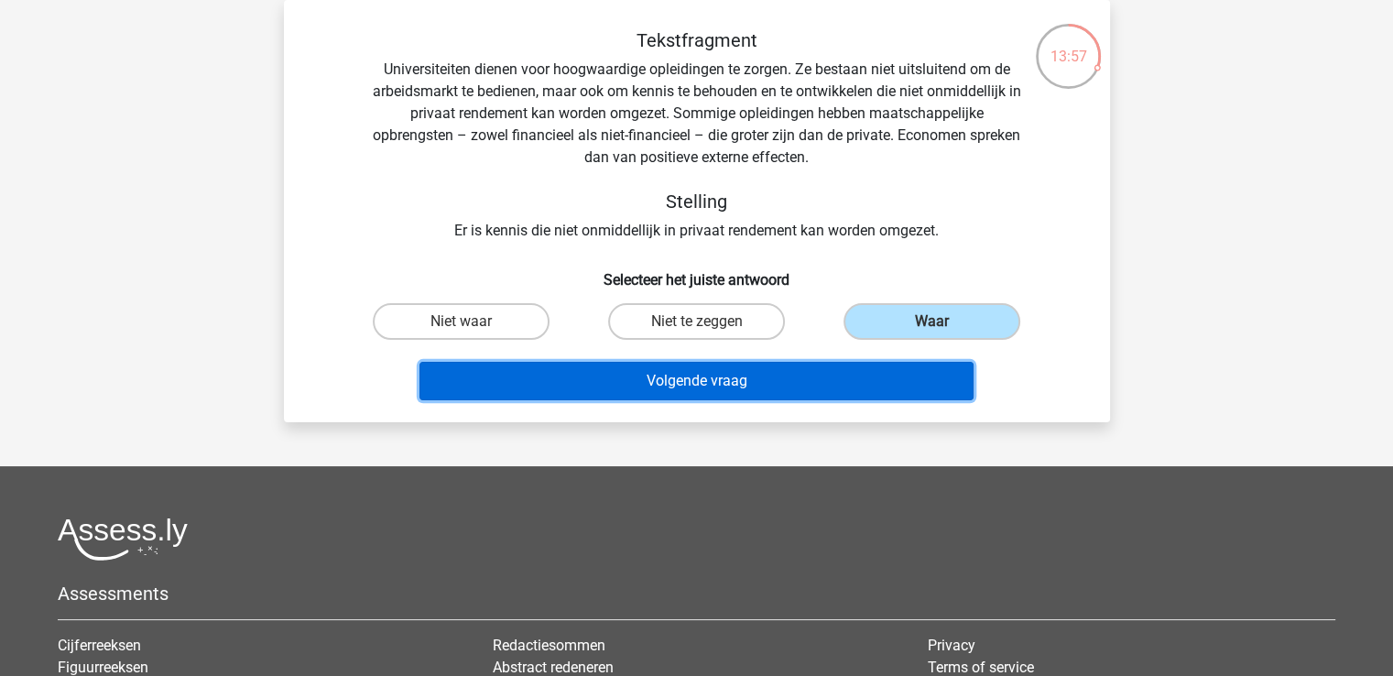
click at [810, 378] on button "Volgende vraag" at bounding box center [696, 381] width 554 height 38
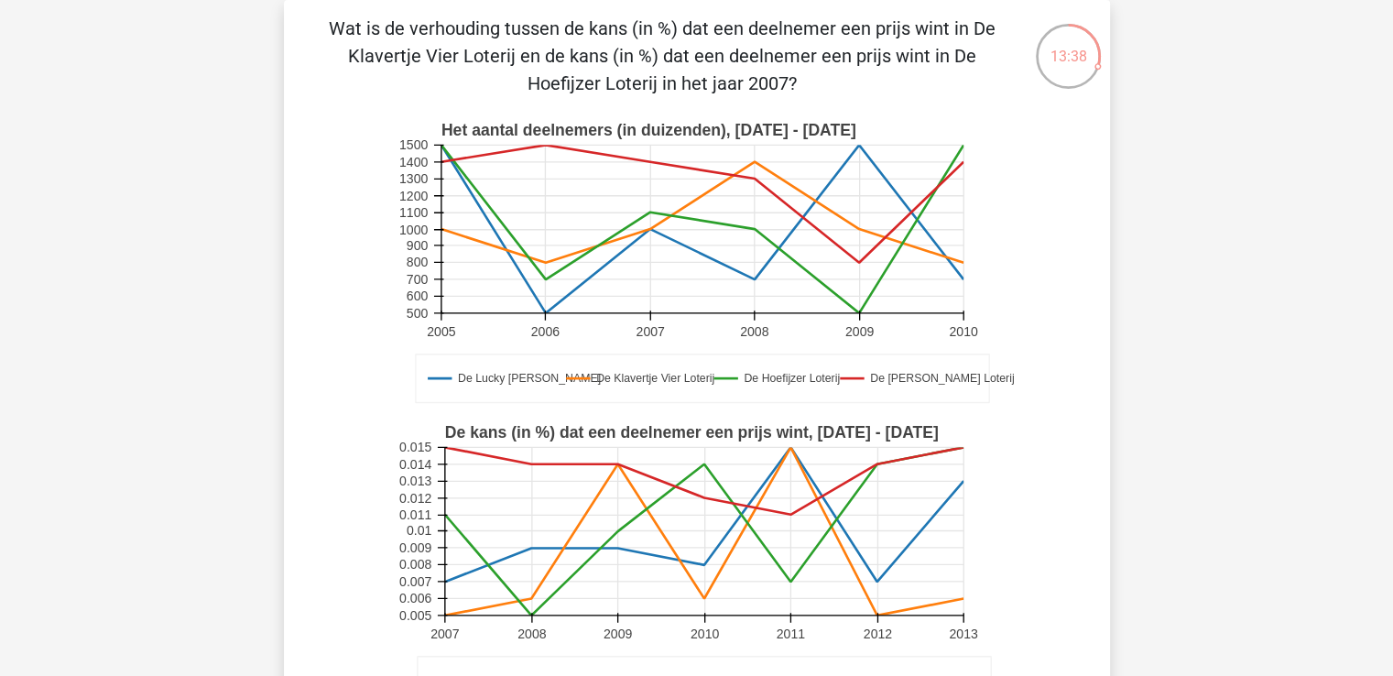
scroll to position [176, 0]
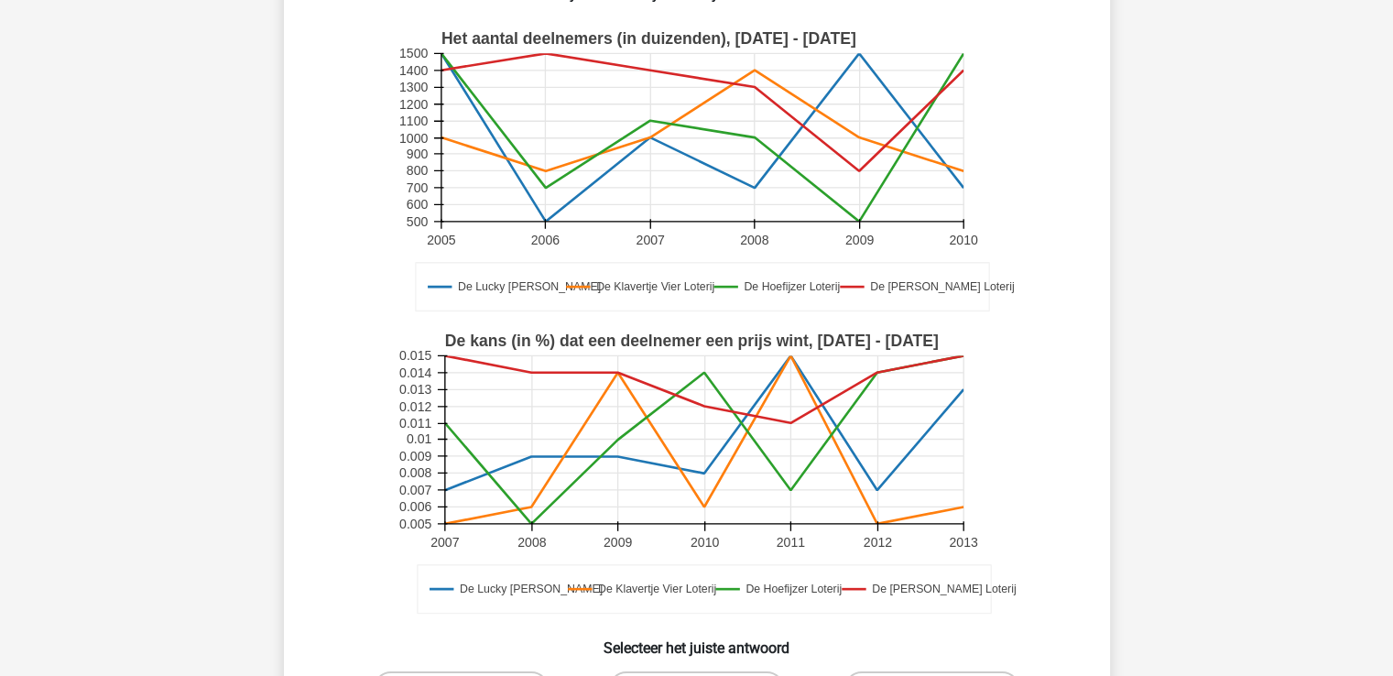
click at [443, 422] on rect at bounding box center [697, 474] width 604 height 302
click at [410, 524] on text "0.005" at bounding box center [415, 524] width 32 height 15
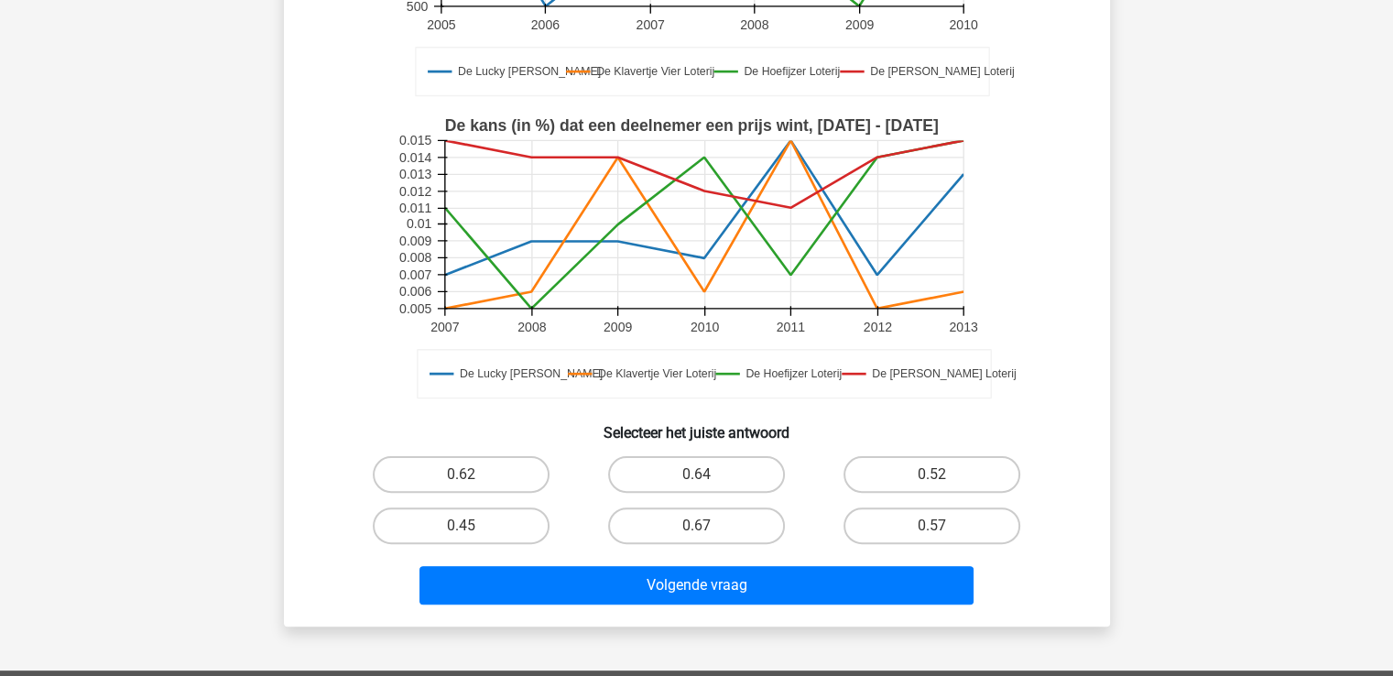
scroll to position [451, 0]
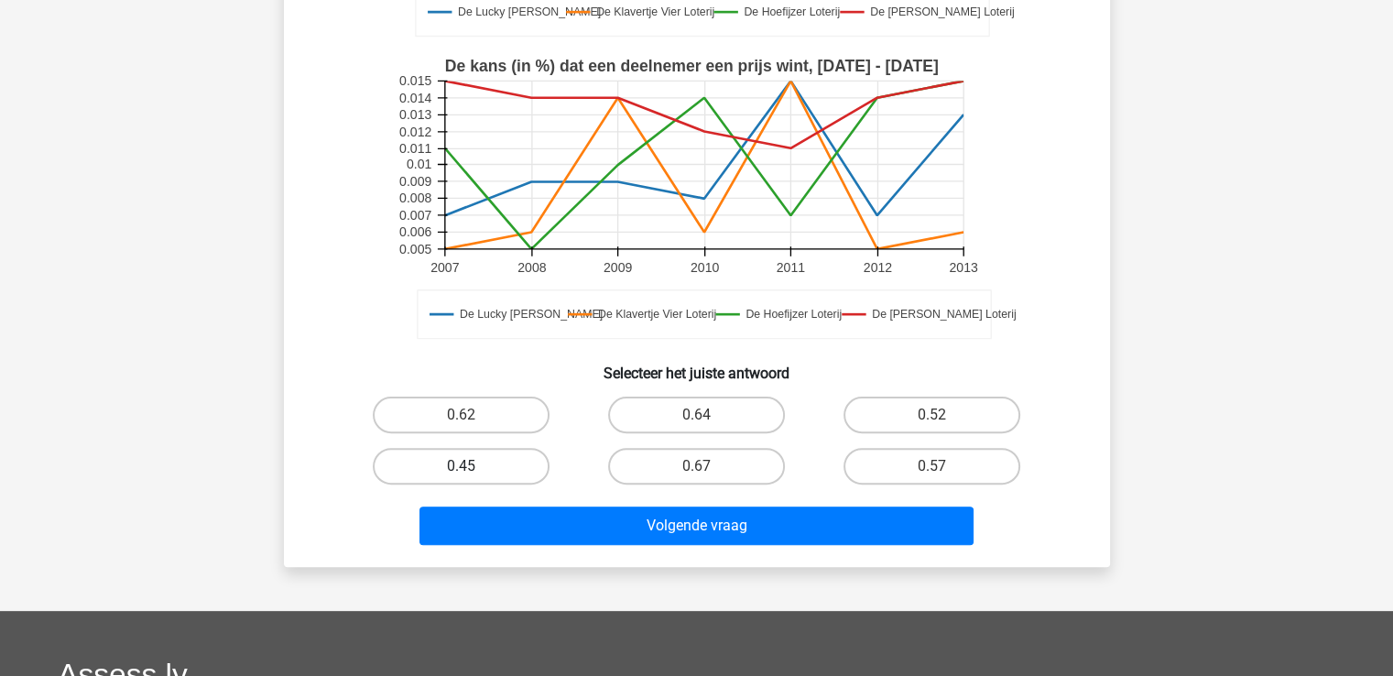
click at [440, 465] on label "0.45" at bounding box center [461, 466] width 177 height 37
click at [461, 466] on input "0.45" at bounding box center [467, 472] width 12 height 12
radio input "true"
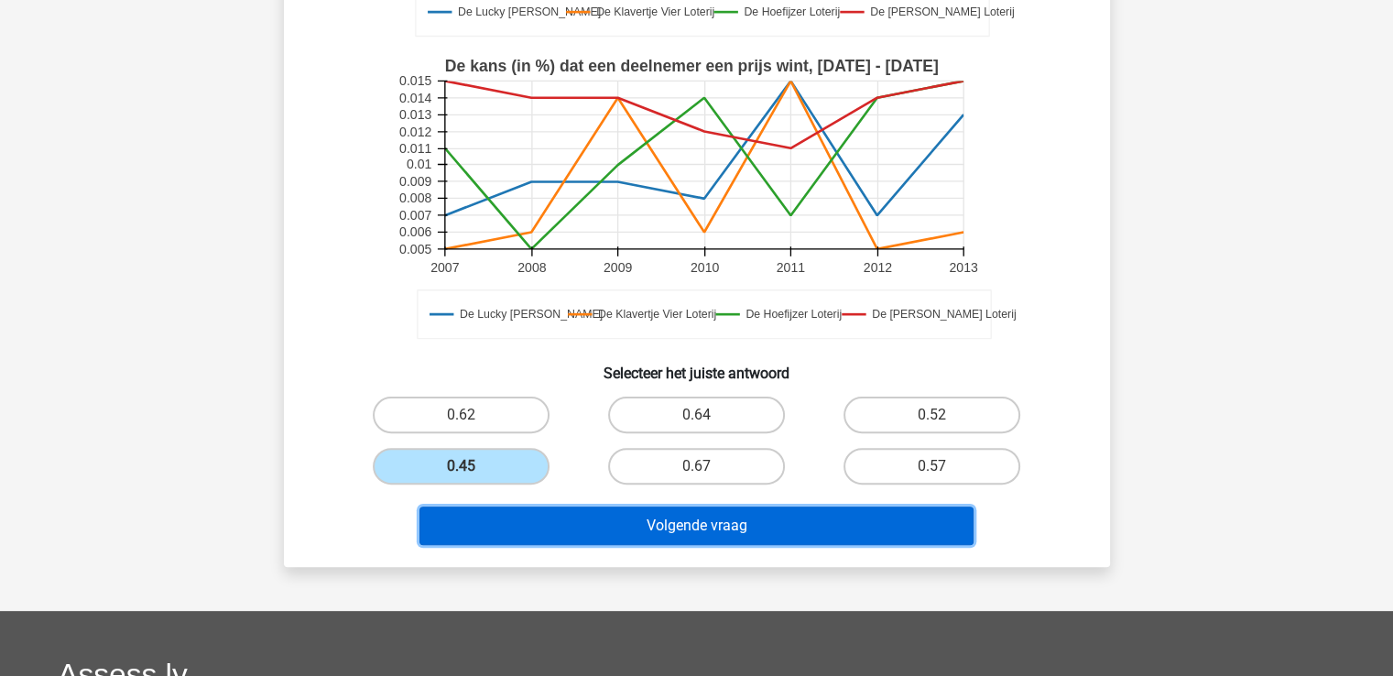
click at [680, 528] on button "Volgende vraag" at bounding box center [696, 525] width 554 height 38
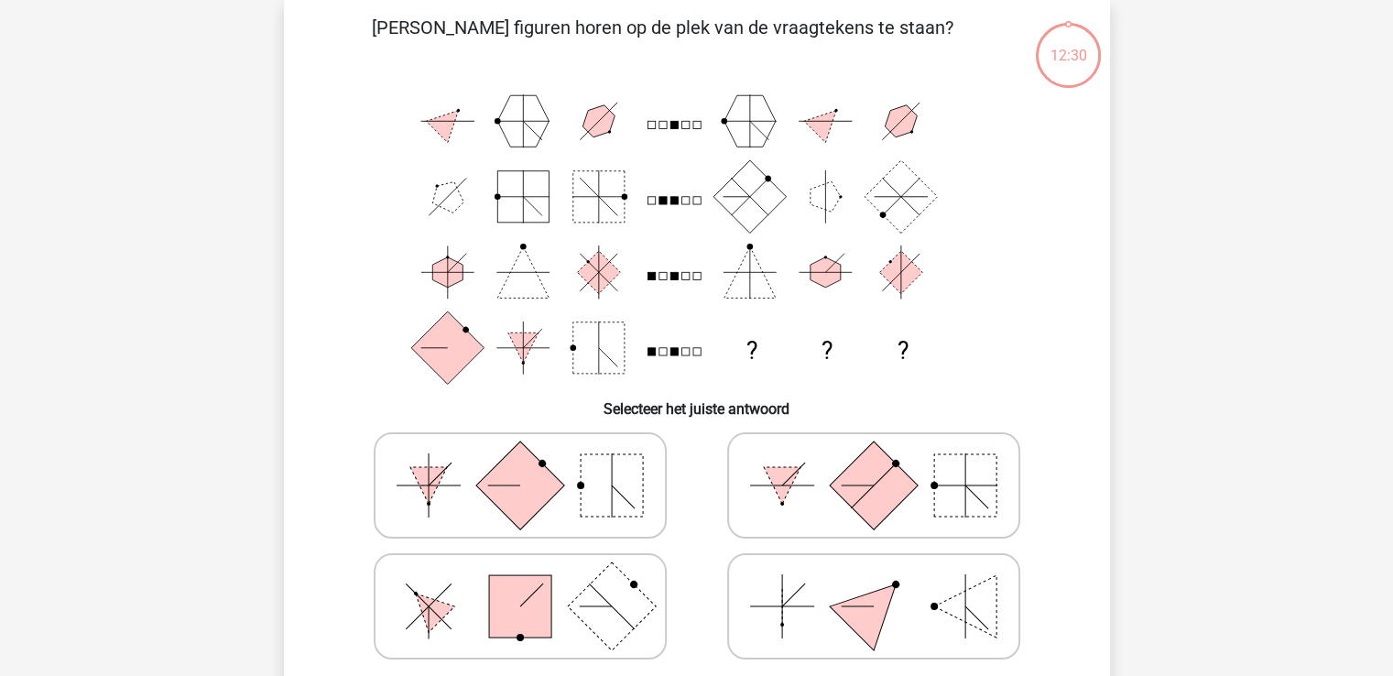
scroll to position [84, 0]
click at [873, 510] on rect at bounding box center [873, 486] width 88 height 88
click at [874, 463] on input "radio" at bounding box center [880, 458] width 12 height 12
radio input "true"
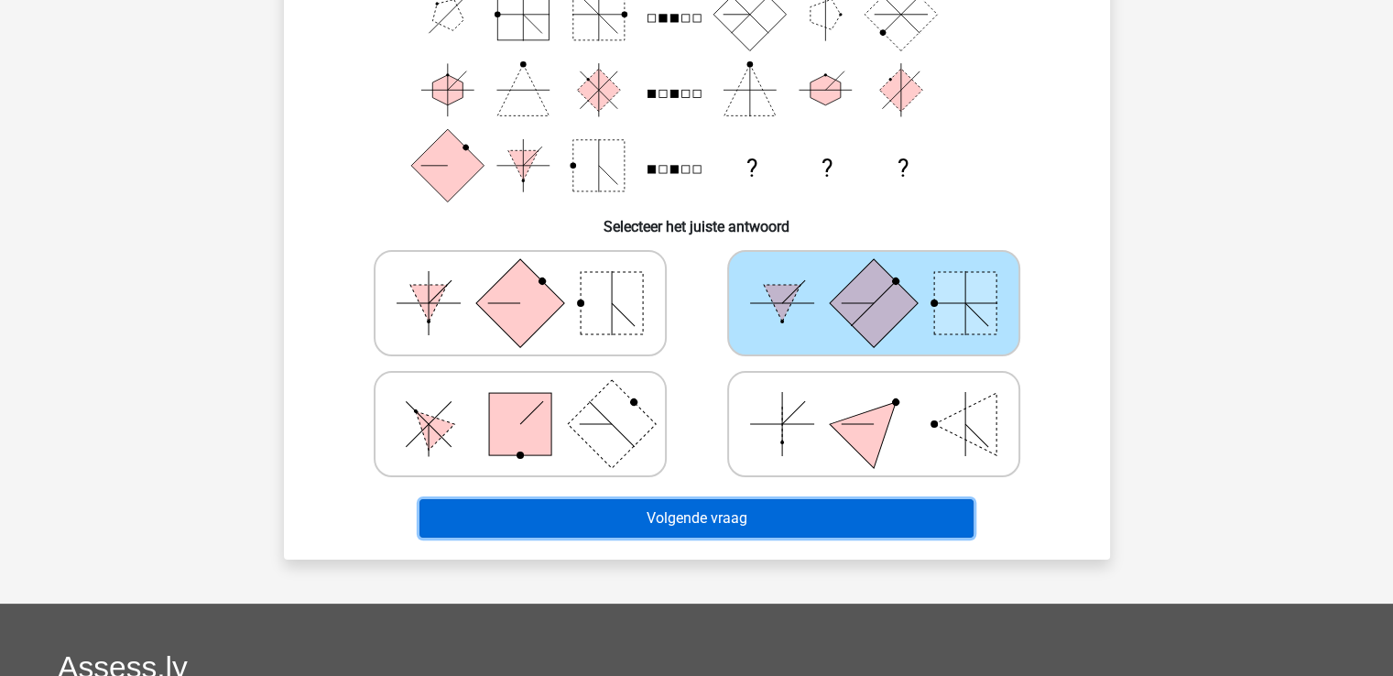
click at [740, 516] on button "Volgende vraag" at bounding box center [696, 518] width 554 height 38
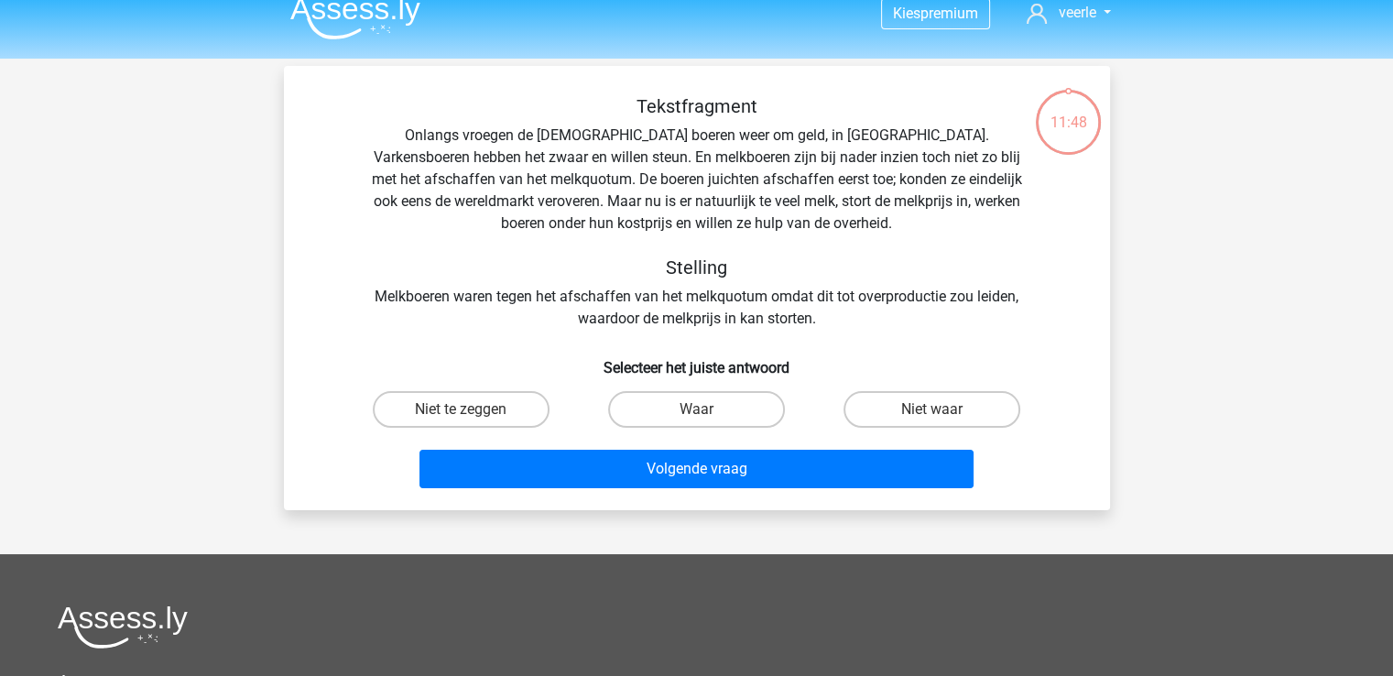
scroll to position [0, 0]
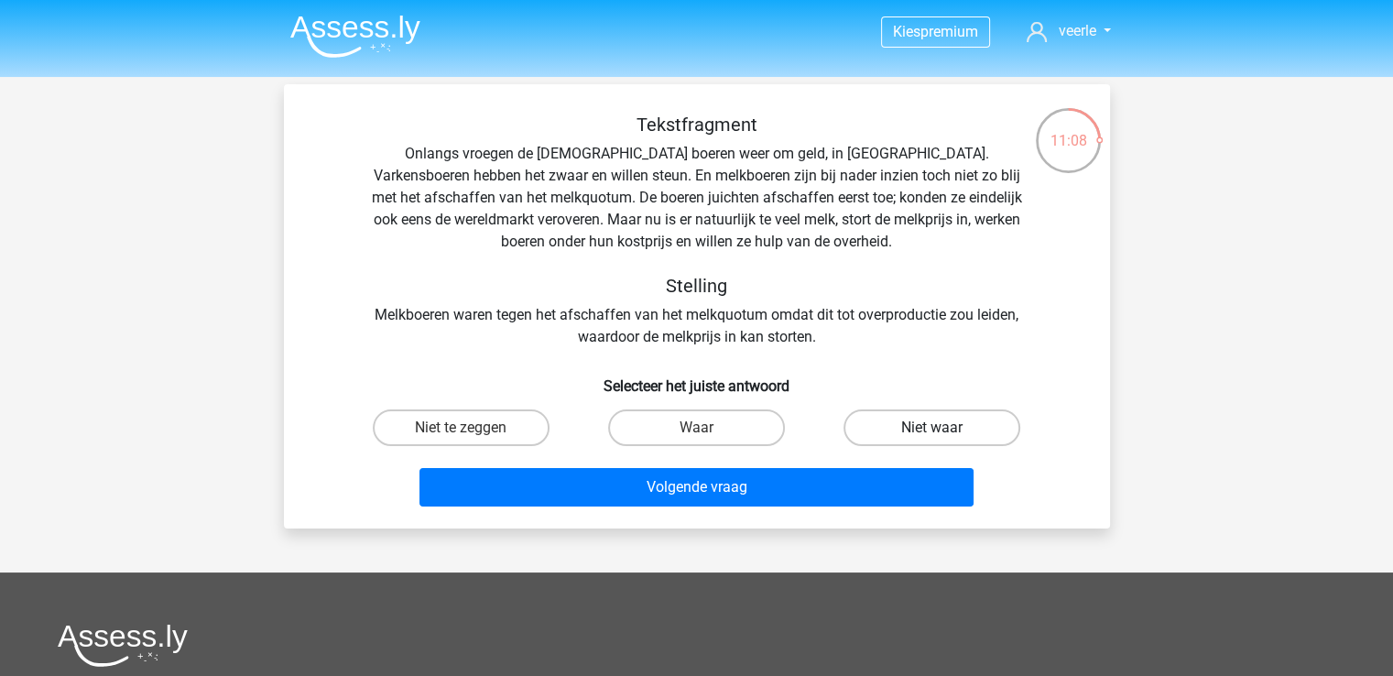
click at [936, 422] on label "Niet waar" at bounding box center [931, 427] width 177 height 37
click at [936, 428] on input "Niet waar" at bounding box center [938, 434] width 12 height 12
radio input "true"
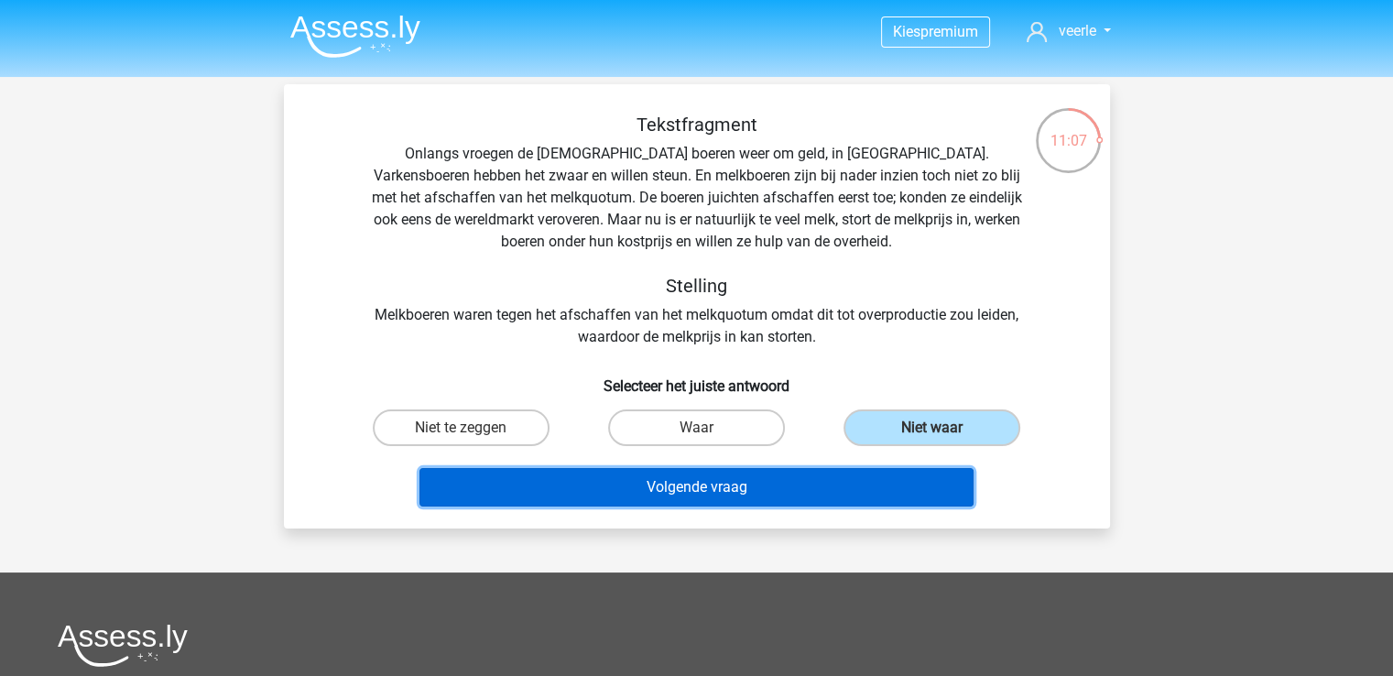
click at [800, 478] on button "Volgende vraag" at bounding box center [696, 487] width 554 height 38
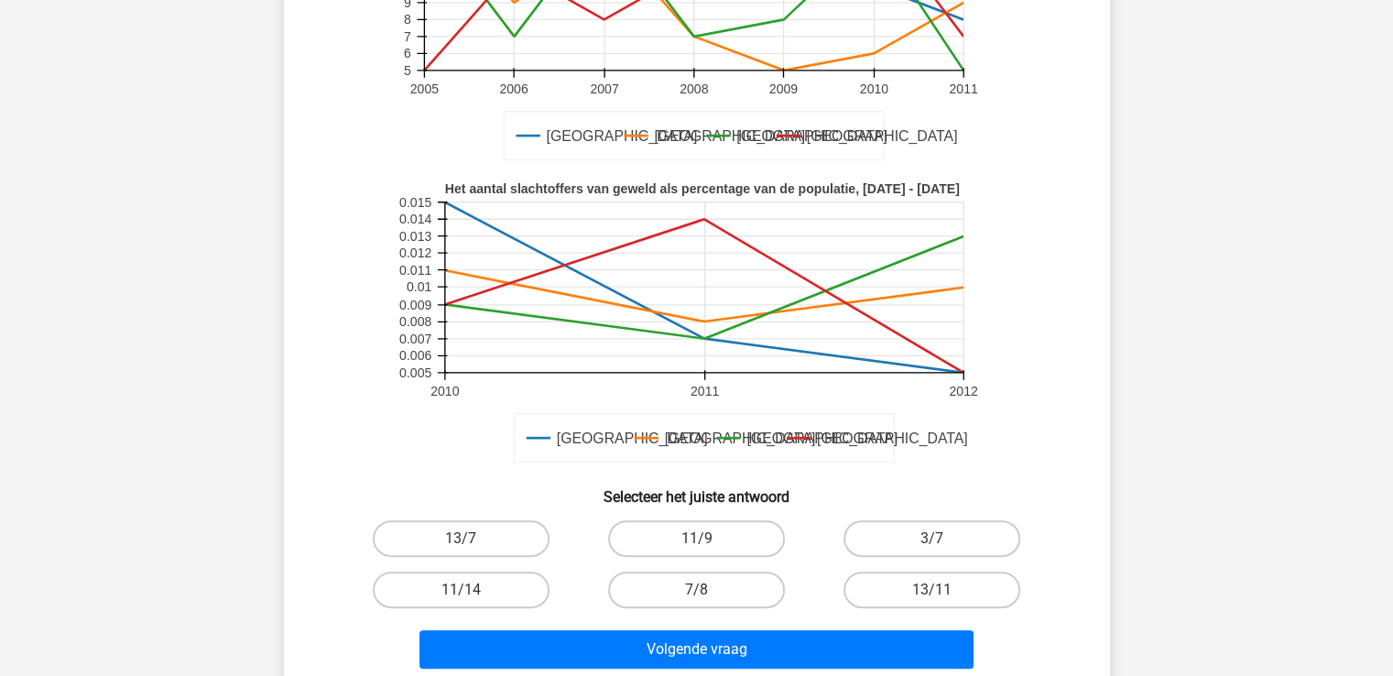
scroll to position [366, 0]
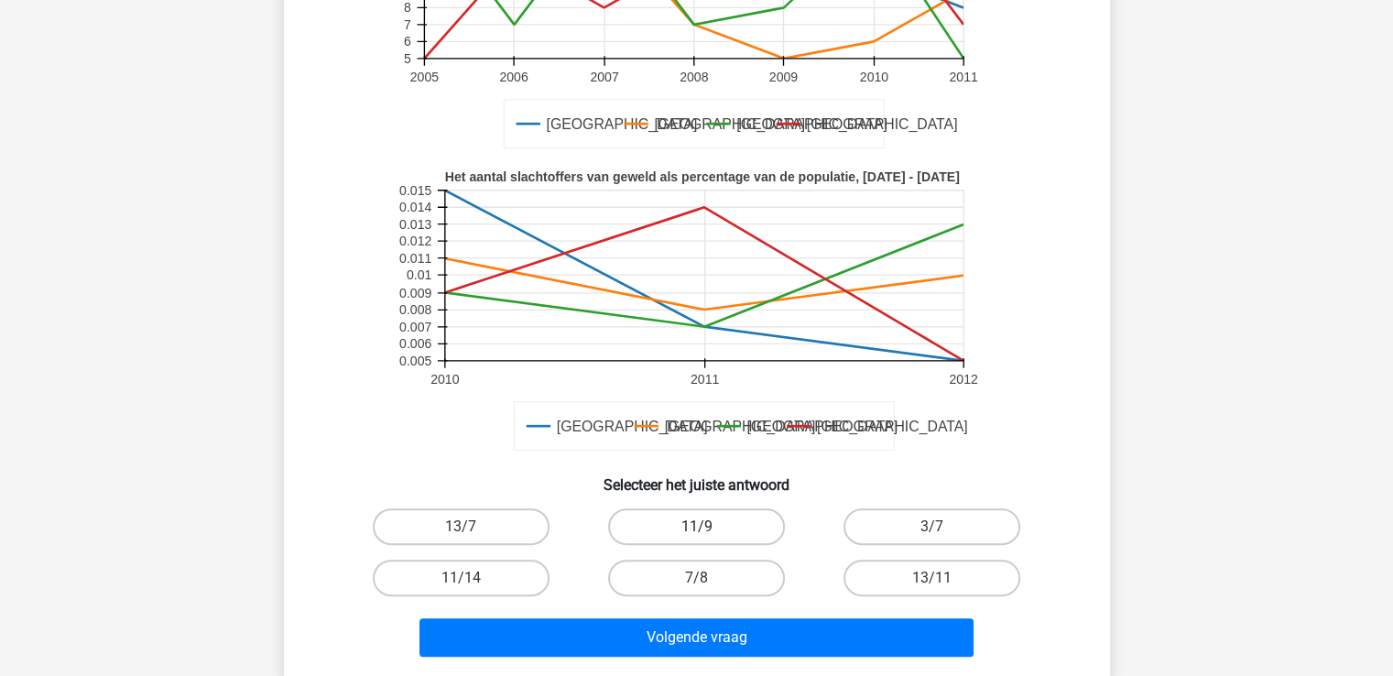
click at [671, 508] on label "11/9" at bounding box center [696, 526] width 177 height 37
click at [696, 527] on input "11/9" at bounding box center [702, 533] width 12 height 12
radio input "true"
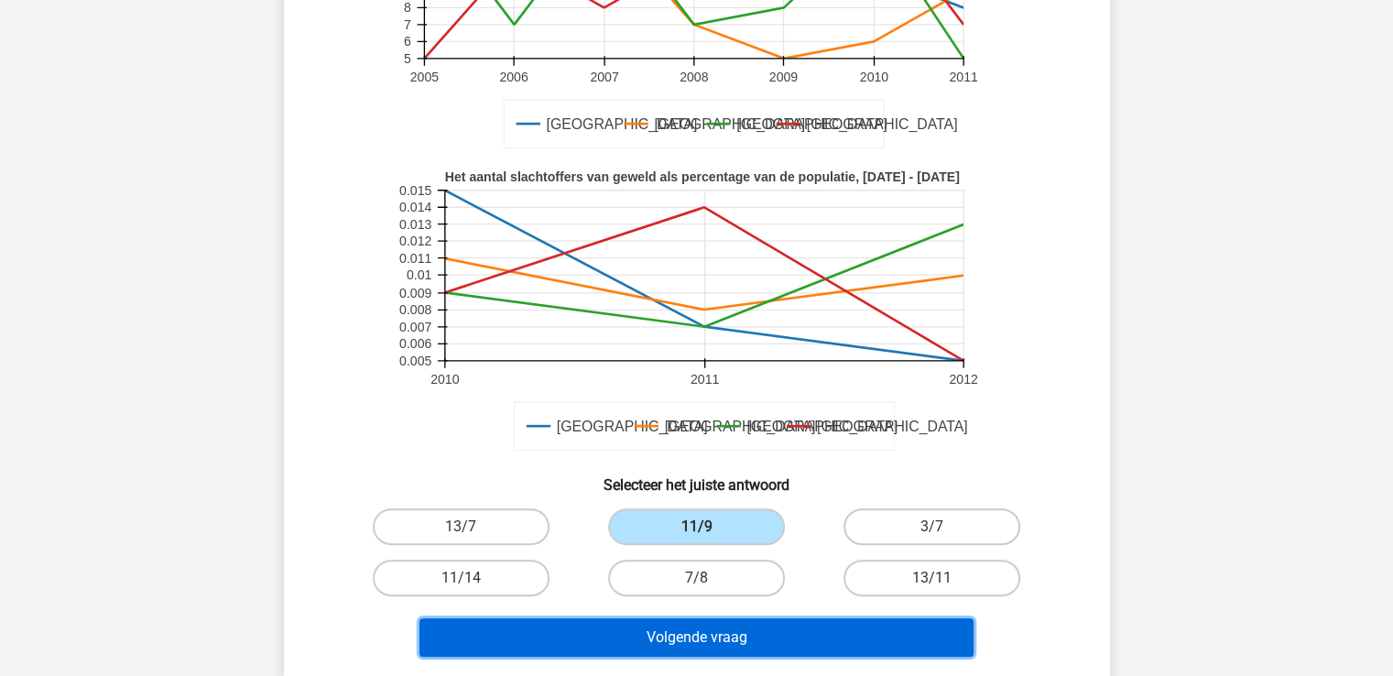
click at [691, 618] on button "Volgende vraag" at bounding box center [696, 637] width 554 height 38
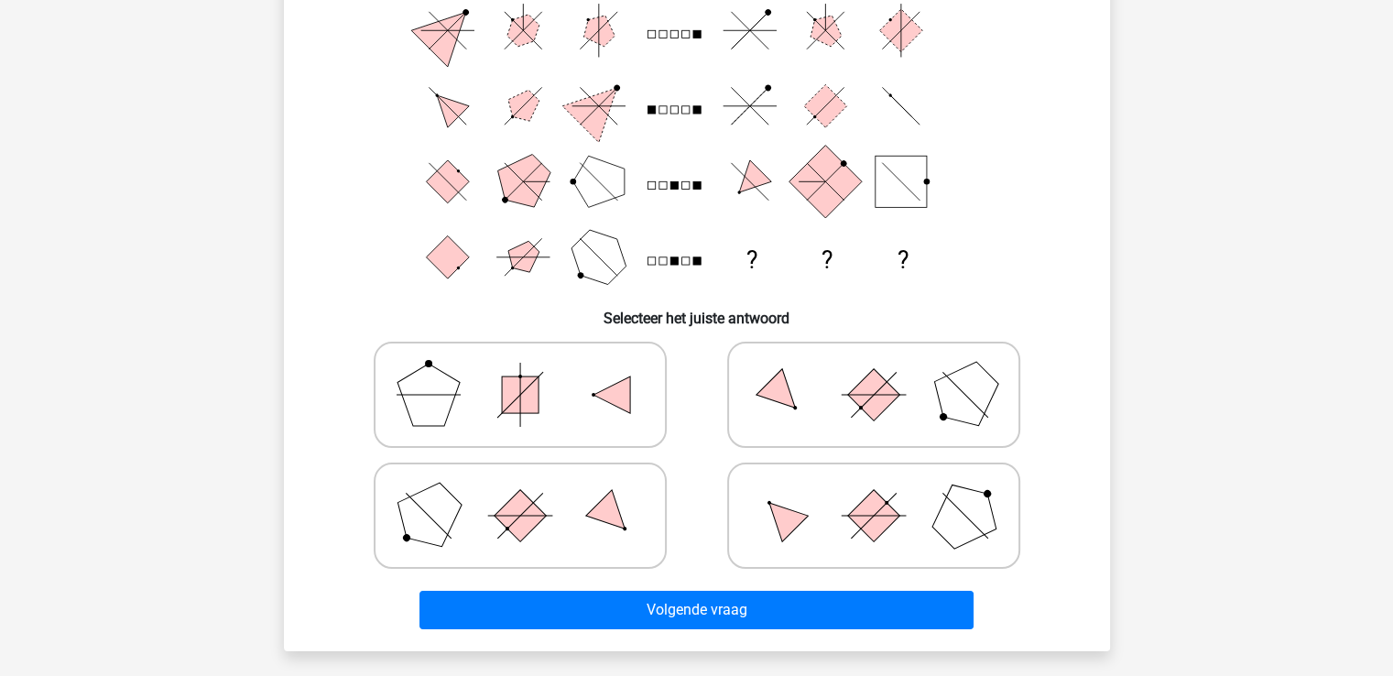
scroll to position [84, 0]
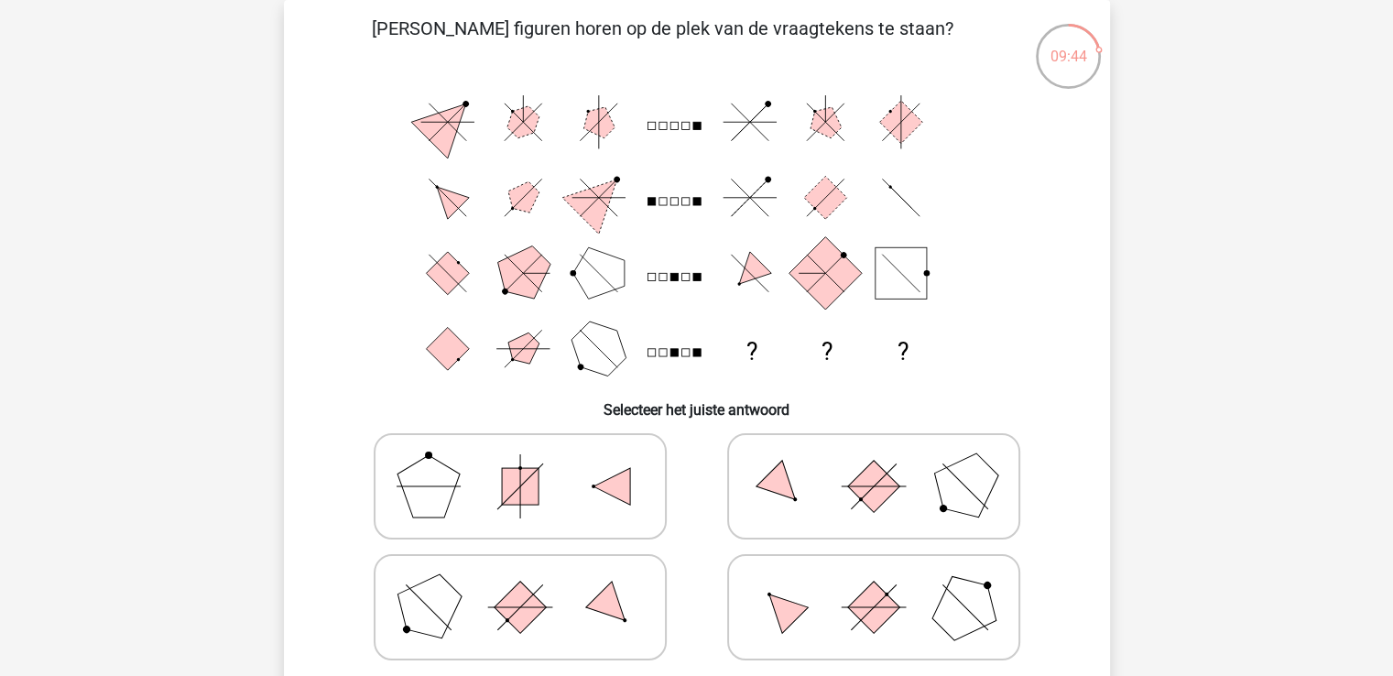
click at [785, 609] on polygon at bounding box center [782, 608] width 52 height 52
click at [874, 584] on input "radio" at bounding box center [880, 578] width 12 height 12
radio input "true"
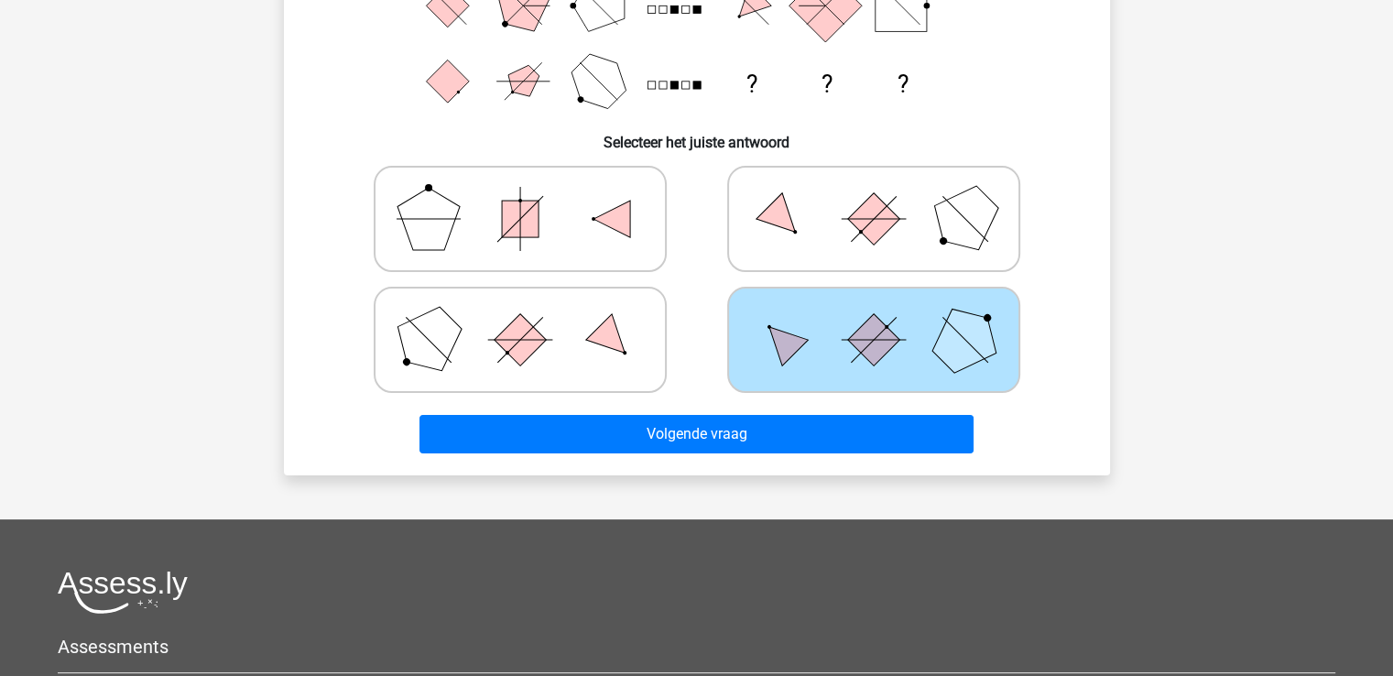
scroll to position [366, 0]
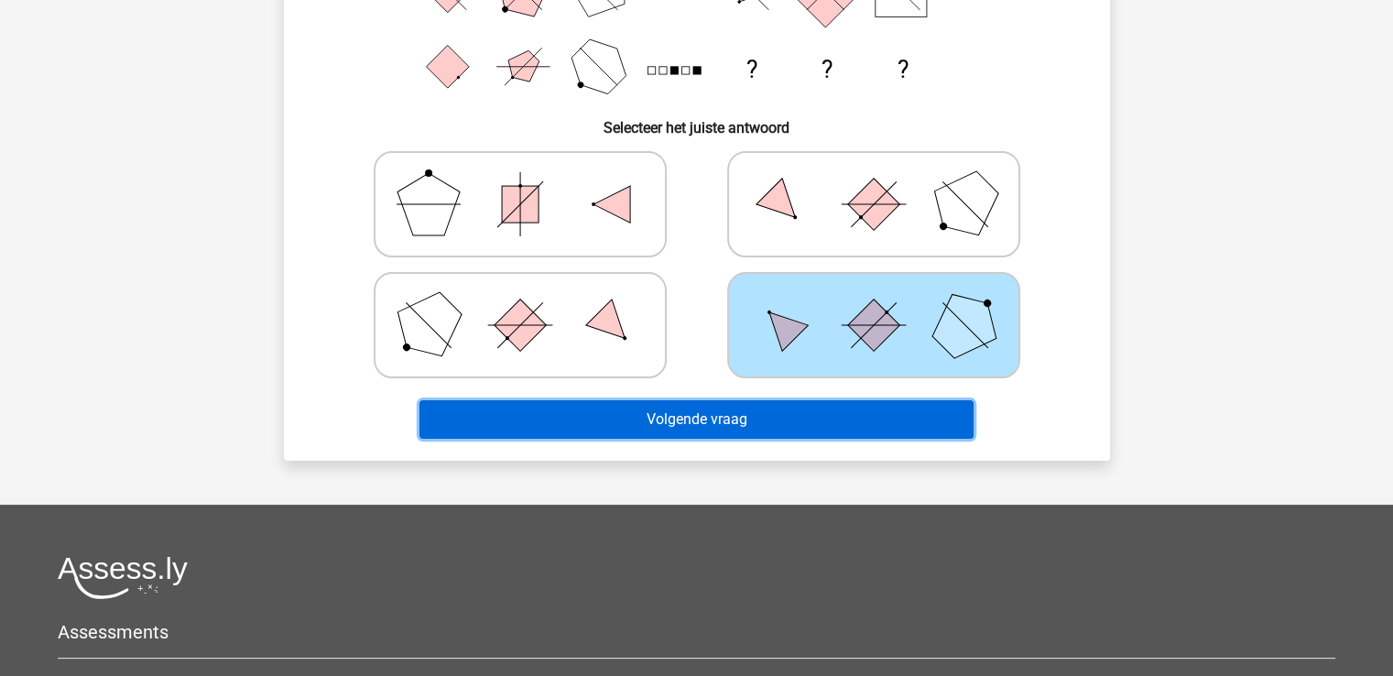
click at [711, 419] on button "Volgende vraag" at bounding box center [696, 419] width 554 height 38
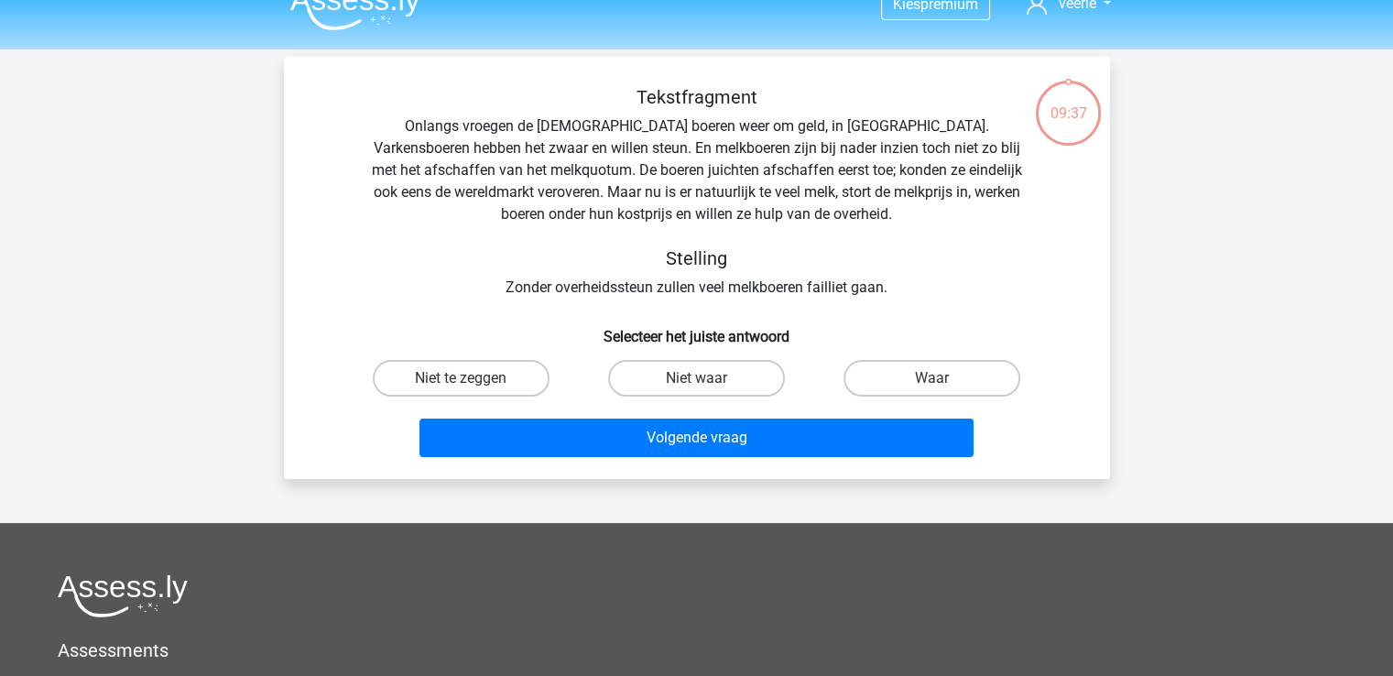
scroll to position [0, 0]
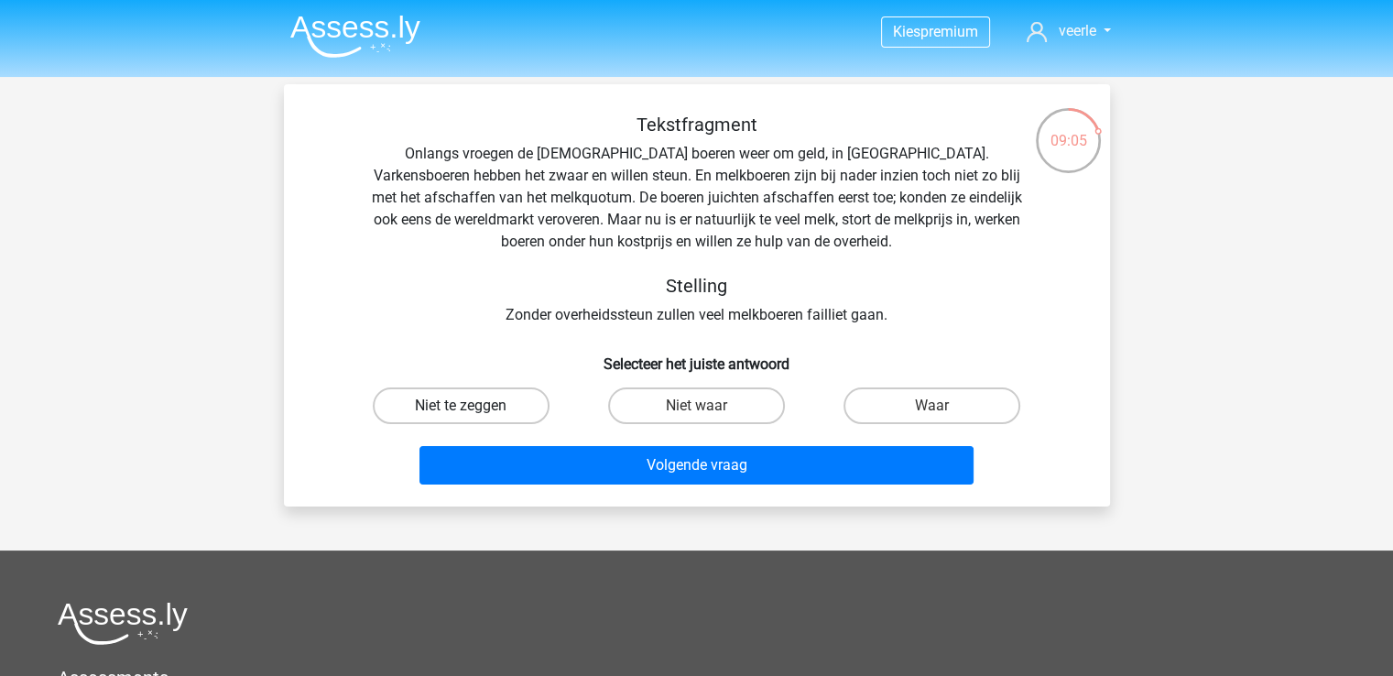
click at [440, 408] on label "Niet te zeggen" at bounding box center [461, 405] width 177 height 37
click at [461, 408] on input "Niet te zeggen" at bounding box center [467, 412] width 12 height 12
radio input "true"
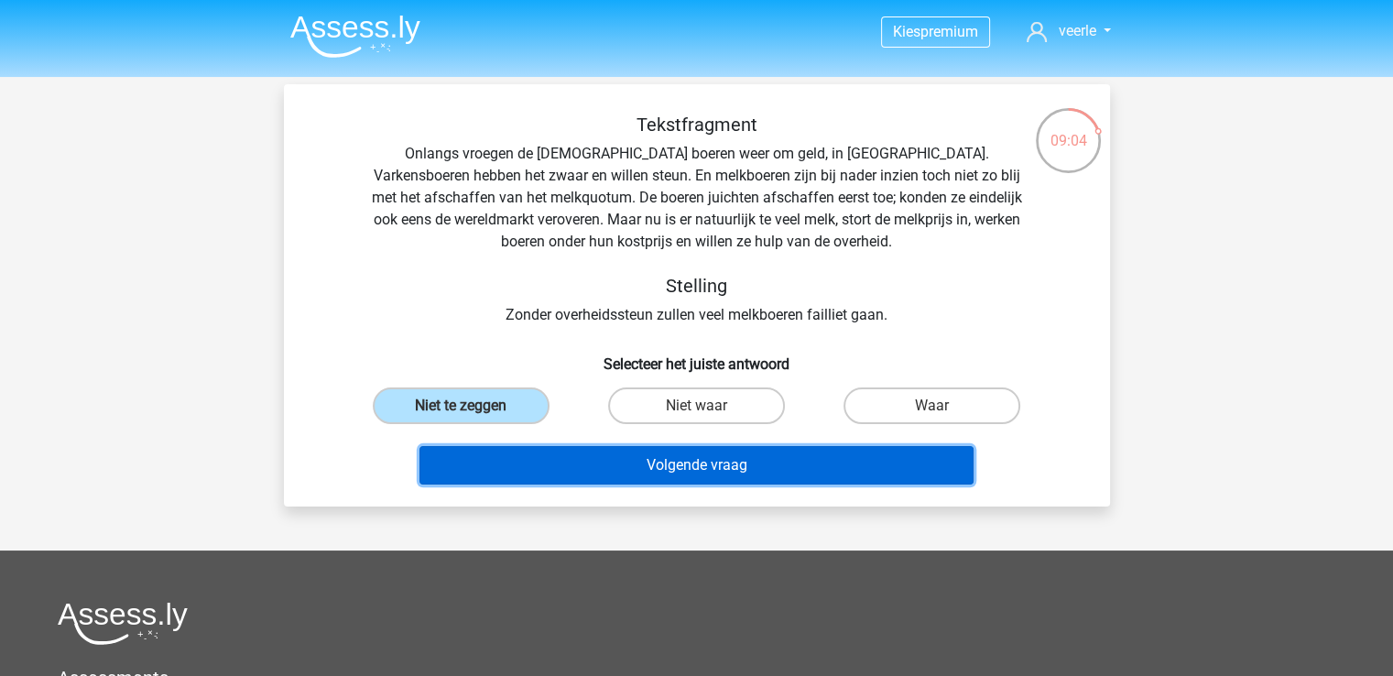
click at [654, 466] on button "Volgende vraag" at bounding box center [696, 465] width 554 height 38
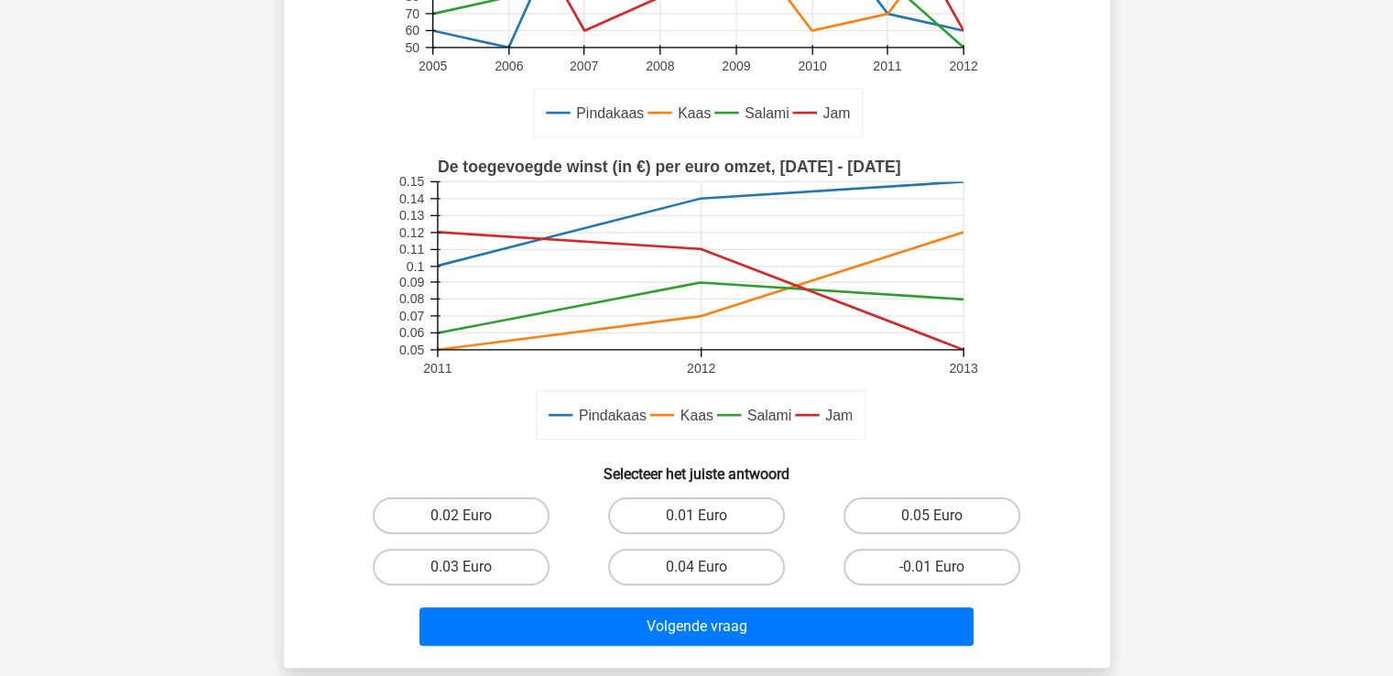
scroll to position [359, 0]
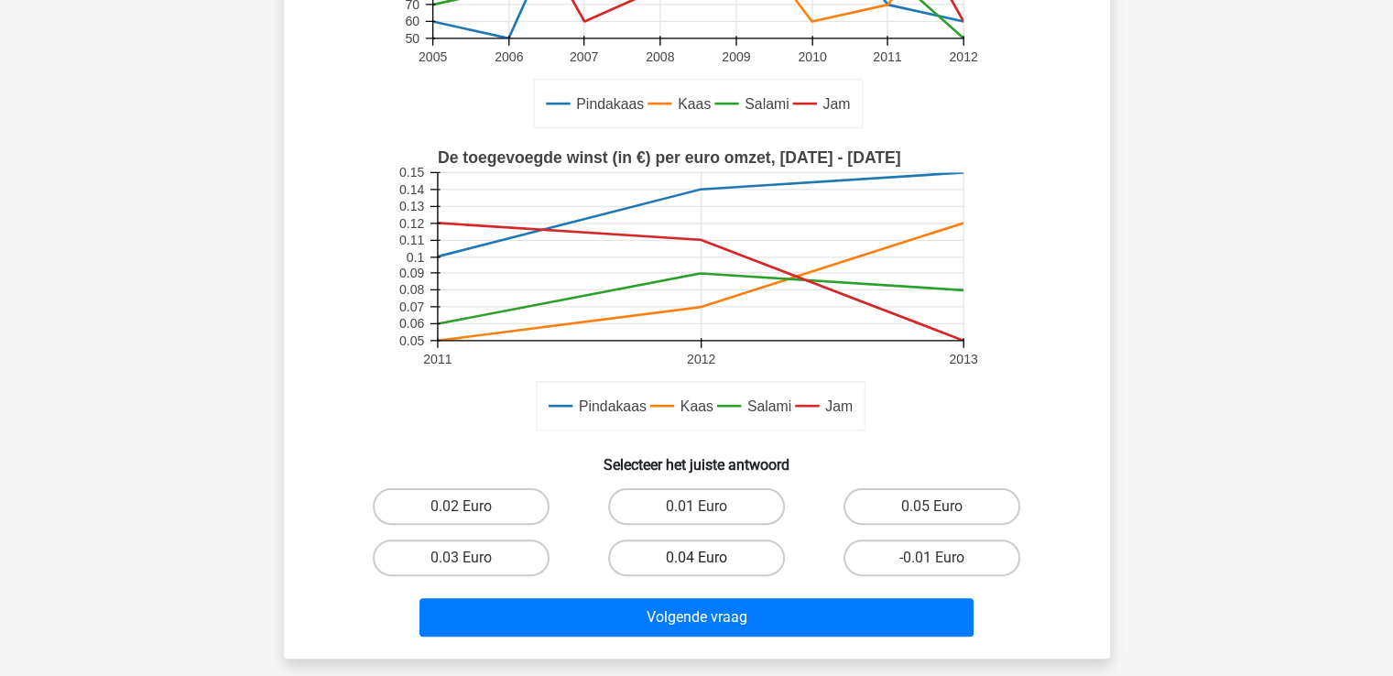
click at [678, 552] on label "0.04 Euro" at bounding box center [696, 557] width 177 height 37
click at [696, 558] on input "0.04 Euro" at bounding box center [702, 564] width 12 height 12
radio input "true"
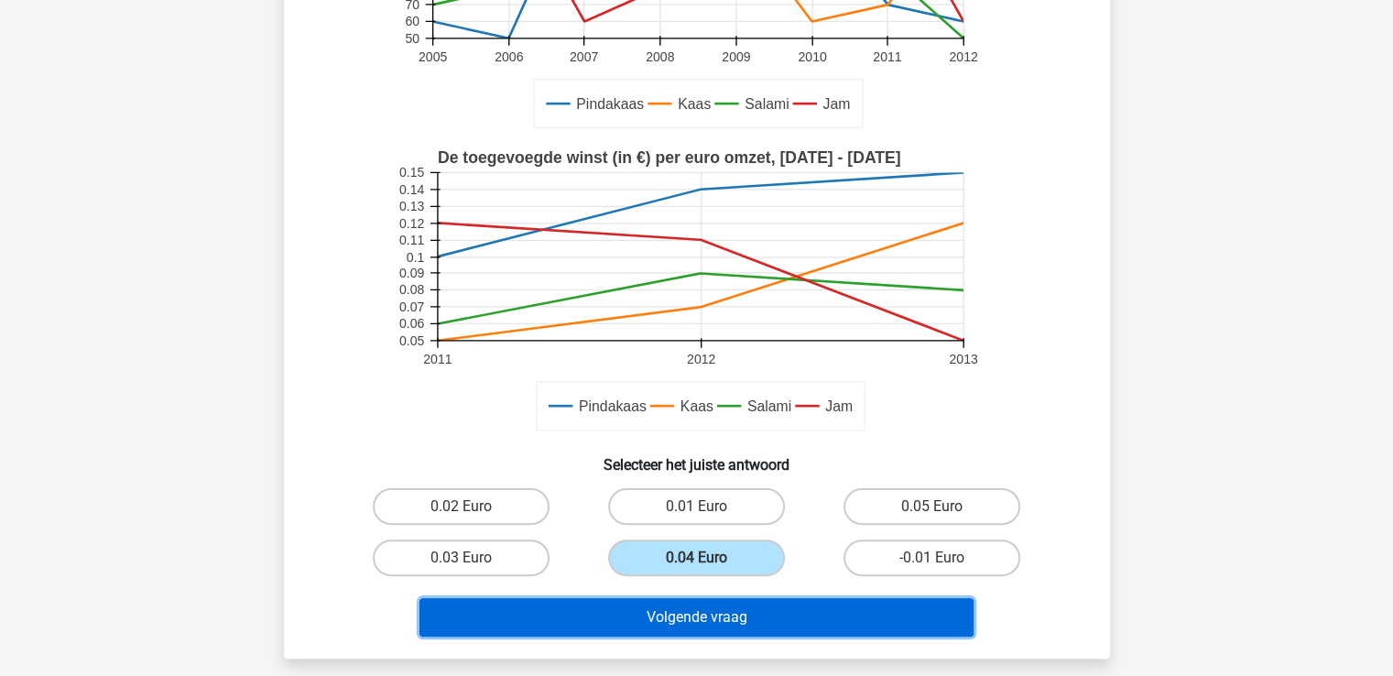
click at [682, 616] on button "Volgende vraag" at bounding box center [696, 617] width 554 height 38
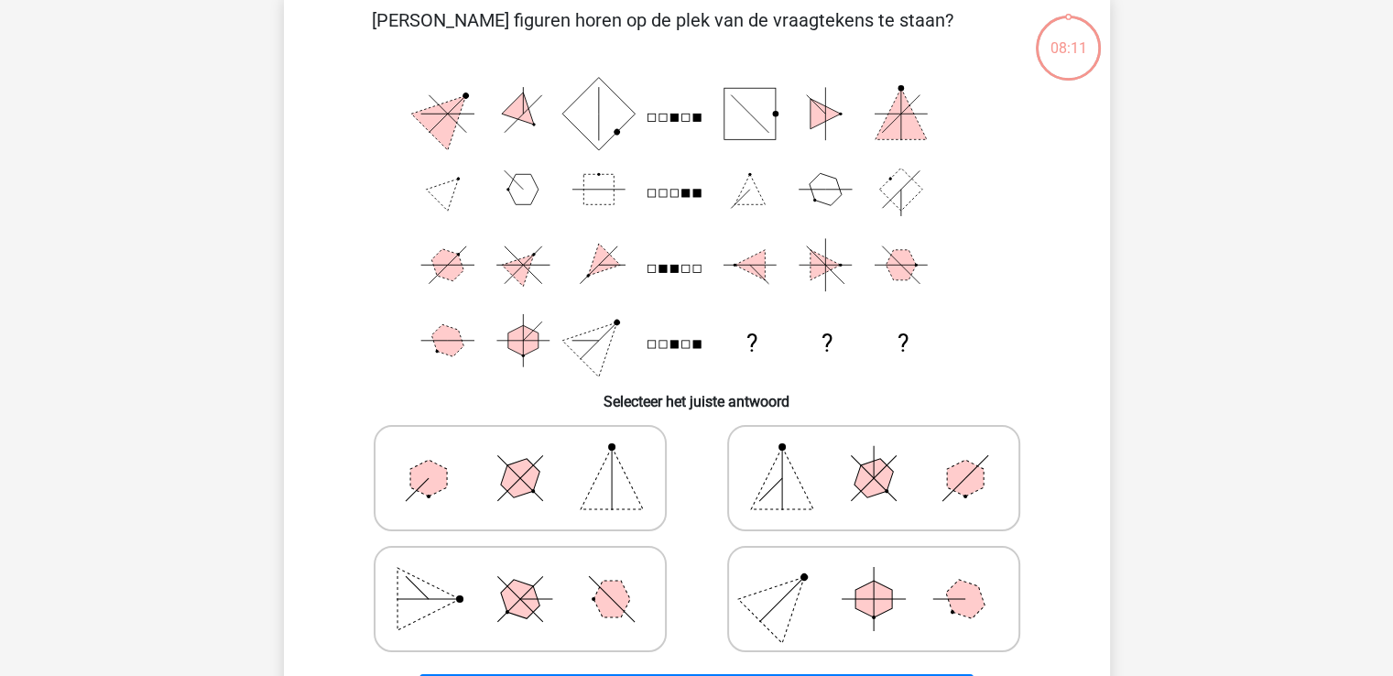
scroll to position [84, 0]
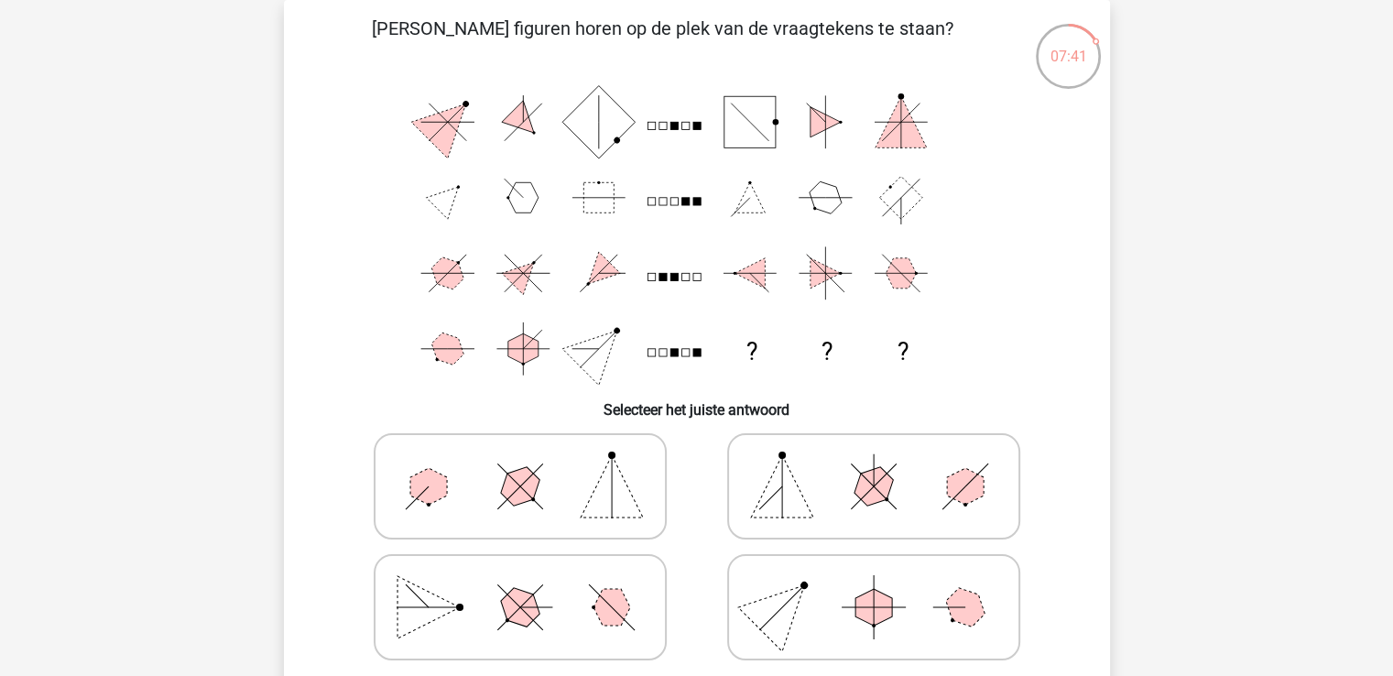
click at [839, 480] on icon at bounding box center [873, 487] width 275 height 92
click at [874, 463] on input "radio" at bounding box center [880, 458] width 12 height 12
radio input "true"
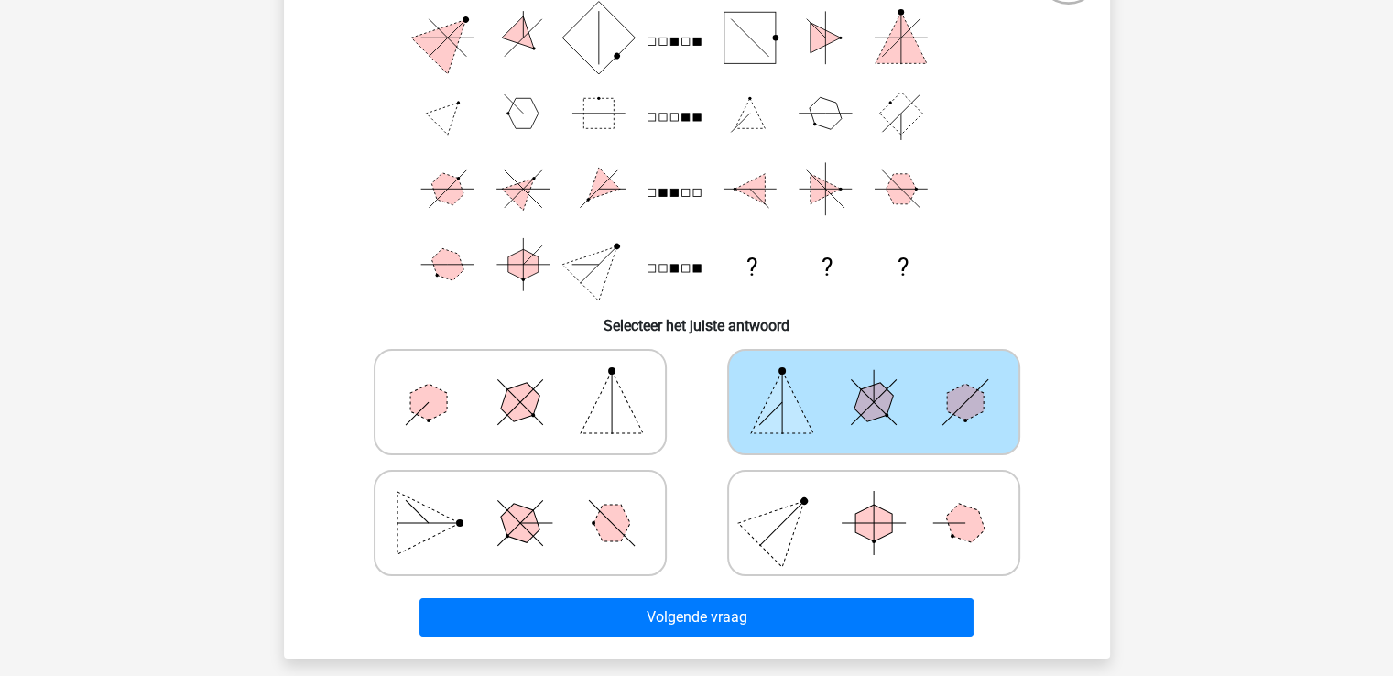
scroll to position [267, 0]
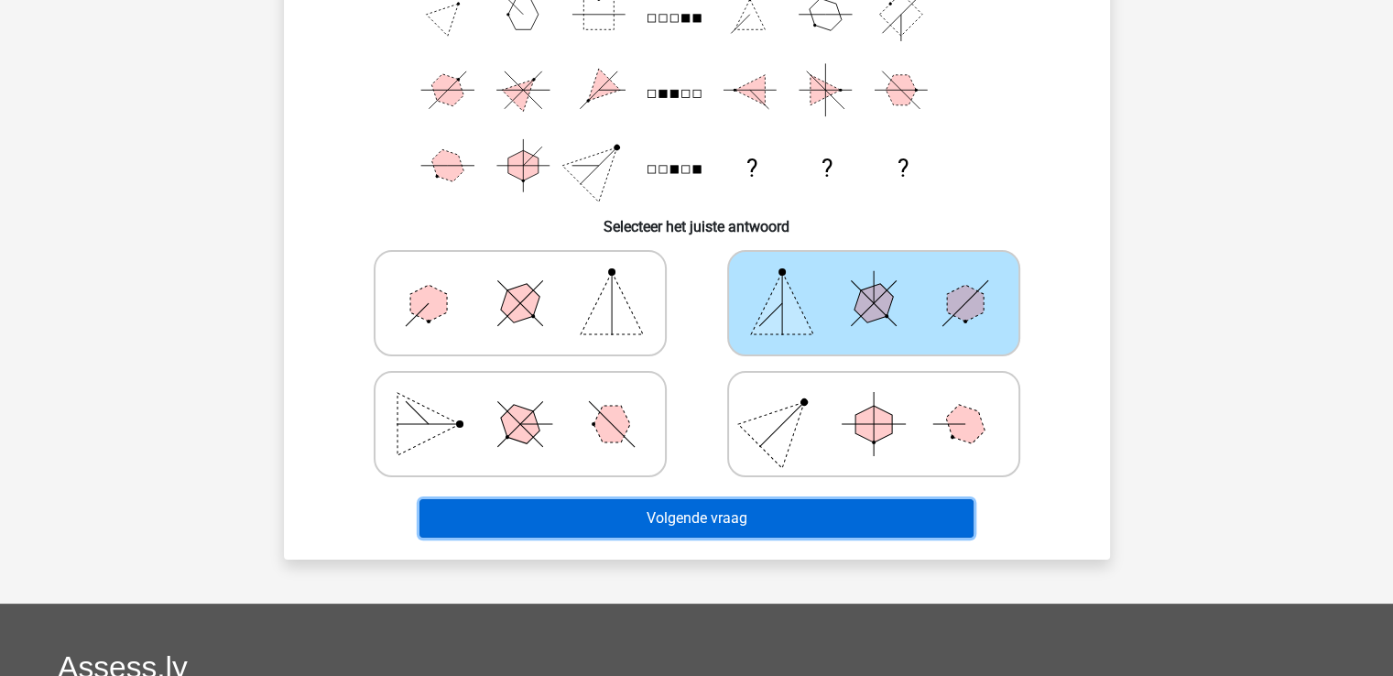
click at [756, 518] on button "Volgende vraag" at bounding box center [696, 518] width 554 height 38
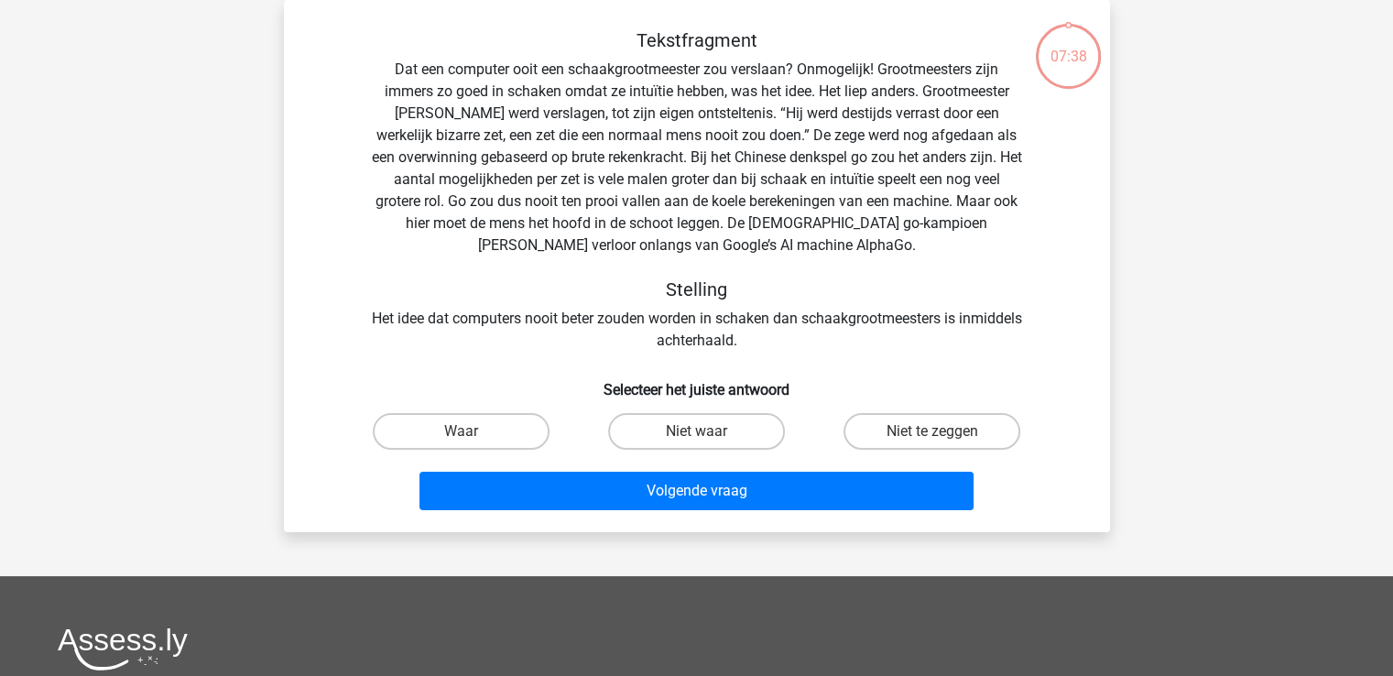
scroll to position [84, 0]
drag, startPoint x: 462, startPoint y: 437, endPoint x: 607, endPoint y: 498, distance: 157.2
click at [462, 438] on input "Waar" at bounding box center [467, 437] width 12 height 12
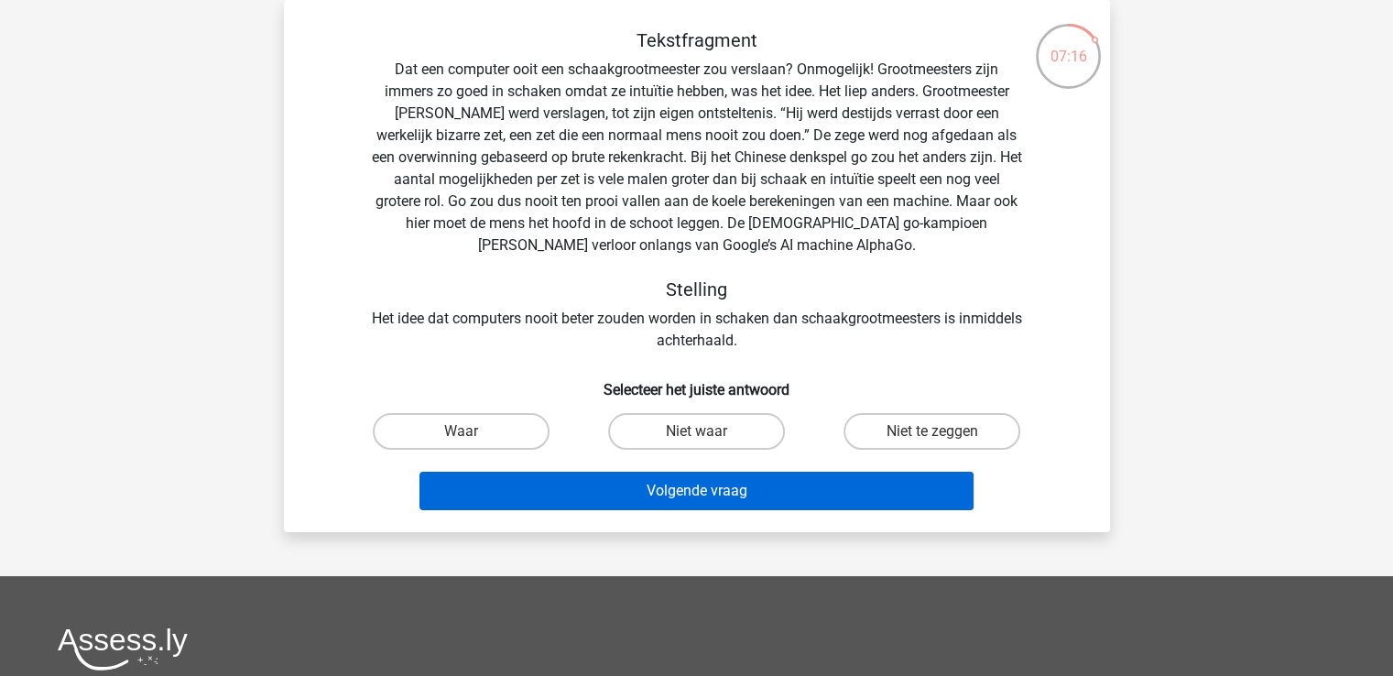
radio input "true"
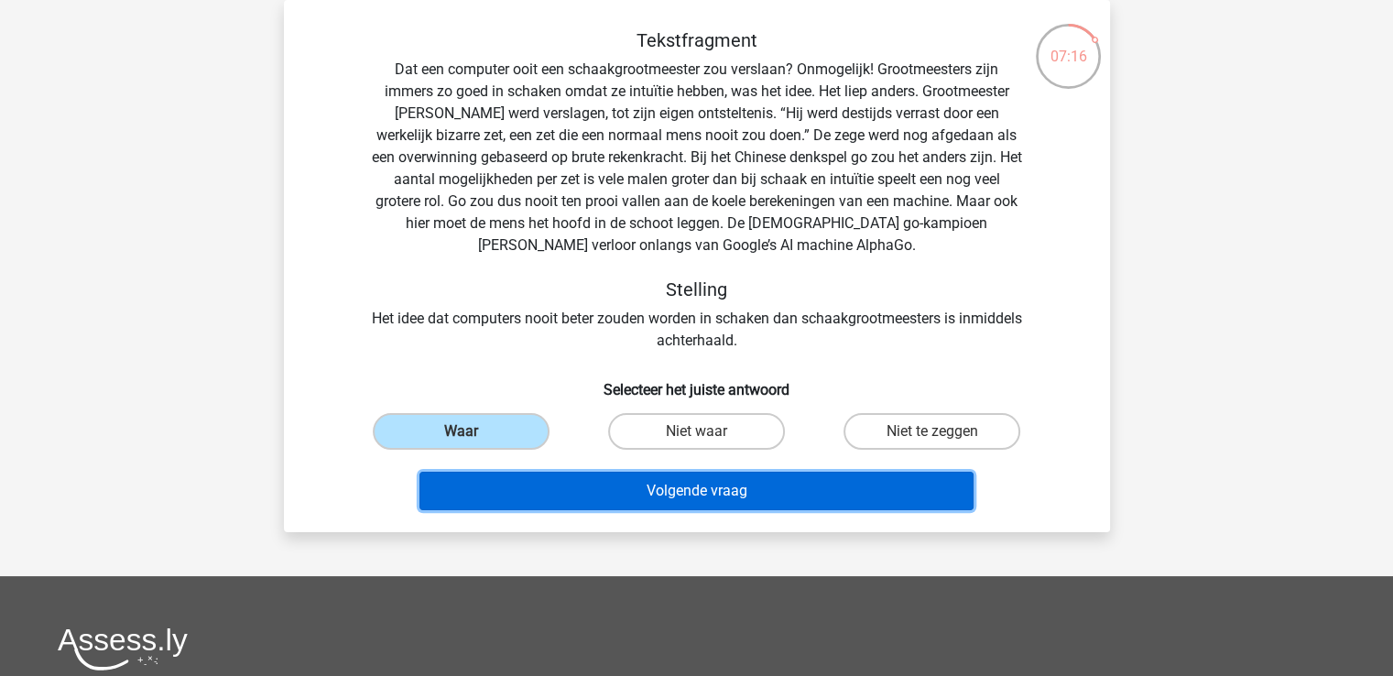
click at [698, 497] on button "Volgende vraag" at bounding box center [696, 491] width 554 height 38
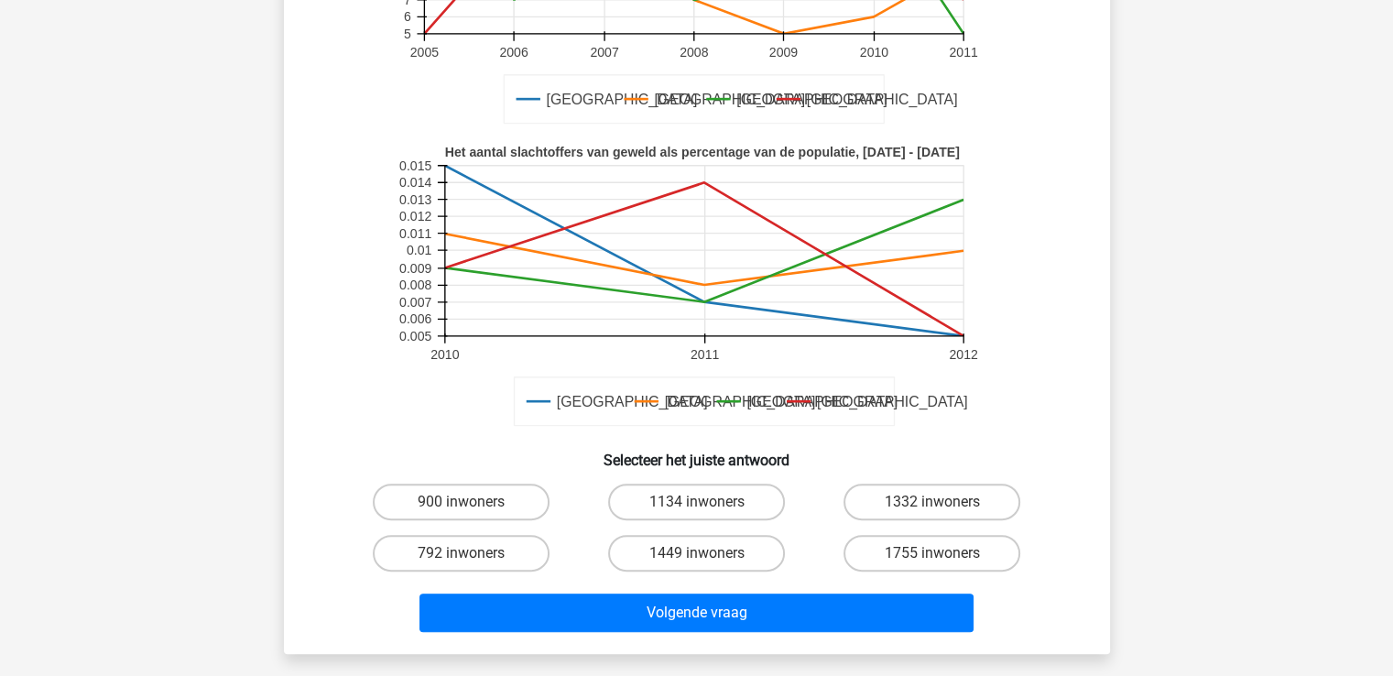
scroll to position [451, 0]
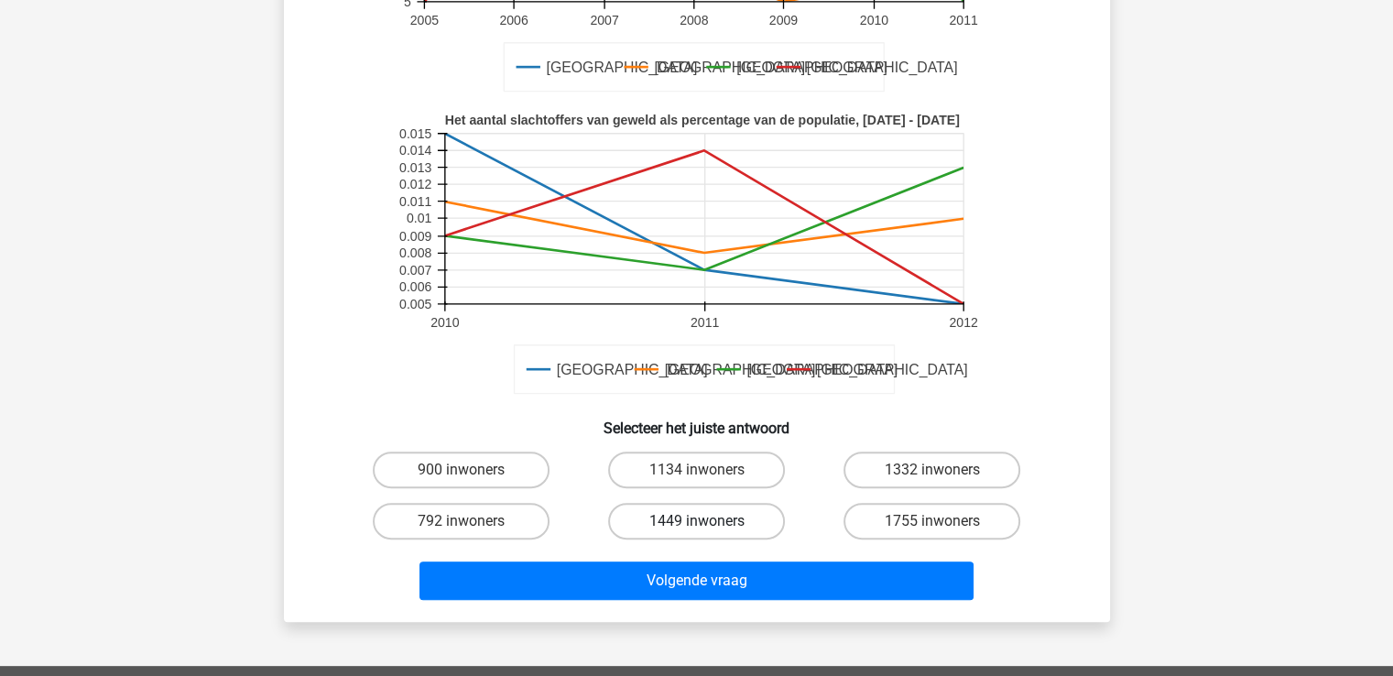
drag, startPoint x: 429, startPoint y: 468, endPoint x: 660, endPoint y: 536, distance: 241.4
click at [430, 468] on label "900 inwoners" at bounding box center [461, 470] width 177 height 37
click at [461, 470] on input "900 inwoners" at bounding box center [467, 476] width 12 height 12
radio input "true"
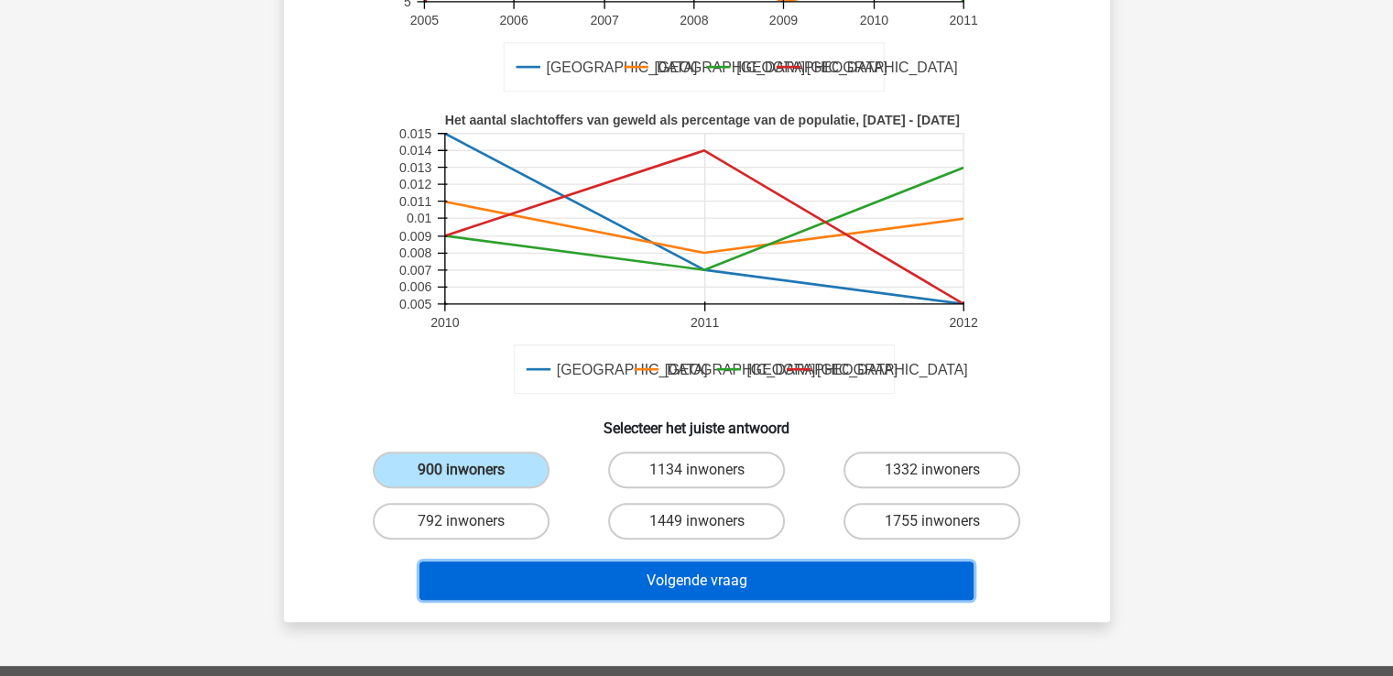
click at [743, 580] on button "Volgende vraag" at bounding box center [696, 580] width 554 height 38
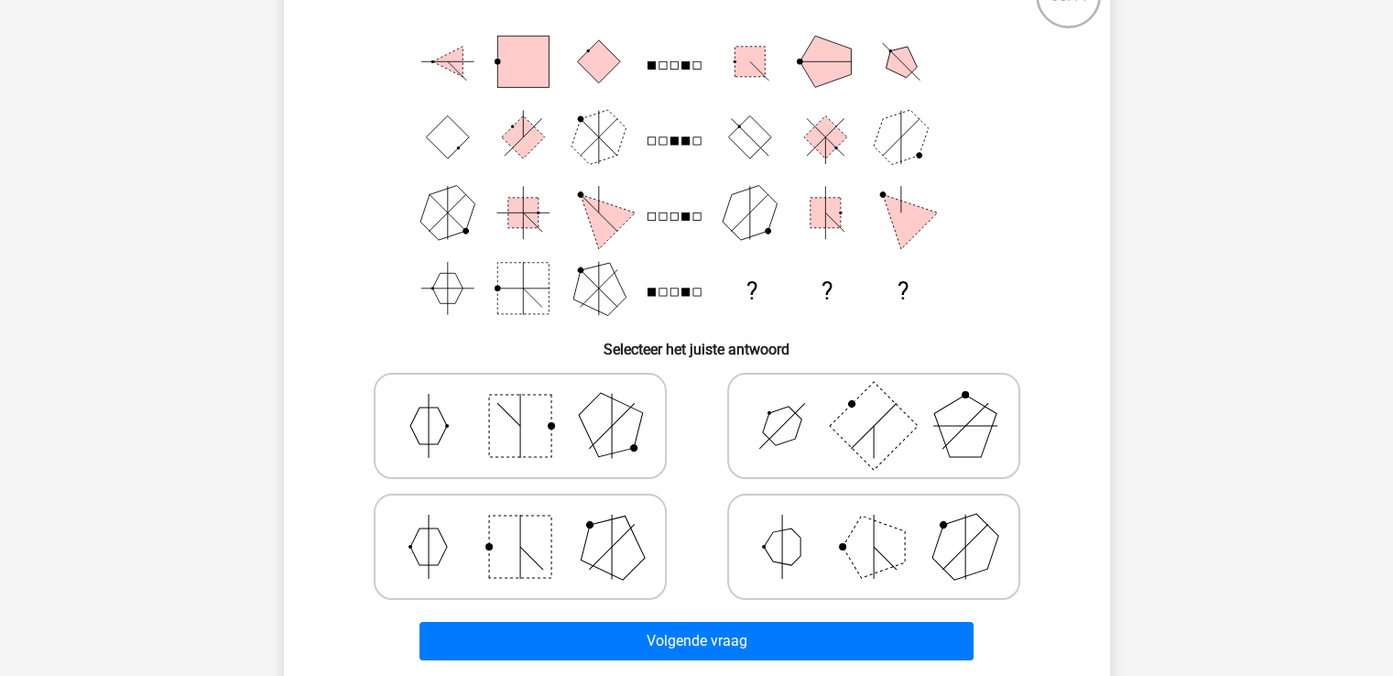
scroll to position [176, 0]
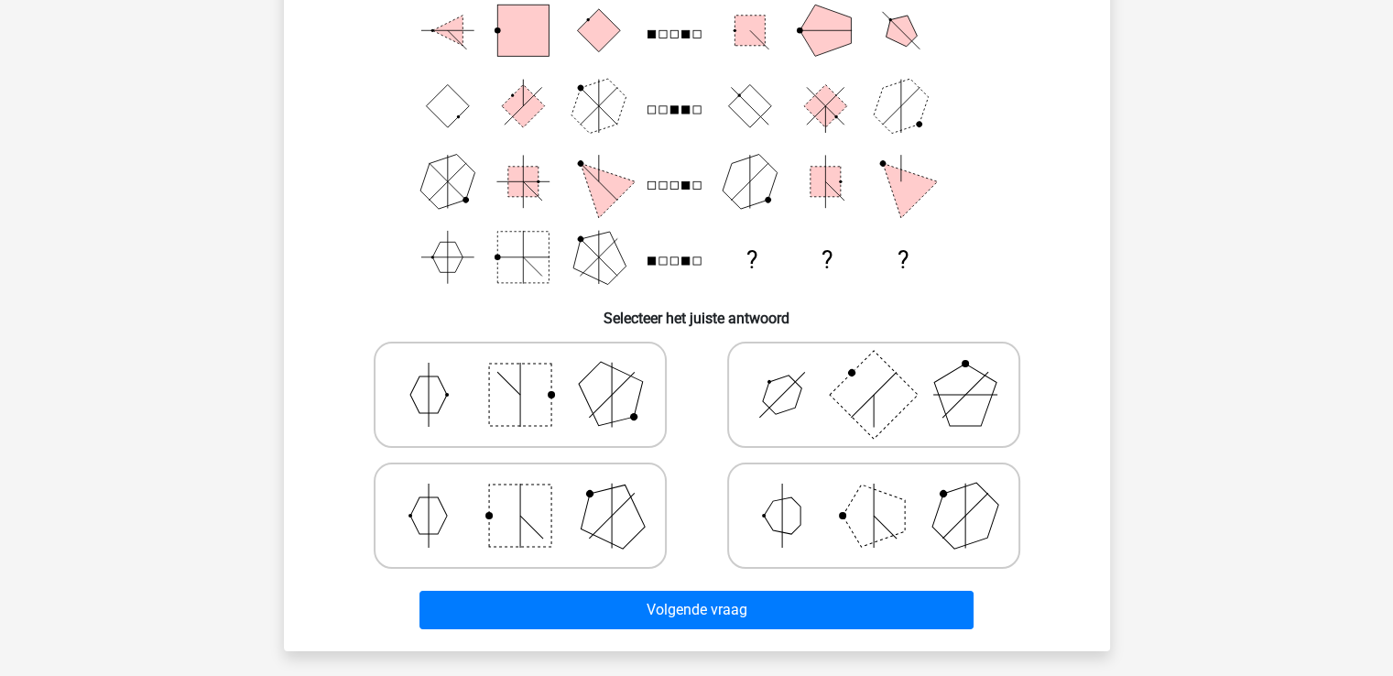
click at [802, 512] on icon at bounding box center [873, 516] width 275 height 92
click at [874, 493] on input "radio" at bounding box center [880, 487] width 12 height 12
radio input "true"
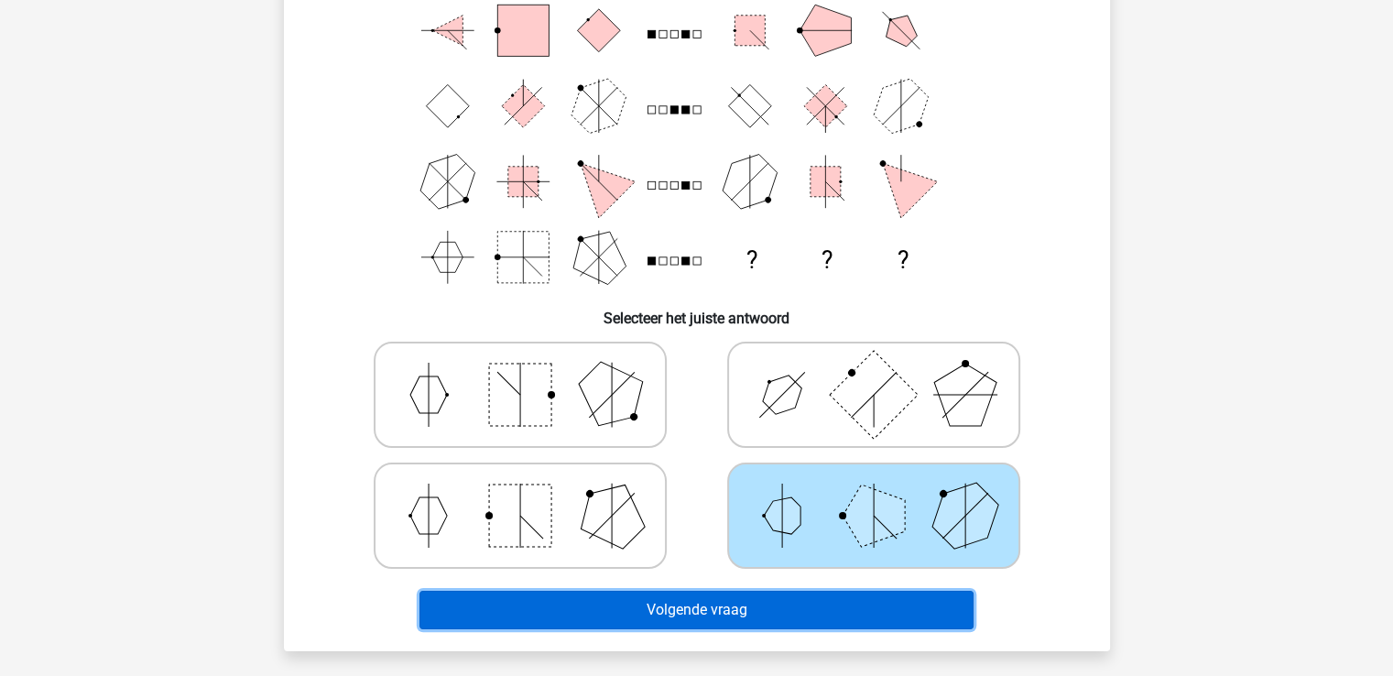
click at [662, 613] on button "Volgende vraag" at bounding box center [696, 610] width 554 height 38
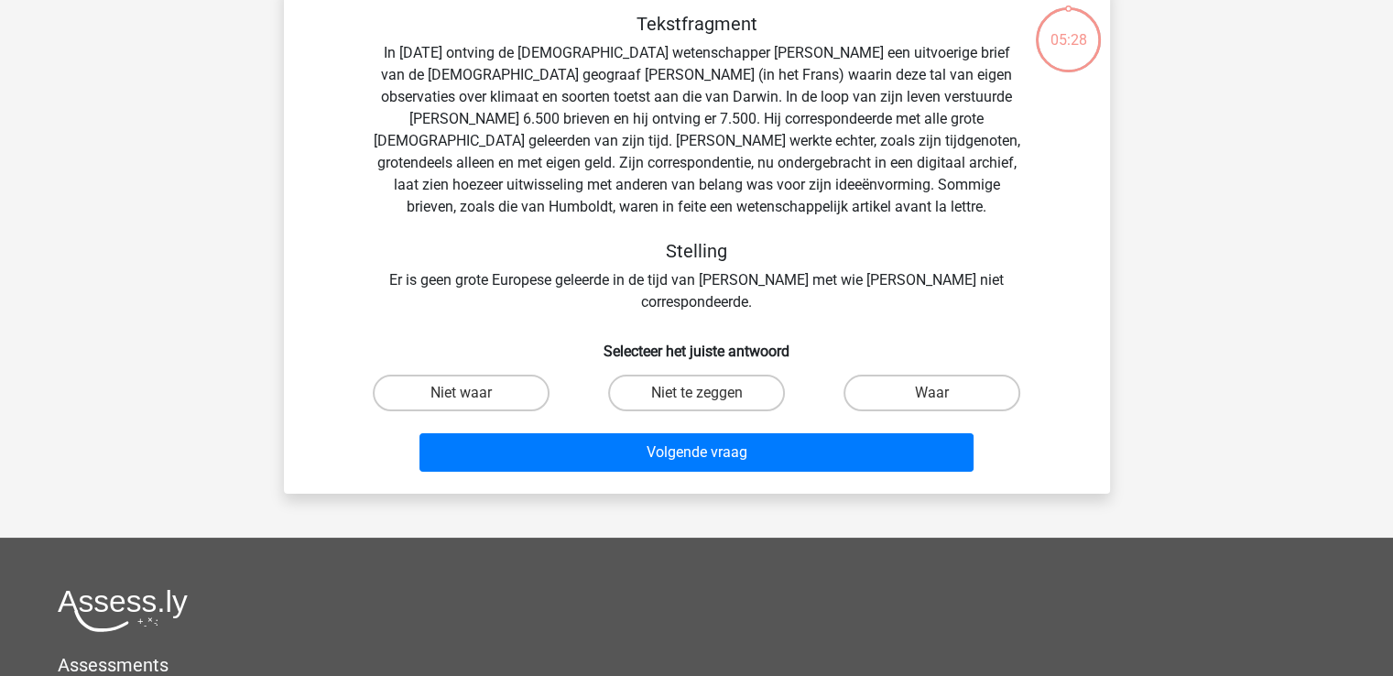
scroll to position [84, 0]
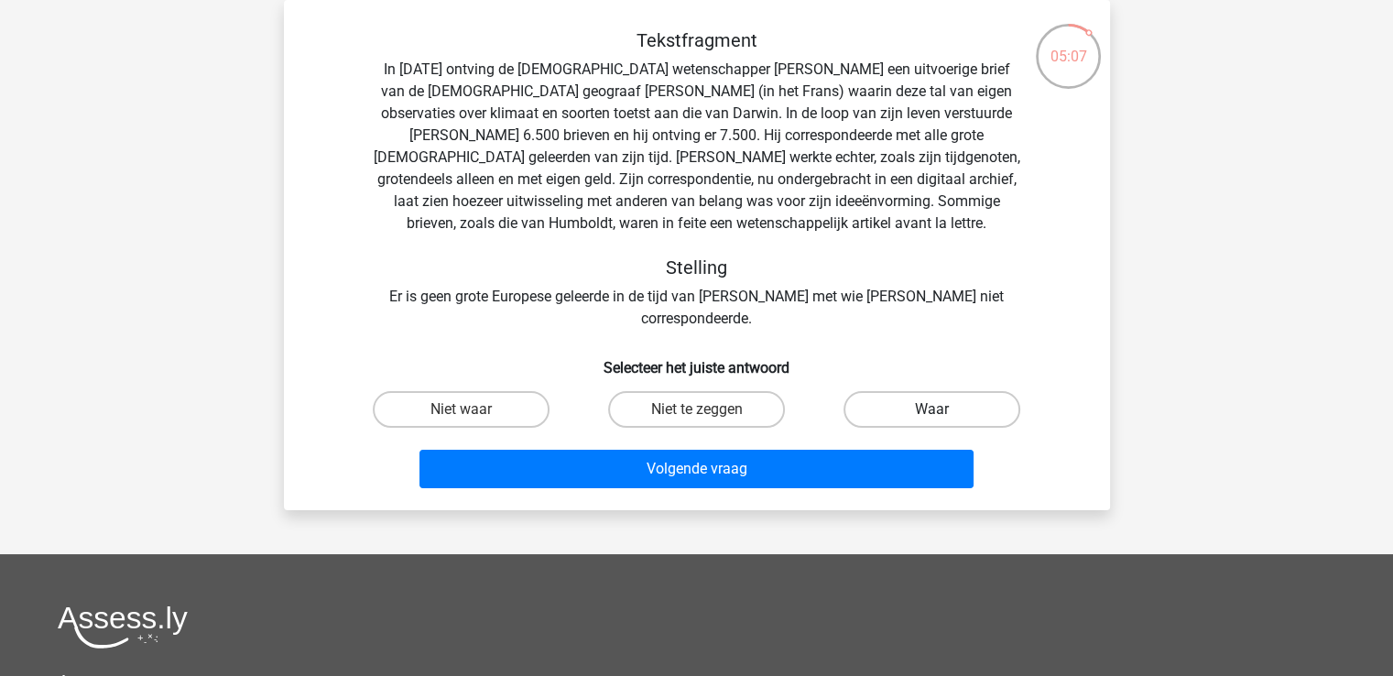
click at [912, 391] on label "Waar" at bounding box center [931, 409] width 177 height 37
click at [932, 409] on input "Waar" at bounding box center [938, 415] width 12 height 12
radio input "true"
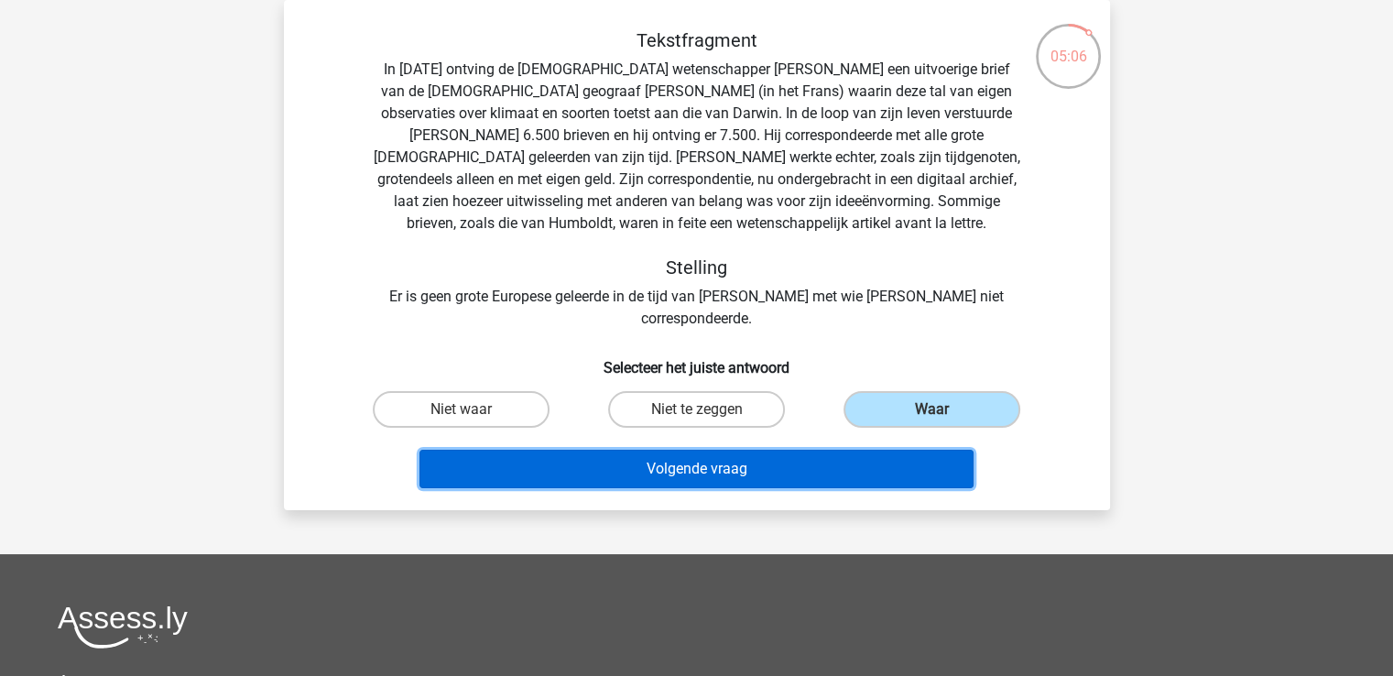
click at [820, 450] on button "Volgende vraag" at bounding box center [696, 469] width 554 height 38
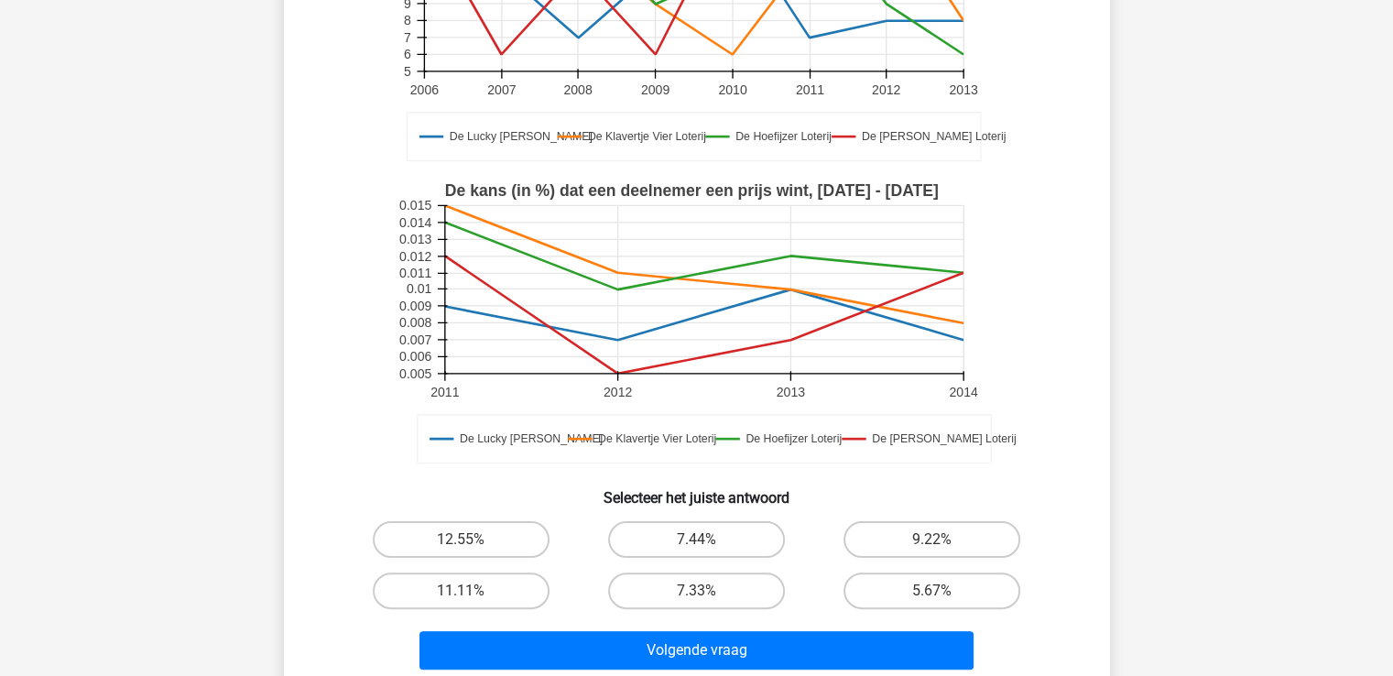
scroll to position [267, 0]
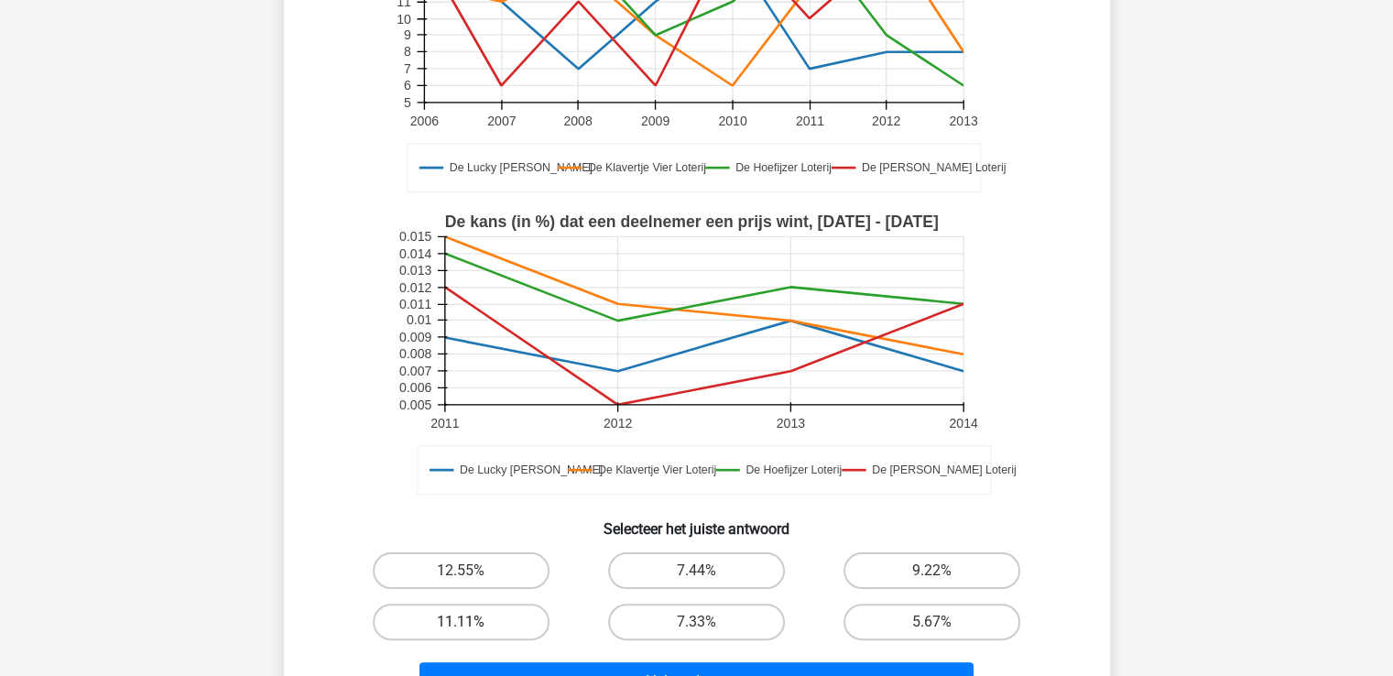
click at [447, 621] on label "11.11%" at bounding box center [461, 622] width 177 height 37
click at [461, 622] on input "11.11%" at bounding box center [467, 628] width 12 height 12
radio input "true"
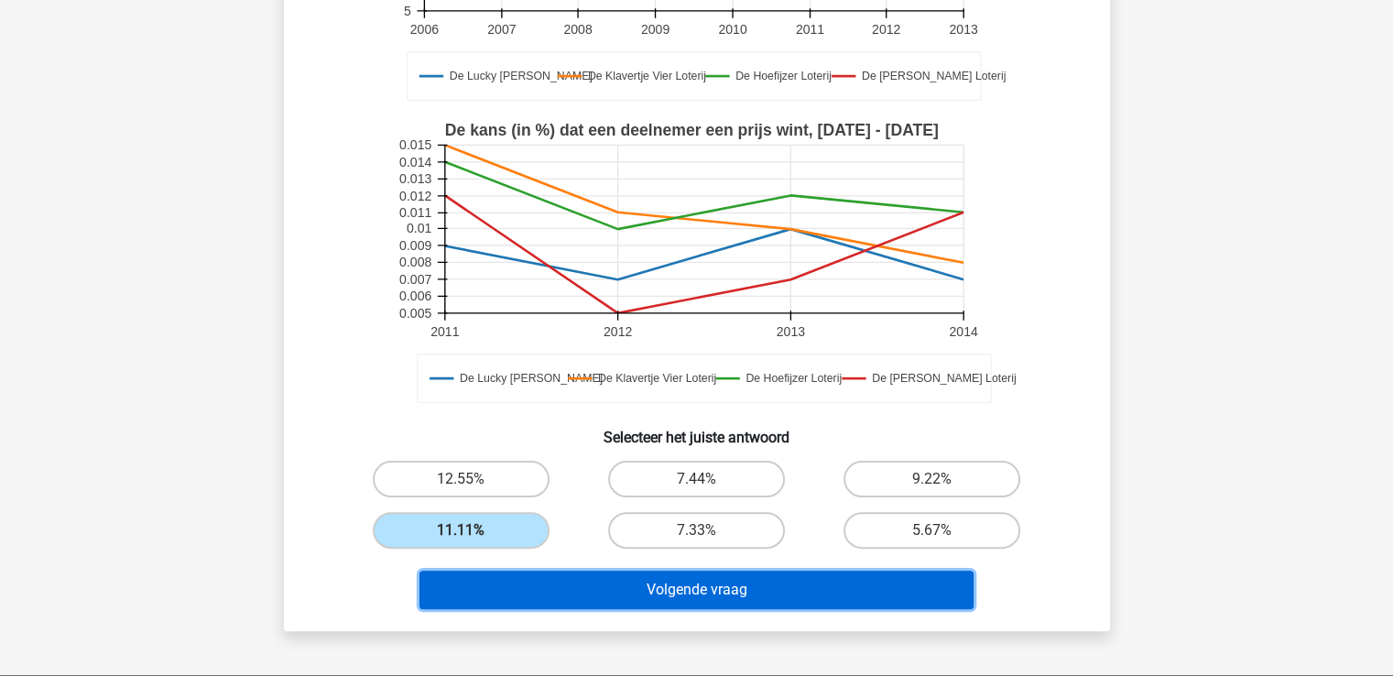
click at [634, 587] on button "Volgende vraag" at bounding box center [696, 590] width 554 height 38
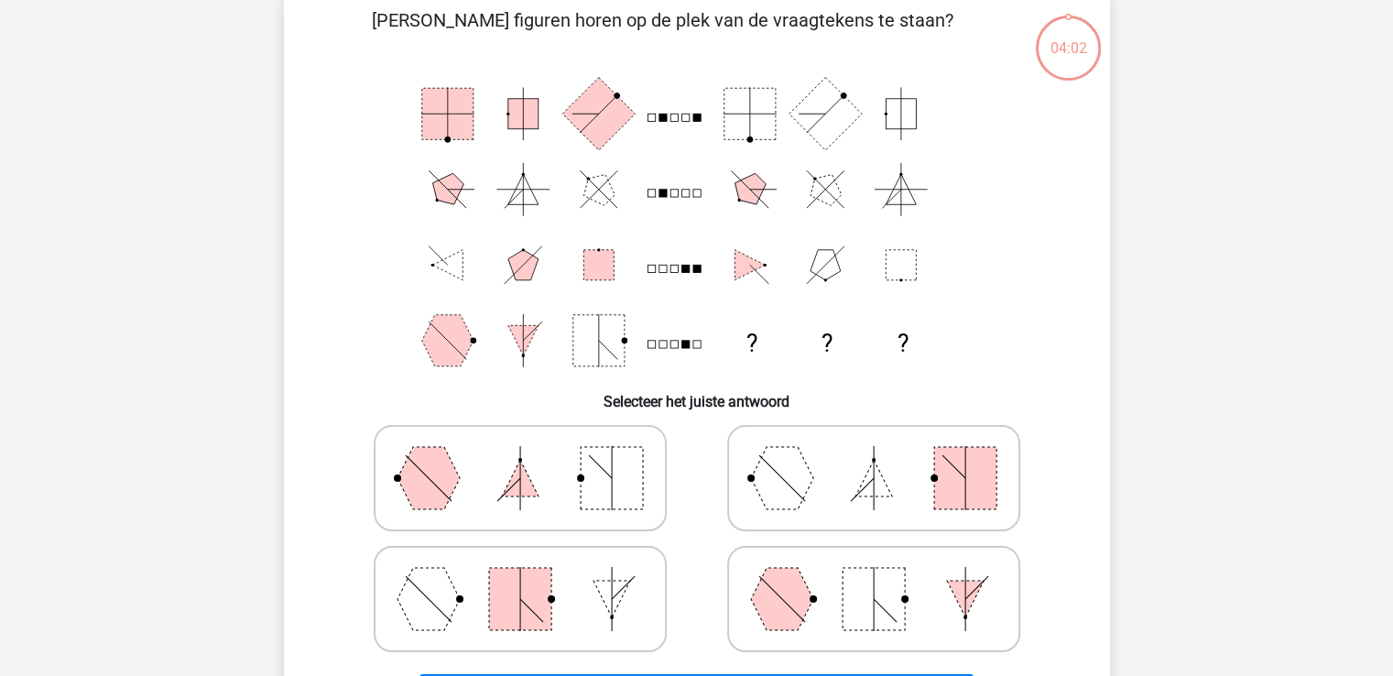
scroll to position [84, 0]
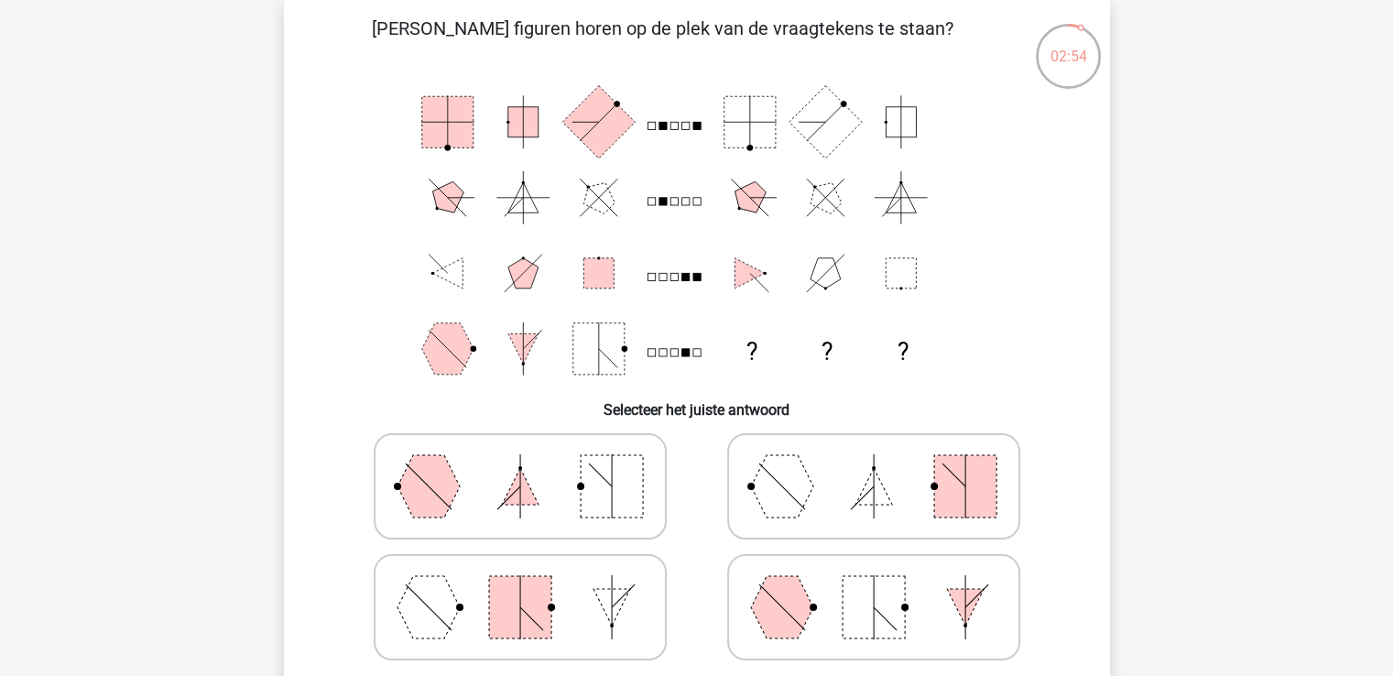
click at [424, 493] on polygon at bounding box center [428, 486] width 62 height 62
click at [520, 463] on input "radio" at bounding box center [526, 458] width 12 height 12
radio input "true"
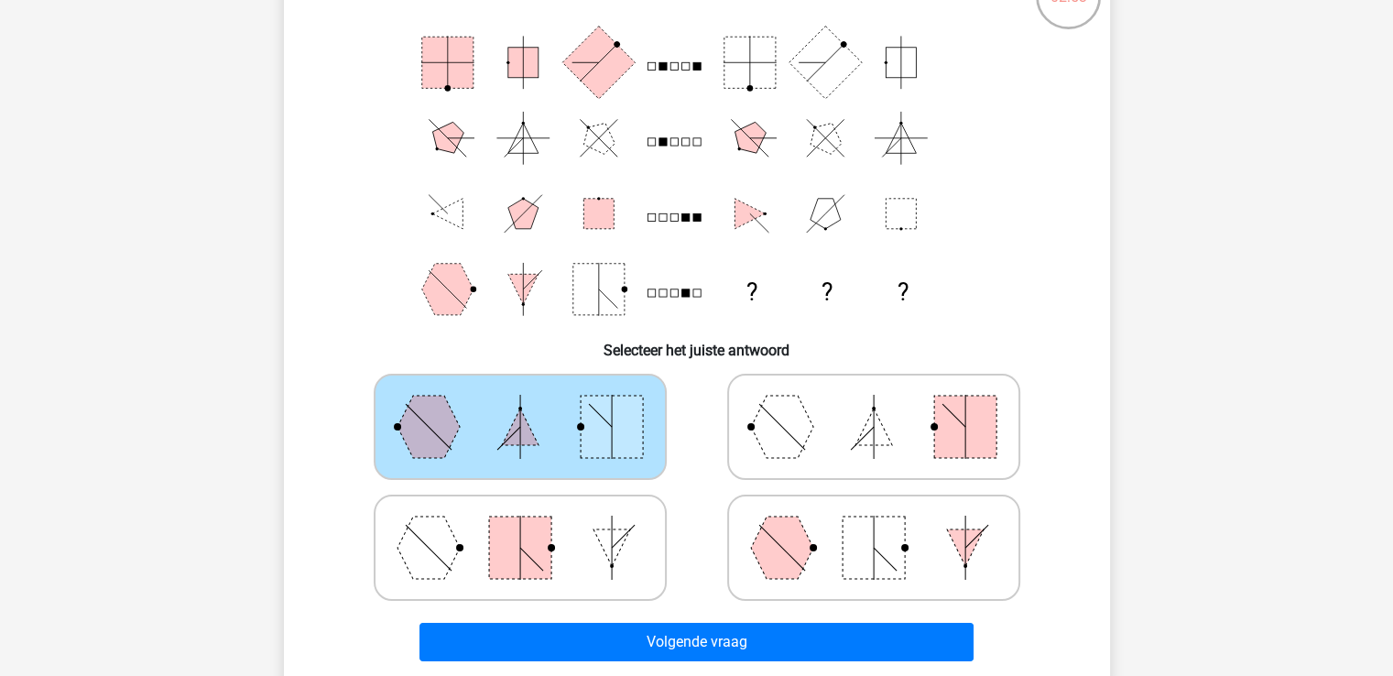
scroll to position [176, 0]
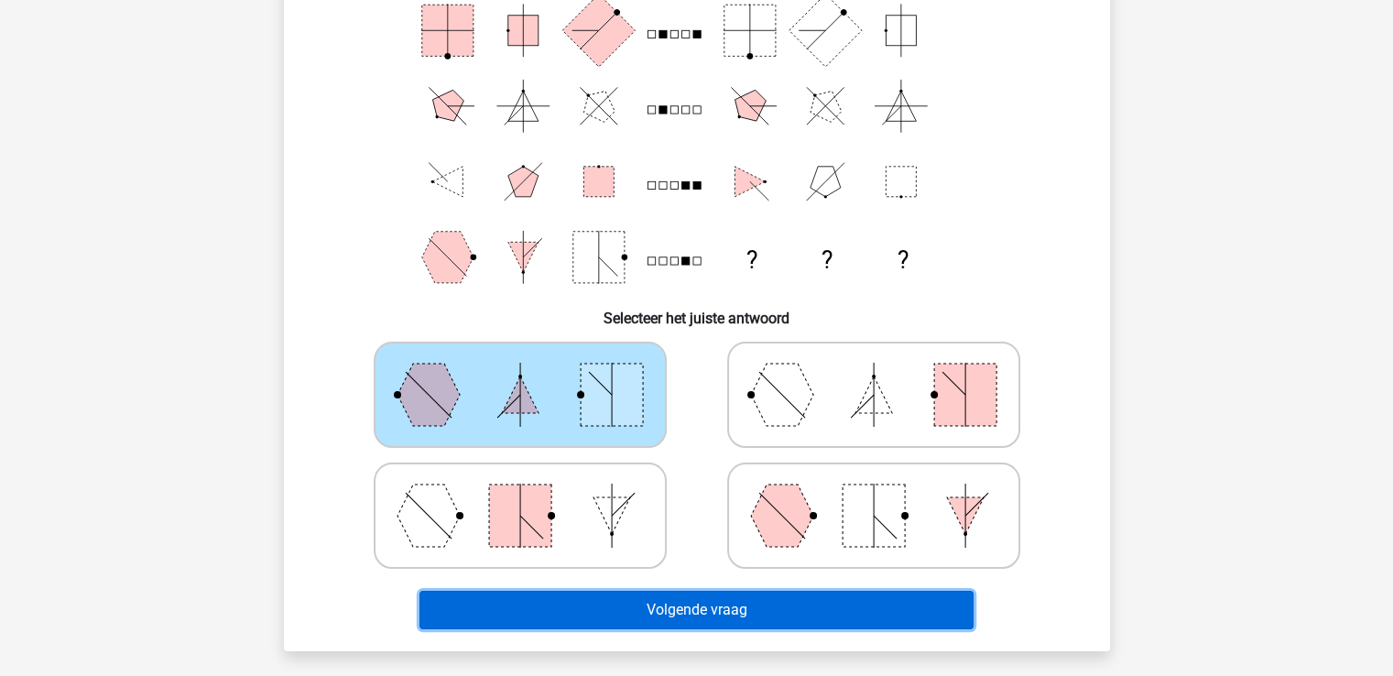
click at [675, 615] on button "Volgende vraag" at bounding box center [696, 610] width 554 height 38
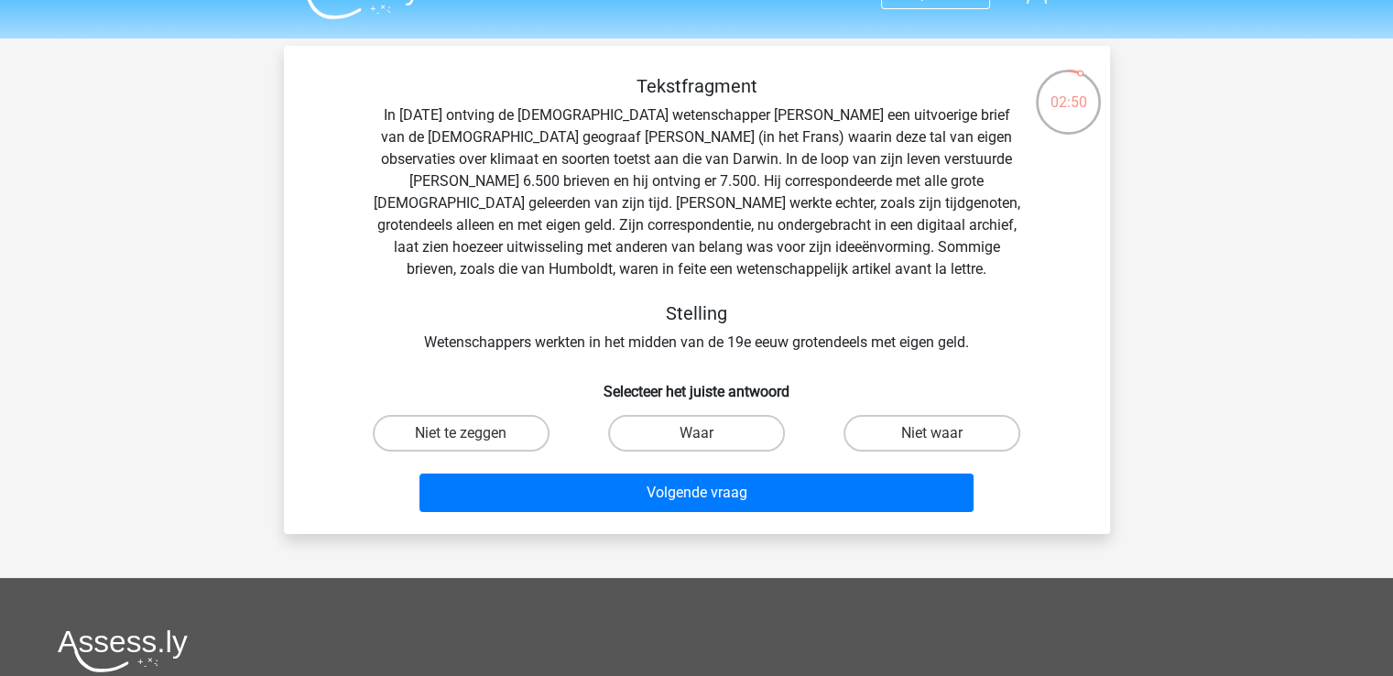
scroll to position [0, 0]
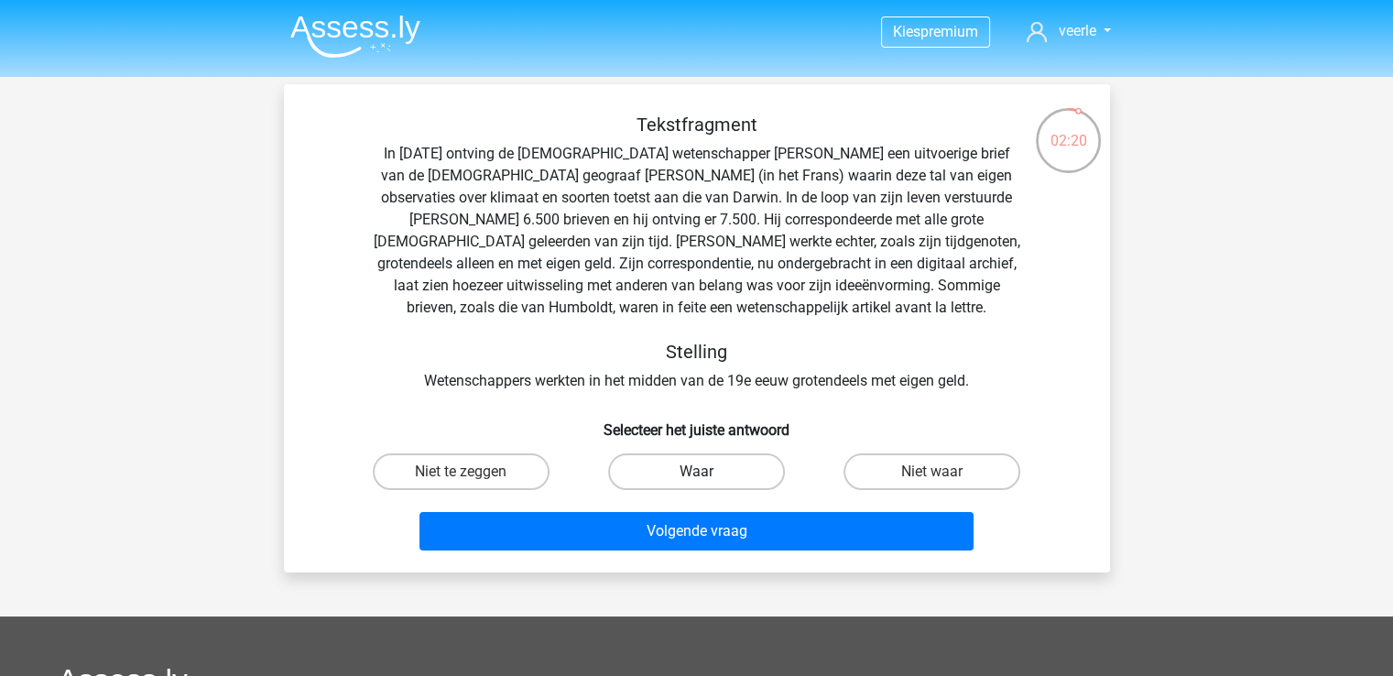
click at [672, 466] on label "Waar" at bounding box center [696, 471] width 177 height 37
click at [696, 472] on input "Waar" at bounding box center [702, 478] width 12 height 12
radio input "true"
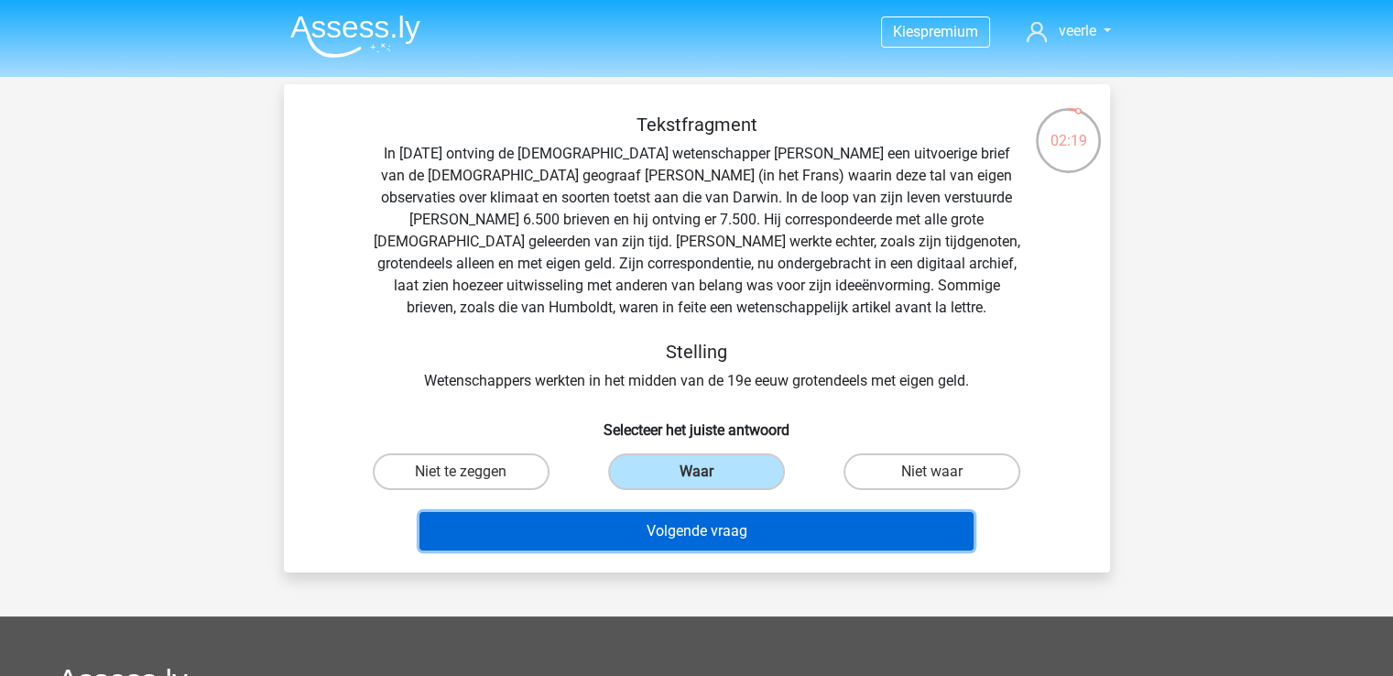
click at [696, 539] on button "Volgende vraag" at bounding box center [696, 531] width 554 height 38
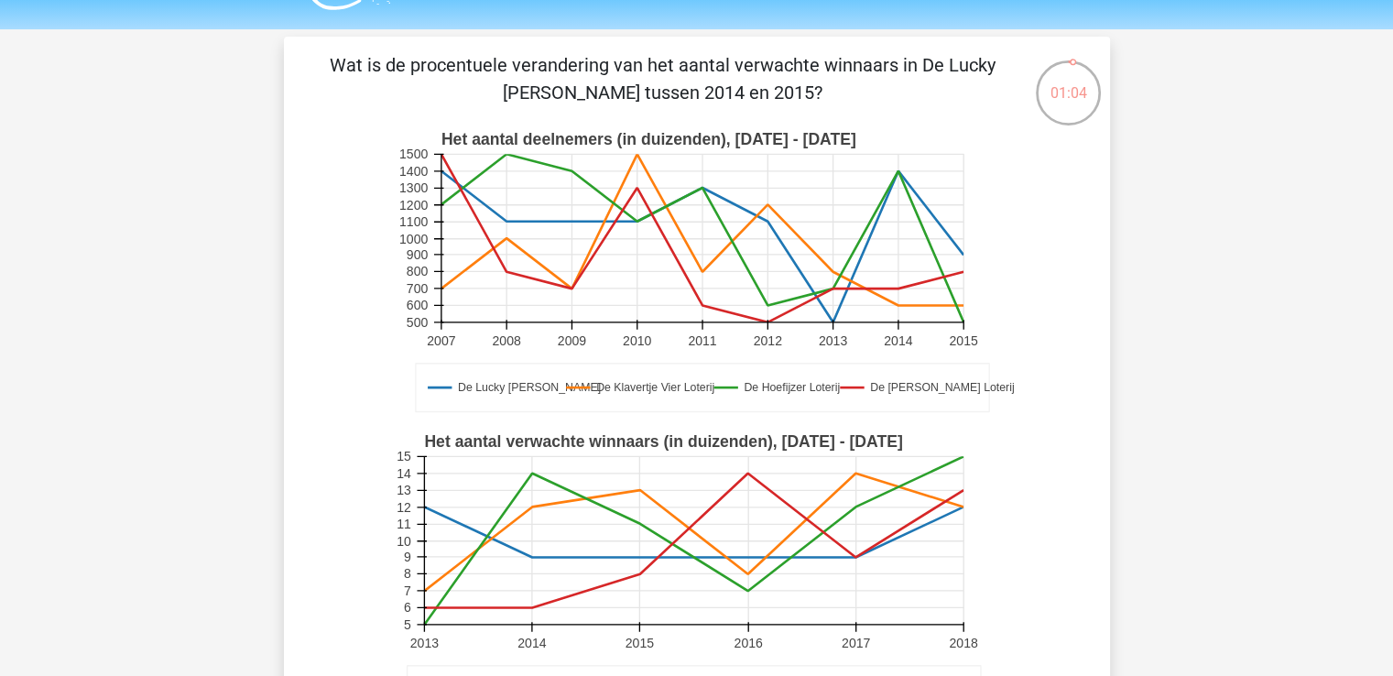
scroll to position [92, 0]
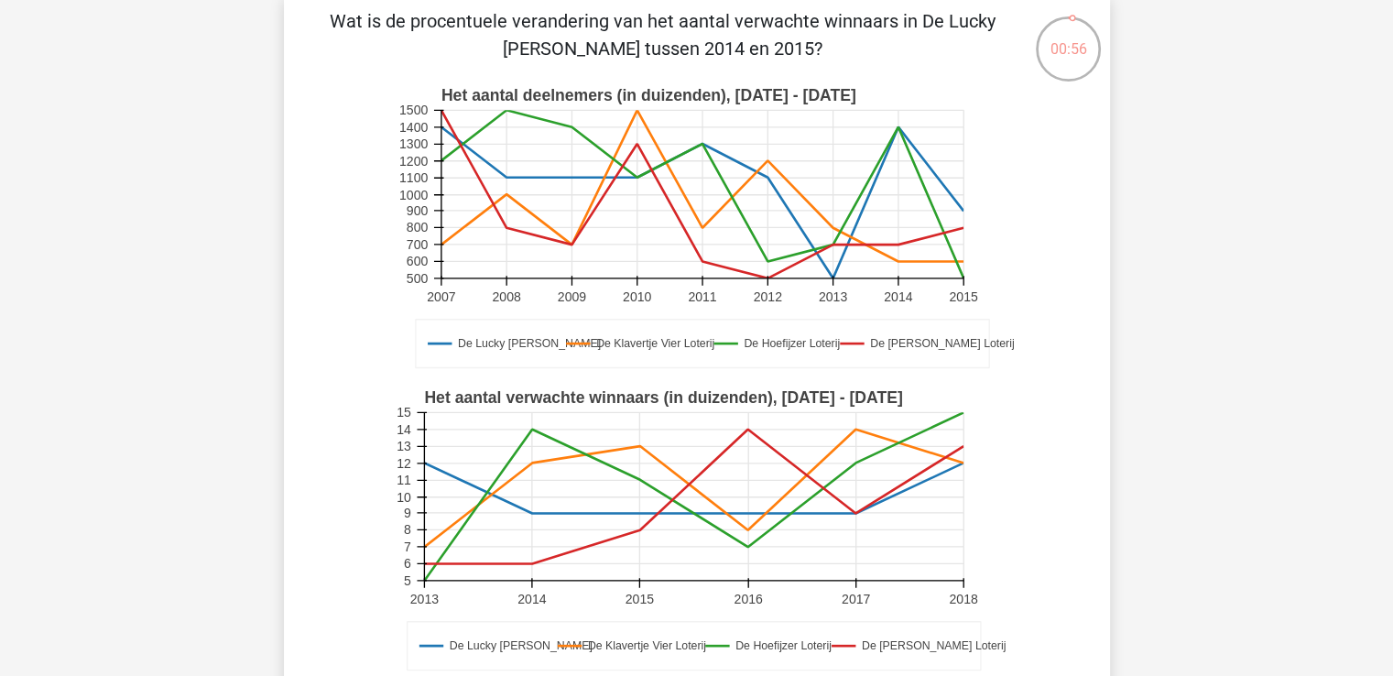
click at [530, 517] on rect at bounding box center [693, 496] width 539 height 168
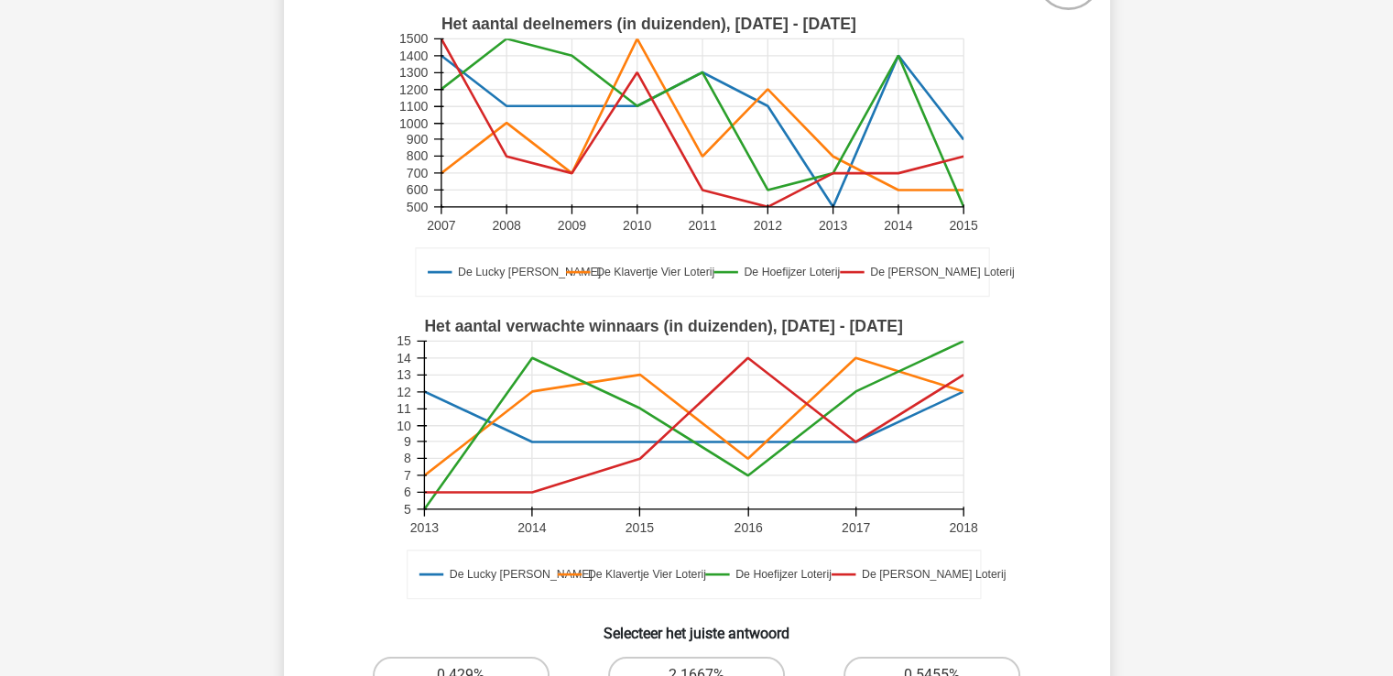
scroll to position [275, 0]
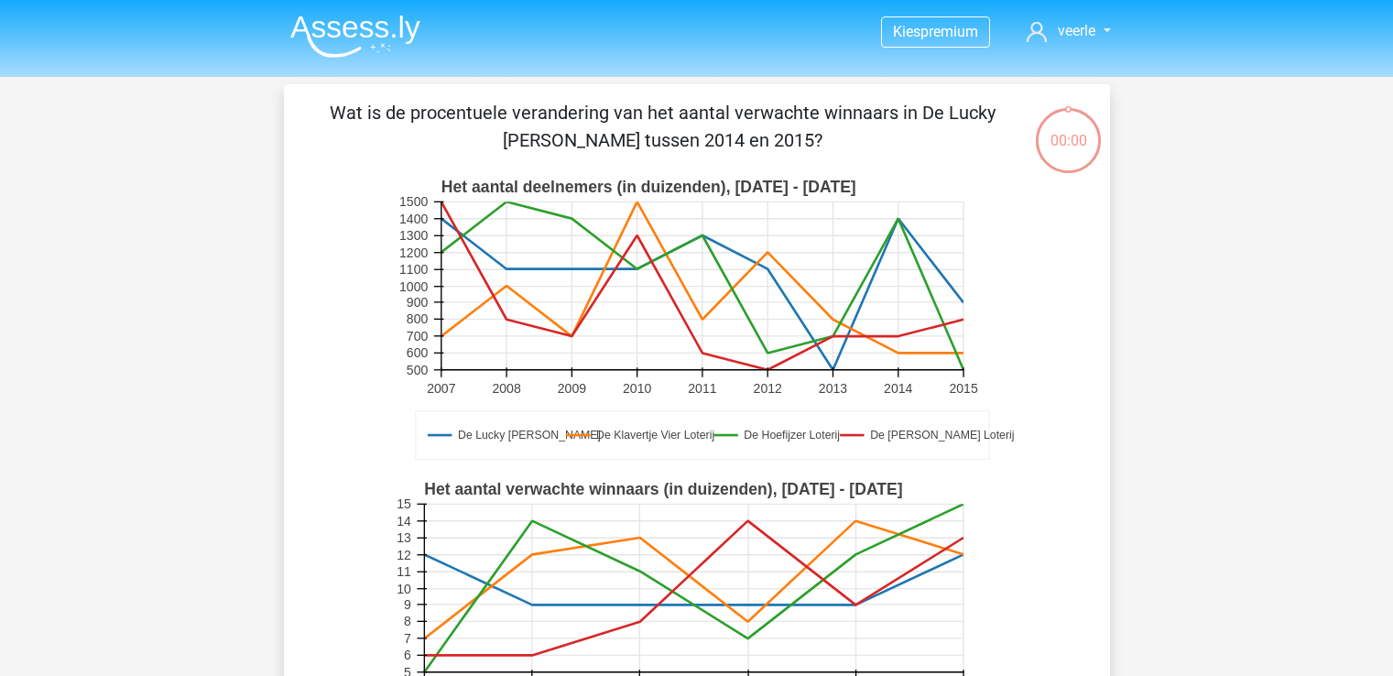
scroll to position [275, 0]
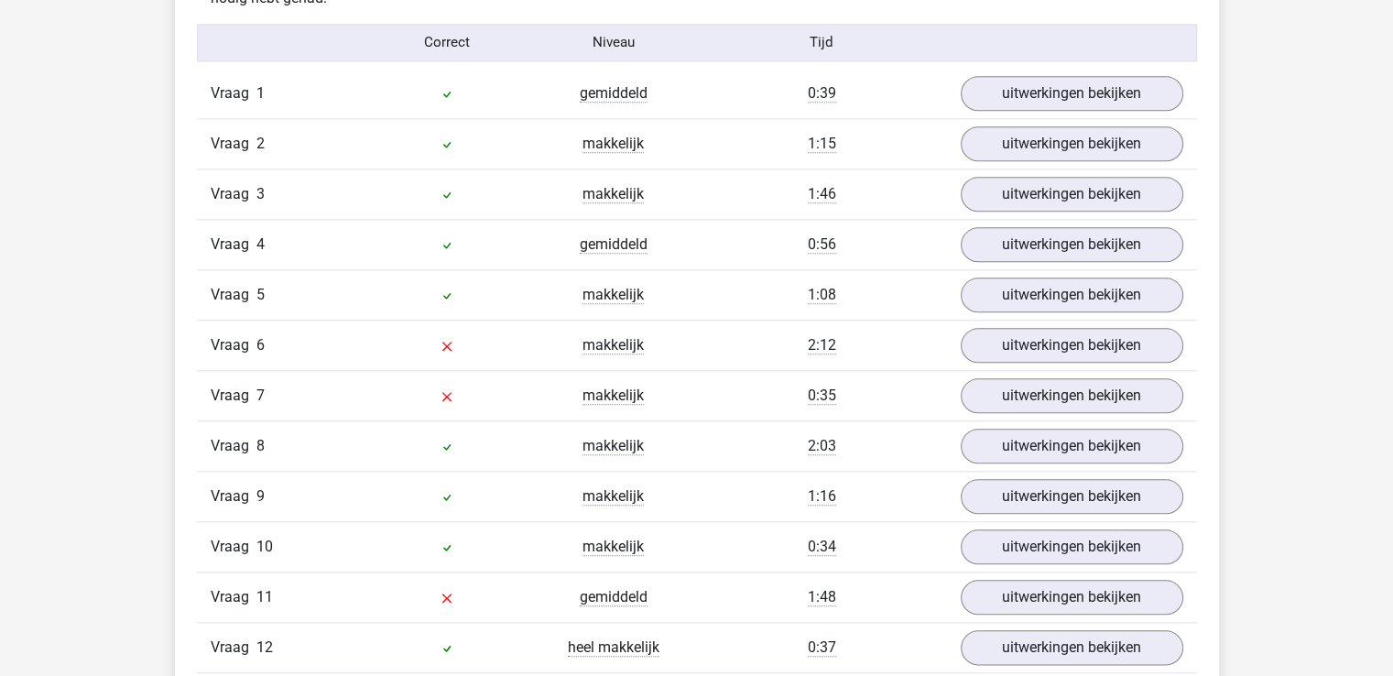
scroll to position [1923, 0]
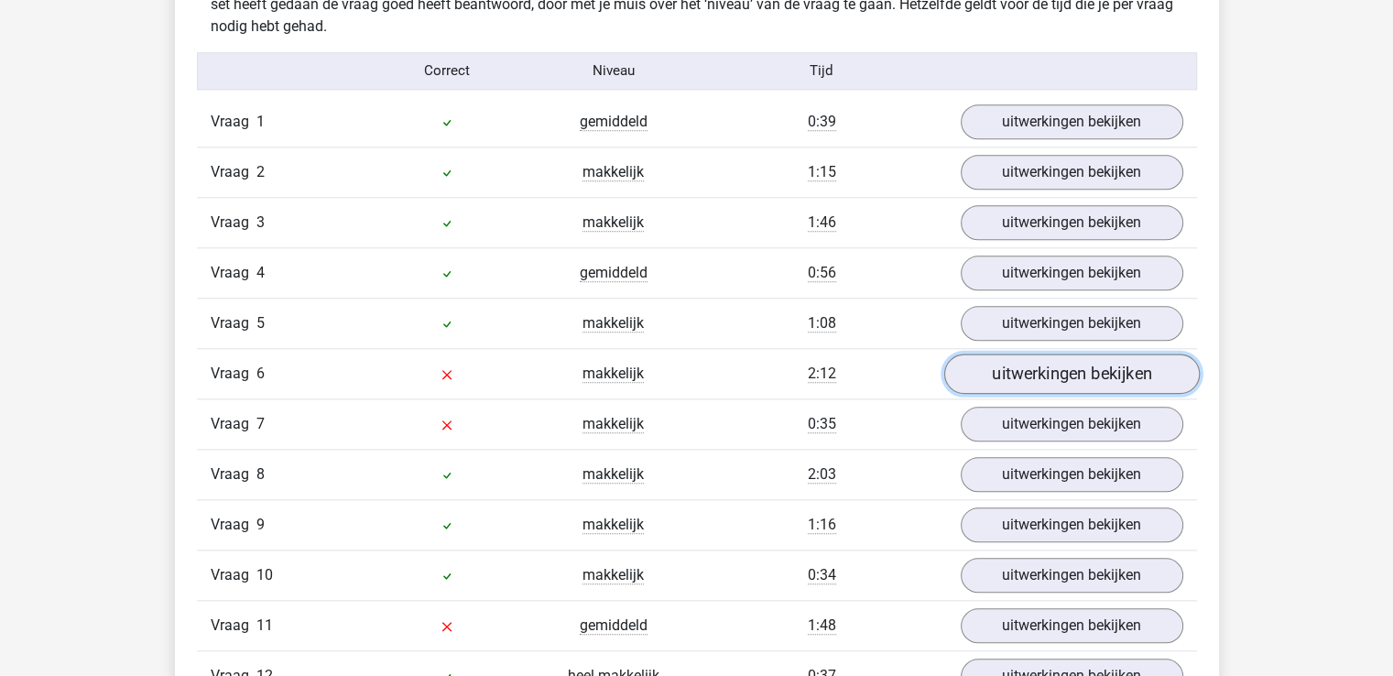
click at [1040, 370] on link "uitwerkingen bekijken" at bounding box center [1071, 374] width 256 height 40
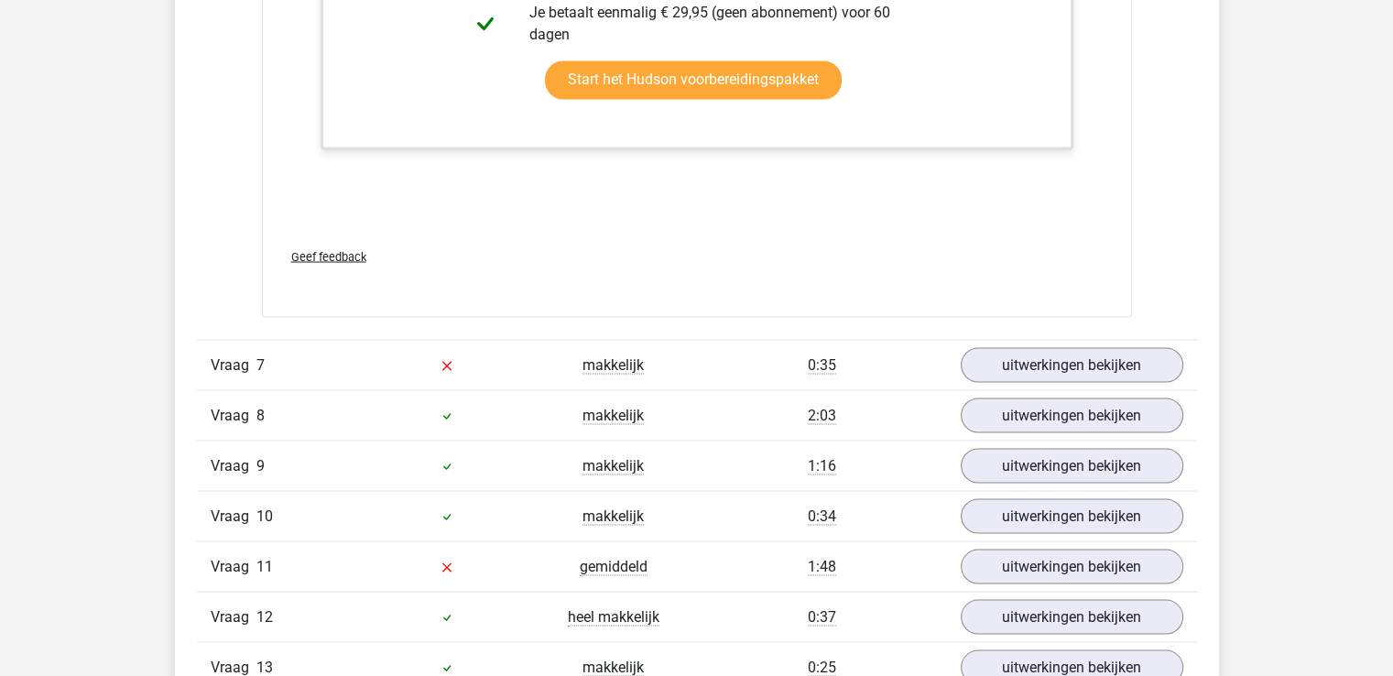
scroll to position [3389, 0]
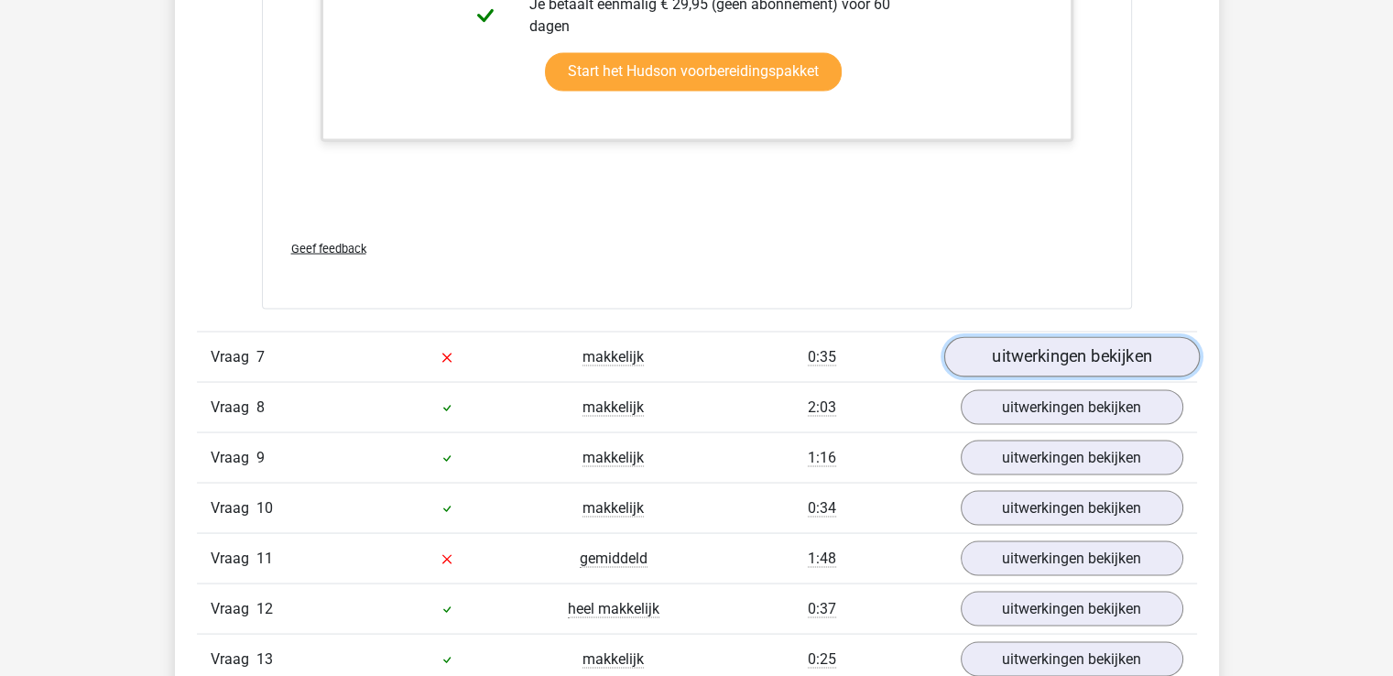
click at [1054, 353] on link "uitwerkingen bekijken" at bounding box center [1071, 356] width 256 height 40
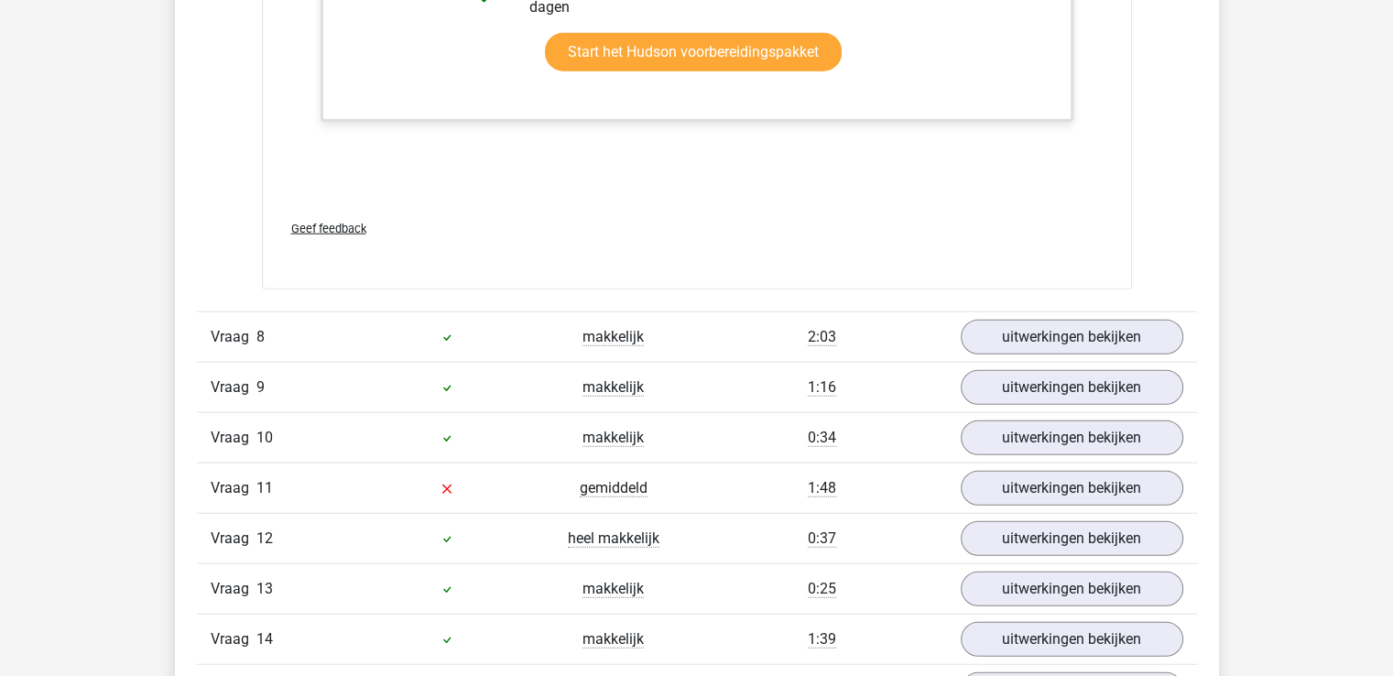
scroll to position [4579, 0]
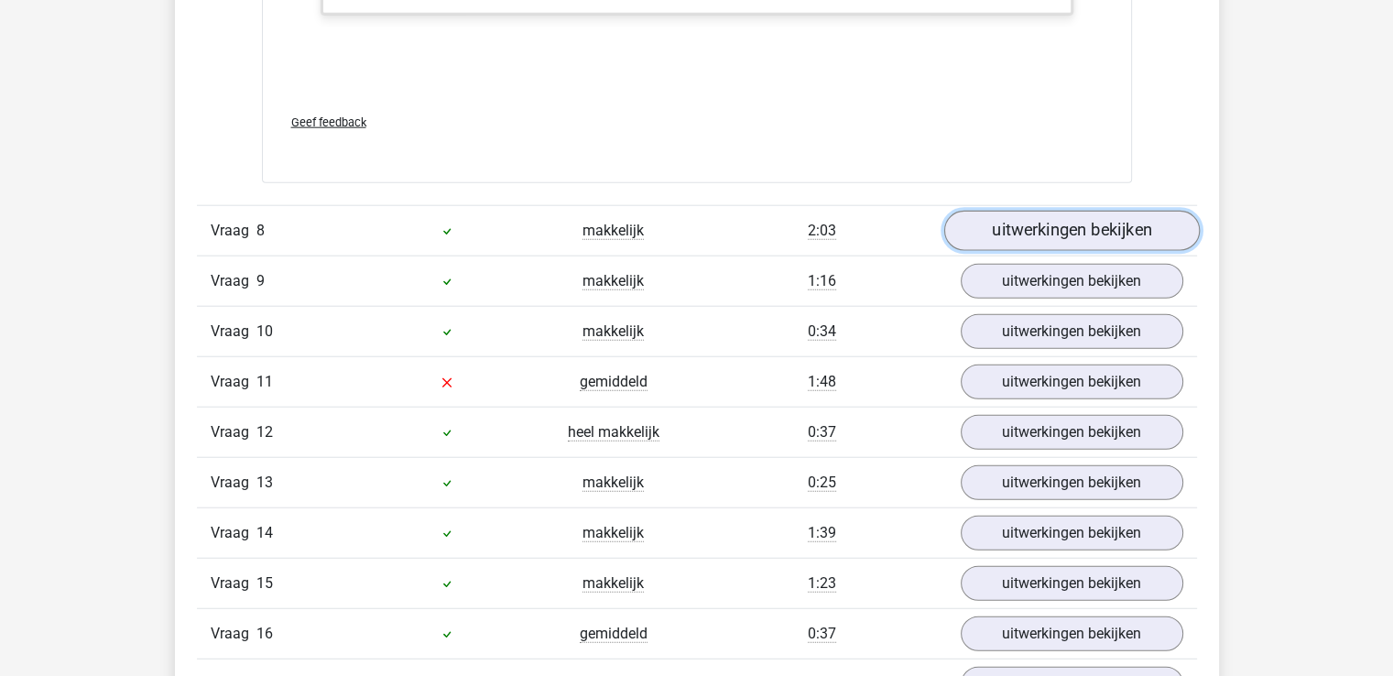
click at [1033, 229] on link "uitwerkingen bekijken" at bounding box center [1071, 231] width 256 height 40
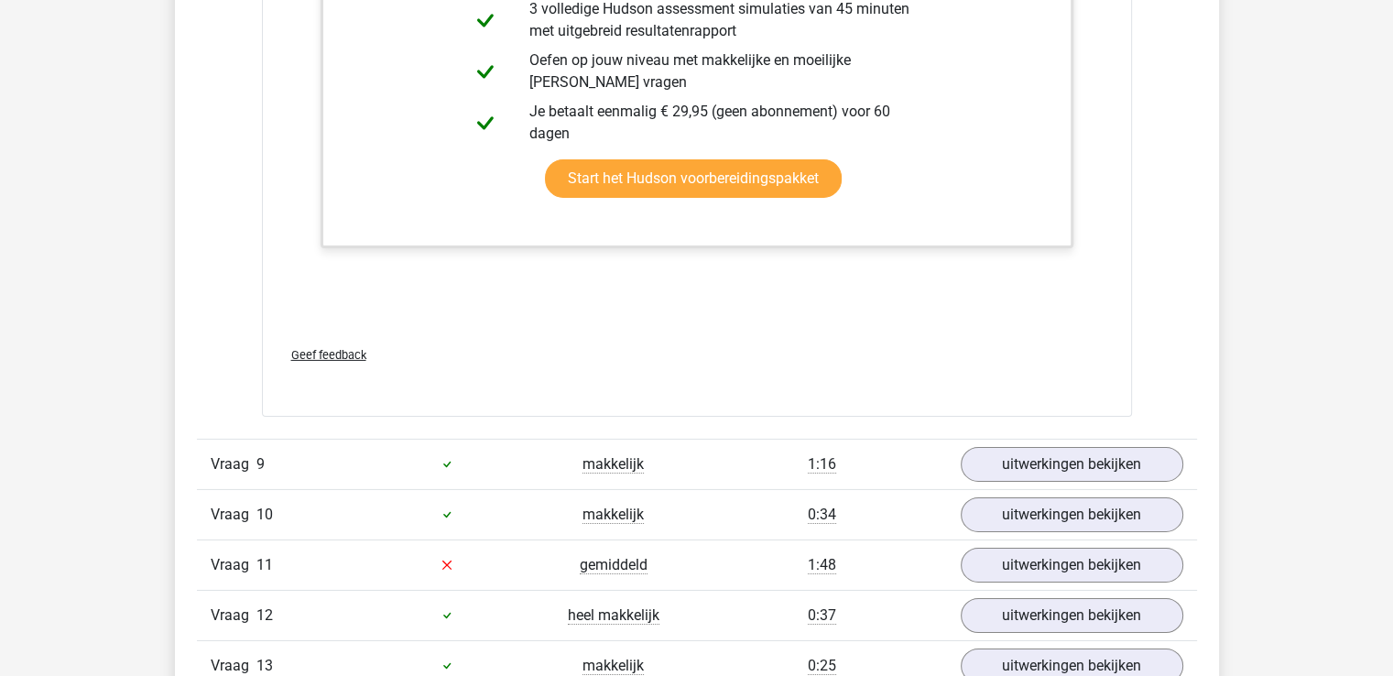
scroll to position [6045, 0]
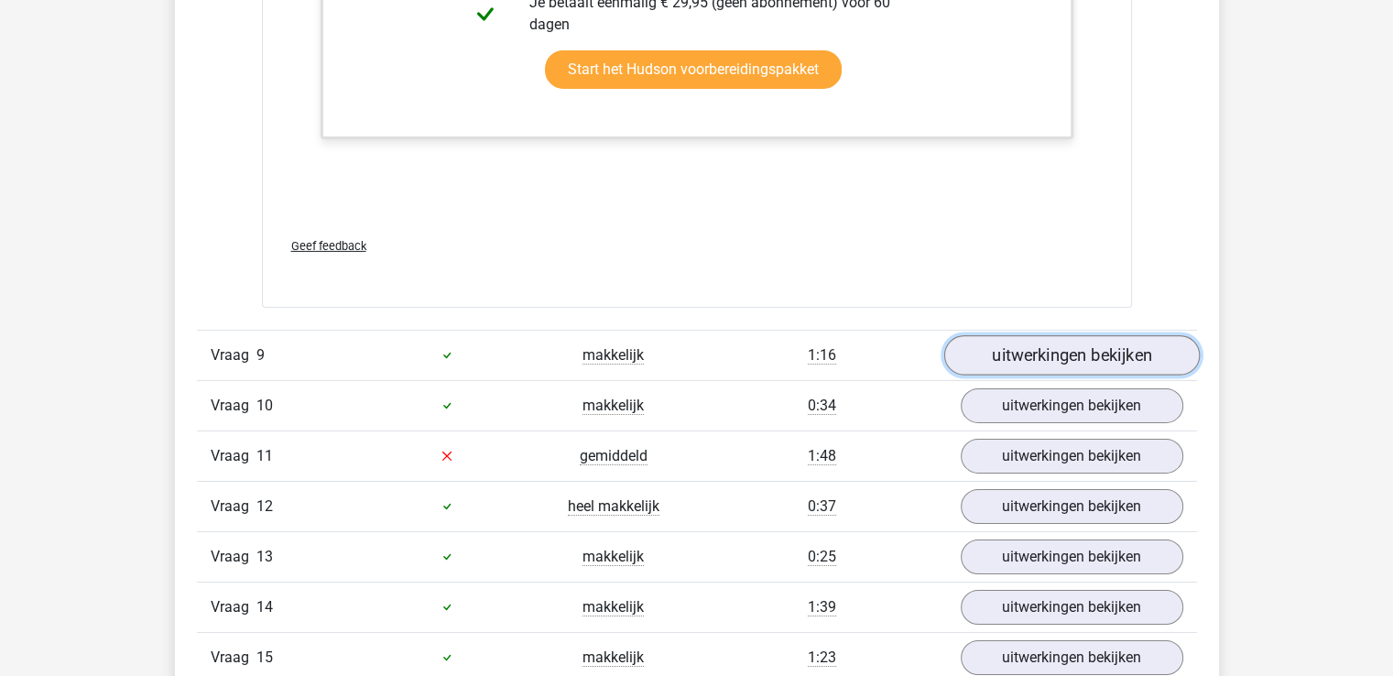
click at [1037, 342] on link "uitwerkingen bekijken" at bounding box center [1071, 355] width 256 height 40
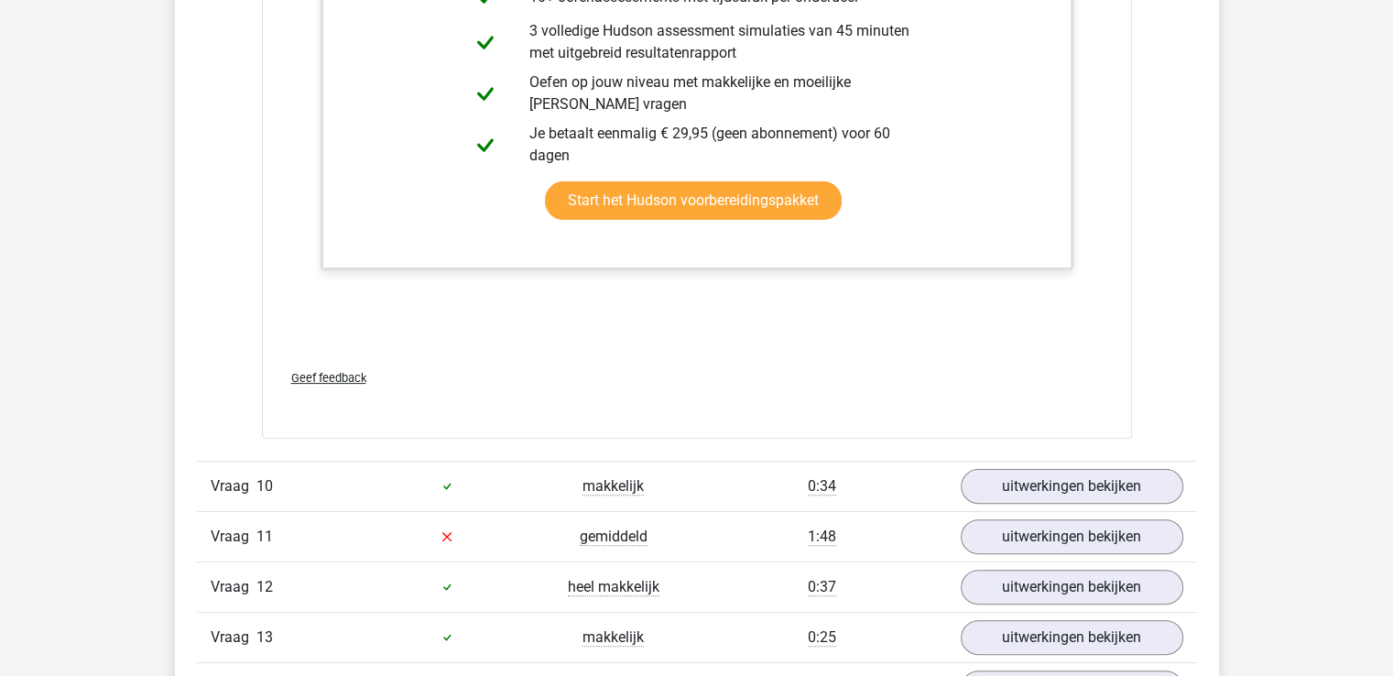
scroll to position [7510, 0]
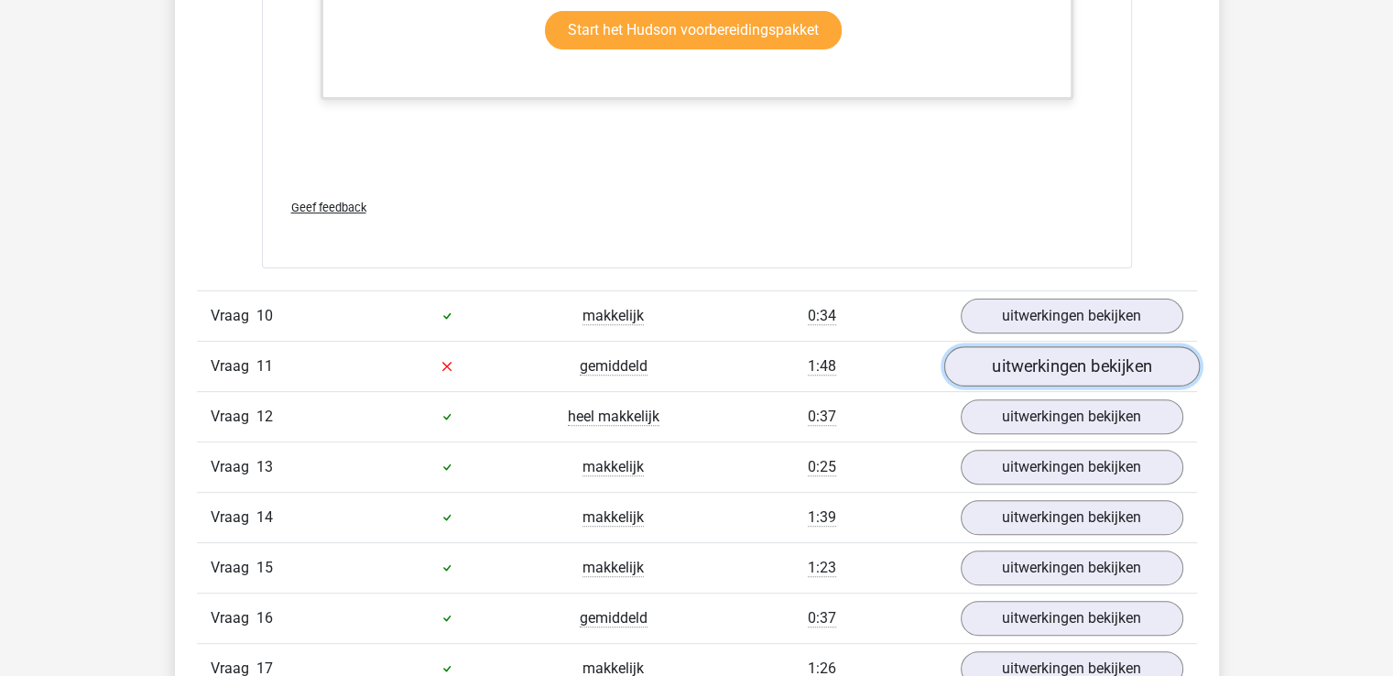
click at [1033, 355] on link "uitwerkingen bekijken" at bounding box center [1071, 366] width 256 height 40
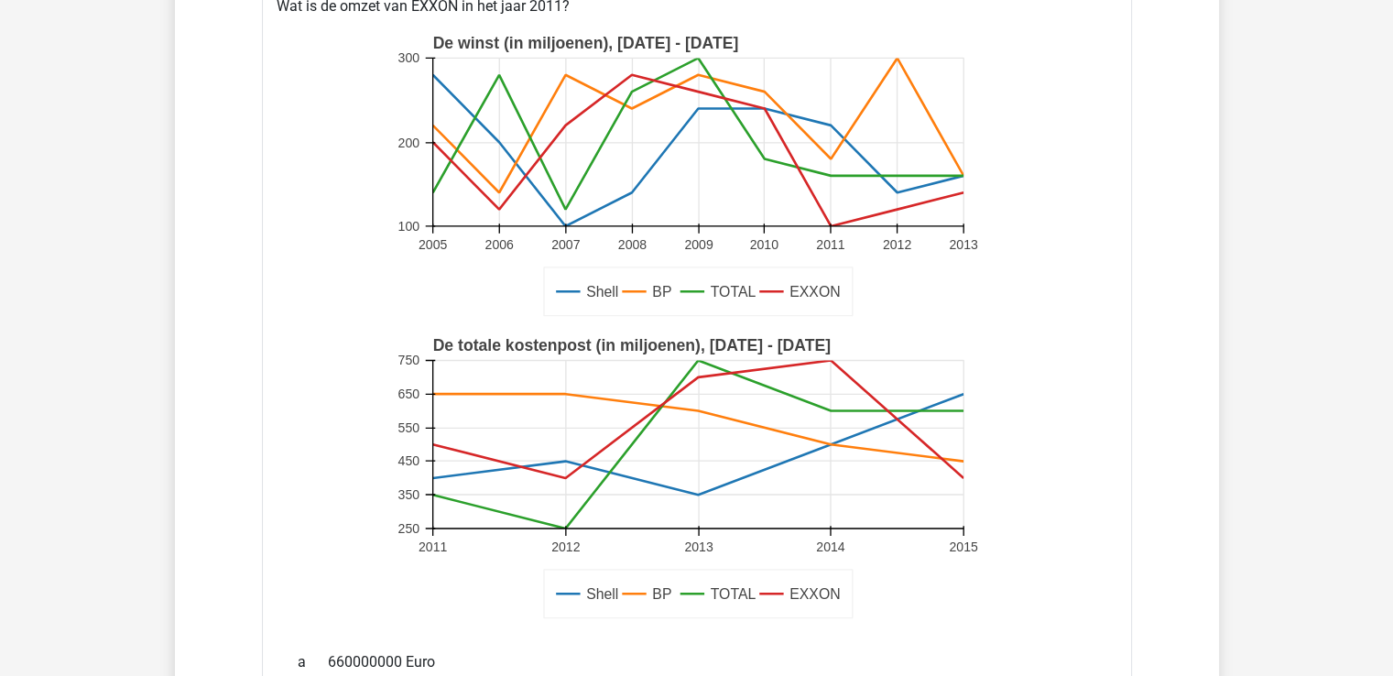
scroll to position [7968, 0]
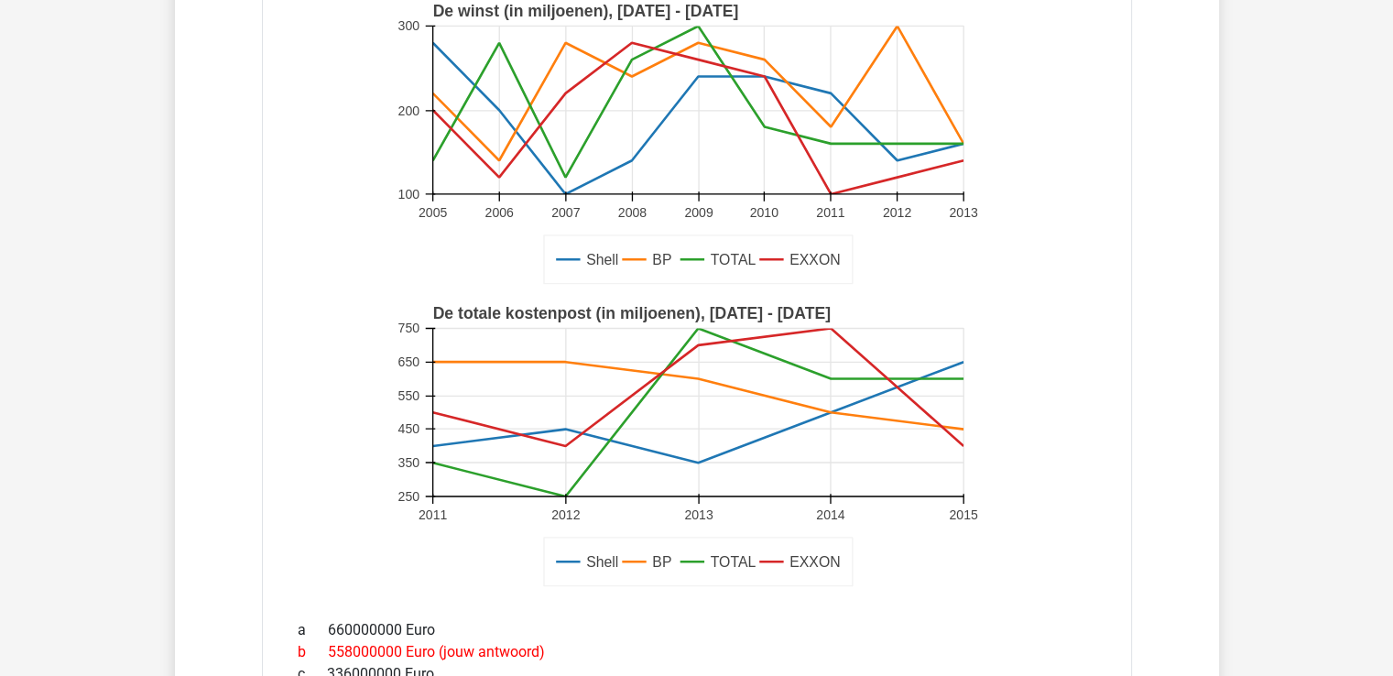
click at [431, 403] on rect at bounding box center [697, 446] width 604 height 302
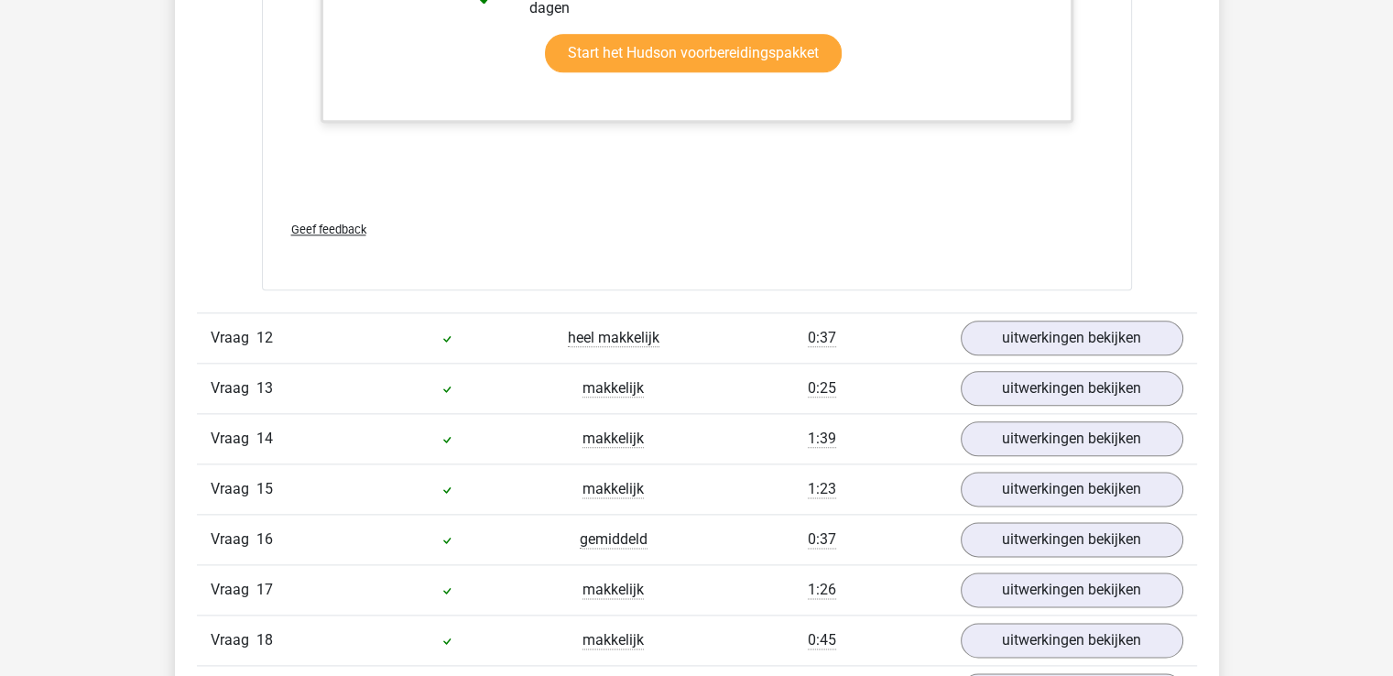
scroll to position [9067, 0]
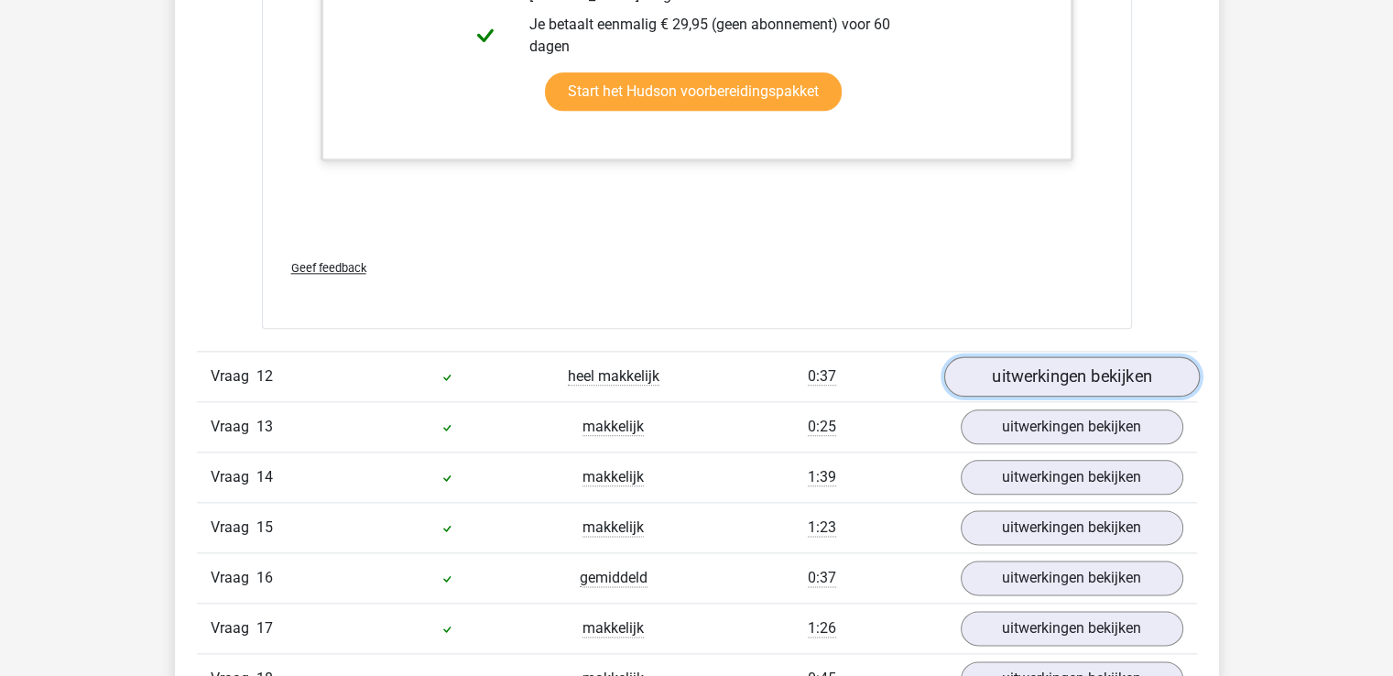
click at [1006, 368] on link "uitwerkingen bekijken" at bounding box center [1071, 376] width 256 height 40
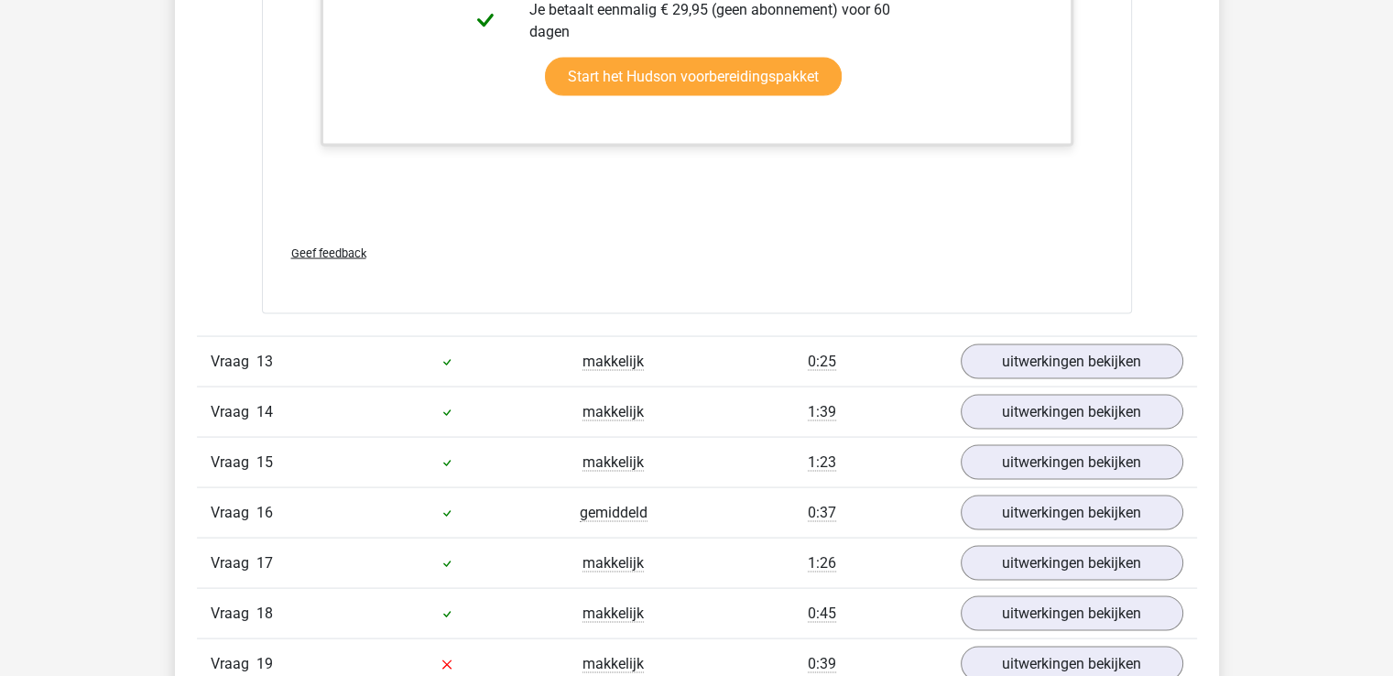
scroll to position [10624, 0]
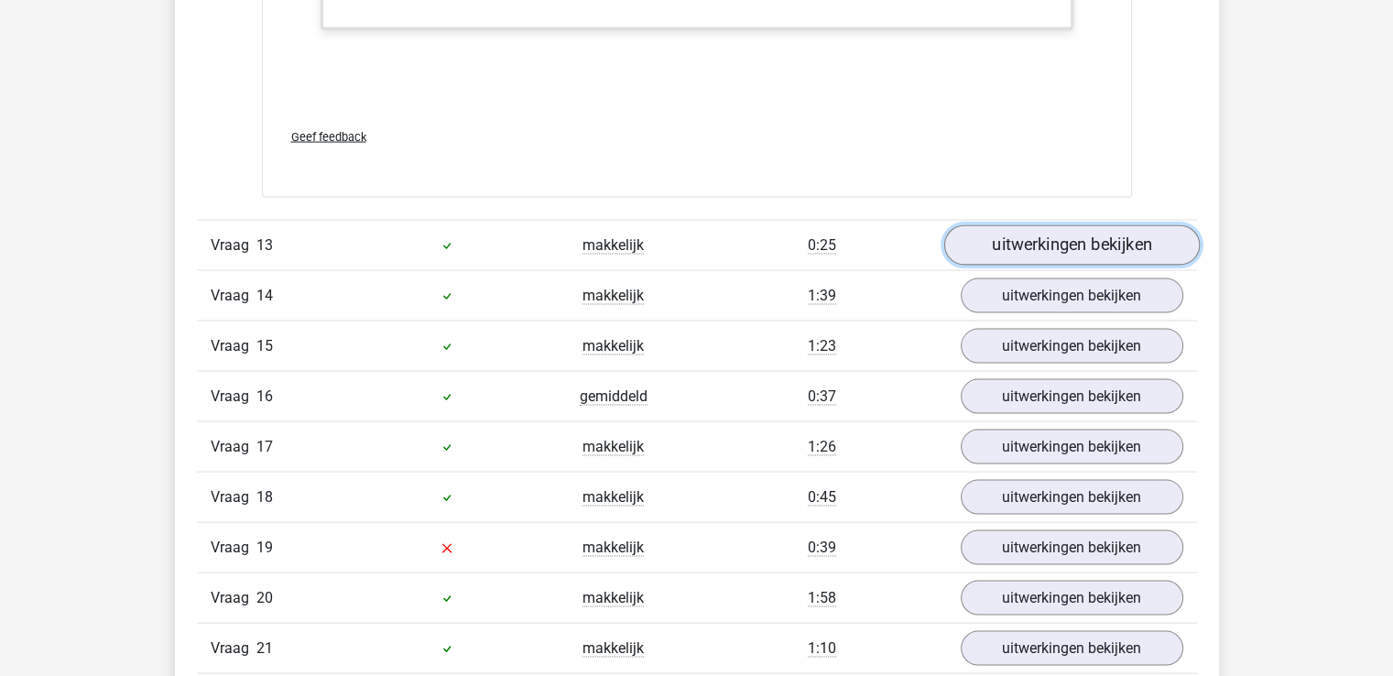
click at [1059, 245] on link "uitwerkingen bekijken" at bounding box center [1071, 245] width 256 height 40
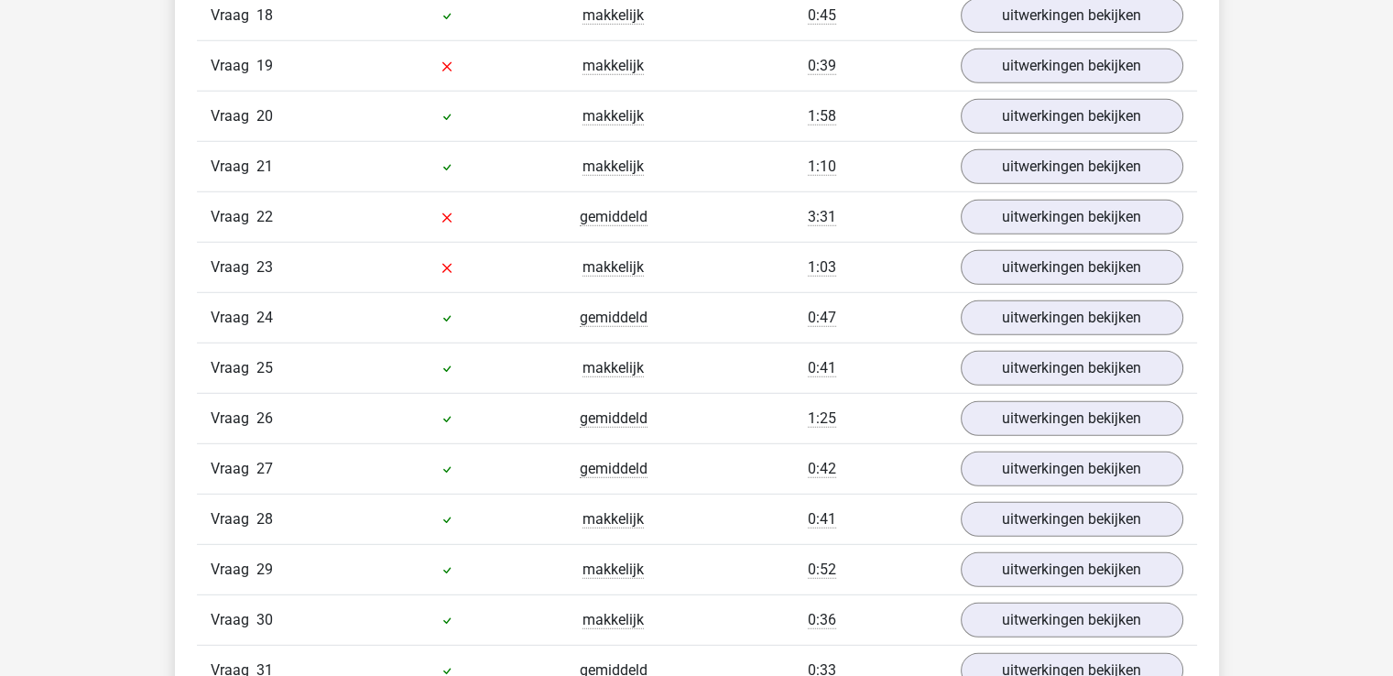
scroll to position [12089, 0]
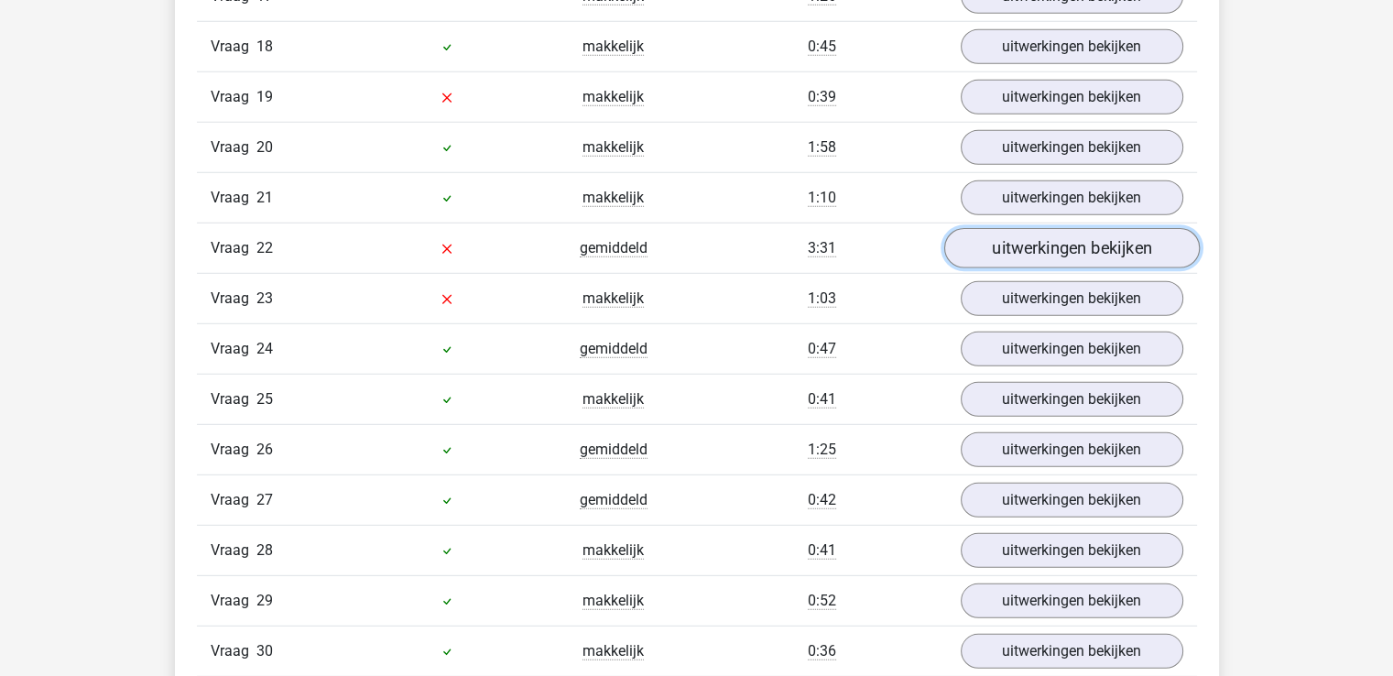
click at [1077, 229] on link "uitwerkingen bekijken" at bounding box center [1071, 249] width 256 height 40
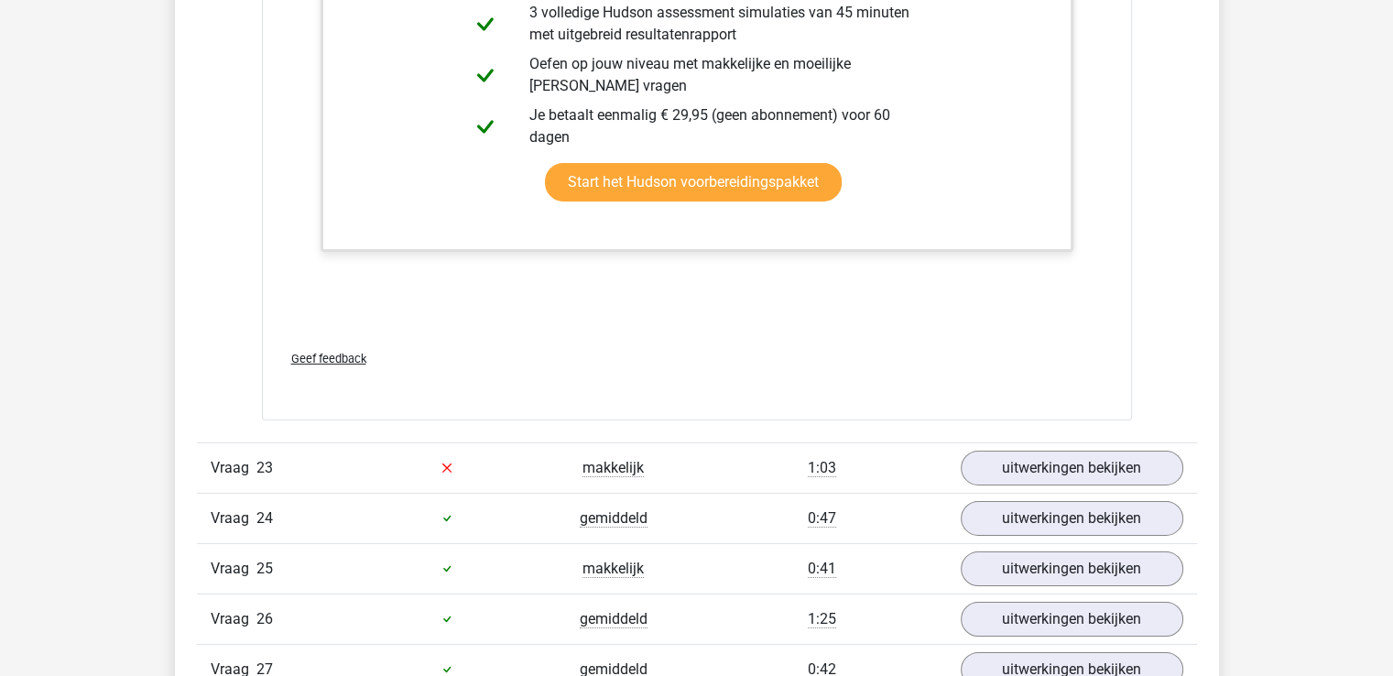
scroll to position [13096, 0]
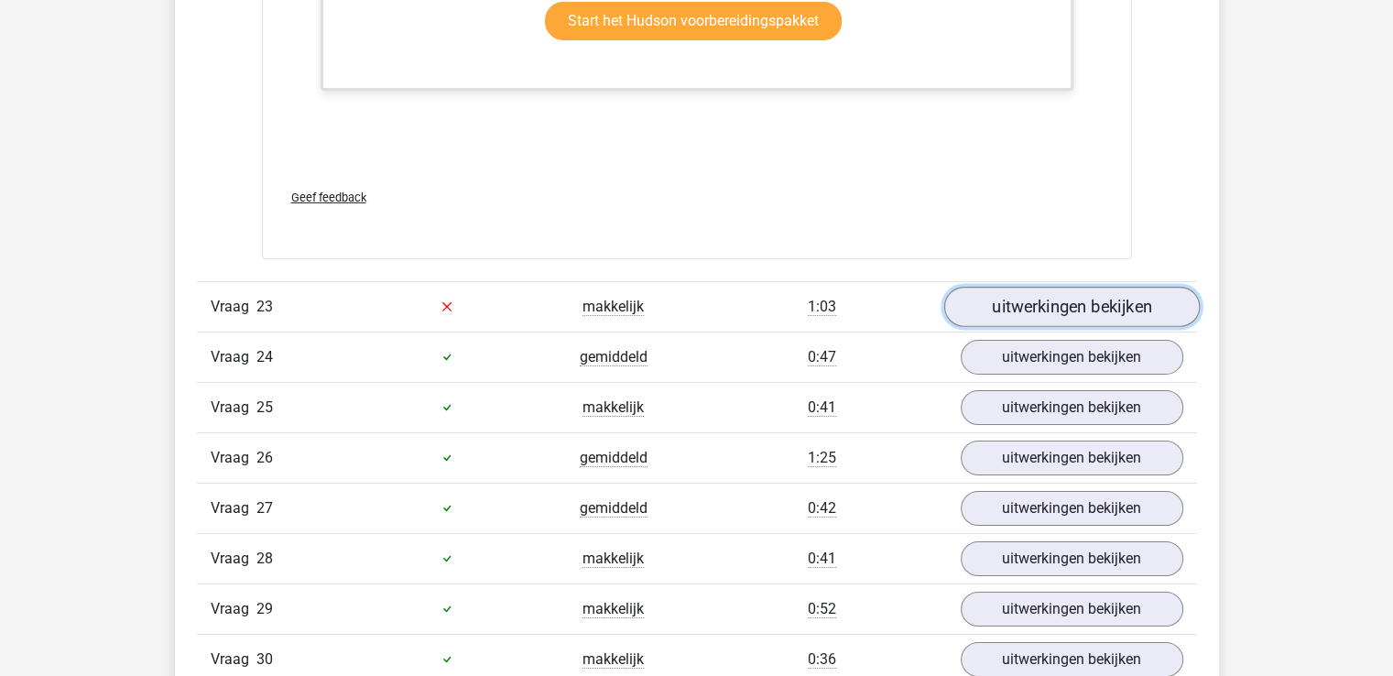
click at [1013, 287] on link "uitwerkingen bekijken" at bounding box center [1071, 307] width 256 height 40
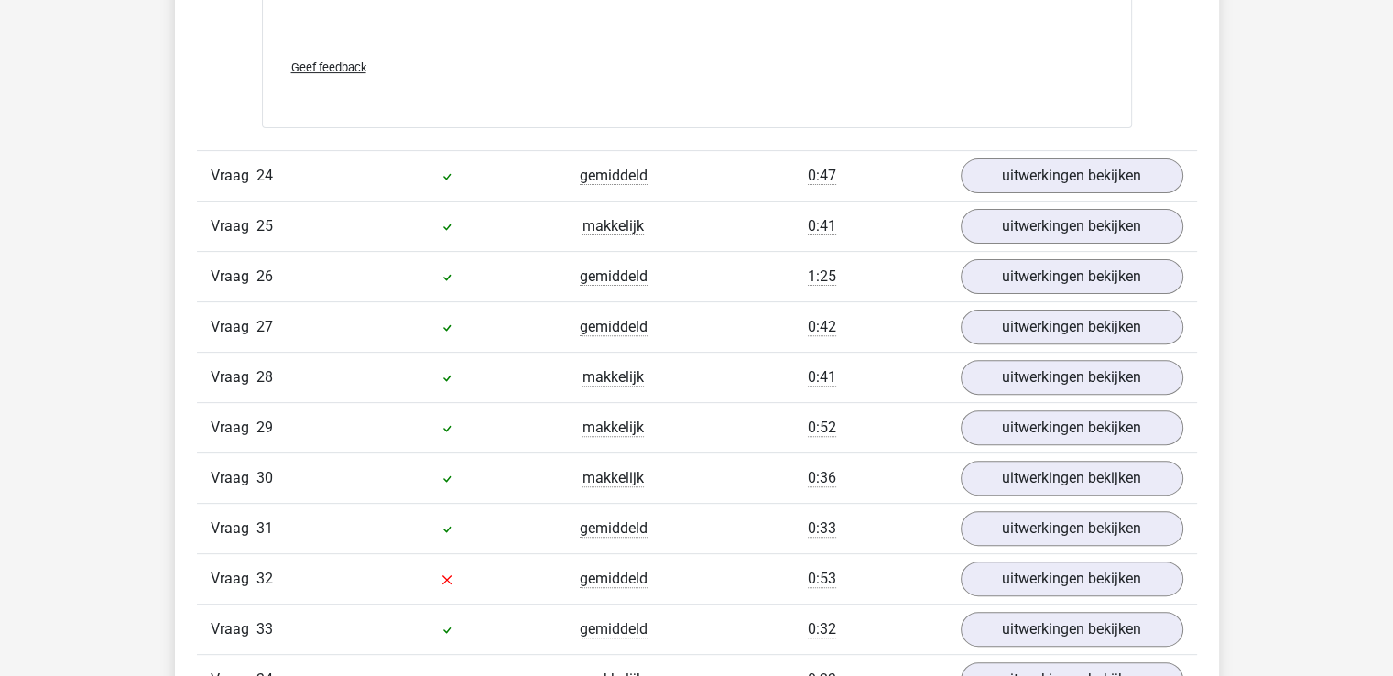
scroll to position [14562, 0]
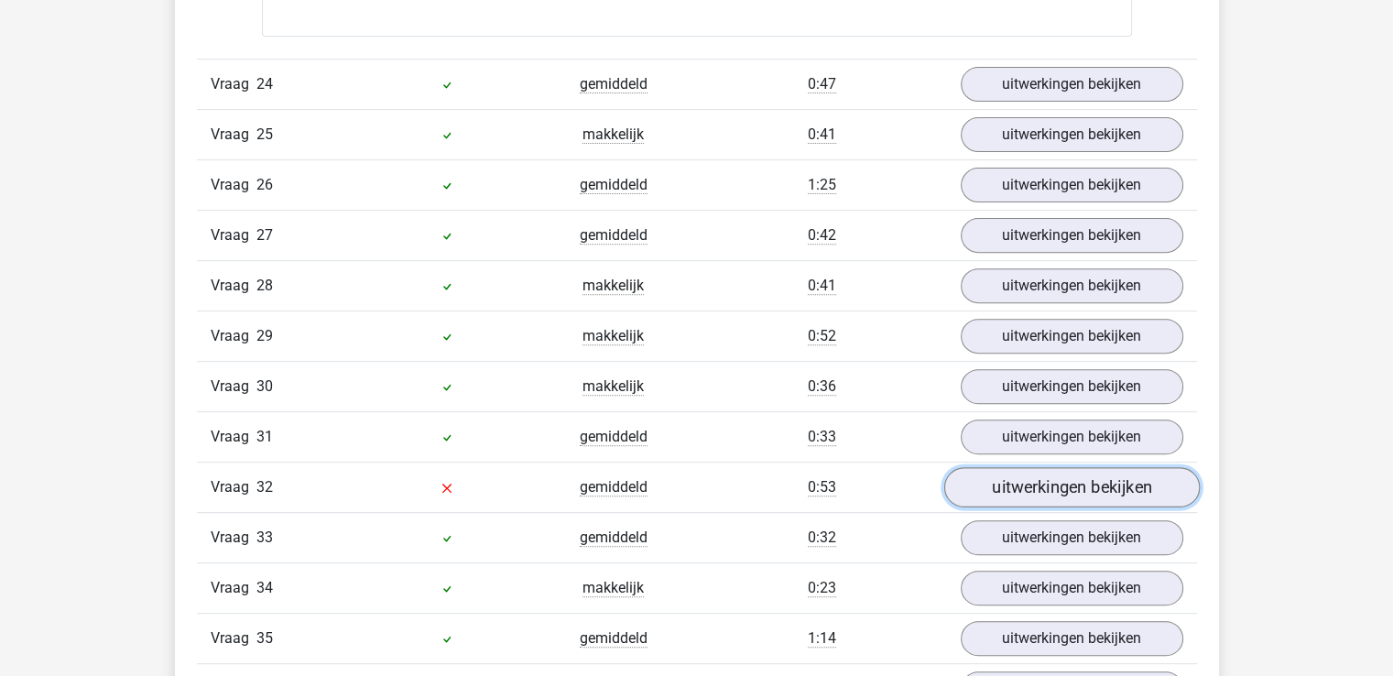
click at [1050, 467] on link "uitwerkingen bekijken" at bounding box center [1071, 487] width 256 height 40
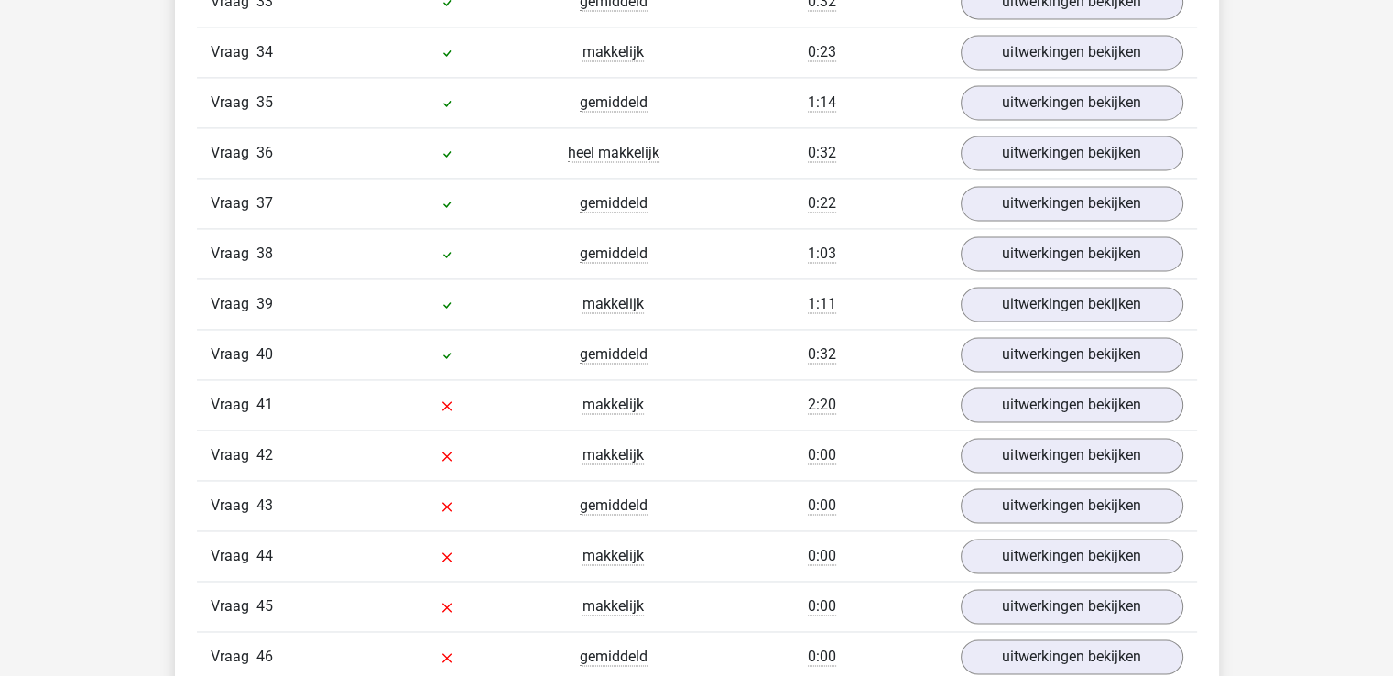
scroll to position [16668, 0]
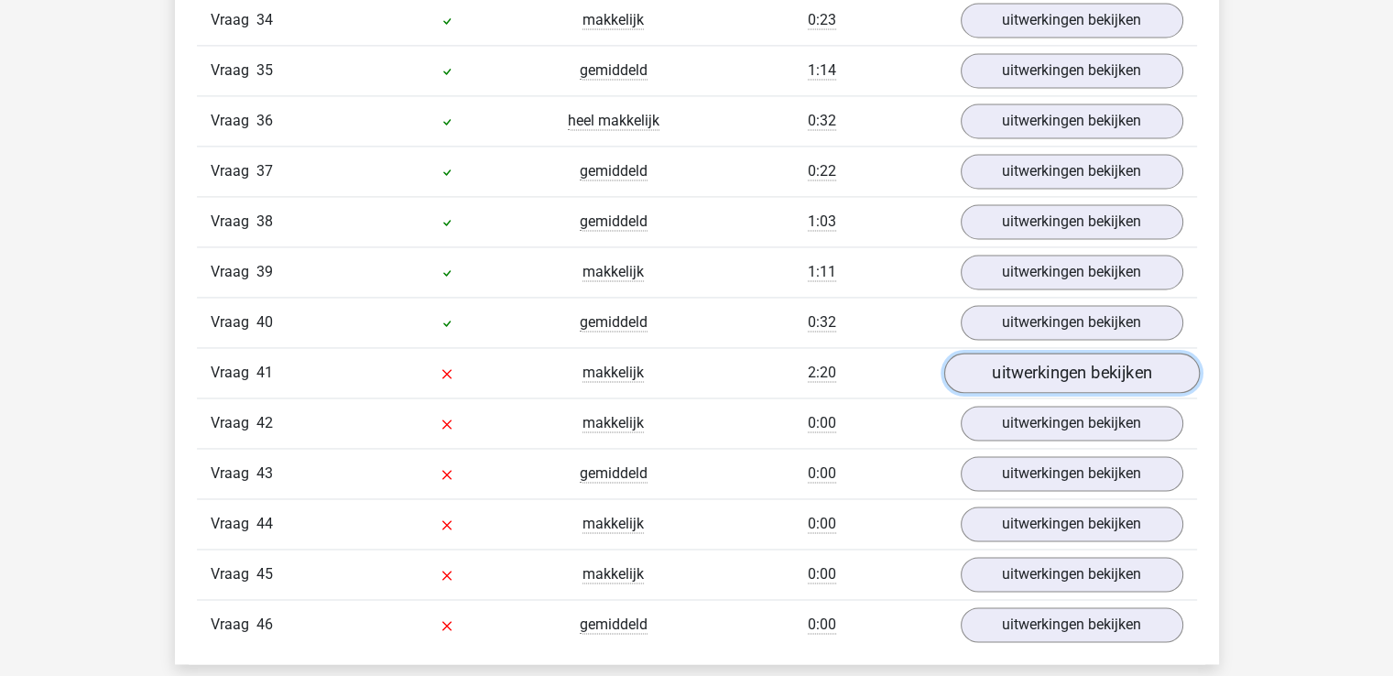
click at [1018, 353] on link "uitwerkingen bekijken" at bounding box center [1071, 373] width 256 height 40
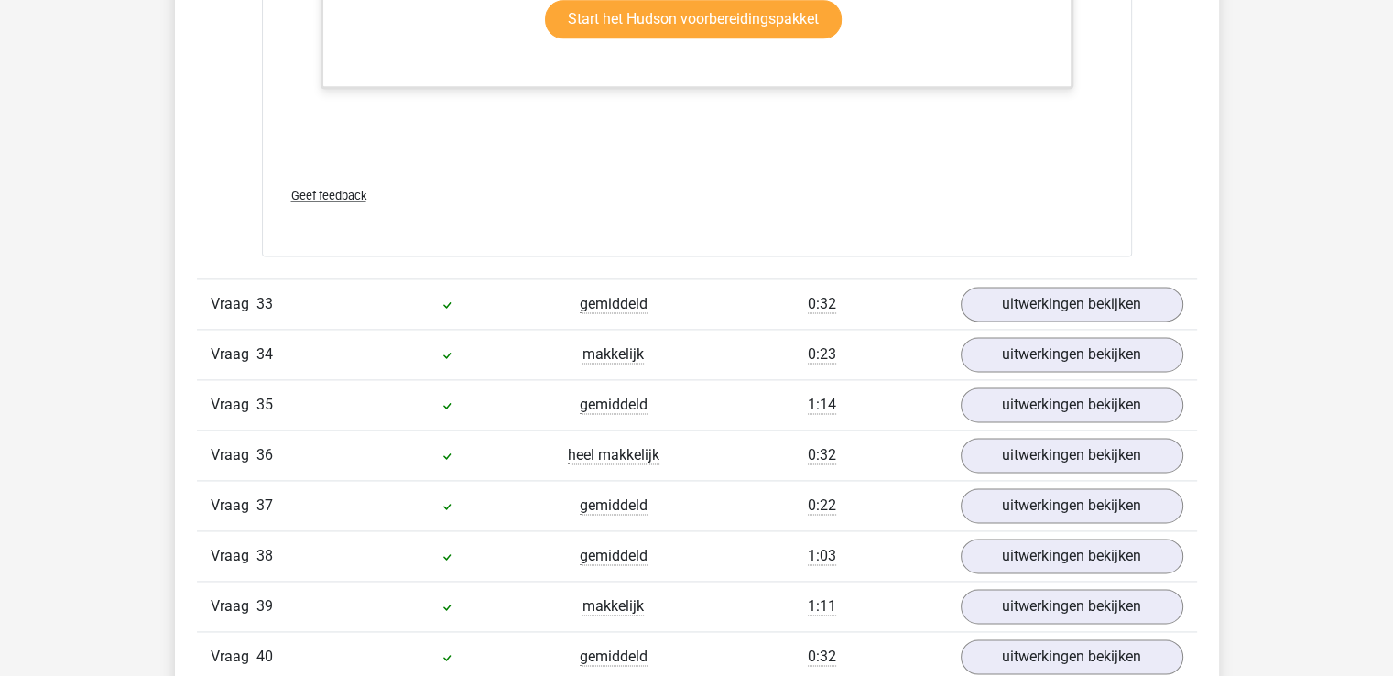
scroll to position [16302, 0]
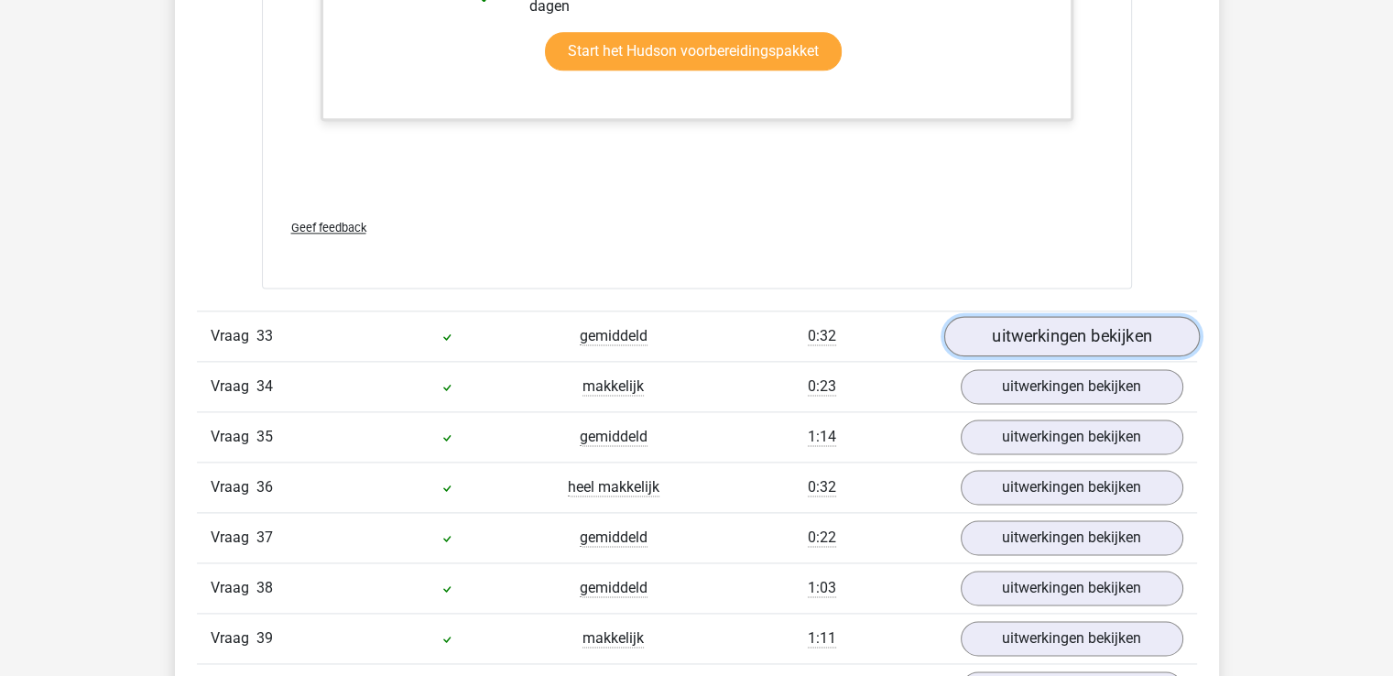
click at [1081, 316] on link "uitwerkingen bekijken" at bounding box center [1071, 336] width 256 height 40
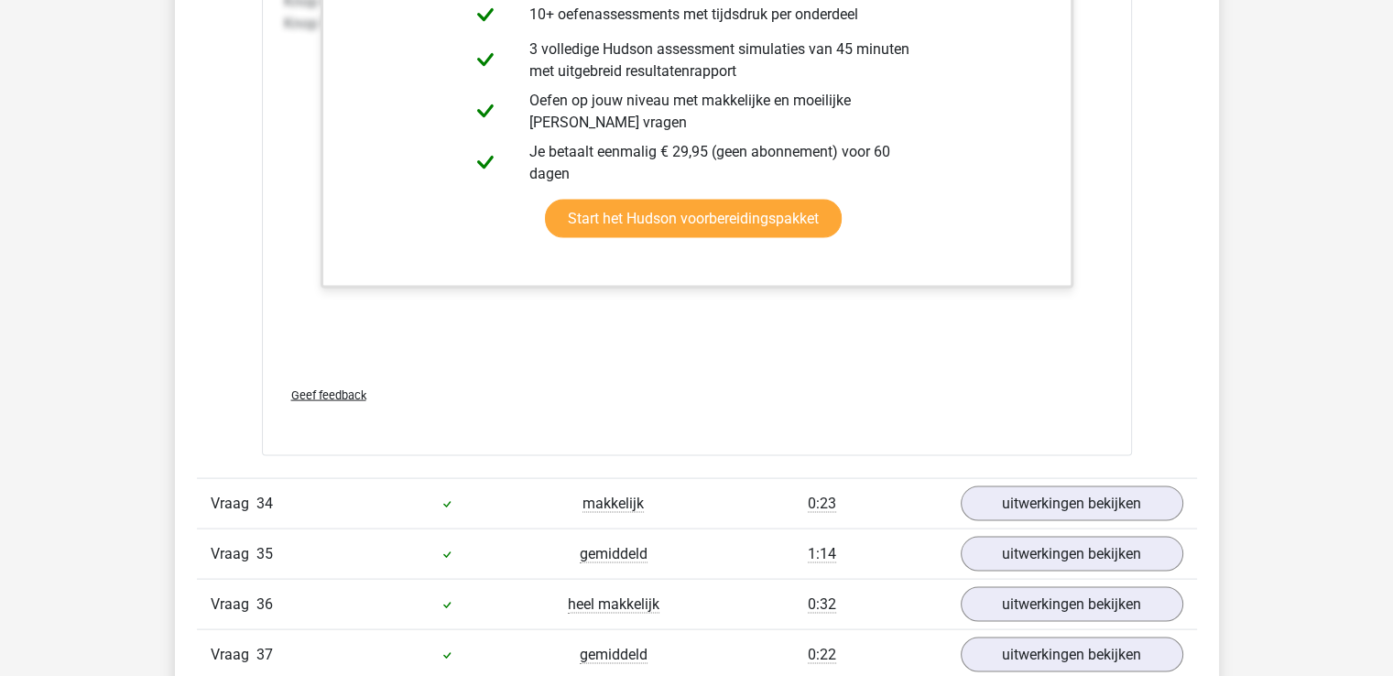
scroll to position [17767, 0]
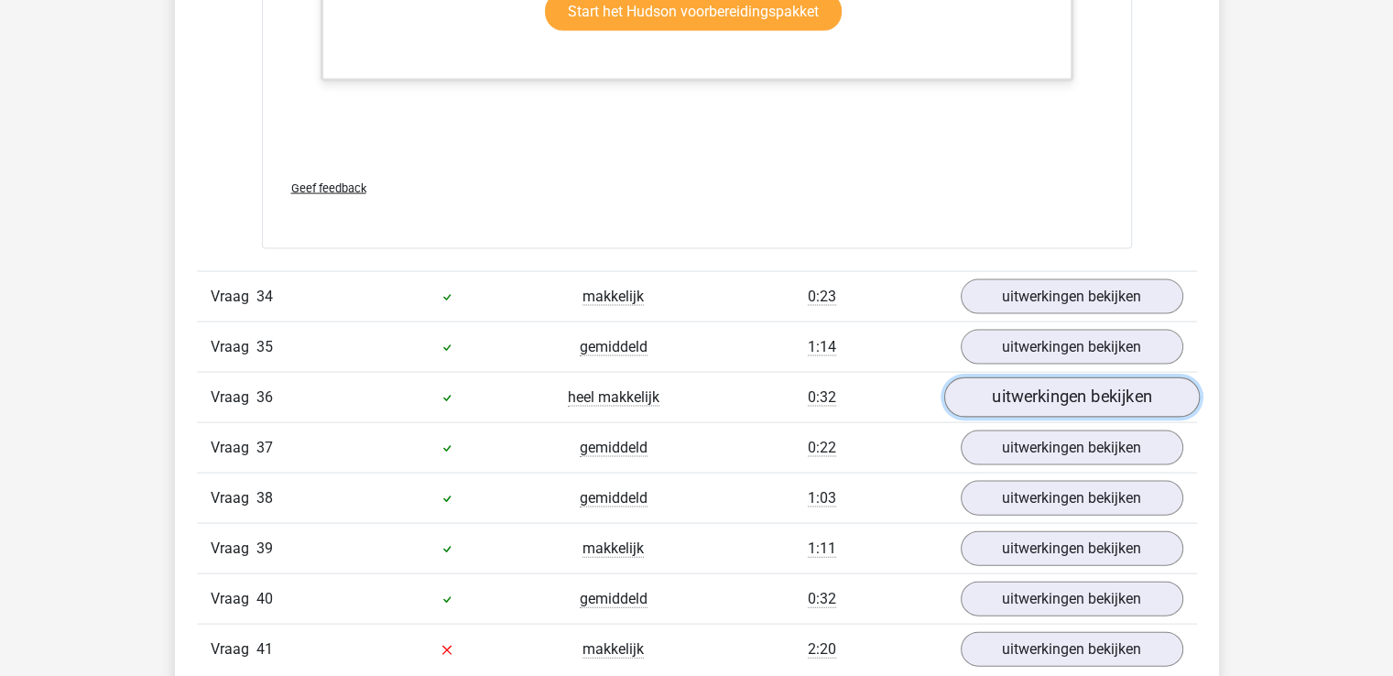
click at [1020, 377] on link "uitwerkingen bekijken" at bounding box center [1071, 397] width 256 height 40
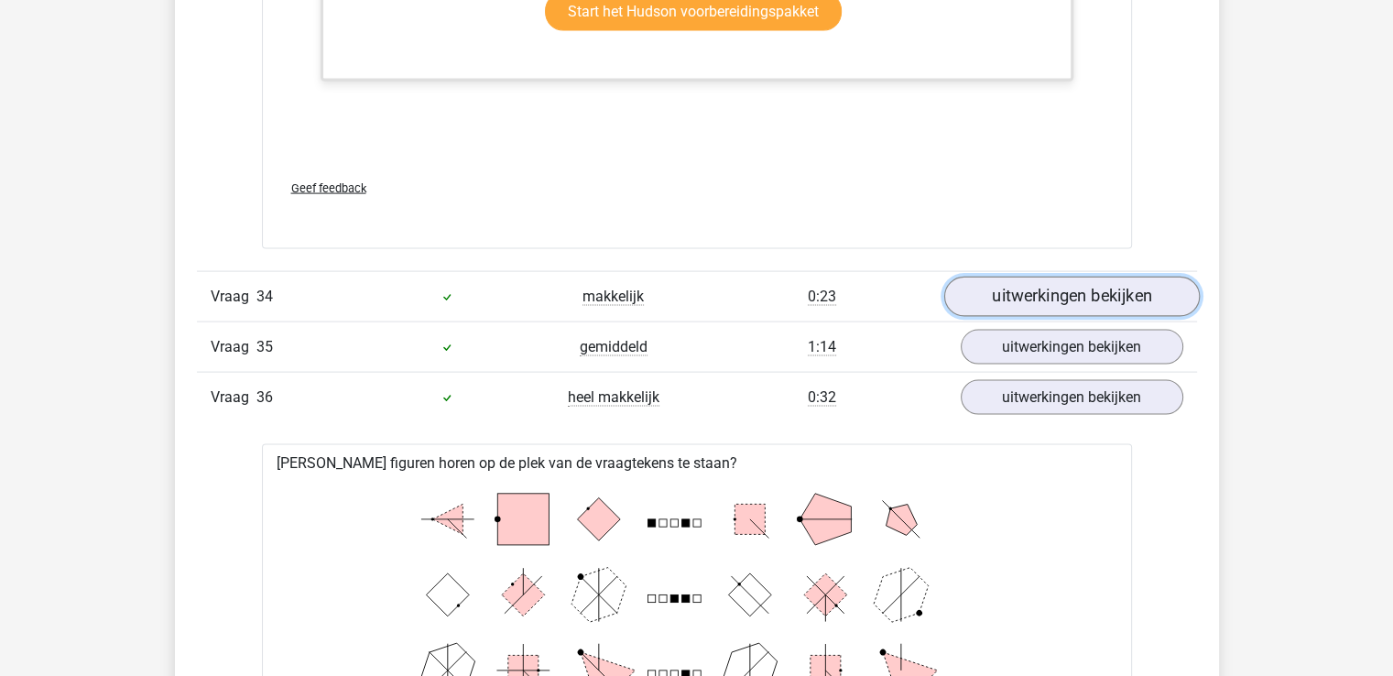
click at [1038, 277] on link "uitwerkingen bekijken" at bounding box center [1071, 297] width 256 height 40
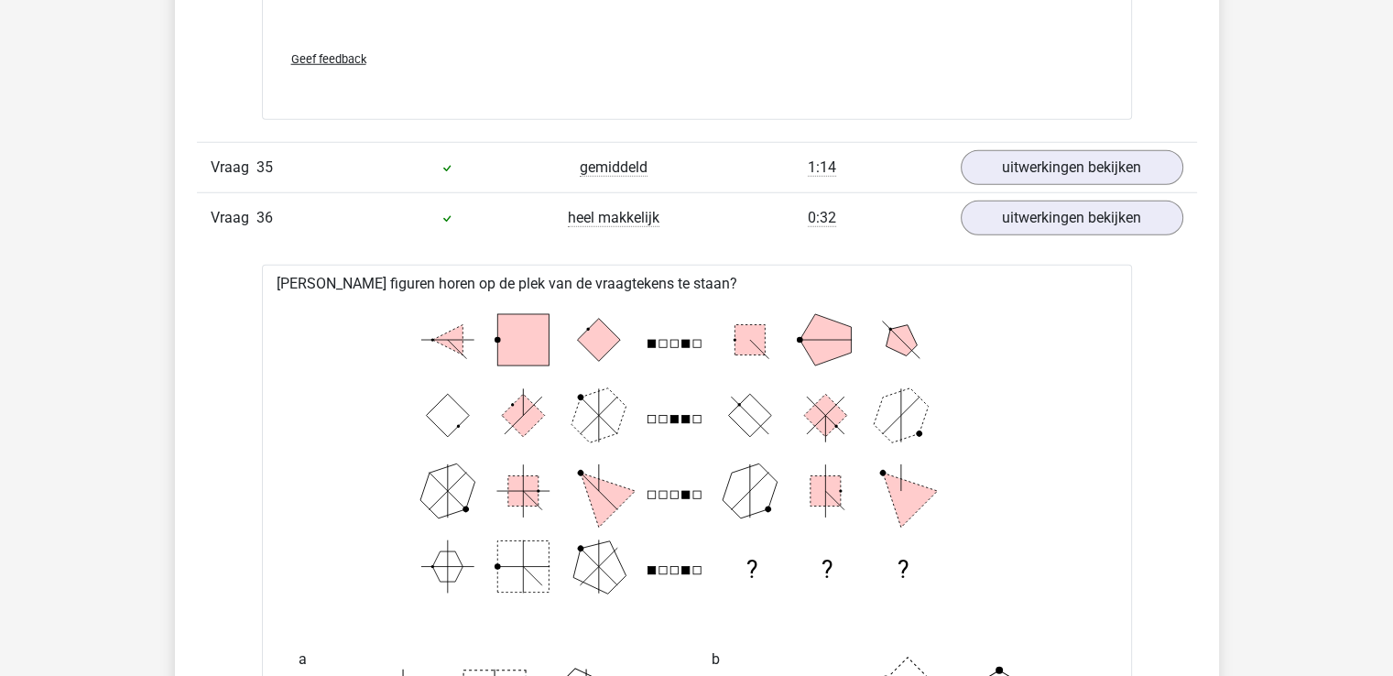
scroll to position [19049, 0]
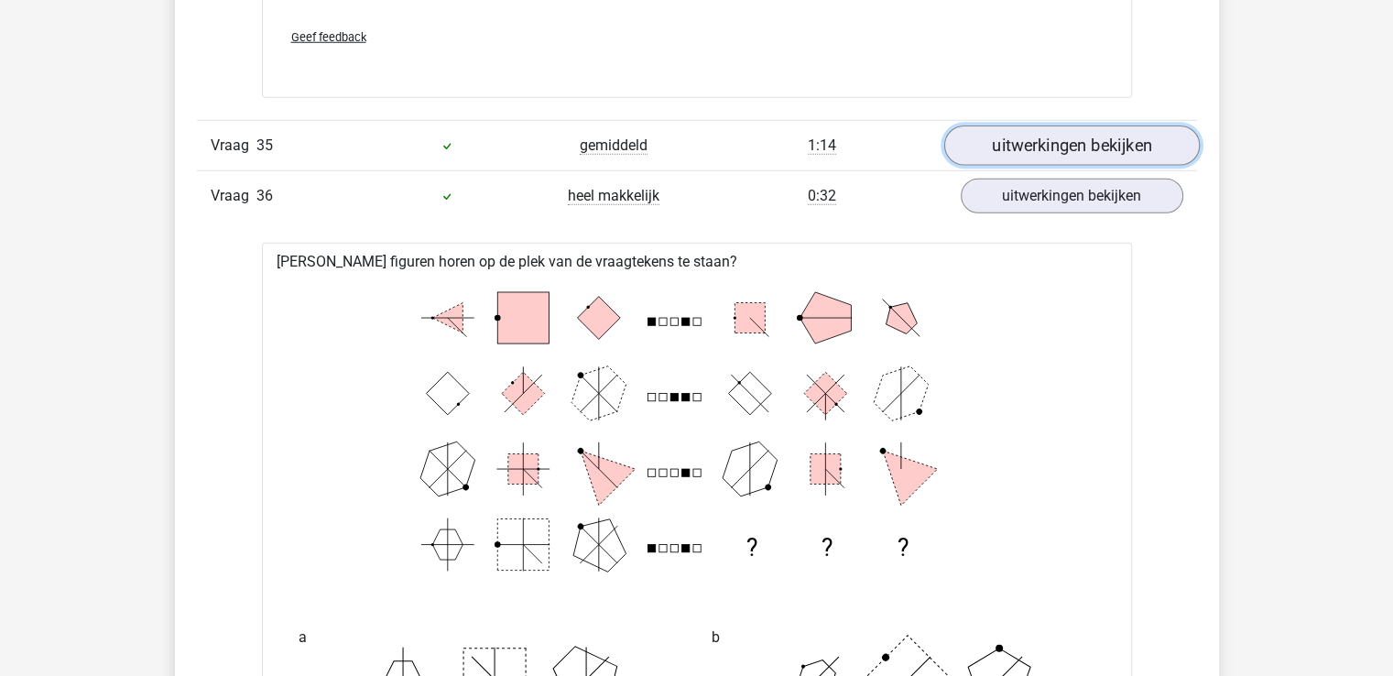
click at [1033, 126] on link "uitwerkingen bekijken" at bounding box center [1071, 146] width 256 height 40
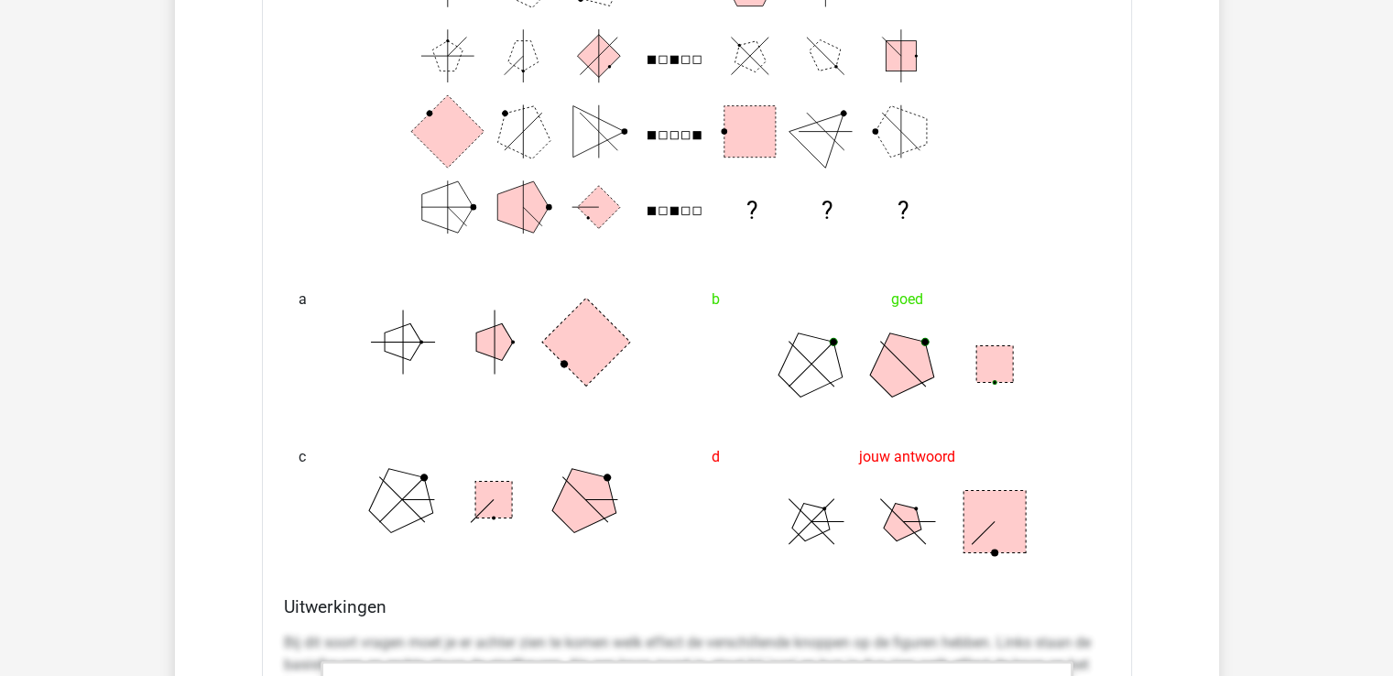
scroll to position [0, 0]
